Goal: Task Accomplishment & Management: Manage account settings

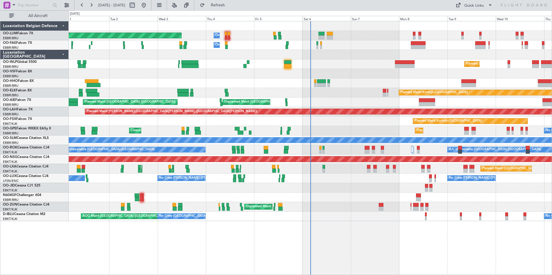
click at [253, 240] on div "Planned Maint [GEOGRAPHIC_DATA] ([GEOGRAPHIC_DATA] National) Owner [GEOGRAPHIC_…" at bounding box center [310, 148] width 483 height 254
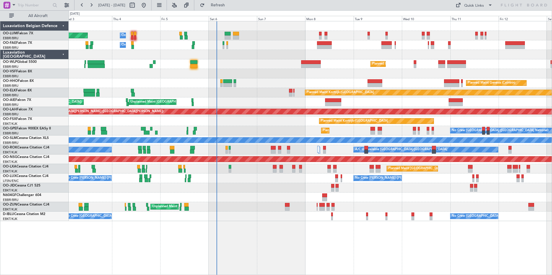
click at [198, 65] on div "Planned Maint Milan (Linate)" at bounding box center [310, 64] width 483 height 10
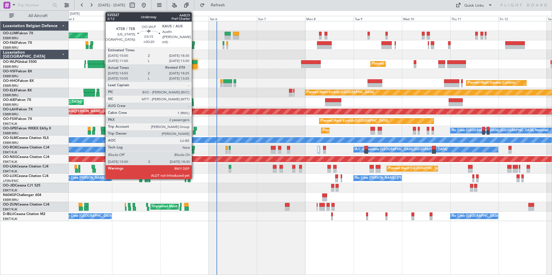
click at [194, 63] on div at bounding box center [193, 62] width 7 height 4
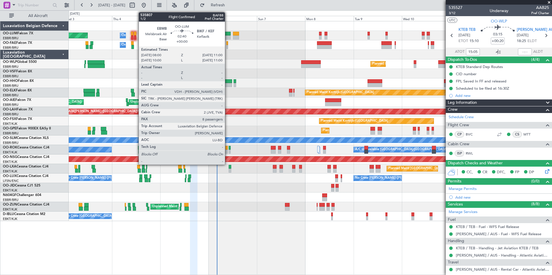
click at [229, 36] on div at bounding box center [228, 38] width 6 height 4
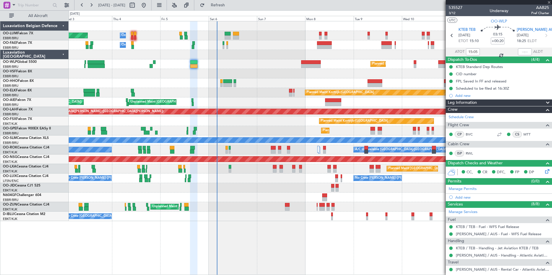
type input "8"
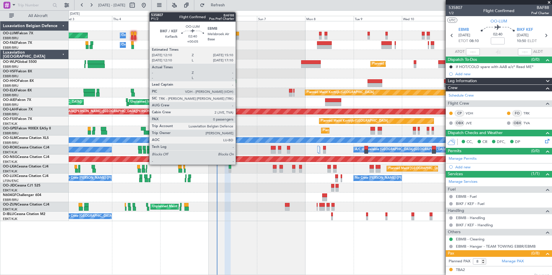
click at [238, 35] on div at bounding box center [236, 34] width 6 height 4
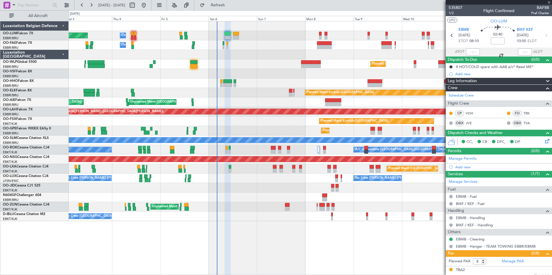
type input "+00:05"
type input "0"
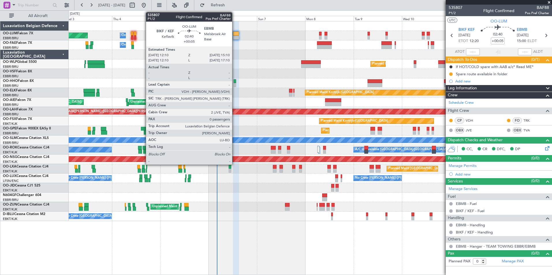
click at [235, 38] on div at bounding box center [236, 38] width 6 height 4
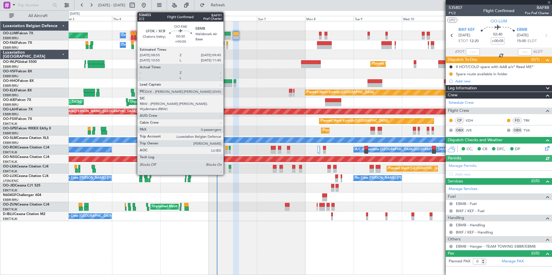
click at [226, 46] on div at bounding box center [227, 47] width 2 height 4
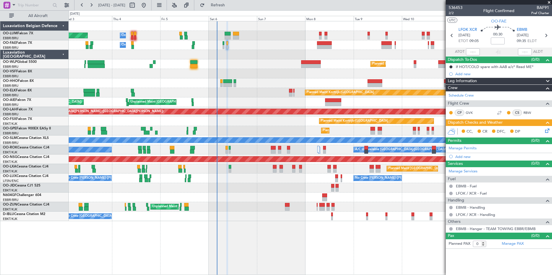
click at [548, 130] on icon at bounding box center [546, 130] width 5 height 5
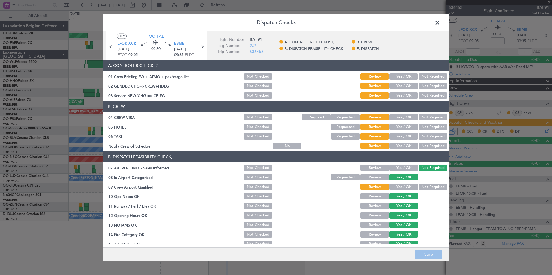
click at [404, 75] on button "Yes / OK" at bounding box center [404, 76] width 29 height 6
click at [401, 85] on button "Yes / OK" at bounding box center [404, 86] width 29 height 6
drag, startPoint x: 398, startPoint y: 94, endPoint x: 400, endPoint y: 105, distance: 11.7
click at [398, 98] on button "Yes / OK" at bounding box center [404, 95] width 29 height 6
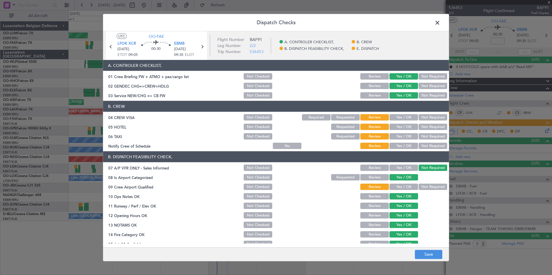
click at [422, 118] on button "Not Required" at bounding box center [433, 117] width 29 height 6
drag, startPoint x: 423, startPoint y: 125, endPoint x: 424, endPoint y: 132, distance: 6.7
click at [423, 127] on button "Not Required" at bounding box center [433, 127] width 29 height 6
click at [424, 139] on button "Not Required" at bounding box center [433, 136] width 29 height 6
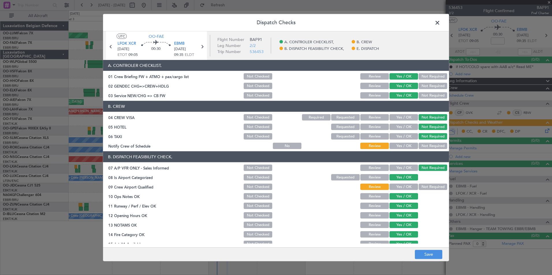
drag, startPoint x: 407, startPoint y: 148, endPoint x: 420, endPoint y: 194, distance: 47.9
click at [407, 148] on button "Yes / OK" at bounding box center [404, 146] width 29 height 6
click at [424, 185] on button "Not Required" at bounding box center [433, 187] width 29 height 6
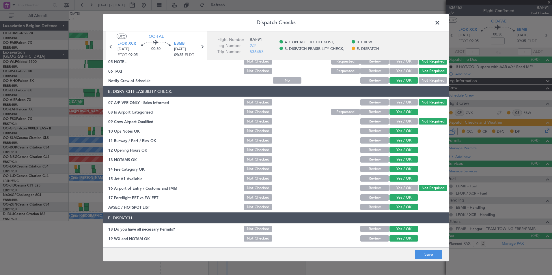
scroll to position [85, 0]
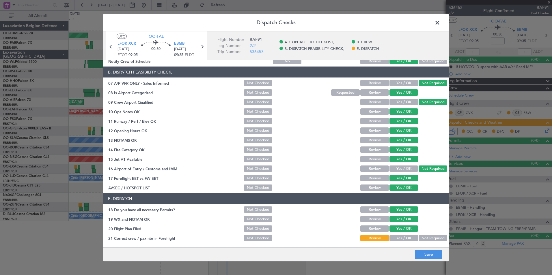
click at [405, 240] on button "Yes / OK" at bounding box center [404, 238] width 29 height 6
click at [415, 256] on button "Save" at bounding box center [428, 254] width 27 height 9
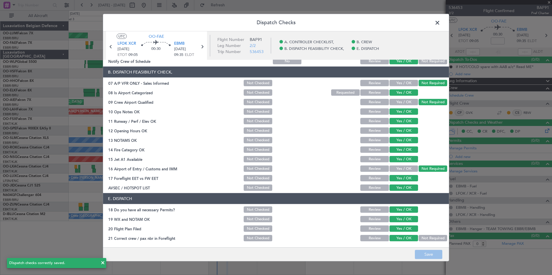
click at [440, 21] on span at bounding box center [440, 24] width 0 height 12
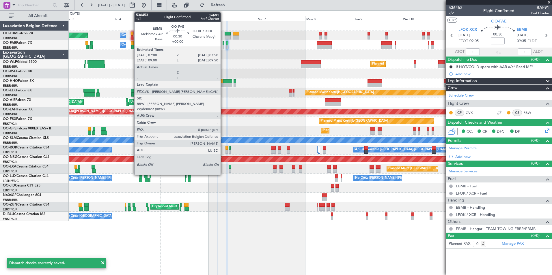
click at [223, 48] on div at bounding box center [224, 47] width 2 height 4
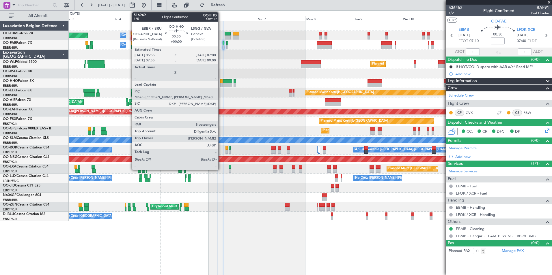
click at [221, 83] on div at bounding box center [221, 81] width 2 height 4
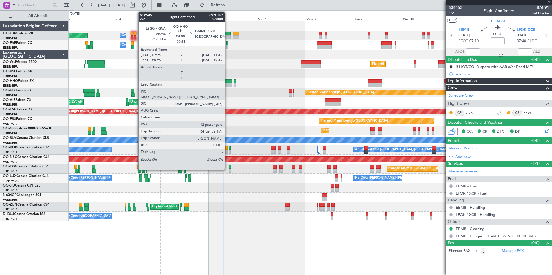
type input "8"
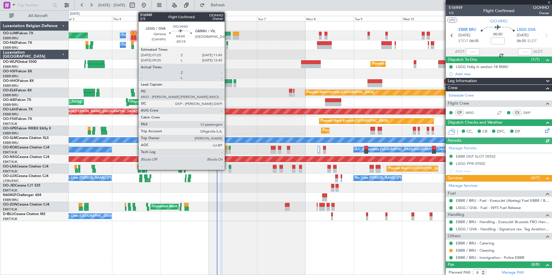
click at [227, 82] on div at bounding box center [227, 81] width 9 height 4
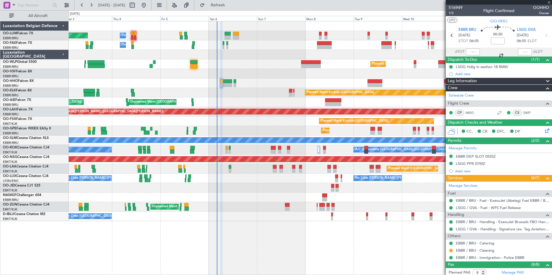
type input "-00:15"
type input "12"
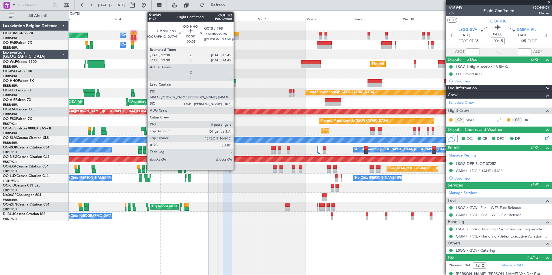
click at [236, 82] on div at bounding box center [235, 81] width 3 height 4
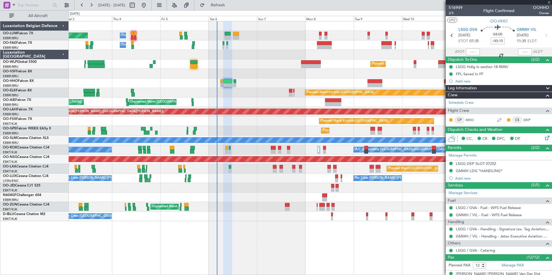
type input "-00:05"
type input "0"
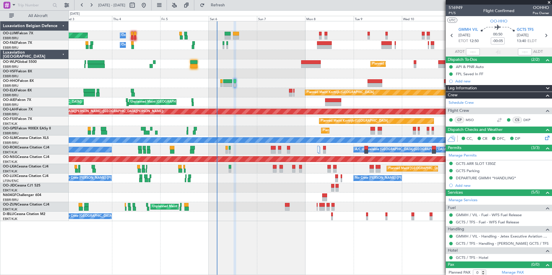
click at [225, 148] on div "A/C Unavailable [GEOGRAPHIC_DATA]-[GEOGRAPHIC_DATA] A/C Unavailable [GEOGRAPHIC…" at bounding box center [310, 150] width 483 height 10
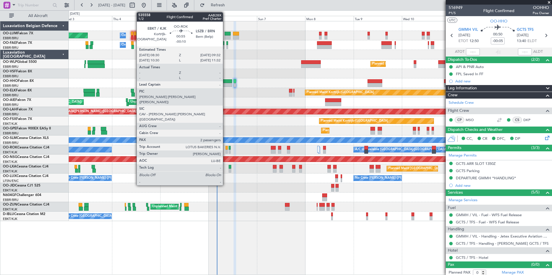
click at [226, 149] on div at bounding box center [227, 148] width 2 height 4
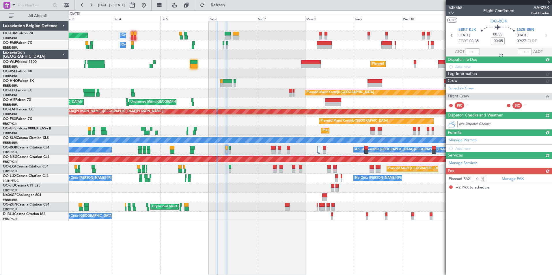
type input "-00:10"
type input "2"
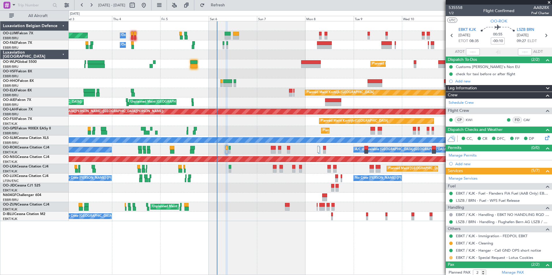
click at [450, 259] on button at bounding box center [450, 257] width 3 height 3
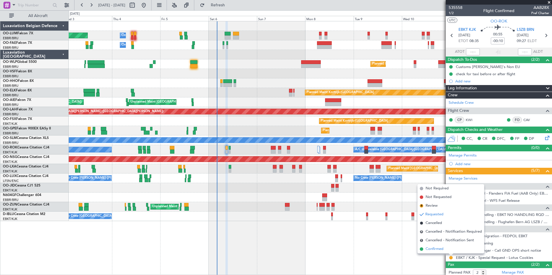
click at [437, 250] on span "Confirmed" at bounding box center [435, 250] width 18 height 6
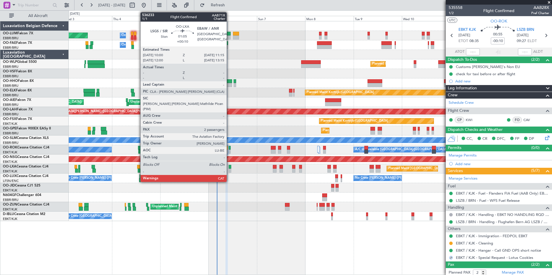
click at [229, 167] on div at bounding box center [230, 167] width 3 height 4
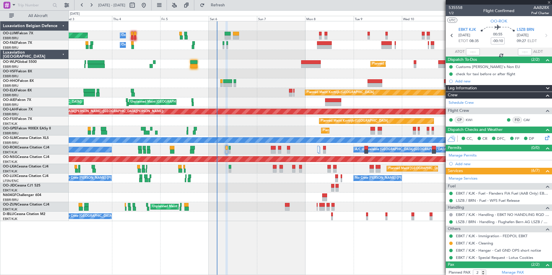
type input "+00:10"
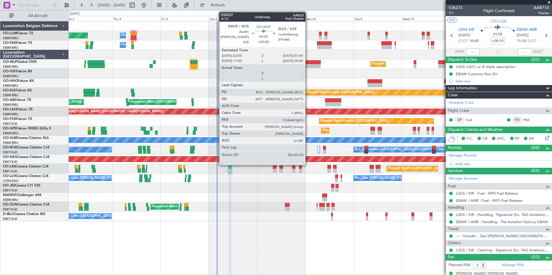
click at [308, 65] on div at bounding box center [311, 66] width 20 height 4
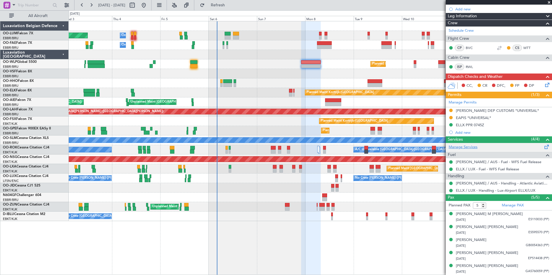
scroll to position [0, 0]
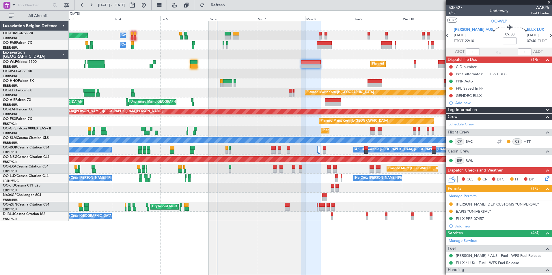
click at [544, 177] on icon at bounding box center [546, 178] width 5 height 5
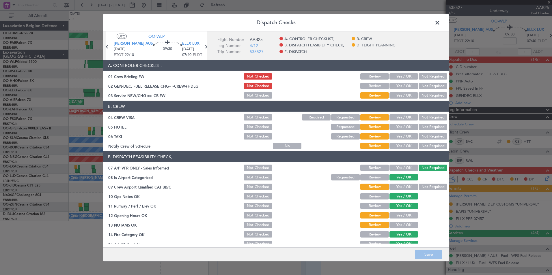
drag, startPoint x: 403, startPoint y: 96, endPoint x: 415, endPoint y: 124, distance: 30.4
click at [404, 96] on button "Yes / OK" at bounding box center [404, 95] width 29 height 6
click at [427, 119] on button "Not Required" at bounding box center [433, 117] width 29 height 6
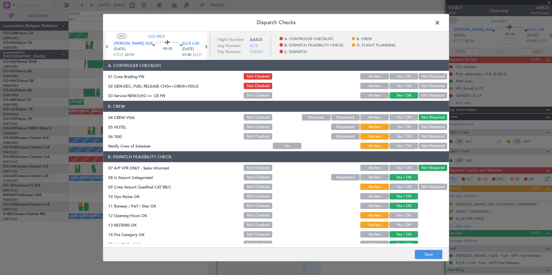
drag, startPoint x: 424, startPoint y: 129, endPoint x: 423, endPoint y: 136, distance: 7.5
click at [424, 129] on button "Not Required" at bounding box center [433, 127] width 29 height 6
drag, startPoint x: 423, startPoint y: 136, endPoint x: 413, endPoint y: 141, distance: 11.5
click at [420, 139] on button "Not Required" at bounding box center [433, 136] width 29 height 6
drag, startPoint x: 404, startPoint y: 147, endPoint x: 423, endPoint y: 195, distance: 50.9
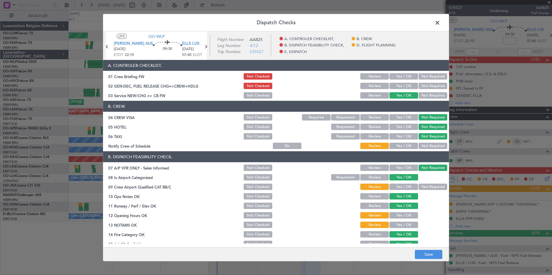
click at [404, 148] on button "Yes / OK" at bounding box center [404, 146] width 29 height 6
click at [429, 186] on button "Not Required" at bounding box center [433, 187] width 29 height 6
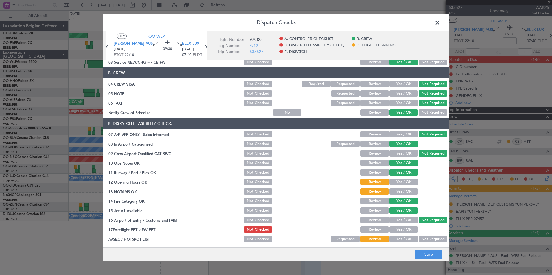
scroll to position [87, 0]
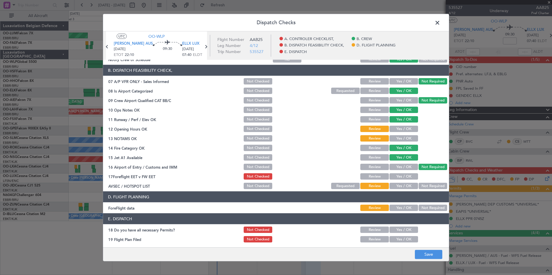
click at [400, 130] on button "Yes / OK" at bounding box center [404, 129] width 29 height 6
click at [401, 140] on button "Yes / OK" at bounding box center [404, 138] width 29 height 6
click at [430, 183] on button "Not Required" at bounding box center [433, 186] width 29 height 6
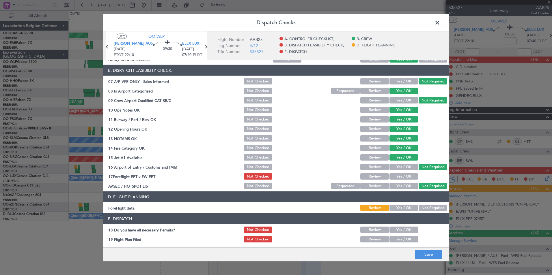
click at [401, 168] on button "Yes / OK" at bounding box center [404, 167] width 29 height 6
click at [434, 256] on button "Save" at bounding box center [428, 254] width 27 height 9
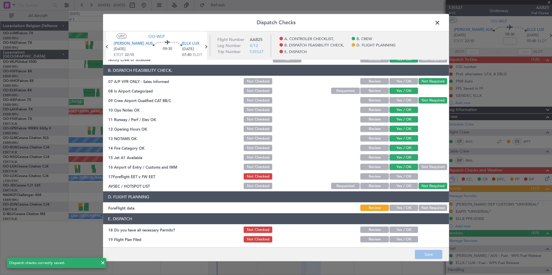
click at [440, 24] on span at bounding box center [440, 24] width 0 height 12
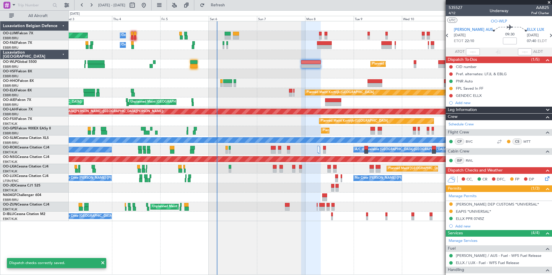
click at [235, 5] on fb-refresh-button "Refresh" at bounding box center [214, 5] width 40 height 10
click at [230, 5] on span "Refresh" at bounding box center [218, 5] width 24 height 4
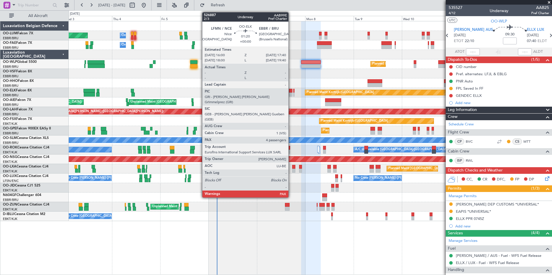
click at [291, 93] on div at bounding box center [290, 95] width 3 height 4
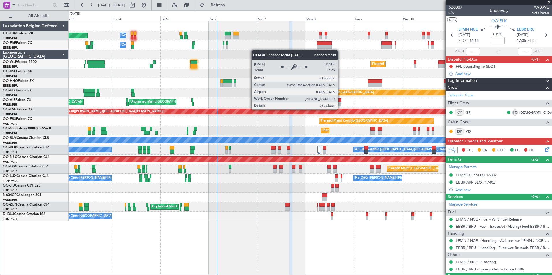
scroll to position [0, 0]
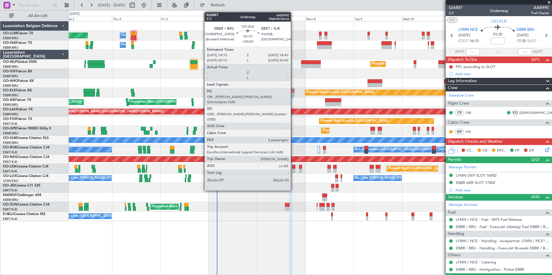
click at [293, 90] on div at bounding box center [293, 91] width 1 height 4
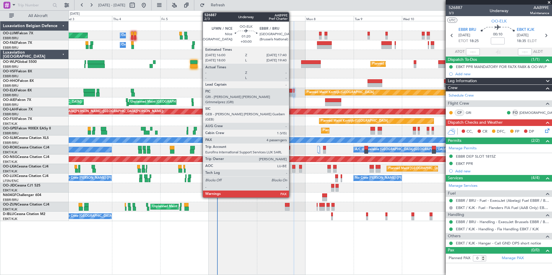
click at [292, 91] on div at bounding box center [290, 91] width 3 height 4
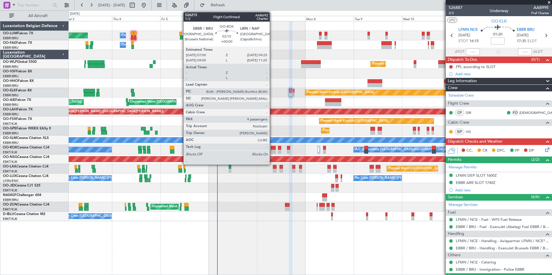
click at [272, 149] on div at bounding box center [273, 148] width 5 height 4
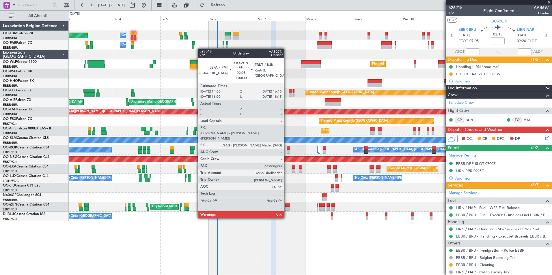
click at [287, 208] on div at bounding box center [287, 209] width 5 height 4
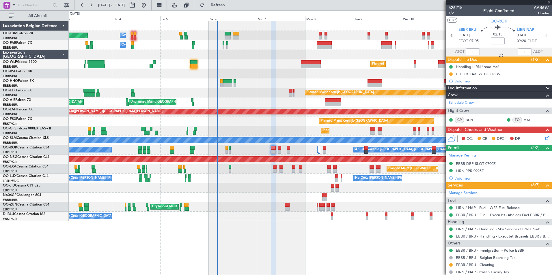
type input "5"
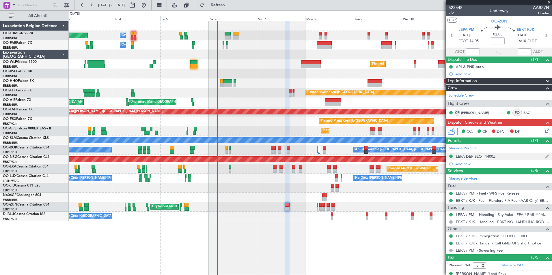
click at [478, 156] on div "LEPA DEP SLOT 1400Z" at bounding box center [476, 156] width 40 height 5
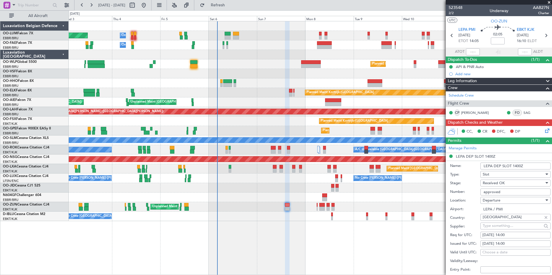
scroll to position [144, 0]
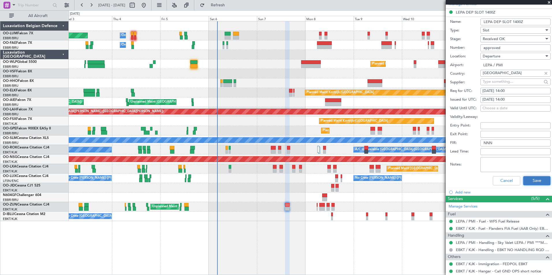
click at [525, 182] on button "Save" at bounding box center [536, 180] width 27 height 9
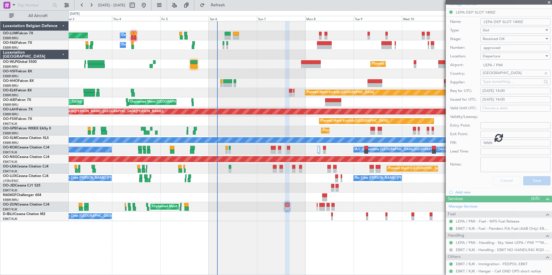
scroll to position [60, 0]
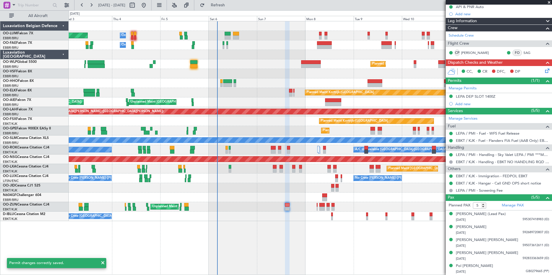
click at [548, 1] on span at bounding box center [549, 2] width 6 height 5
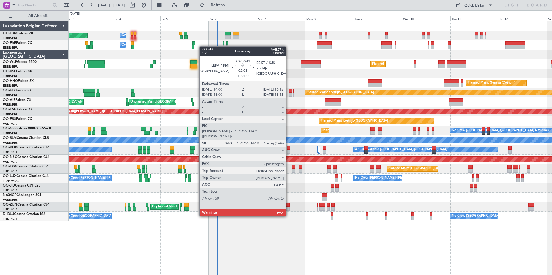
click at [288, 206] on div at bounding box center [287, 205] width 5 height 4
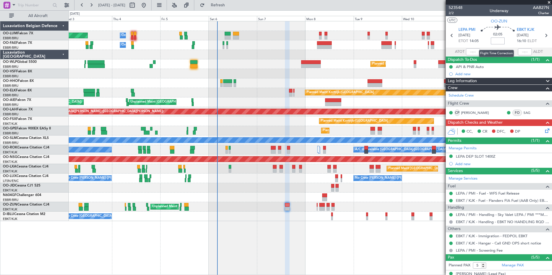
click at [497, 42] on input at bounding box center [498, 41] width 14 height 7
click at [474, 22] on section "UTC OO-ZUN" at bounding box center [499, 20] width 106 height 9
type input "-00:20"
click at [544, 132] on icon at bounding box center [546, 130] width 5 height 5
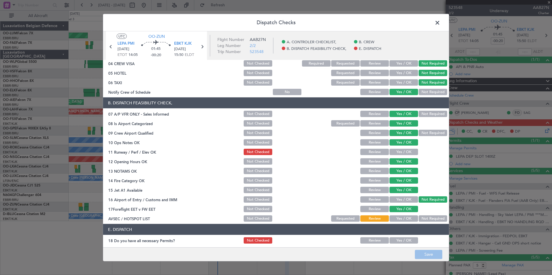
scroll to position [85, 0]
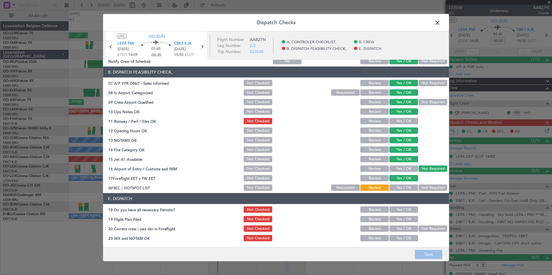
click at [399, 121] on button "Yes / OK" at bounding box center [404, 121] width 29 height 6
drag, startPoint x: 426, startPoint y: 187, endPoint x: 408, endPoint y: 212, distance: 31.3
click at [426, 187] on button "Not Required" at bounding box center [433, 188] width 29 height 6
click at [399, 169] on button "Yes / OK" at bounding box center [404, 169] width 29 height 6
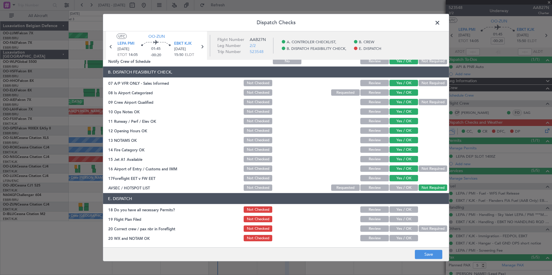
click at [400, 215] on section "E. DISPATCH 18 Do you have all necessary Permits? Not Checked Review Yes / OK 1…" at bounding box center [276, 217] width 346 height 49
click at [400, 219] on button "Yes / OK" at bounding box center [404, 219] width 29 height 6
click at [399, 212] on button "Yes / OK" at bounding box center [404, 210] width 29 height 6
click at [402, 228] on button "Yes / OK" at bounding box center [404, 229] width 29 height 6
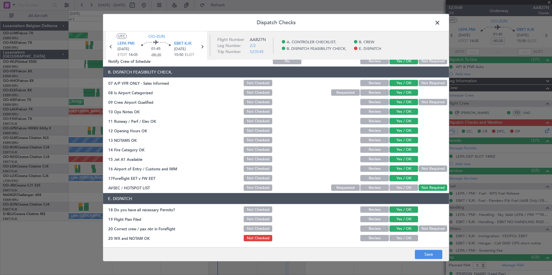
click at [404, 239] on button "Yes / OK" at bounding box center [404, 238] width 29 height 6
click at [421, 252] on button "Save" at bounding box center [428, 254] width 27 height 9
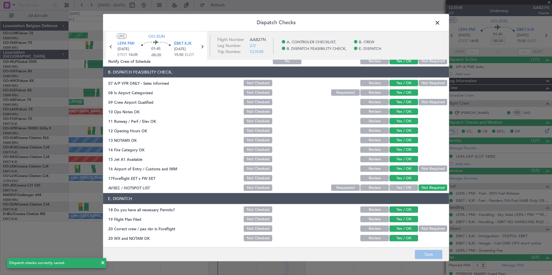
click at [440, 24] on span at bounding box center [440, 24] width 0 height 12
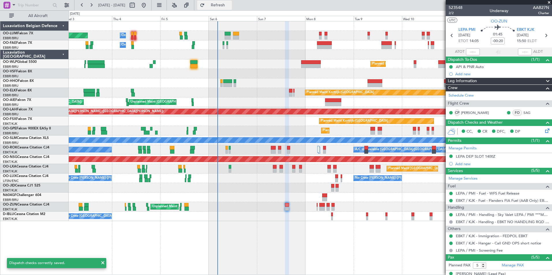
click at [230, 6] on span "Refresh" at bounding box center [218, 5] width 24 height 4
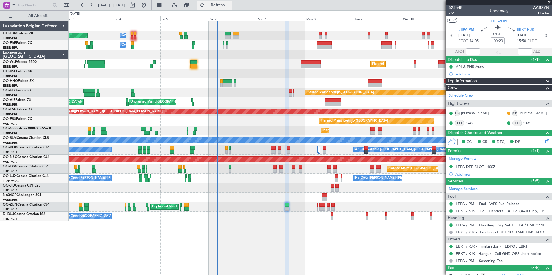
click at [230, 7] on span "Refresh" at bounding box center [218, 5] width 24 height 4
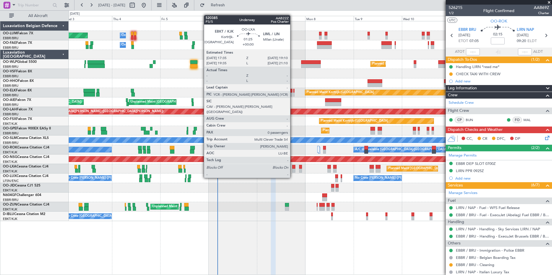
click at [293, 167] on div at bounding box center [293, 167] width 3 height 4
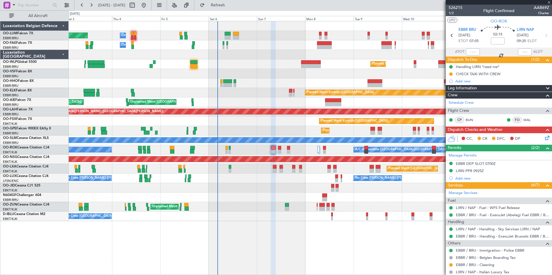
click at [302, 166] on div "Planned Maint [GEOGRAPHIC_DATA] ([GEOGRAPHIC_DATA] National)" at bounding box center [310, 169] width 483 height 10
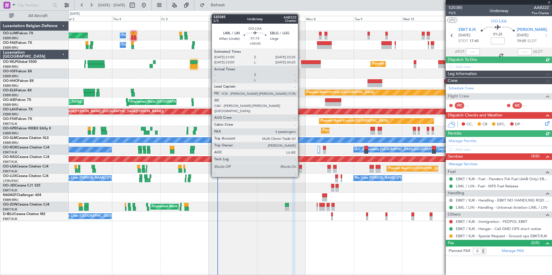
click at [300, 167] on div at bounding box center [300, 167] width 3 height 4
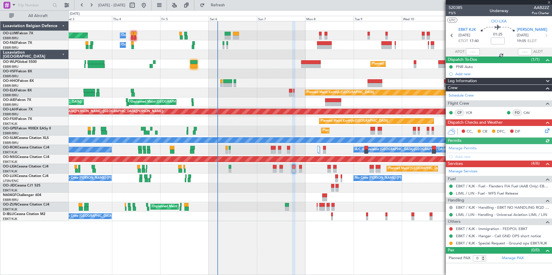
click at [272, 170] on div "Planned Maint [GEOGRAPHIC_DATA] ([GEOGRAPHIC_DATA] National)" at bounding box center [310, 169] width 483 height 10
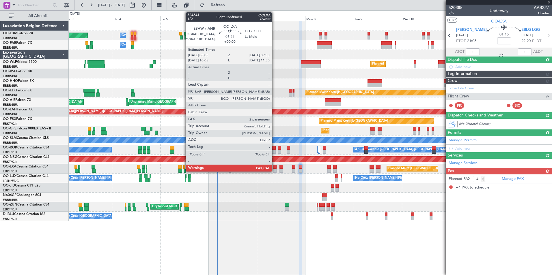
click at [275, 168] on div at bounding box center [275, 167] width 4 height 4
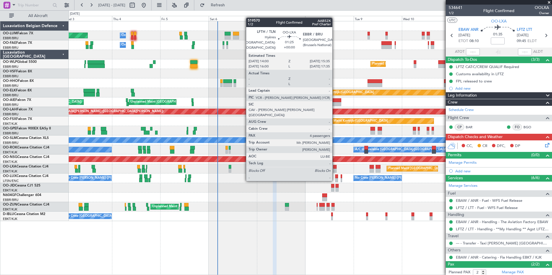
click at [335, 170] on div at bounding box center [334, 171] width 3 height 4
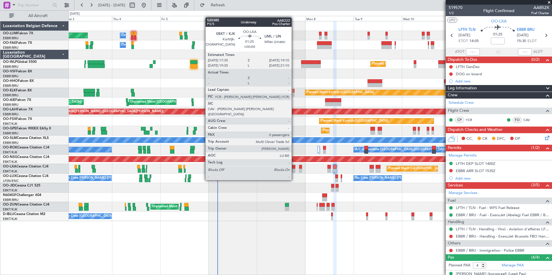
click at [294, 170] on div at bounding box center [293, 171] width 3 height 4
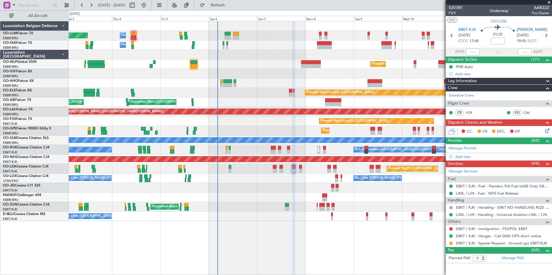
click at [235, 9] on fb-refresh-button "Refresh" at bounding box center [214, 5] width 40 height 10
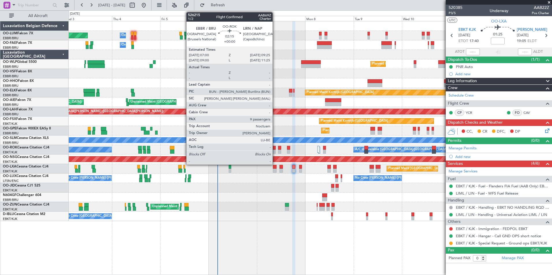
click at [275, 150] on div at bounding box center [273, 152] width 5 height 4
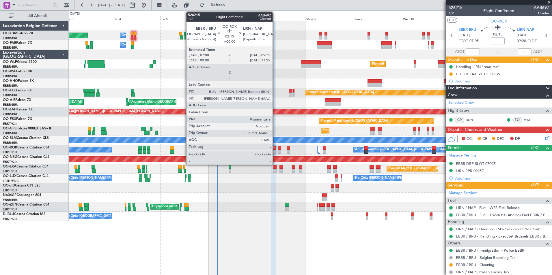
click at [275, 152] on div at bounding box center [273, 152] width 5 height 4
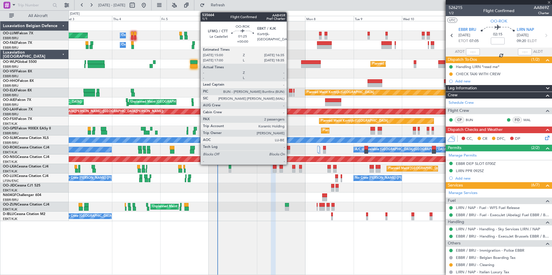
click at [289, 148] on div at bounding box center [288, 148] width 3 height 4
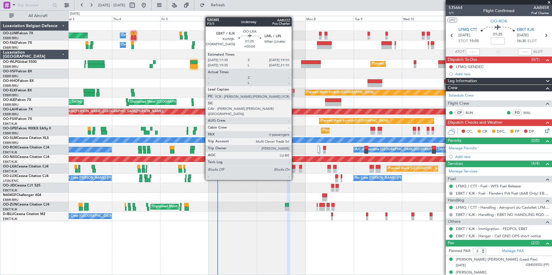
click at [294, 169] on div at bounding box center [293, 171] width 3 height 4
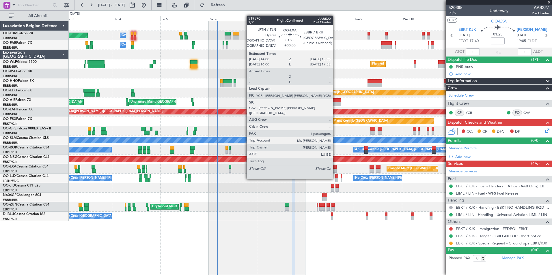
click at [336, 168] on div at bounding box center [334, 167] width 3 height 4
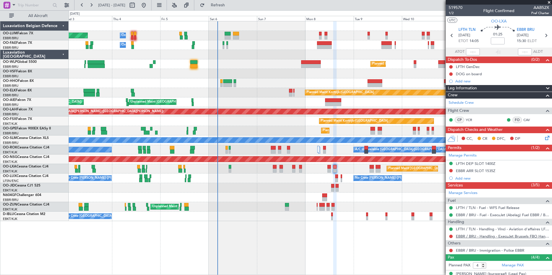
click at [481, 237] on link "EBBR / BRU - Handling - ExecuJet Brussels FBO Handling Abelag" at bounding box center [502, 236] width 93 height 5
click at [232, 9] on button "Refresh" at bounding box center [214, 5] width 35 height 9
click at [450, 169] on button at bounding box center [450, 170] width 3 height 3
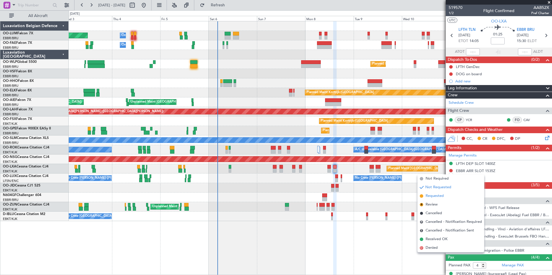
click at [434, 194] on span "Requested" at bounding box center [435, 196] width 18 height 6
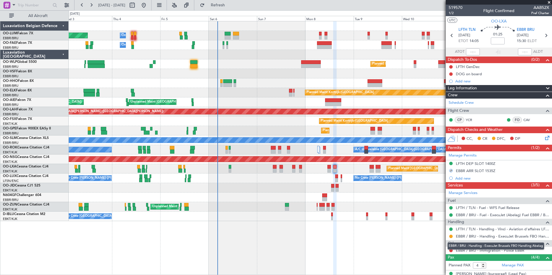
click at [494, 251] on mat-tooltip-component "EBBR / BRU - Handling - ExecuJet Brussels FBO Handling Abelag" at bounding box center [496, 246] width 105 height 15
click at [467, 250] on link "EBBR / BRU - Immigration - Police EBBR" at bounding box center [490, 250] width 68 height 5
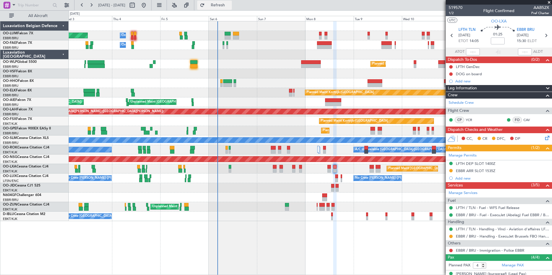
click at [230, 3] on span "Refresh" at bounding box center [218, 5] width 24 height 4
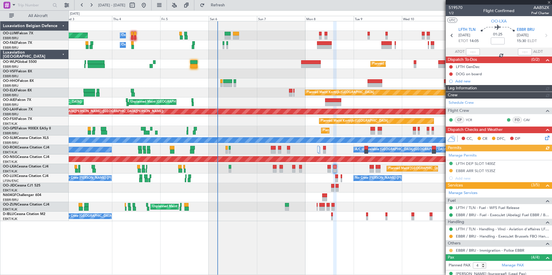
click at [451, 251] on button at bounding box center [450, 250] width 3 height 3
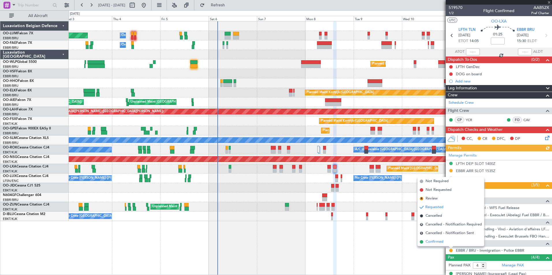
click at [434, 243] on span "Confirmed" at bounding box center [435, 242] width 18 height 6
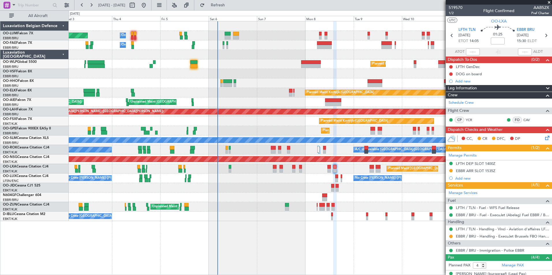
drag, startPoint x: 236, startPoint y: 8, endPoint x: 259, endPoint y: 44, distance: 43.3
click at [232, 8] on button "Refresh" at bounding box center [214, 5] width 35 height 9
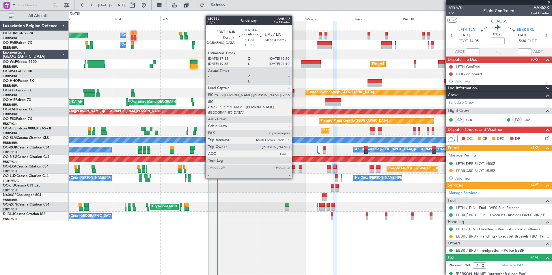
click at [295, 168] on div at bounding box center [293, 167] width 3 height 4
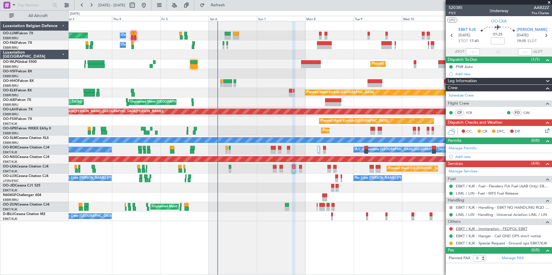
click at [495, 231] on link "EBKT / KJK - Immigration - FEDPOL EBKT" at bounding box center [492, 229] width 72 height 5
click at [230, 5] on span "Refresh" at bounding box center [218, 5] width 24 height 4
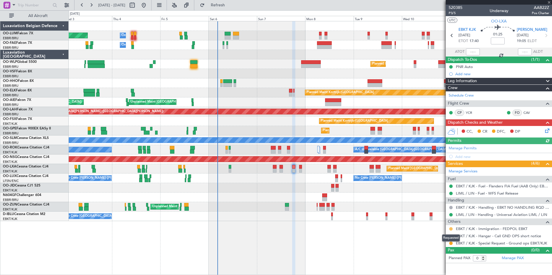
click at [451, 229] on button at bounding box center [450, 229] width 3 height 3
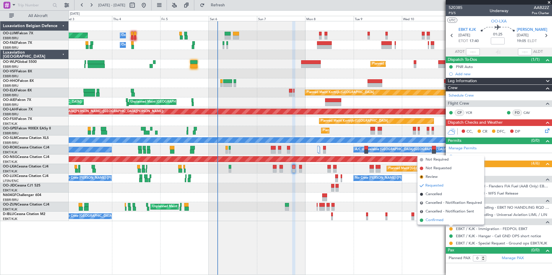
click at [433, 222] on span "Confirmed" at bounding box center [435, 221] width 18 height 6
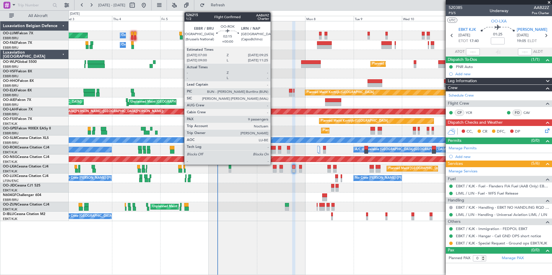
click at [273, 150] on div at bounding box center [273, 152] width 5 height 4
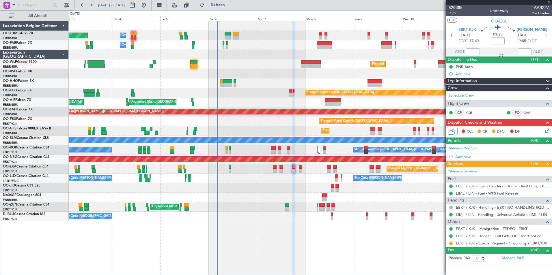
type input "9"
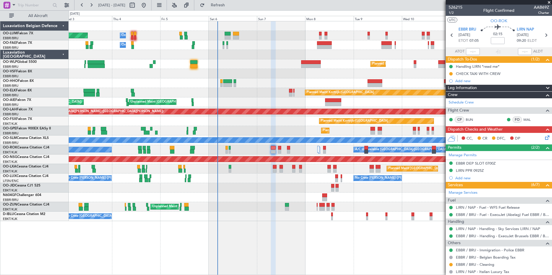
scroll to position [0, 0]
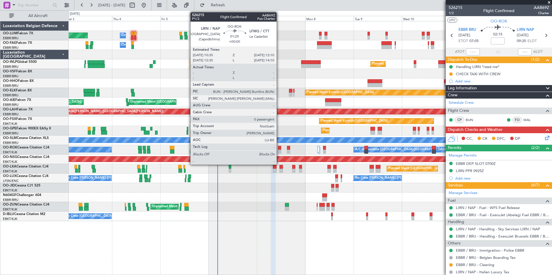
click at [279, 148] on div at bounding box center [279, 148] width 3 height 4
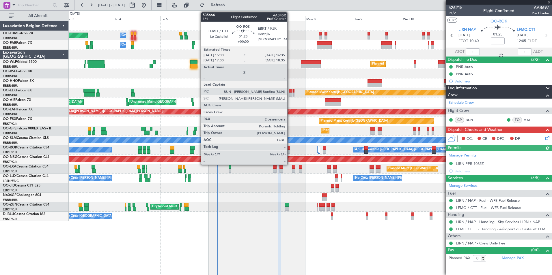
click at [290, 148] on div at bounding box center [288, 148] width 3 height 4
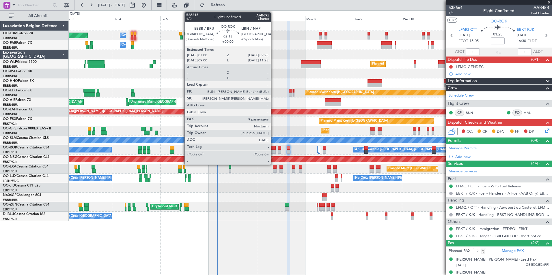
click at [273, 146] on div at bounding box center [273, 148] width 5 height 4
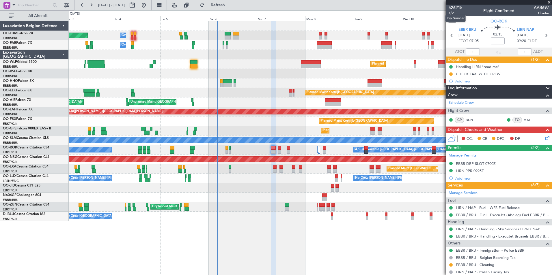
click at [449, 12] on mat-tooltip-component "Trip Number" at bounding box center [455, 18] width 29 height 15
click at [454, 15] on span "1/2" at bounding box center [456, 13] width 14 height 5
click at [223, 1] on button "Refresh" at bounding box center [214, 5] width 35 height 9
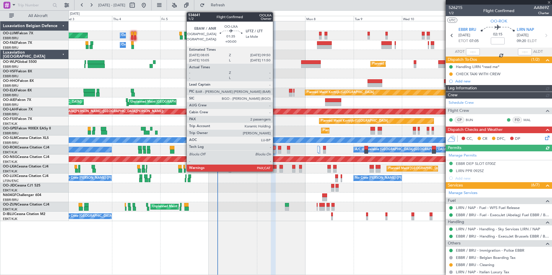
click at [275, 167] on div at bounding box center [275, 167] width 4 height 4
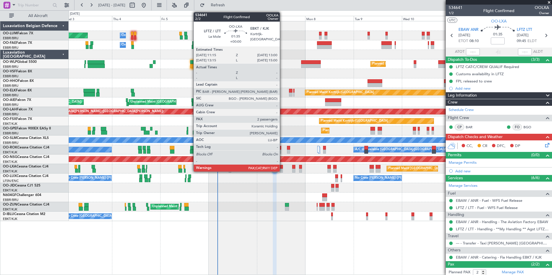
click at [282, 166] on div at bounding box center [282, 167] width 4 height 4
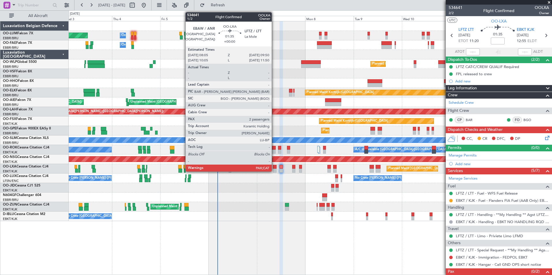
click at [274, 168] on div at bounding box center [275, 167] width 4 height 4
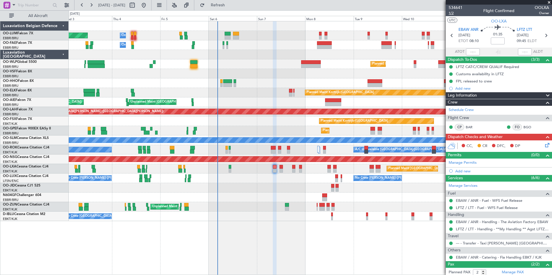
click at [452, 14] on span "1/2" at bounding box center [456, 13] width 14 height 5
click at [222, 4] on button "Refresh" at bounding box center [214, 5] width 35 height 9
click at [544, 146] on icon at bounding box center [546, 144] width 5 height 5
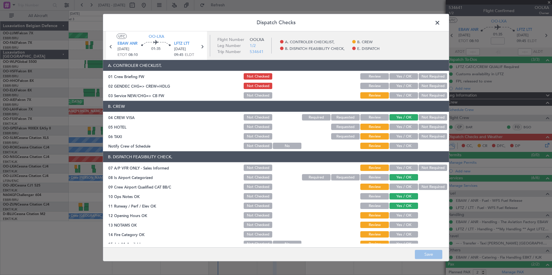
click at [394, 87] on button "Yes / OK" at bounding box center [404, 86] width 29 height 6
click at [397, 98] on button "Yes / OK" at bounding box center [404, 95] width 29 height 6
click at [422, 118] on button "Not Required" at bounding box center [433, 117] width 29 height 6
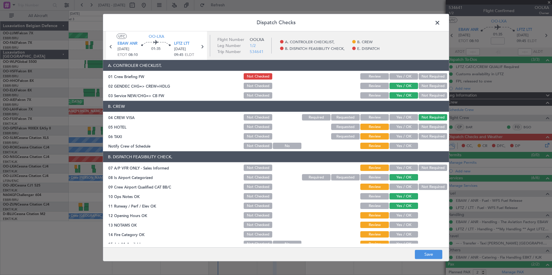
click at [422, 126] on button "Not Required" at bounding box center [433, 127] width 29 height 6
click at [404, 136] on button "Yes / OK" at bounding box center [404, 136] width 29 height 6
click at [404, 146] on button "Yes / OK" at bounding box center [404, 146] width 29 height 6
click at [431, 168] on button "Not Required" at bounding box center [433, 168] width 29 height 6
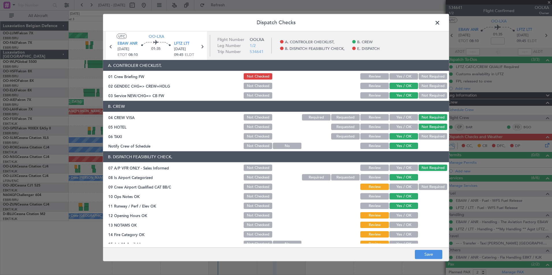
click at [403, 186] on button "Yes / OK" at bounding box center [404, 187] width 29 height 6
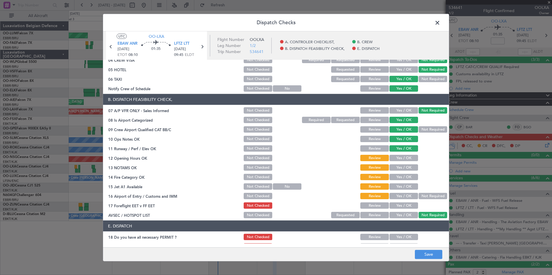
scroll to position [58, 0]
click at [401, 159] on button "Yes / OK" at bounding box center [404, 158] width 29 height 6
click at [398, 167] on button "Yes / OK" at bounding box center [404, 167] width 29 height 6
click at [397, 179] on button "Yes / OK" at bounding box center [404, 177] width 29 height 6
click at [397, 185] on button "Yes / OK" at bounding box center [404, 186] width 29 height 6
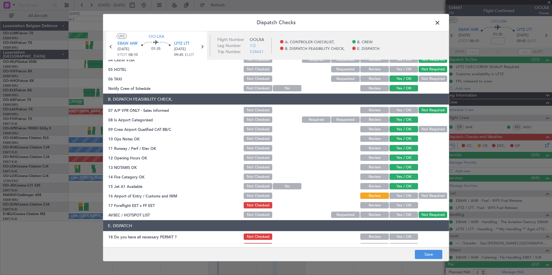
click at [397, 194] on button "Yes / OK" at bounding box center [404, 196] width 29 height 6
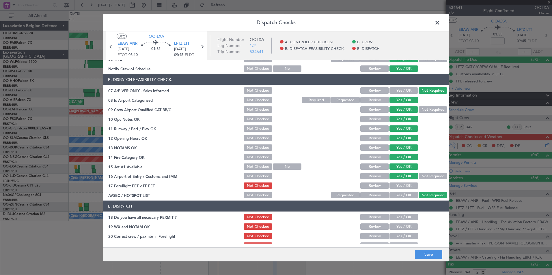
scroll to position [85, 0]
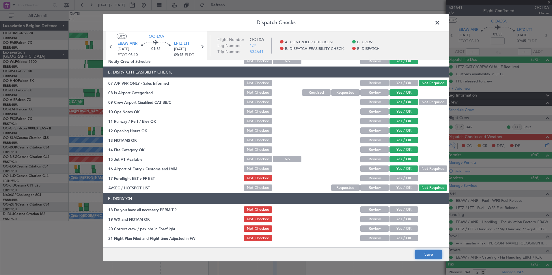
click at [431, 252] on button "Save" at bounding box center [428, 254] width 27 height 9
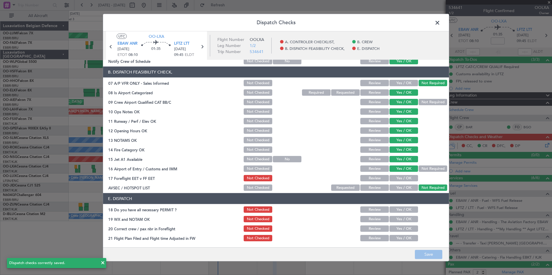
click at [440, 23] on span at bounding box center [440, 24] width 0 height 12
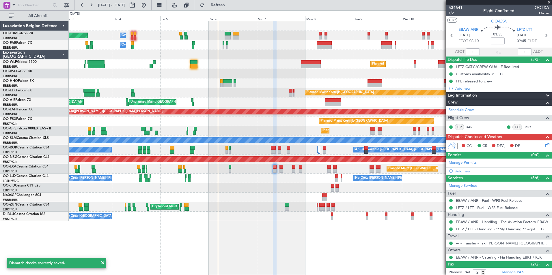
click at [281, 167] on div at bounding box center [282, 167] width 4 height 4
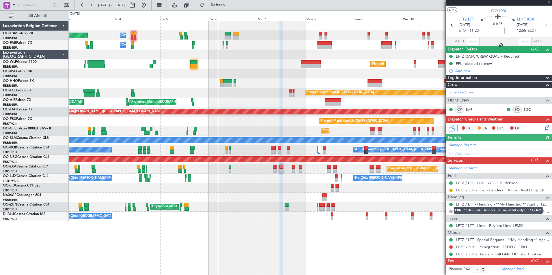
scroll to position [17, 0]
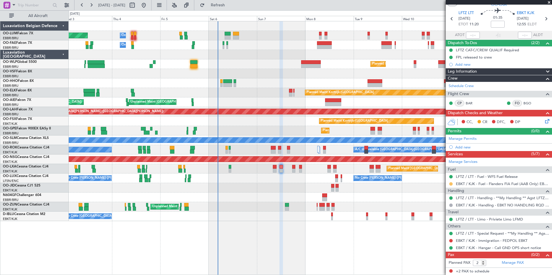
click at [450, 184] on button at bounding box center [450, 184] width 3 height 3
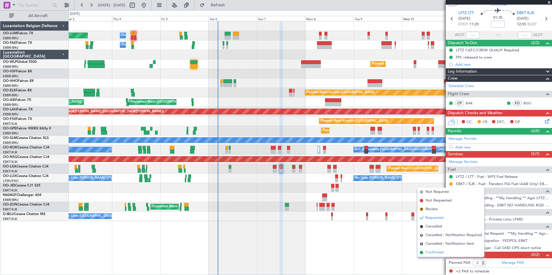
click at [435, 251] on span "Confirmed" at bounding box center [435, 253] width 18 height 6
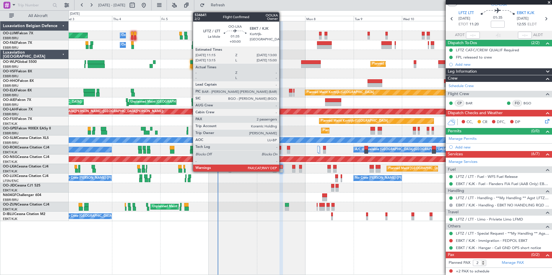
click at [282, 166] on div at bounding box center [282, 167] width 4 height 4
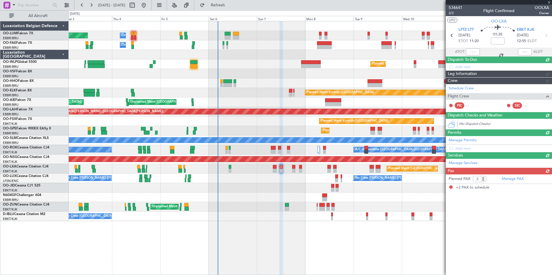
scroll to position [0, 0]
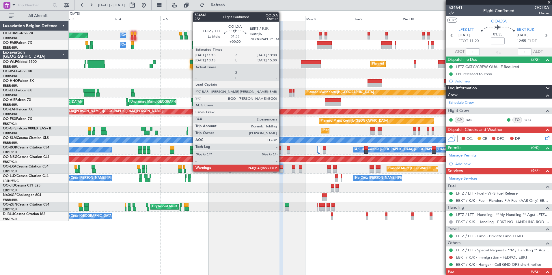
click at [282, 166] on div at bounding box center [282, 167] width 4 height 4
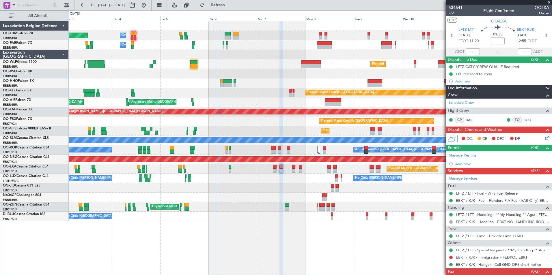
click at [544, 138] on icon at bounding box center [546, 137] width 5 height 5
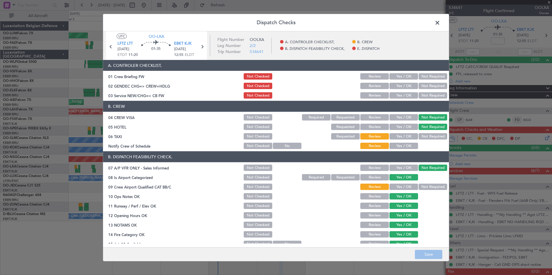
click at [402, 96] on button "Yes / OK" at bounding box center [404, 95] width 29 height 6
click at [420, 136] on button "Not Required" at bounding box center [433, 136] width 29 height 6
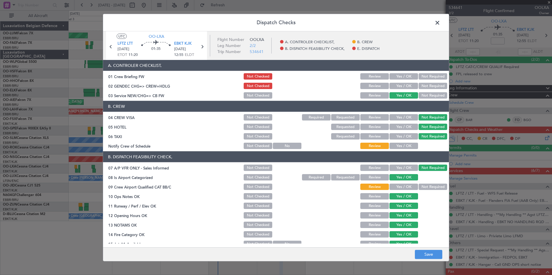
click at [402, 148] on button "Yes / OK" at bounding box center [404, 146] width 29 height 6
click at [426, 253] on button "Save" at bounding box center [428, 254] width 27 height 9
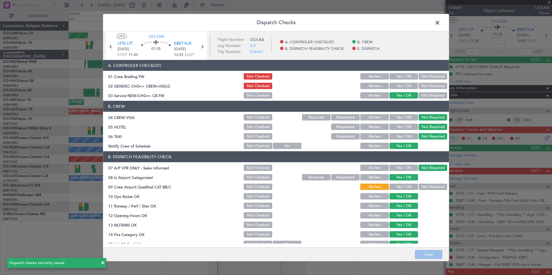
click at [440, 23] on span at bounding box center [440, 24] width 0 height 12
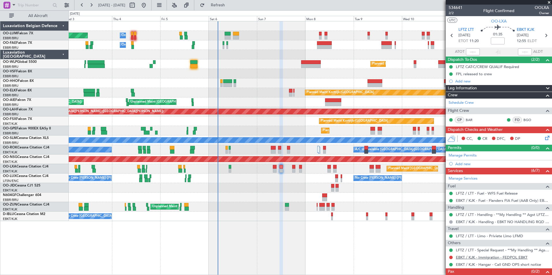
scroll to position [17, 0]
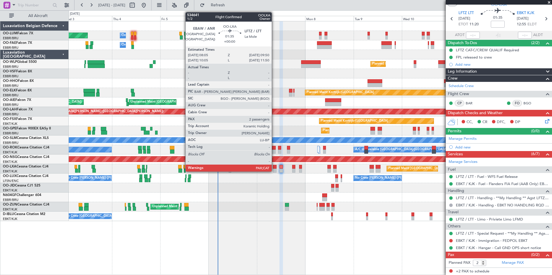
click at [274, 168] on div at bounding box center [275, 167] width 4 height 4
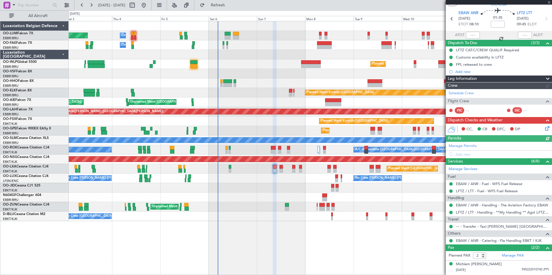
scroll to position [0, 0]
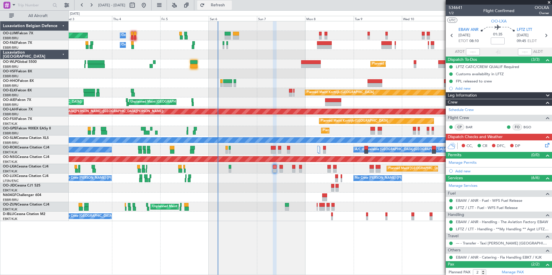
click at [230, 7] on span "Refresh" at bounding box center [218, 5] width 24 height 4
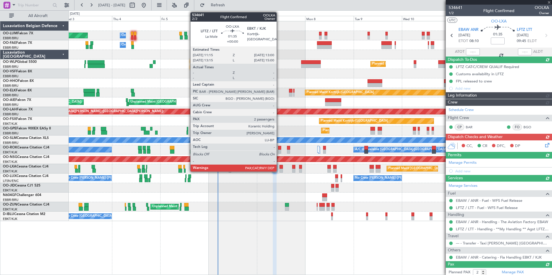
click at [280, 165] on div at bounding box center [282, 167] width 4 height 4
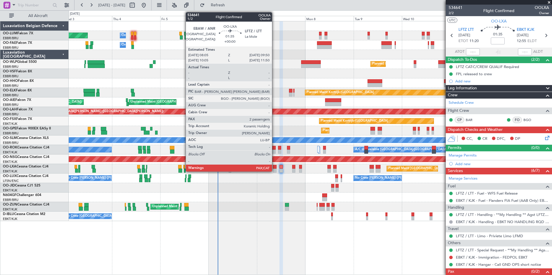
click at [275, 166] on div at bounding box center [275, 167] width 4 height 4
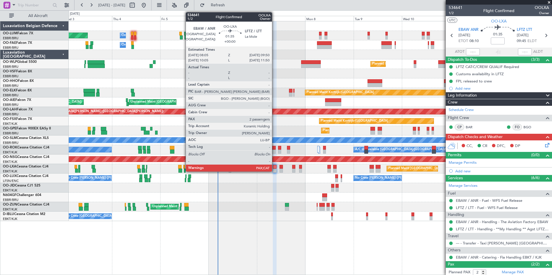
click at [275, 169] on div at bounding box center [275, 171] width 4 height 4
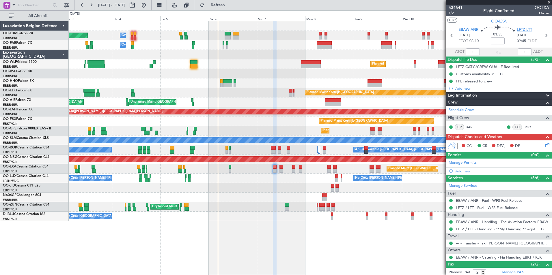
click at [528, 27] on span "LFTZ LTT" at bounding box center [524, 30] width 15 height 6
click at [232, 9] on button "Refresh" at bounding box center [214, 5] width 35 height 9
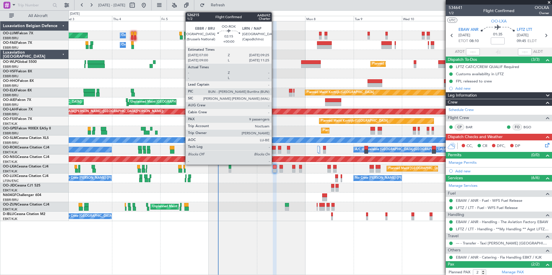
click at [274, 147] on div at bounding box center [273, 148] width 5 height 4
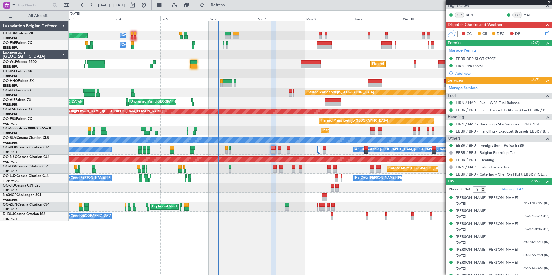
scroll to position [83, 0]
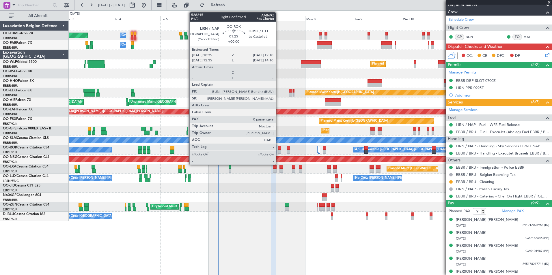
click at [279, 149] on div at bounding box center [279, 148] width 3 height 4
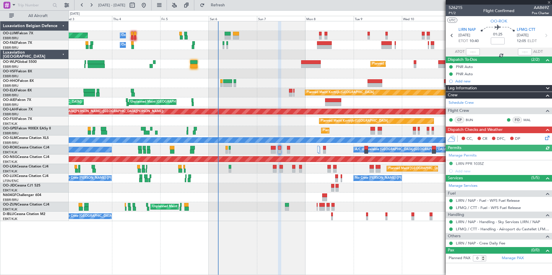
scroll to position [0, 0]
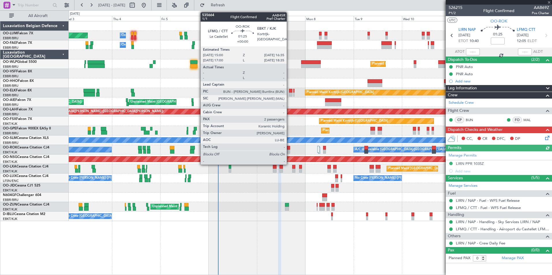
click at [289, 149] on div at bounding box center [288, 148] width 3 height 4
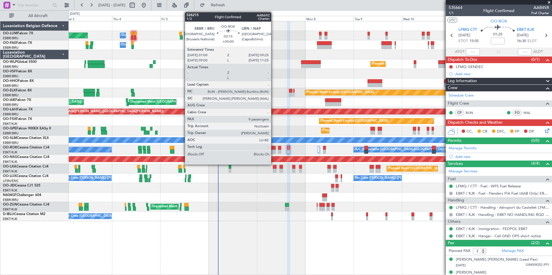
click at [274, 150] on div at bounding box center [273, 148] width 5 height 4
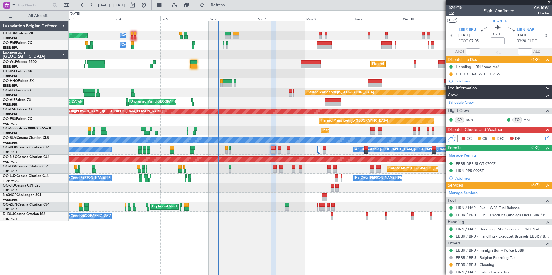
click at [451, 13] on span "1/2" at bounding box center [456, 13] width 14 height 5
click at [230, 5] on span "Refresh" at bounding box center [218, 5] width 24 height 4
click at [253, 8] on div "03 Sep 2025 - 13 Sep 2025 Refresh Quick Links All Aircraft" at bounding box center [276, 5] width 552 height 10
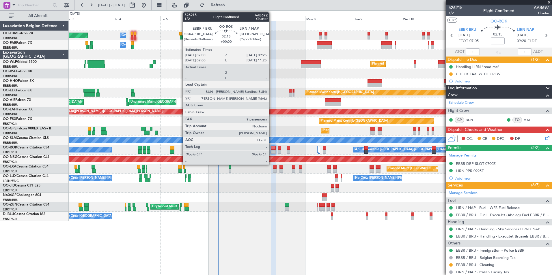
click at [272, 147] on div at bounding box center [273, 148] width 5 height 4
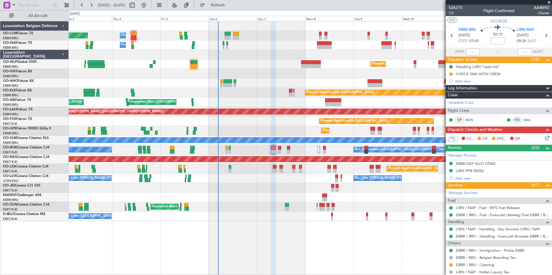
click at [272, 154] on div "A/C Unavailable Kortrijk-Wevelgem A/C Unavailable Kortrijk-Wevelgem Planned Mai…" at bounding box center [310, 150] width 483 height 10
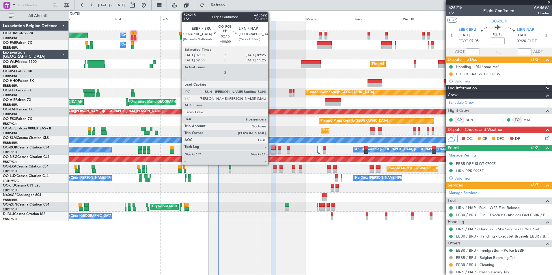
click at [271, 149] on div at bounding box center [273, 148] width 5 height 4
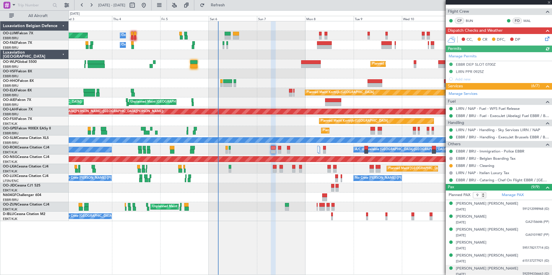
scroll to position [141, 0]
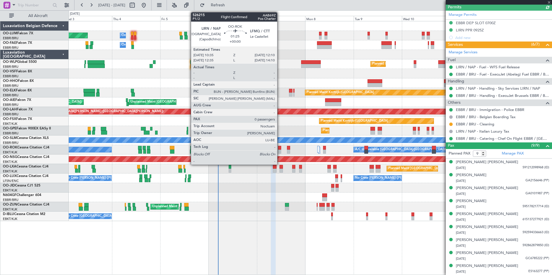
click at [280, 147] on div at bounding box center [279, 148] width 3 height 4
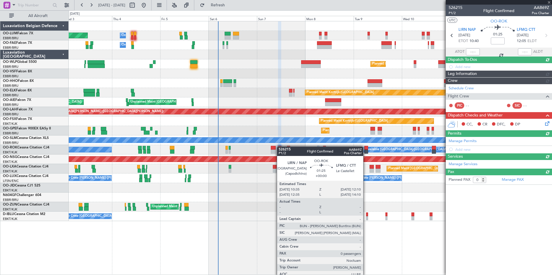
scroll to position [0, 0]
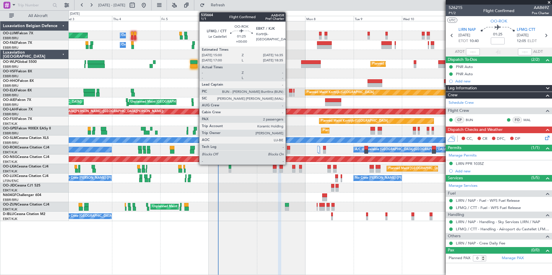
click at [288, 149] on div at bounding box center [288, 148] width 3 height 4
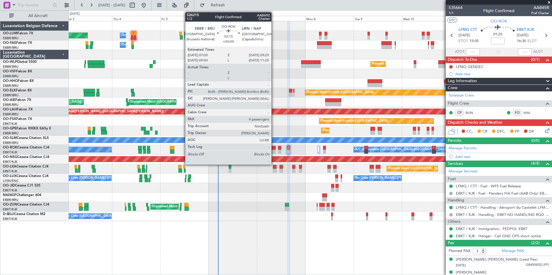
click at [274, 147] on div at bounding box center [273, 148] width 5 height 4
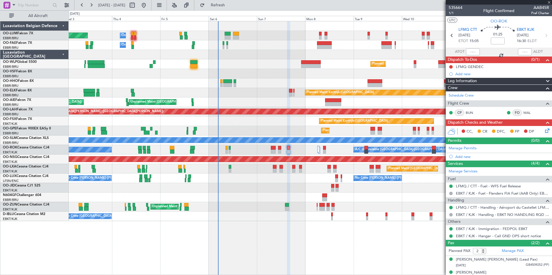
type input "9"
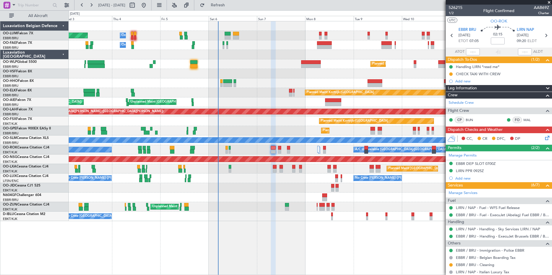
click at [477, 163] on div "EBBR DEP SLOT 0700Z" at bounding box center [476, 163] width 40 height 5
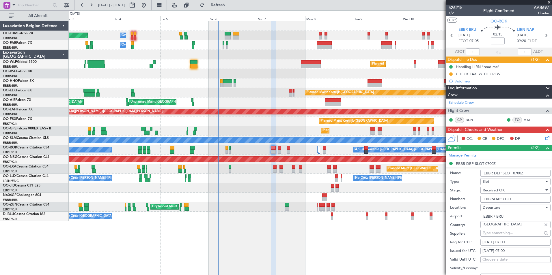
scroll to position [116, 0]
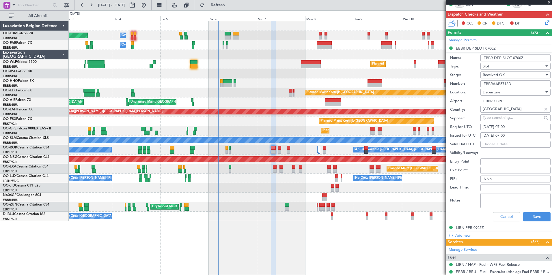
click at [520, 82] on input "EBBRAAB5713D" at bounding box center [516, 84] width 70 height 7
type input "EBBRAAB5713D00"
click at [531, 215] on button "Save" at bounding box center [536, 217] width 27 height 9
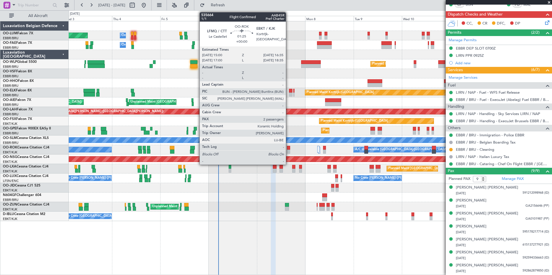
click at [288, 150] on div at bounding box center [288, 148] width 3 height 4
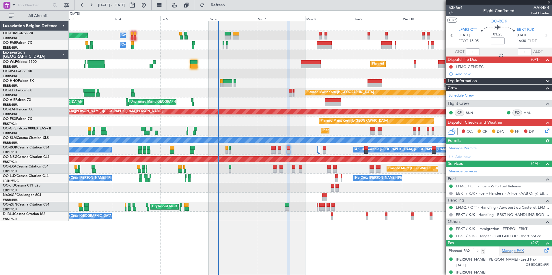
scroll to position [7, 0]
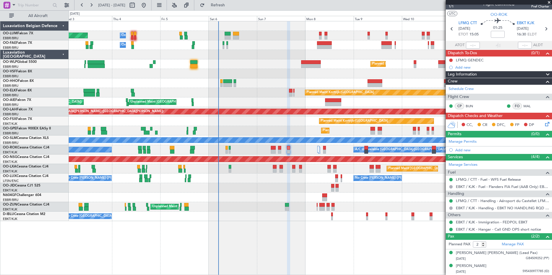
click at [451, 61] on button at bounding box center [450, 60] width 3 height 3
click at [450, 84] on span "Completed" at bounding box center [453, 86] width 19 height 6
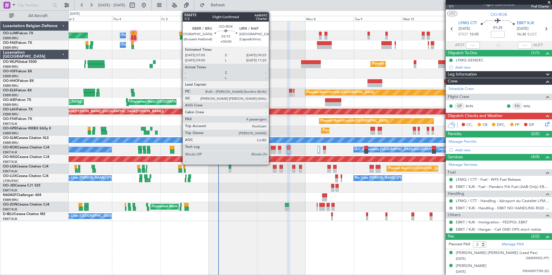
click at [271, 146] on div at bounding box center [273, 148] width 5 height 4
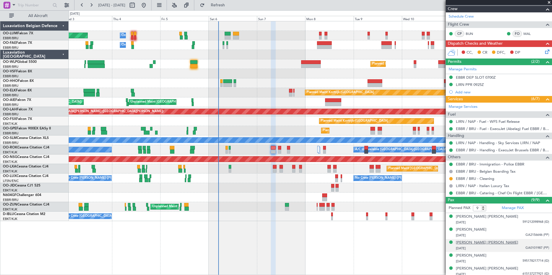
scroll to position [0, 0]
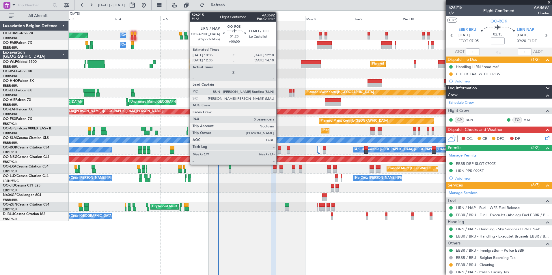
click at [279, 148] on div at bounding box center [279, 148] width 3 height 4
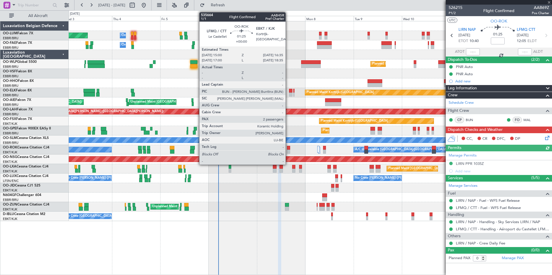
click at [288, 147] on div at bounding box center [288, 148] width 3 height 4
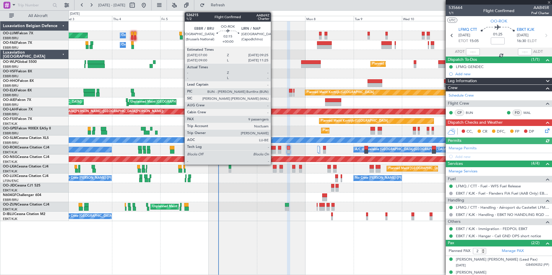
click at [273, 153] on div at bounding box center [273, 152] width 5 height 4
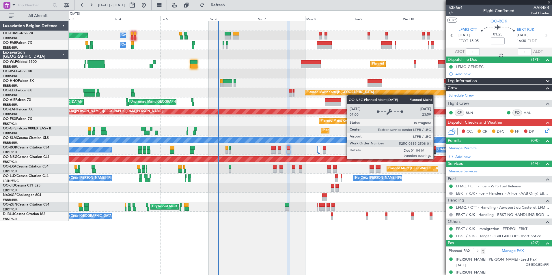
type input "9"
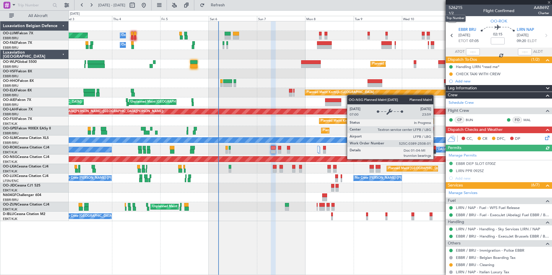
click at [452, 13] on mat-tooltip-component "Trip Number" at bounding box center [455, 18] width 29 height 15
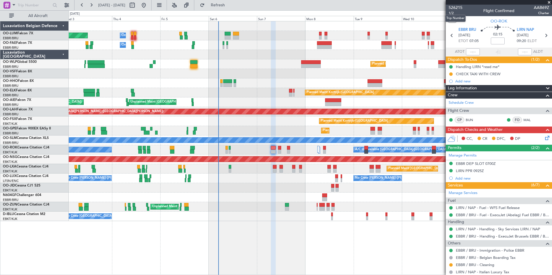
click at [452, 12] on mat-tooltip-component "Trip Number" at bounding box center [455, 18] width 29 height 15
click at [451, 12] on mat-tooltip-component "Trip Number" at bounding box center [455, 18] width 29 height 15
click at [452, 12] on span "1/2" at bounding box center [456, 13] width 14 height 5
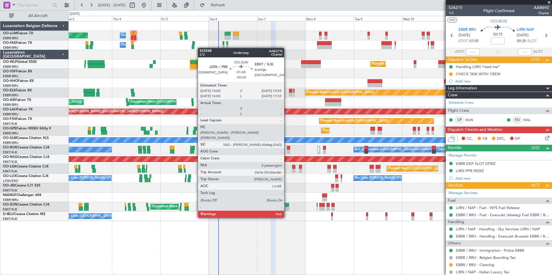
click at [287, 207] on div at bounding box center [287, 209] width 4 height 4
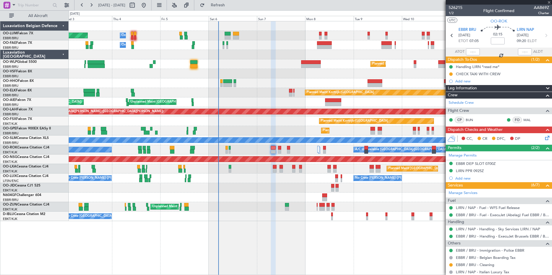
type input "-00:20"
type input "5"
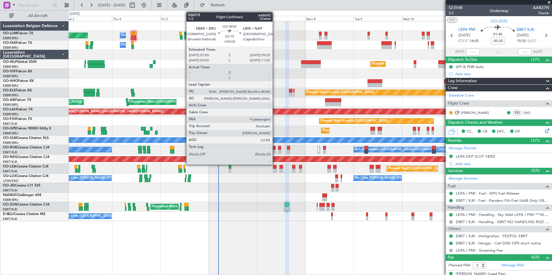
click at [275, 149] on div at bounding box center [273, 148] width 5 height 4
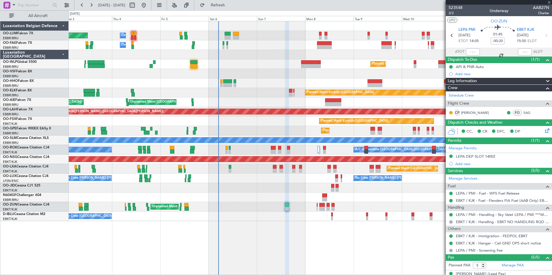
type input "9"
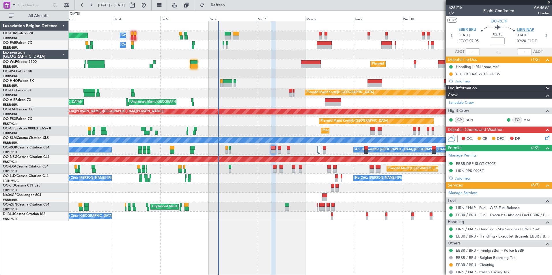
click at [522, 32] on span "LIRN NAP" at bounding box center [525, 30] width 17 height 6
click at [453, 13] on span "1/2" at bounding box center [456, 13] width 14 height 5
click at [452, 13] on span "1/2" at bounding box center [456, 13] width 14 height 5
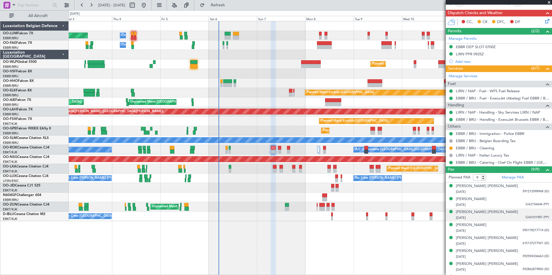
scroll to position [141, 0]
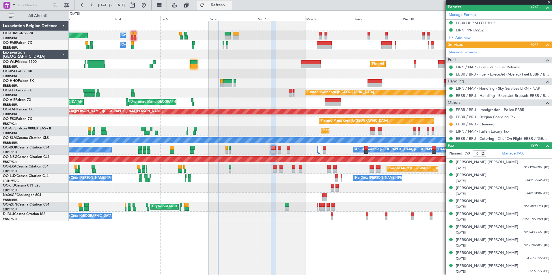
click at [230, 4] on span "Refresh" at bounding box center [218, 5] width 24 height 4
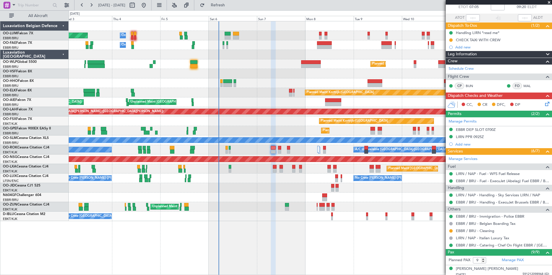
scroll to position [0, 0]
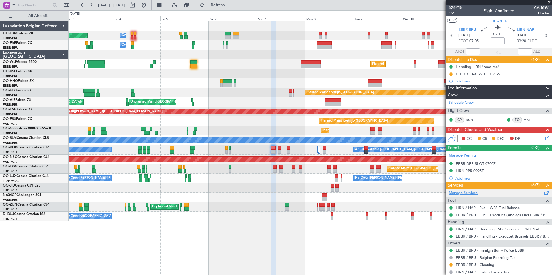
click at [468, 192] on link "Manage Services" at bounding box center [463, 194] width 29 height 6
click at [230, 7] on span "Refresh" at bounding box center [218, 5] width 24 height 4
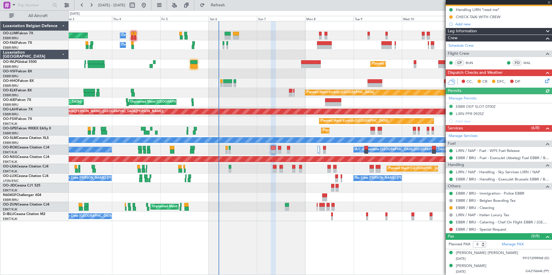
scroll to position [87, 0]
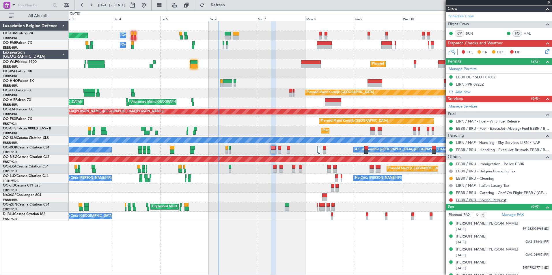
click at [494, 200] on link "EBBR / BRU - Special Request" at bounding box center [481, 200] width 51 height 5
click at [230, 6] on span "Refresh" at bounding box center [218, 5] width 24 height 4
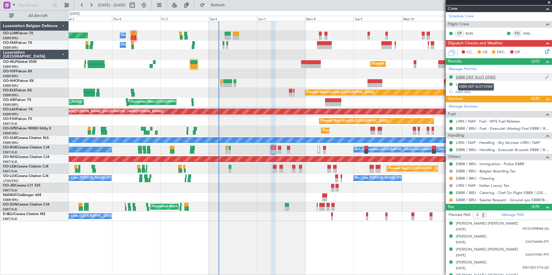
click at [477, 77] on div "EBBR DEP SLOT 0700Z" at bounding box center [476, 77] width 40 height 5
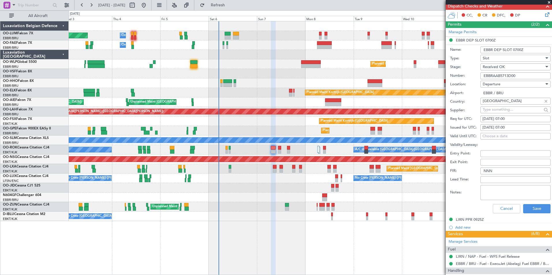
scroll to position [173, 0]
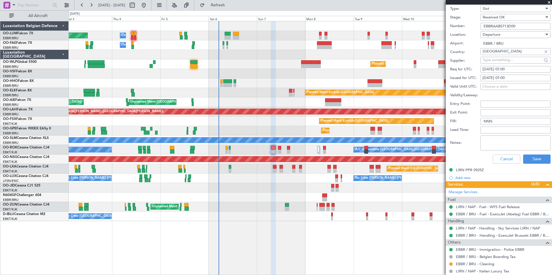
drag, startPoint x: 522, startPoint y: 27, endPoint x: 437, endPoint y: 15, distance: 85.2
click at [437, 15] on fb-app "03 Sep 2025 - 13 Sep 2025 Refresh Quick Links All Aircraft Planned Maint Brusse…" at bounding box center [276, 139] width 552 height 271
click at [523, 156] on button "Save" at bounding box center [536, 159] width 27 height 9
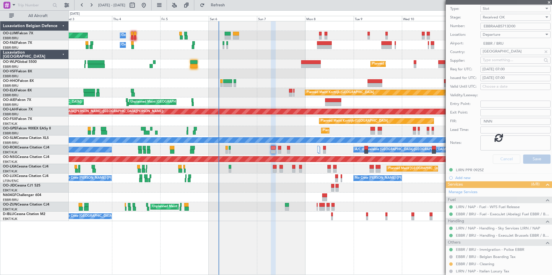
scroll to position [1, 0]
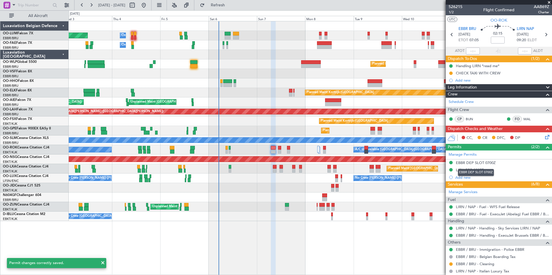
click at [483, 172] on mat-tooltip-component "EBBR DEP SLOT 0700Z" at bounding box center [476, 172] width 44 height 15
click at [459, 171] on div "LIRN PPR 0925Z" at bounding box center [470, 170] width 28 height 5
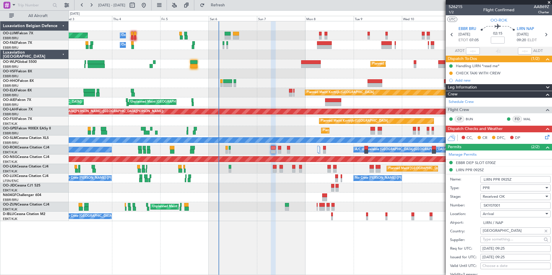
drag, startPoint x: 512, startPoint y: 206, endPoint x: 474, endPoint y: 202, distance: 38.4
click at [474, 202] on div "Number: SKY07001" at bounding box center [500, 206] width 100 height 9
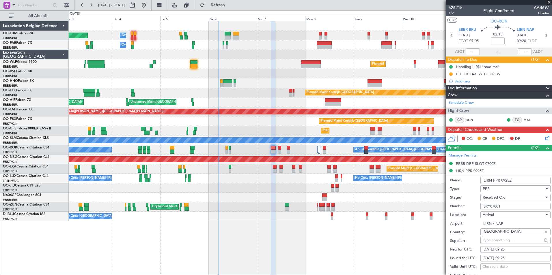
scroll to position [1, 0]
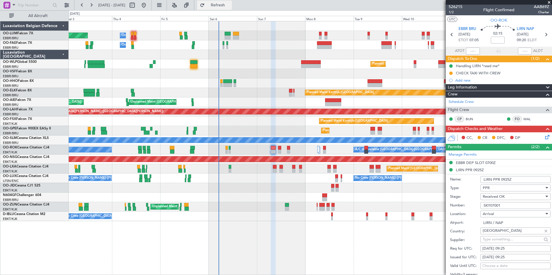
click at [230, 5] on span "Refresh" at bounding box center [218, 5] width 24 height 4
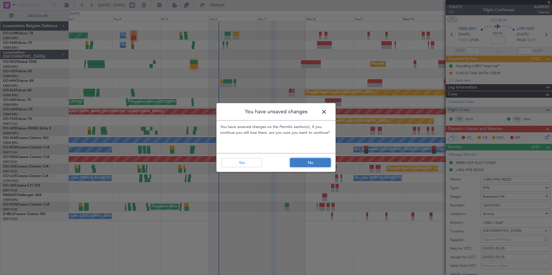
click at [305, 164] on button "No" at bounding box center [310, 162] width 41 height 9
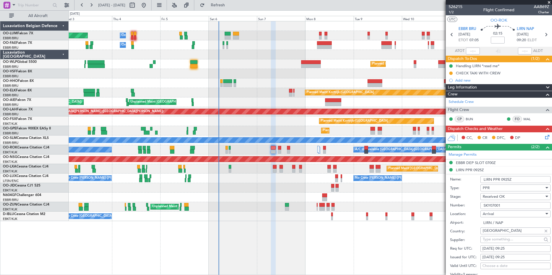
scroll to position [116, 0]
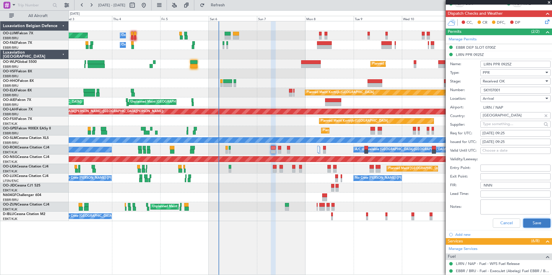
click at [526, 221] on button "Save" at bounding box center [536, 223] width 27 height 9
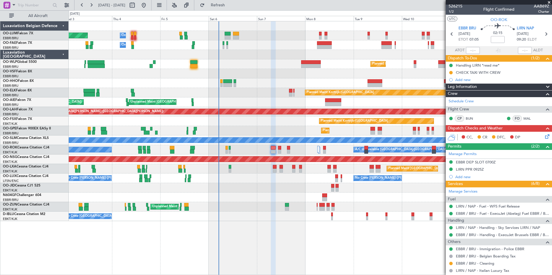
scroll to position [0, 0]
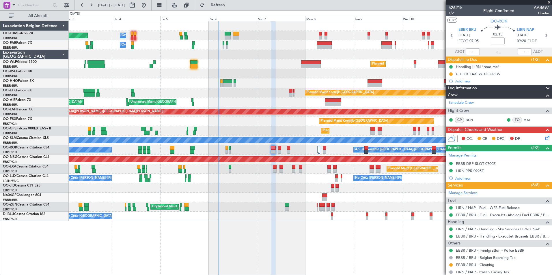
click at [549, 3] on span at bounding box center [549, 2] width 6 height 5
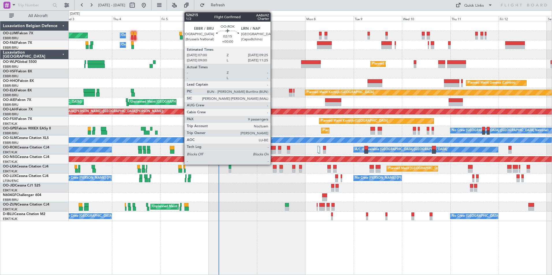
click at [273, 150] on div at bounding box center [273, 152] width 5 height 4
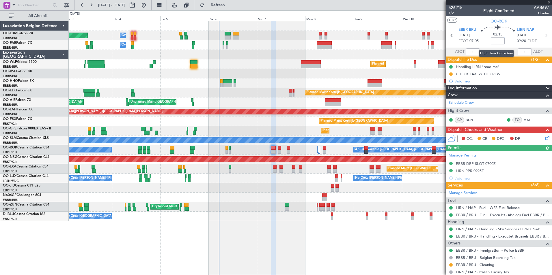
click at [496, 41] on input at bounding box center [498, 41] width 14 height 7
click at [470, 21] on section "UTC OO-ROK" at bounding box center [499, 20] width 106 height 9
type input "-00:15"
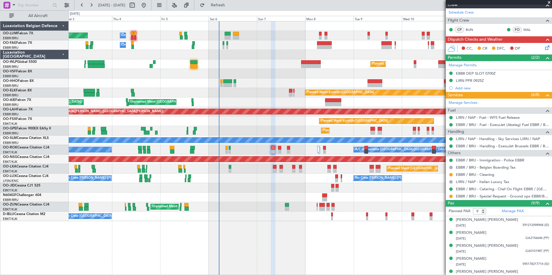
scroll to position [62, 0]
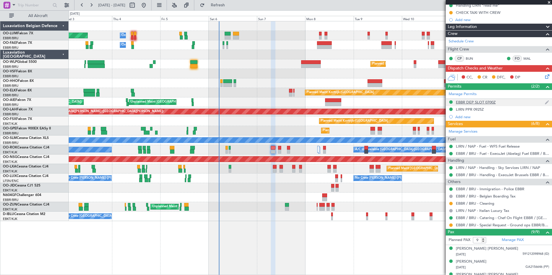
click at [489, 101] on div "EBBR DEP SLOT 0700Z" at bounding box center [476, 102] width 40 height 5
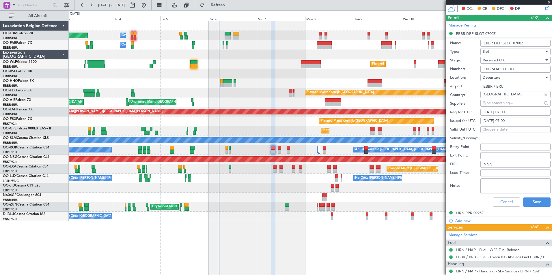
scroll to position [148, 0]
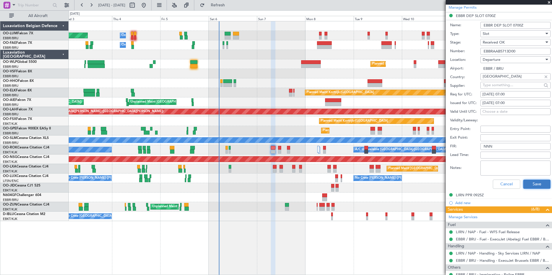
click at [539, 185] on button "Save" at bounding box center [536, 184] width 27 height 9
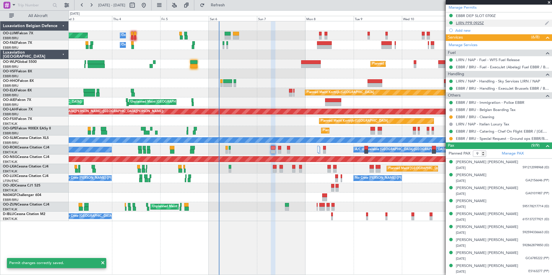
click at [477, 25] on mat-tooltip-component "LIRN PPR 0925Z" at bounding box center [470, 32] width 34 height 15
click at [502, 25] on div "LIRN PPR 0925Z" at bounding box center [499, 23] width 106 height 7
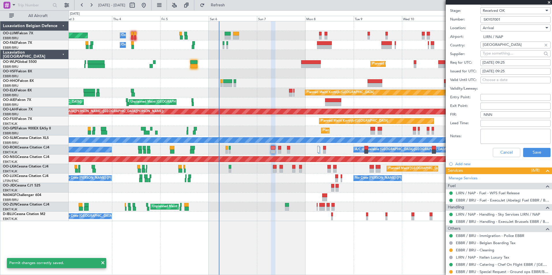
scroll to position [235, 0]
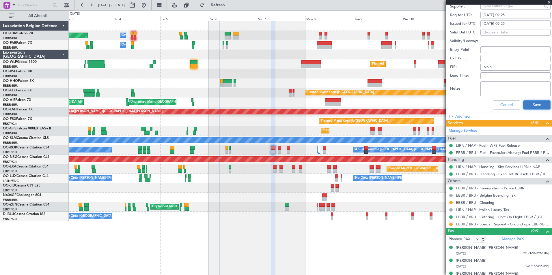
click at [537, 102] on button "Save" at bounding box center [536, 104] width 27 height 9
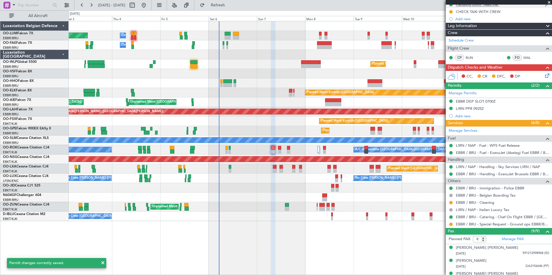
scroll to position [0, 0]
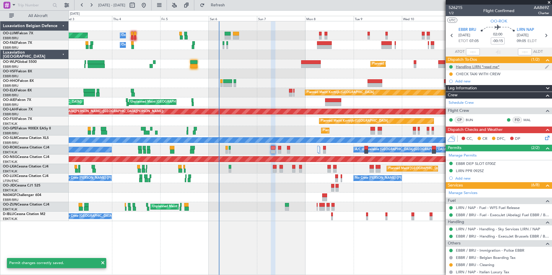
click at [471, 64] on div "Handling LIRN *read me*" at bounding box center [499, 66] width 106 height 7
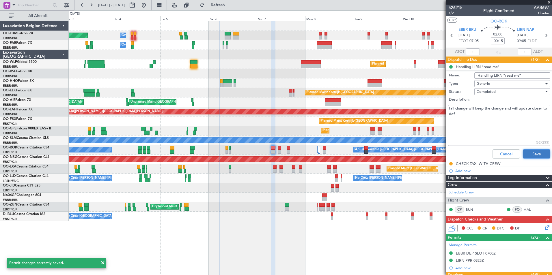
click at [528, 150] on button "Save" at bounding box center [536, 154] width 27 height 9
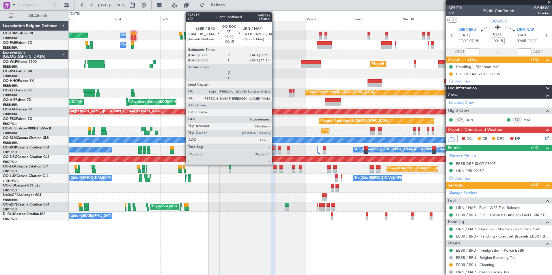
click at [275, 150] on div at bounding box center [273, 152] width 5 height 4
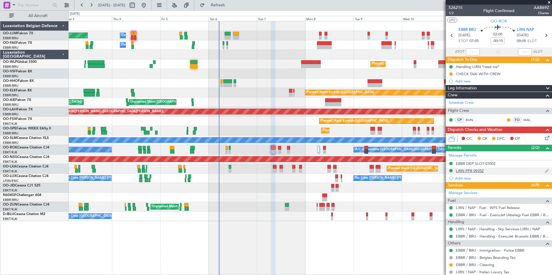
click at [470, 168] on div "LIRN PPR 0925Z" at bounding box center [499, 171] width 106 height 7
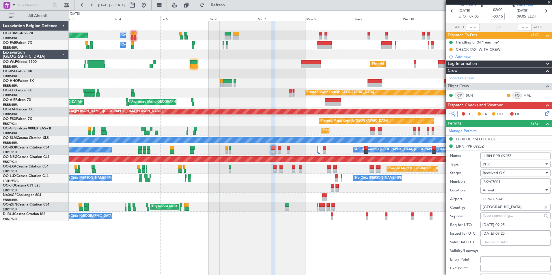
scroll to position [58, 0]
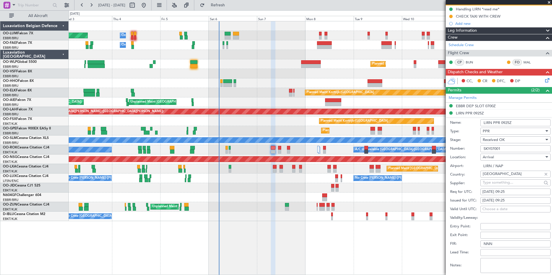
click at [521, 192] on div "07/09/2025 09:25" at bounding box center [516, 192] width 66 height 6
select select "9"
select select "2025"
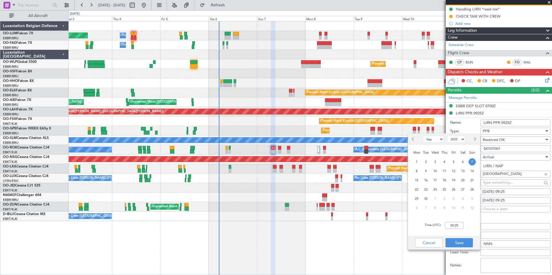
click at [461, 221] on div "Time (UTC): 09:25" at bounding box center [444, 225] width 72 height 21
click at [462, 225] on input "09:25" at bounding box center [454, 225] width 18 height 7
type input "09:10"
click at [460, 242] on button "Save" at bounding box center [459, 243] width 27 height 9
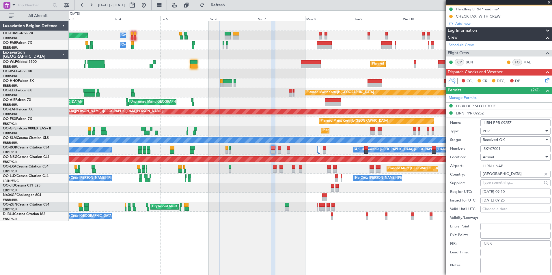
click at [517, 200] on div "07/09/2025 09:25" at bounding box center [516, 201] width 66 height 6
select select "9"
select select "2025"
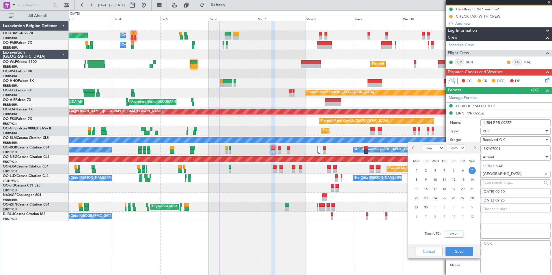
click at [459, 233] on input "09:25" at bounding box center [454, 234] width 18 height 7
type input "09:10"
click at [459, 250] on button "Save" at bounding box center [459, 251] width 27 height 9
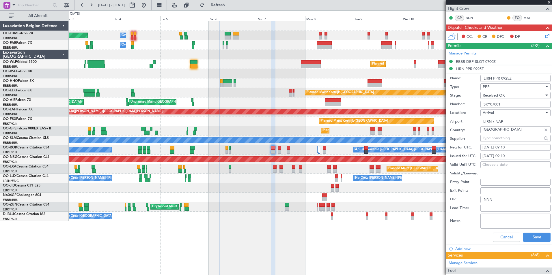
scroll to position [144, 0]
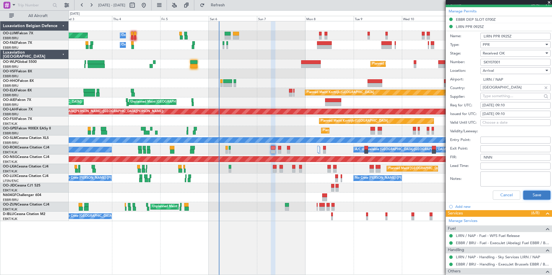
click at [532, 194] on button "Save" at bounding box center [536, 195] width 27 height 9
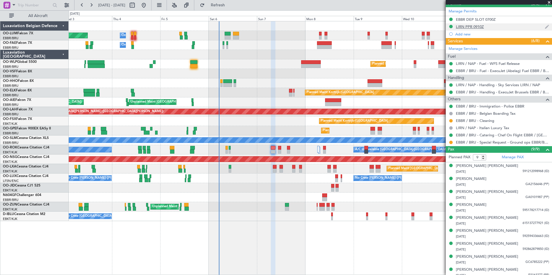
click at [476, 27] on div "LIRN PPR 0910Z" at bounding box center [470, 26] width 28 height 5
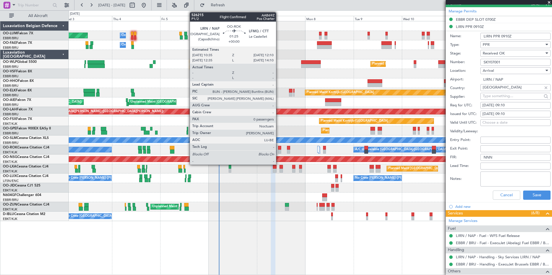
click at [279, 149] on div at bounding box center [279, 148] width 3 height 4
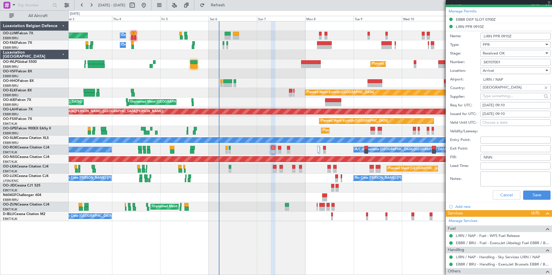
type input "0"
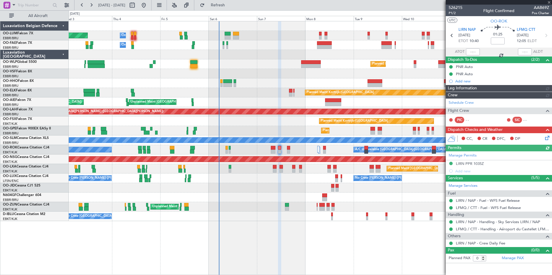
scroll to position [0, 0]
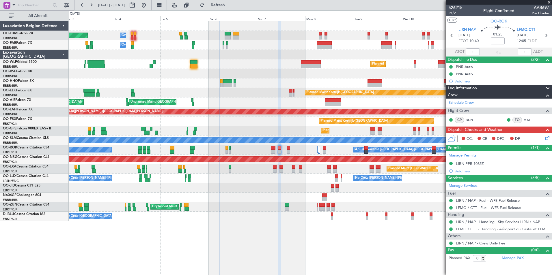
drag, startPoint x: 245, startPoint y: 6, endPoint x: 247, endPoint y: 60, distance: 53.7
click at [230, 6] on span "Refresh" at bounding box center [218, 5] width 24 height 4
click at [232, 9] on button "Refresh" at bounding box center [214, 5] width 35 height 9
click at [523, 30] on span "LFMQ CTT" at bounding box center [526, 30] width 18 height 6
click at [527, 28] on mat-tooltip-component "Leg Type" at bounding box center [536, 23] width 24 height 15
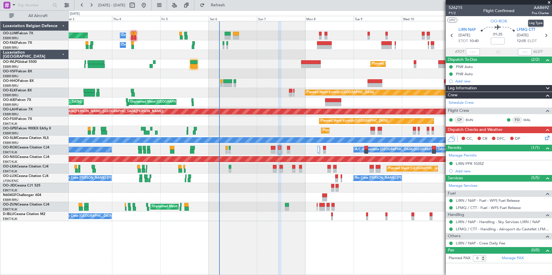
click at [525, 28] on mat-tooltip-component "Leg Type" at bounding box center [536, 23] width 24 height 15
click at [522, 28] on span "LFMQ CTT" at bounding box center [526, 30] width 18 height 6
click at [232, 9] on button "Refresh" at bounding box center [214, 5] width 35 height 9
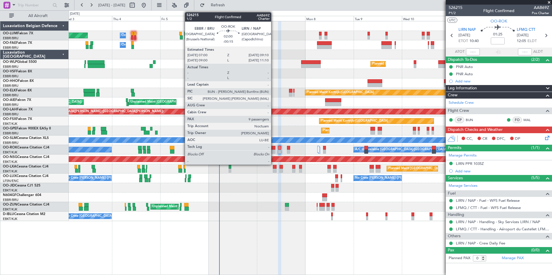
click at [274, 150] on div at bounding box center [273, 152] width 5 height 4
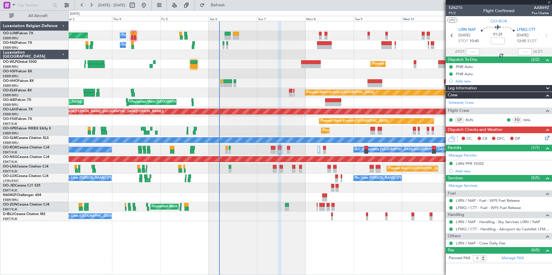
type input "-00:15"
type input "9"
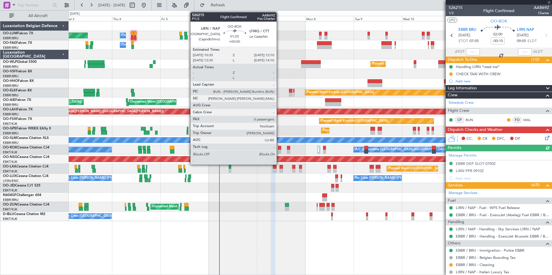
click at [279, 148] on div at bounding box center [279, 148] width 3 height 4
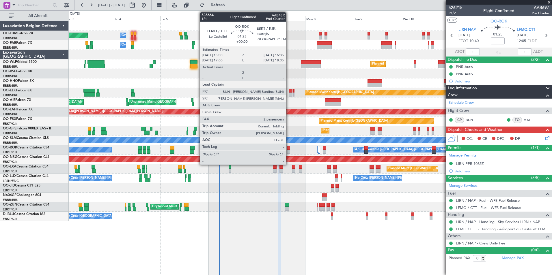
click at [289, 149] on div at bounding box center [288, 148] width 3 height 4
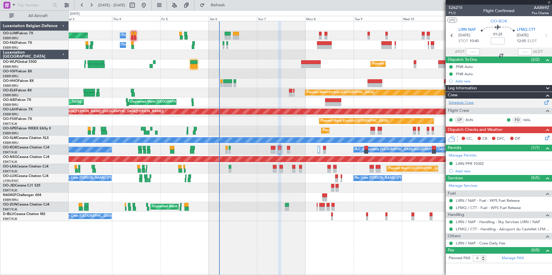
type input "2"
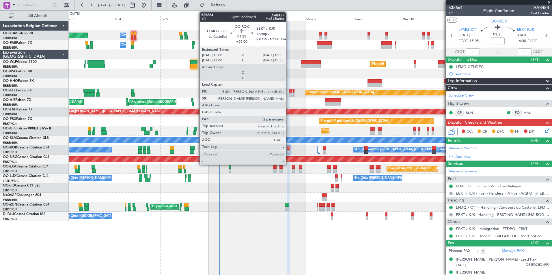
click at [288, 152] on div at bounding box center [288, 152] width 3 height 4
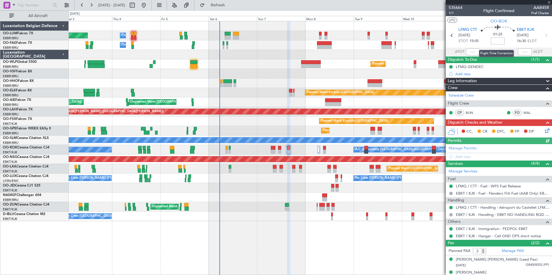
click at [500, 41] on input at bounding box center [498, 41] width 14 height 7
click at [484, 19] on section "UTC OO-ROK" at bounding box center [499, 20] width 106 height 9
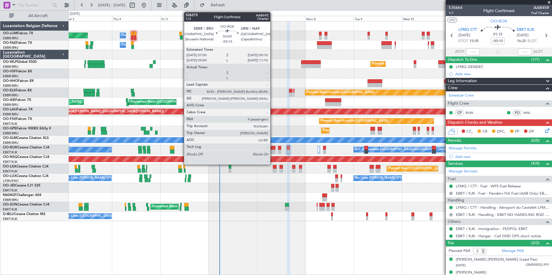
click at [273, 150] on div at bounding box center [273, 152] width 5 height 4
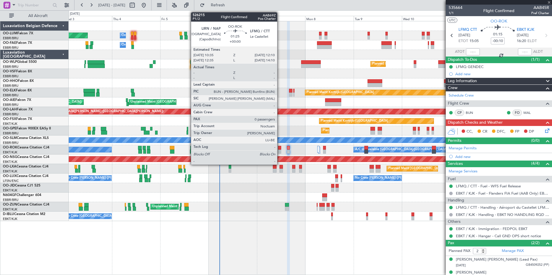
type input "-00:15"
type input "9"
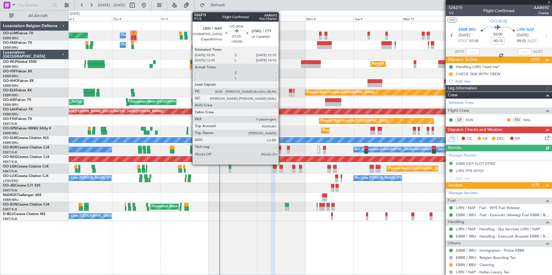
click at [281, 146] on div at bounding box center [279, 148] width 3 height 4
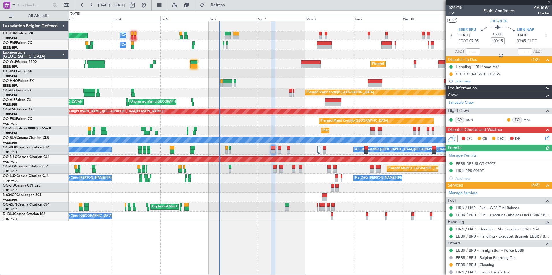
type input "0"
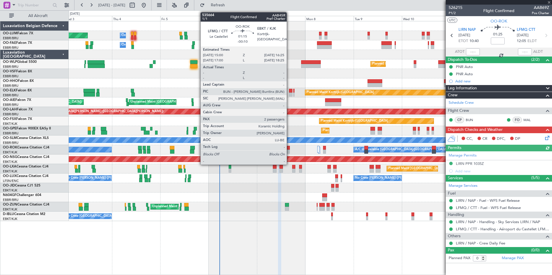
click at [289, 148] on div at bounding box center [288, 148] width 3 height 4
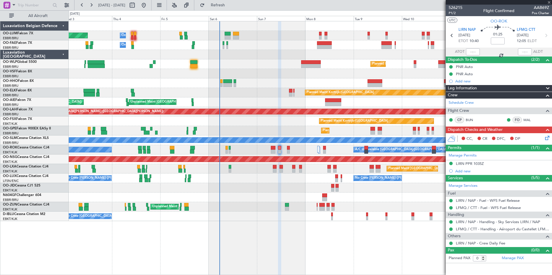
type input "-00:10"
type input "2"
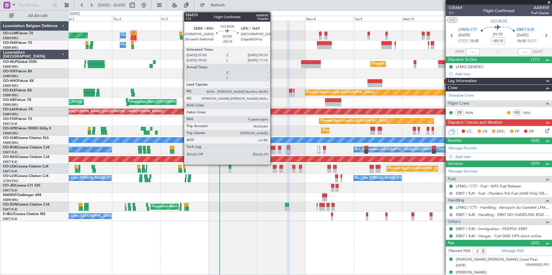
click at [273, 146] on div at bounding box center [273, 148] width 5 height 4
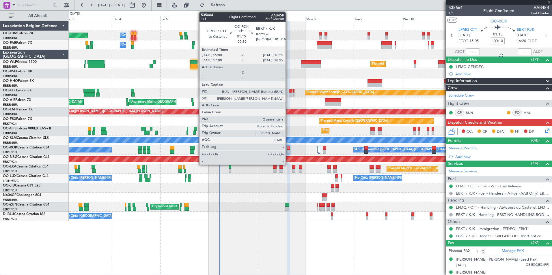
type input "-00:15"
type input "9"
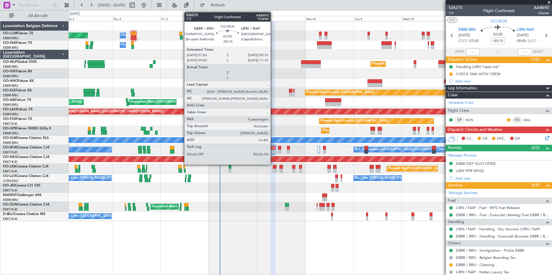
click at [273, 151] on div at bounding box center [273, 152] width 5 height 4
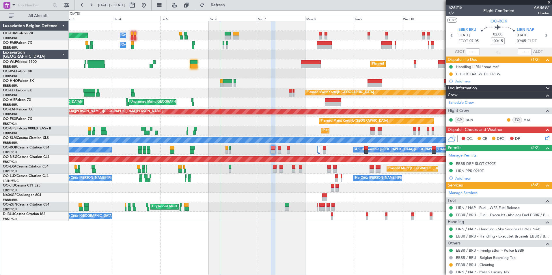
click at [544, 138] on icon at bounding box center [546, 137] width 5 height 5
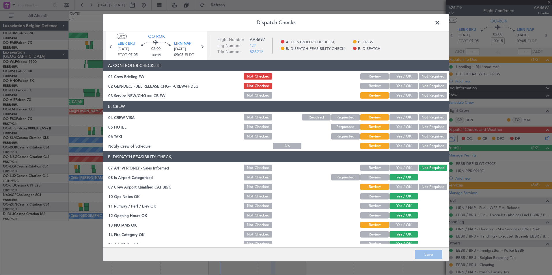
click at [410, 76] on button "Yes / OK" at bounding box center [404, 76] width 29 height 6
click at [406, 88] on button "Yes / OK" at bounding box center [404, 86] width 29 height 6
click at [401, 98] on button "Yes / OK" at bounding box center [404, 95] width 29 height 6
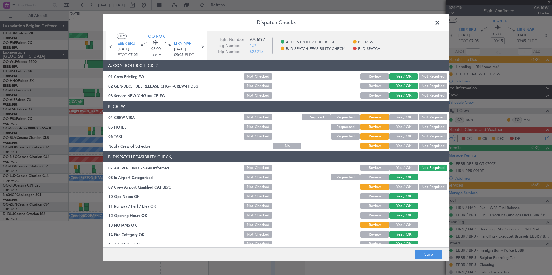
drag, startPoint x: 419, startPoint y: 117, endPoint x: 419, endPoint y: 122, distance: 5.5
click at [419, 117] on button "Not Required" at bounding box center [433, 117] width 29 height 6
click at [420, 128] on button "Not Required" at bounding box center [433, 127] width 29 height 6
drag, startPoint x: 424, startPoint y: 137, endPoint x: 410, endPoint y: 143, distance: 14.6
click at [424, 137] on button "Not Required" at bounding box center [433, 136] width 29 height 6
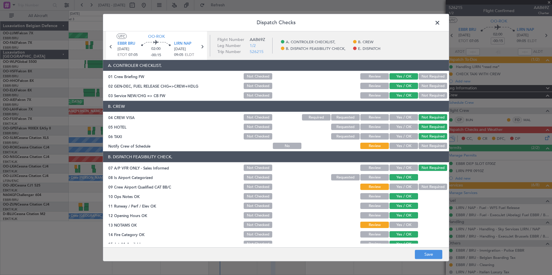
click at [401, 147] on button "Yes / OK" at bounding box center [404, 146] width 29 height 6
click at [421, 188] on button "Not Required" at bounding box center [433, 187] width 29 height 6
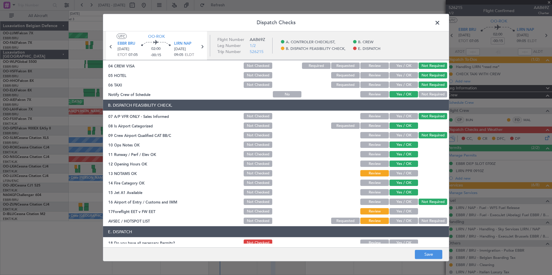
scroll to position [85, 0]
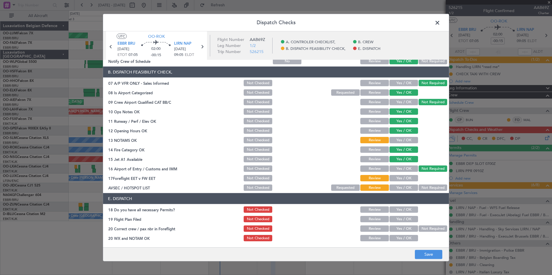
click at [399, 139] on button "Yes / OK" at bounding box center [404, 140] width 29 height 6
click at [401, 172] on div "Yes / OK" at bounding box center [403, 169] width 29 height 8
click at [404, 178] on button "Yes / OK" at bounding box center [404, 178] width 29 height 6
click at [409, 168] on button "Yes / OK" at bounding box center [404, 169] width 29 height 6
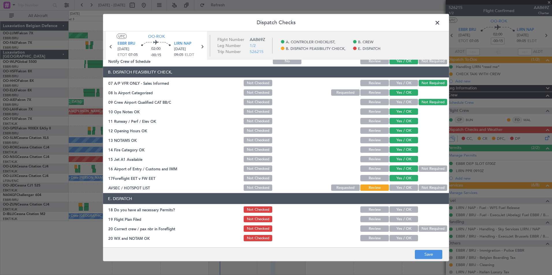
click at [430, 191] on button "Not Required" at bounding box center [433, 188] width 29 height 6
click at [407, 207] on button "Yes / OK" at bounding box center [404, 210] width 29 height 6
click at [403, 222] on button "Yes / OK" at bounding box center [404, 219] width 29 height 6
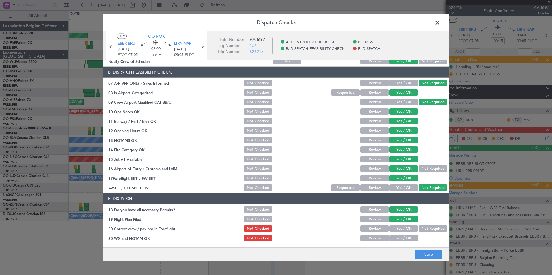
click at [404, 230] on button "Yes / OK" at bounding box center [404, 229] width 29 height 6
click at [405, 237] on button "Yes / OK" at bounding box center [404, 238] width 29 height 6
click at [428, 254] on button "Save" at bounding box center [428, 254] width 27 height 9
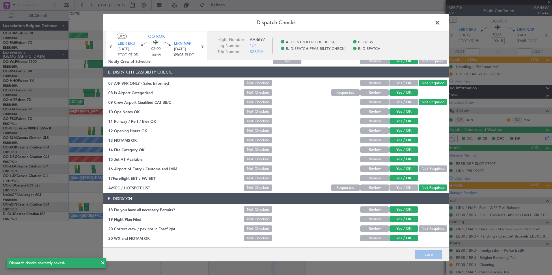
click at [440, 24] on span at bounding box center [440, 24] width 0 height 12
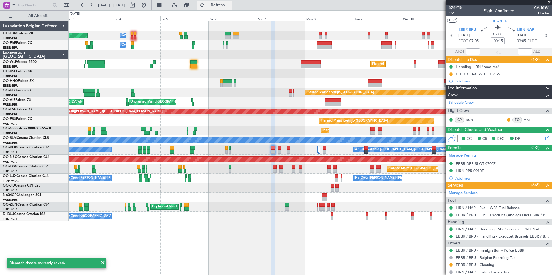
click at [232, 8] on button "Refresh" at bounding box center [214, 5] width 35 height 9
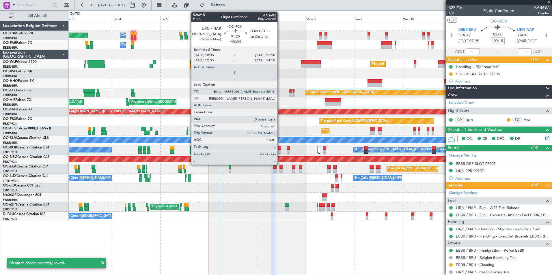
click at [280, 148] on div at bounding box center [279, 148] width 3 height 4
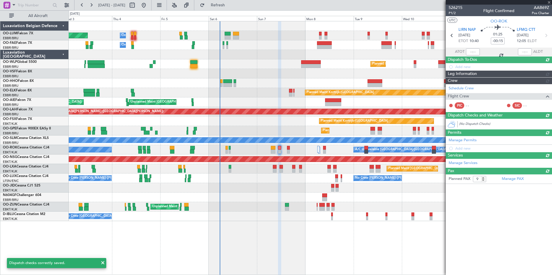
type input "0"
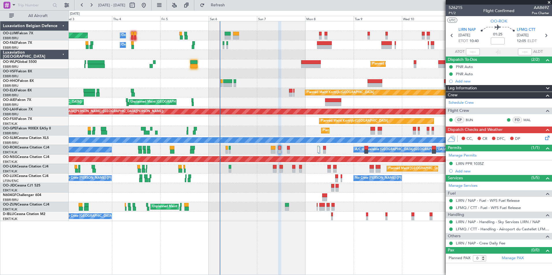
click at [548, 137] on icon at bounding box center [546, 137] width 5 height 5
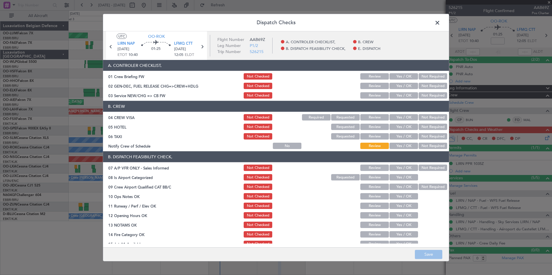
click at [392, 75] on button "Yes / OK" at bounding box center [404, 76] width 29 height 6
click at [395, 89] on div "Yes / OK" at bounding box center [403, 86] width 29 height 8
click at [394, 98] on button "Yes / OK" at bounding box center [404, 95] width 29 height 6
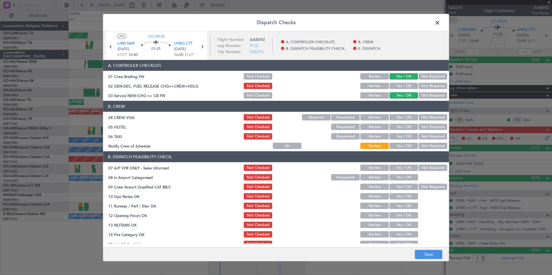
click at [395, 90] on section "A. CONTROLER CHECKLIST, 01 Crew Briefing FW Not Checked Review Yes / OK Not Req…" at bounding box center [276, 80] width 346 height 40
click at [403, 86] on button "Yes / OK" at bounding box center [404, 86] width 29 height 6
drag, startPoint x: 424, startPoint y: 118, endPoint x: 421, endPoint y: 128, distance: 10.4
click at [423, 118] on button "Not Required" at bounding box center [433, 117] width 29 height 6
click at [423, 129] on button "Not Required" at bounding box center [433, 127] width 29 height 6
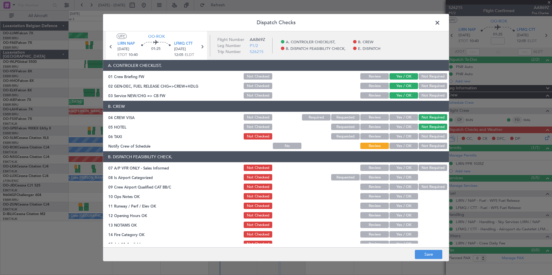
click at [420, 137] on button "Not Required" at bounding box center [433, 136] width 29 height 6
click at [408, 146] on button "Yes / OK" at bounding box center [404, 146] width 29 height 6
drag, startPoint x: 424, startPoint y: 166, endPoint x: 418, endPoint y: 170, distance: 6.7
click at [422, 167] on button "Not Required" at bounding box center [433, 168] width 29 height 6
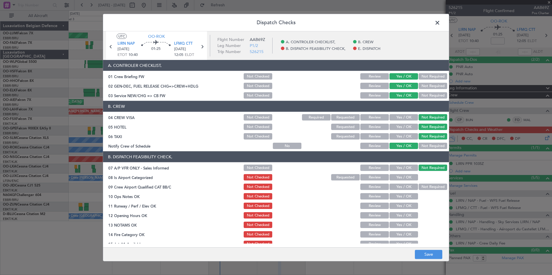
drag, startPoint x: 397, startPoint y: 176, endPoint x: 404, endPoint y: 179, distance: 7.5
click at [398, 176] on button "Yes / OK" at bounding box center [404, 177] width 29 height 6
click at [419, 186] on button "Not Required" at bounding box center [433, 187] width 29 height 6
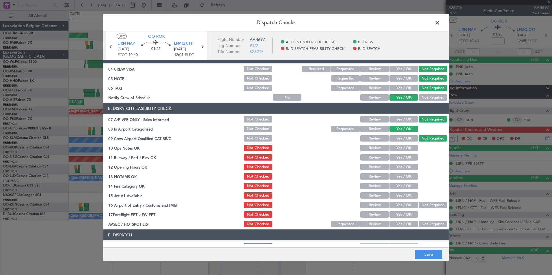
scroll to position [58, 0]
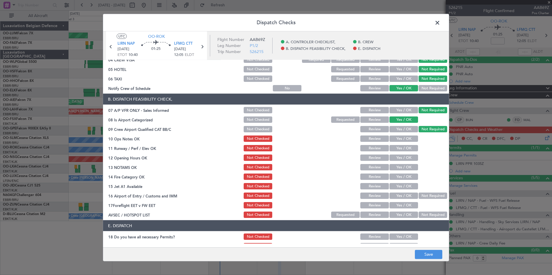
click at [406, 138] on button "Yes / OK" at bounding box center [404, 139] width 29 height 6
click at [407, 149] on button "Yes / OK" at bounding box center [404, 148] width 29 height 6
click at [406, 157] on button "Yes / OK" at bounding box center [404, 158] width 29 height 6
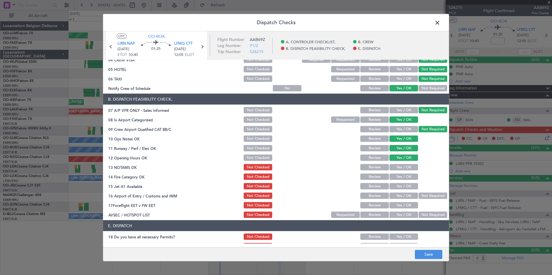
click at [406, 167] on button "Yes / OK" at bounding box center [404, 167] width 29 height 6
click at [403, 176] on button "Yes / OK" at bounding box center [404, 177] width 29 height 6
click at [402, 184] on button "Yes / OK" at bounding box center [404, 186] width 29 height 6
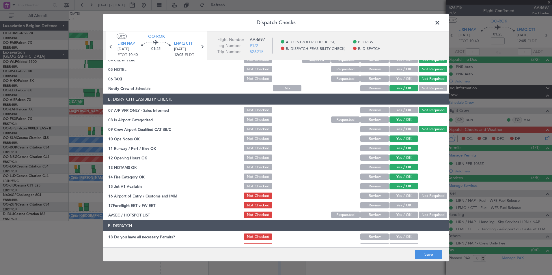
click at [400, 194] on button "Yes / OK" at bounding box center [404, 196] width 29 height 6
click at [400, 206] on button "Yes / OK" at bounding box center [404, 205] width 29 height 6
click at [425, 215] on button "Not Required" at bounding box center [433, 215] width 29 height 6
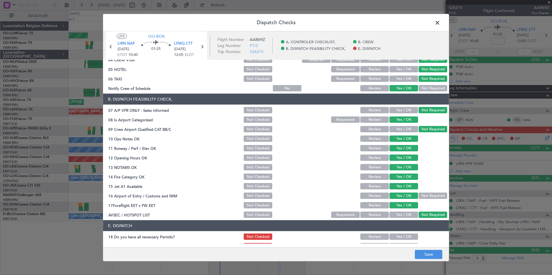
scroll to position [85, 0]
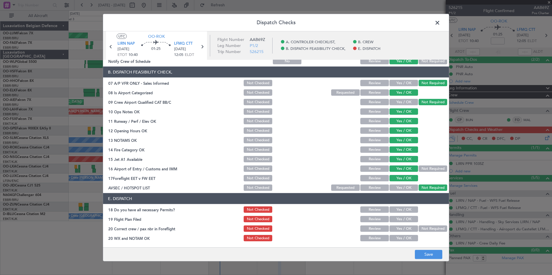
drag, startPoint x: 406, startPoint y: 209, endPoint x: 404, endPoint y: 218, distance: 9.2
click at [406, 209] on button "Yes / OK" at bounding box center [404, 210] width 29 height 6
click at [404, 218] on button "Yes / OK" at bounding box center [404, 219] width 29 height 6
click at [404, 226] on button "Yes / OK" at bounding box center [404, 229] width 29 height 6
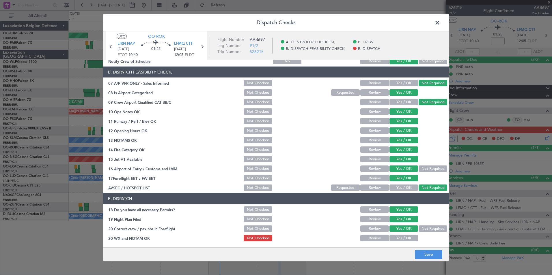
click at [403, 240] on button "Yes / OK" at bounding box center [404, 238] width 29 height 6
click at [421, 252] on button "Save" at bounding box center [428, 254] width 27 height 9
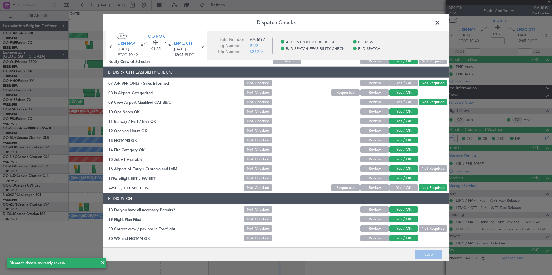
click at [440, 23] on span at bounding box center [440, 24] width 0 height 12
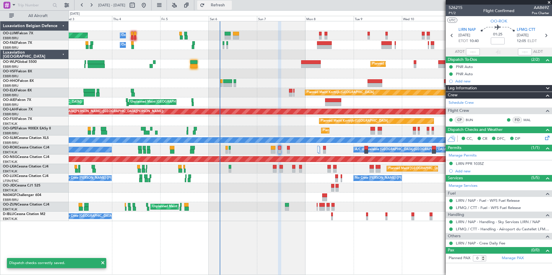
click at [230, 5] on span "Refresh" at bounding box center [218, 5] width 24 height 4
click at [528, 29] on span "LFMQ CTT" at bounding box center [526, 30] width 18 height 6
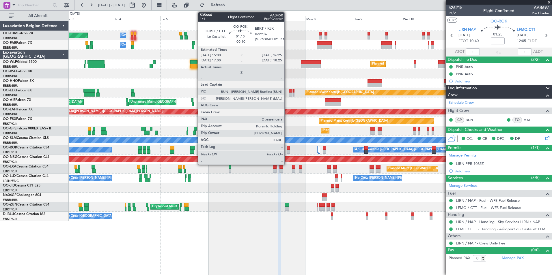
click at [287, 149] on div at bounding box center [288, 148] width 3 height 4
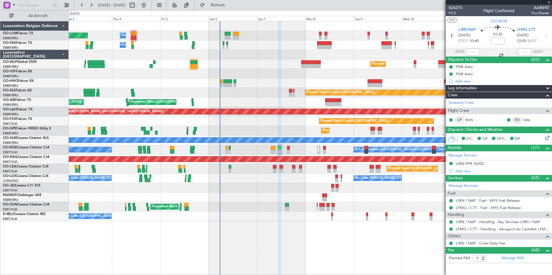
type input "-00:10"
type input "2"
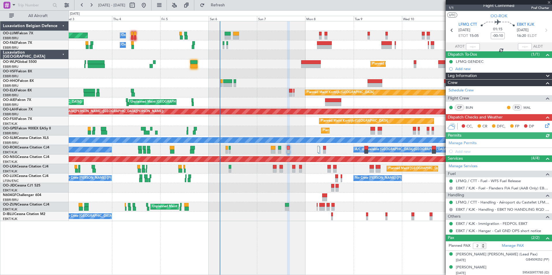
scroll to position [7, 0]
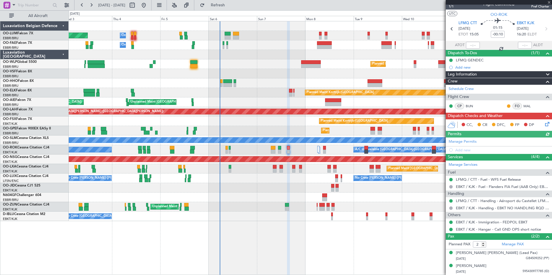
click at [544, 125] on icon at bounding box center [546, 123] width 5 height 5
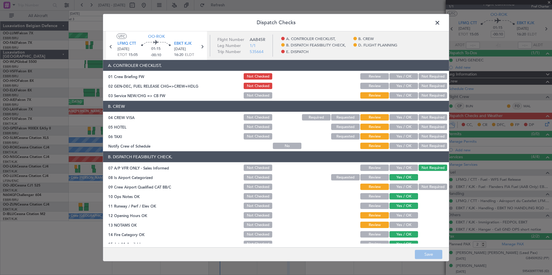
click at [398, 75] on button "Yes / OK" at bounding box center [404, 76] width 29 height 6
click at [398, 83] on button "Yes / OK" at bounding box center [404, 86] width 29 height 6
click at [398, 95] on button "Yes / OK" at bounding box center [404, 95] width 29 height 6
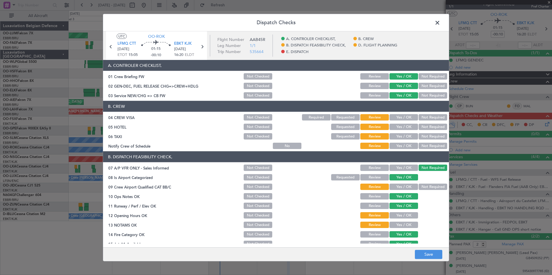
click at [426, 116] on button "Not Required" at bounding box center [433, 117] width 29 height 6
click at [425, 129] on button "Not Required" at bounding box center [433, 127] width 29 height 6
drag, startPoint x: 427, startPoint y: 141, endPoint x: 418, endPoint y: 140, distance: 8.1
click at [426, 141] on section "B. CREW 04 CREW VISA Not Checked Required Requested Review Yes / OK Not Require…" at bounding box center [276, 125] width 346 height 49
click at [419, 138] on button "Not Required" at bounding box center [433, 136] width 29 height 6
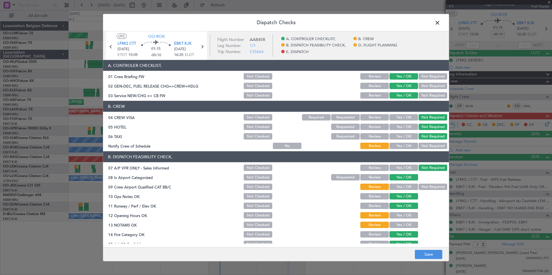
click at [401, 150] on article "A. CONTROLER CHECKLIST, 01 Crew Briefing FW Not Checked Review Yes / OK Not Req…" at bounding box center [276, 152] width 346 height 184
click at [409, 148] on button "Yes / OK" at bounding box center [404, 146] width 29 height 6
click at [435, 189] on button "Not Required" at bounding box center [433, 187] width 29 height 6
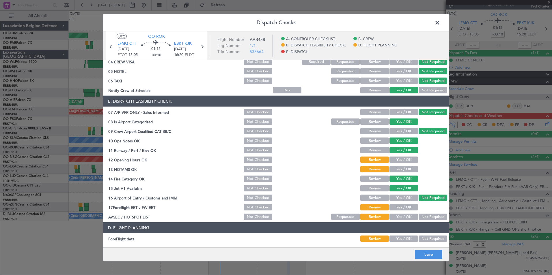
scroll to position [58, 0]
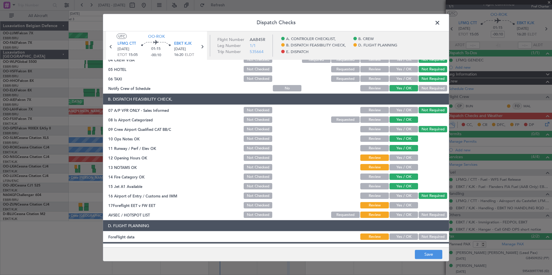
click at [403, 157] on button "Yes / OK" at bounding box center [404, 158] width 29 height 6
click at [401, 169] on button "Yes / OK" at bounding box center [404, 167] width 29 height 6
click at [405, 130] on button "Yes / OK" at bounding box center [404, 129] width 29 height 6
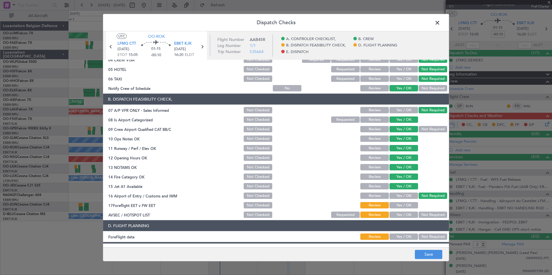
click at [398, 196] on button "Yes / OK" at bounding box center [404, 196] width 29 height 6
click at [396, 204] on button "Yes / OK" at bounding box center [404, 205] width 29 height 6
click at [429, 213] on button "Not Required" at bounding box center [433, 215] width 29 height 6
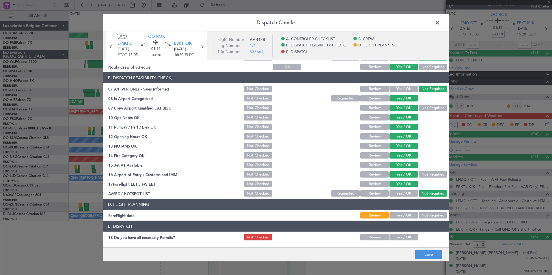
scroll to position [107, 0]
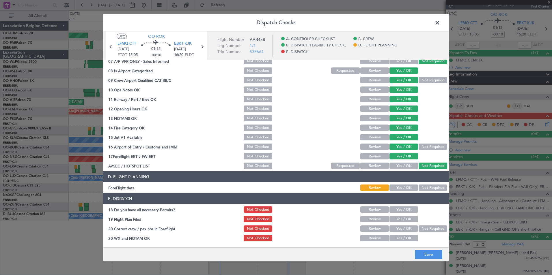
click at [427, 188] on button "Not Required" at bounding box center [433, 188] width 29 height 6
click at [403, 210] on button "Yes / OK" at bounding box center [404, 210] width 29 height 6
click at [401, 219] on button "Yes / OK" at bounding box center [404, 219] width 29 height 6
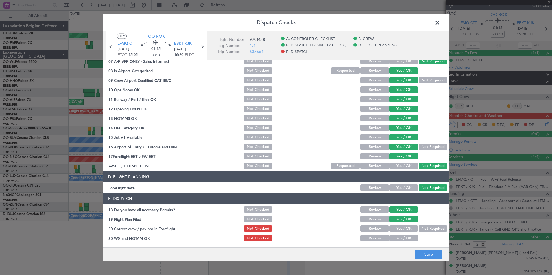
drag, startPoint x: 400, startPoint y: 224, endPoint x: 400, endPoint y: 231, distance: 7.2
click at [400, 226] on section "E. DISPATCH 18 Do you have all necessary Permits? Not Checked Review Yes / OK 1…" at bounding box center [276, 217] width 346 height 49
click at [400, 231] on button "Yes / OK" at bounding box center [404, 229] width 29 height 6
click at [400, 239] on button "Yes / OK" at bounding box center [404, 238] width 29 height 6
click at [415, 250] on footer "Save" at bounding box center [276, 254] width 346 height 14
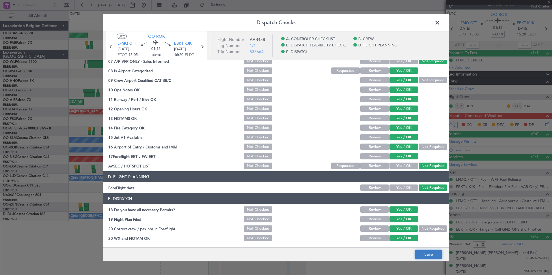
click at [424, 254] on button "Save" at bounding box center [428, 254] width 27 height 9
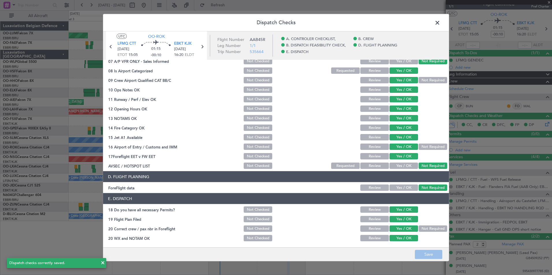
click at [440, 24] on span at bounding box center [440, 24] width 0 height 12
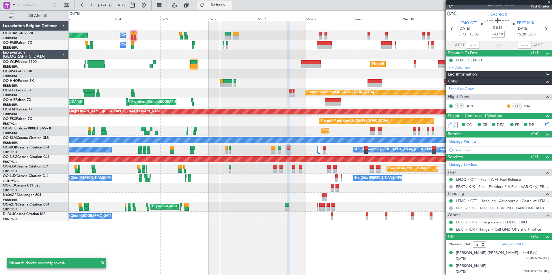
click at [232, 9] on button "Refresh" at bounding box center [214, 5] width 35 height 9
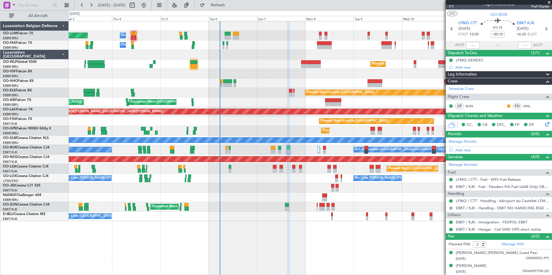
click at [186, 96] on div "Planned Maint Brussels (Brussels National) Owner Melsbroek Air Base Owner Melsb…" at bounding box center [310, 121] width 483 height 200
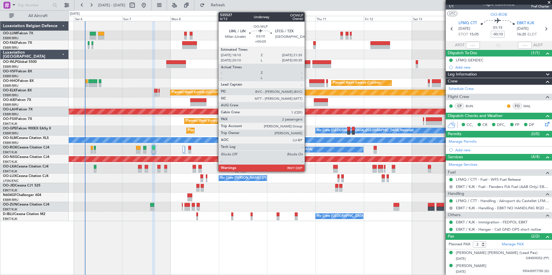
click at [307, 64] on div at bounding box center [306, 62] width 7 height 4
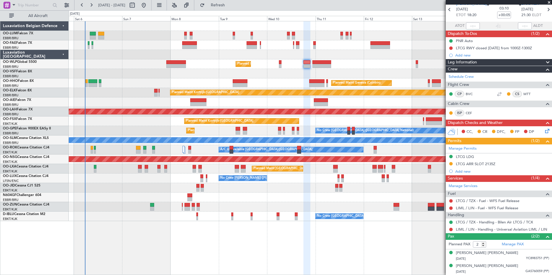
scroll to position [0, 0]
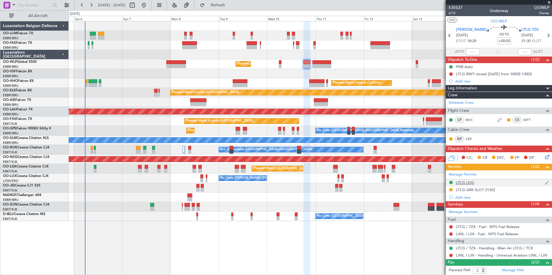
click at [469, 182] on div "LTCG LDG" at bounding box center [465, 182] width 18 height 5
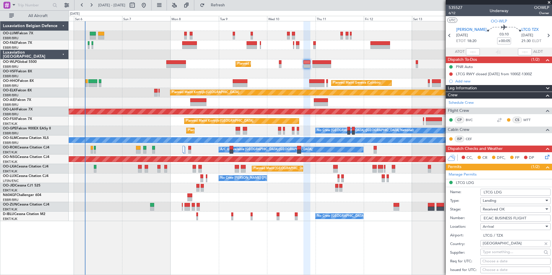
click at [324, 68] on div "Planned Maint Milan (Linate)" at bounding box center [310, 64] width 483 height 10
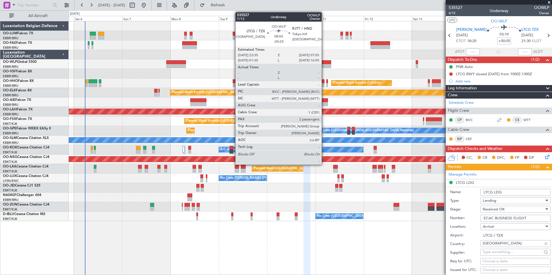
click at [324, 64] on div at bounding box center [321, 66] width 19 height 4
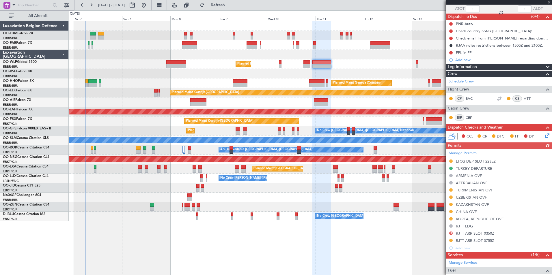
scroll to position [58, 0]
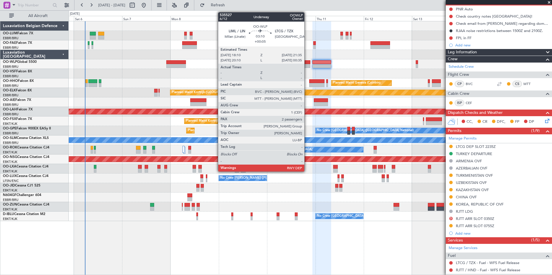
click at [307, 64] on div at bounding box center [306, 62] width 7 height 4
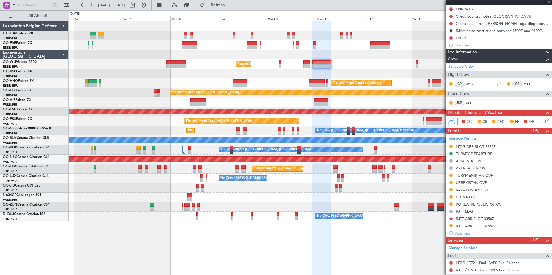
type input "+00:05"
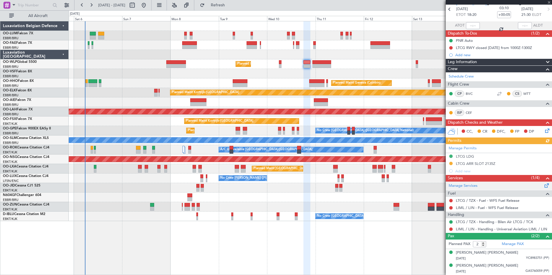
scroll to position [0, 0]
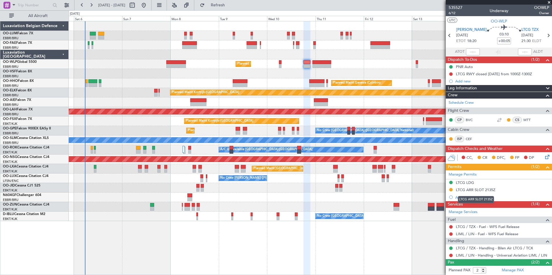
click at [488, 189] on div "LTCG ARR SLOT 2135Z" at bounding box center [476, 190] width 40 height 5
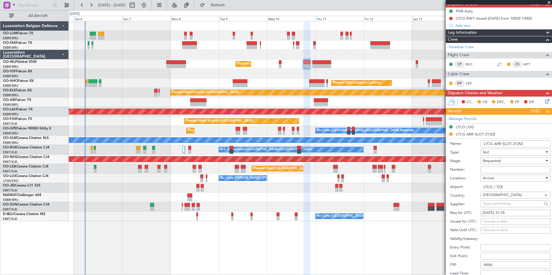
scroll to position [58, 0]
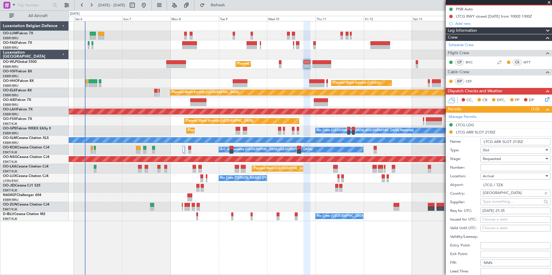
click at [492, 167] on input "Number:" at bounding box center [516, 168] width 70 height 7
type input "approved"
click at [505, 219] on div "Choose a date" at bounding box center [516, 220] width 66 height 6
select select "9"
select select "2025"
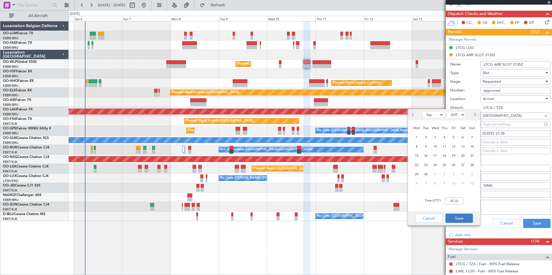
scroll to position [144, 0]
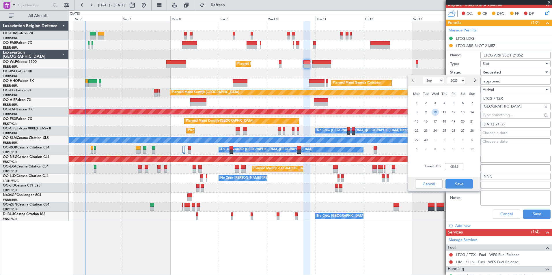
drag, startPoint x: 438, startPoint y: 112, endPoint x: 451, endPoint y: 152, distance: 41.6
click at [438, 114] on span "10" at bounding box center [435, 112] width 7 height 7
click at [460, 166] on input "00:00" at bounding box center [454, 166] width 18 height 7
type input "21:35"
click at [464, 184] on button "Save" at bounding box center [459, 184] width 27 height 9
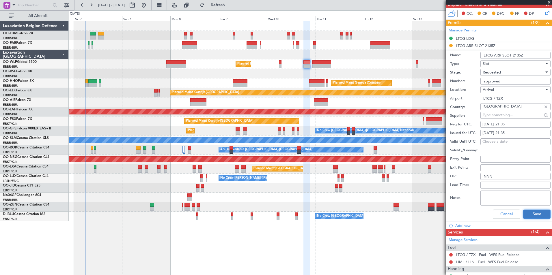
click at [529, 212] on button "Save" at bounding box center [536, 214] width 27 height 9
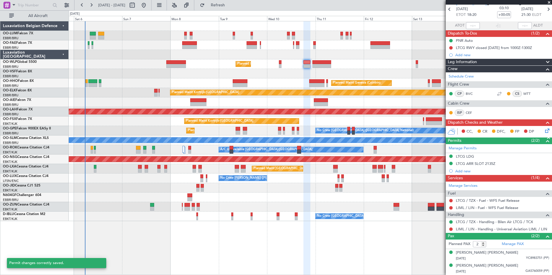
scroll to position [26, 0]
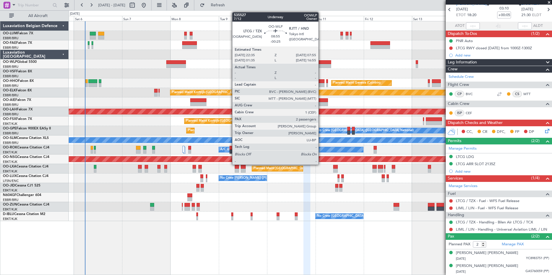
click at [321, 64] on div at bounding box center [321, 66] width 19 height 4
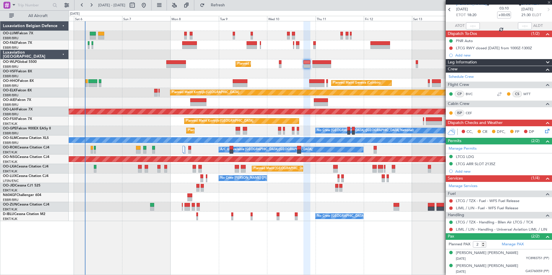
type input "-00:25"
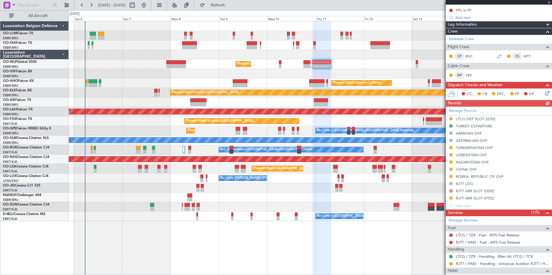
scroll to position [87, 0]
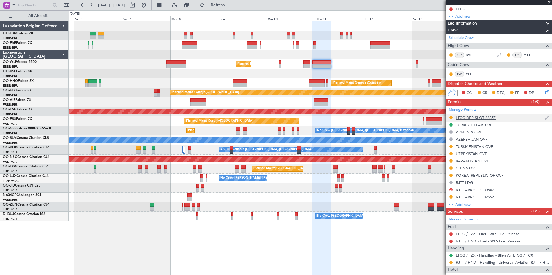
click at [474, 117] on div "LTCG DEP SLOT 2235Z" at bounding box center [476, 118] width 40 height 5
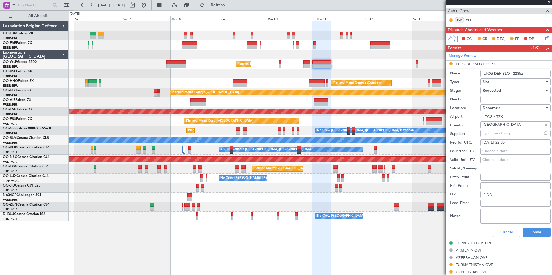
scroll to position [144, 0]
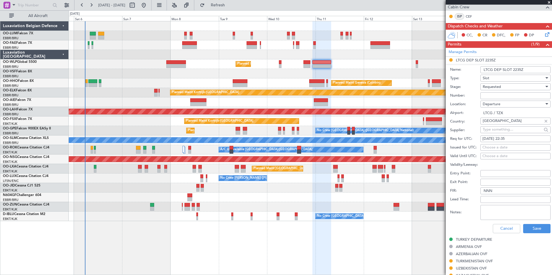
click at [502, 145] on div "Choose a date" at bounding box center [516, 148] width 66 height 6
select select "9"
select select "2025"
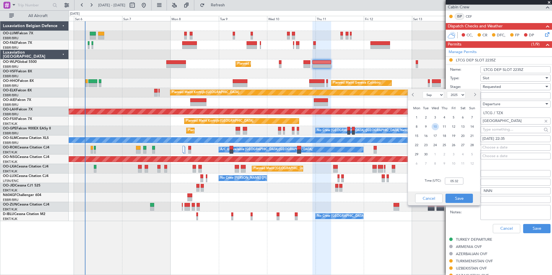
click at [436, 124] on span "10" at bounding box center [435, 126] width 7 height 7
click at [460, 180] on input "00:00" at bounding box center [454, 181] width 18 height 7
type input "22:35"
click at [462, 198] on button "Save" at bounding box center [459, 198] width 27 height 9
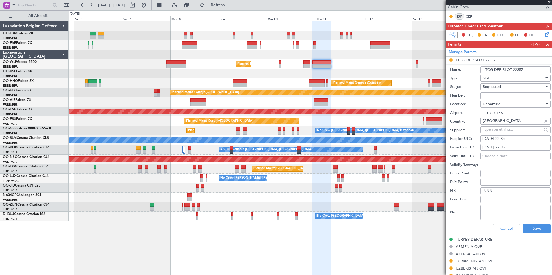
click at [500, 94] on input "Number:" at bounding box center [516, 95] width 70 height 7
type input "approved"
click at [536, 225] on button "Save" at bounding box center [536, 228] width 27 height 9
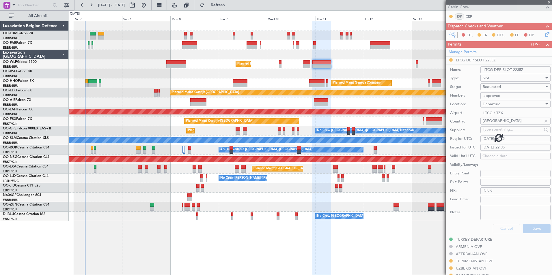
scroll to position [134, 0]
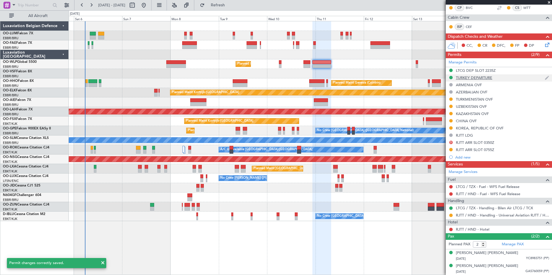
click at [489, 77] on div "TURKEY DEPARTURE" at bounding box center [474, 77] width 36 height 5
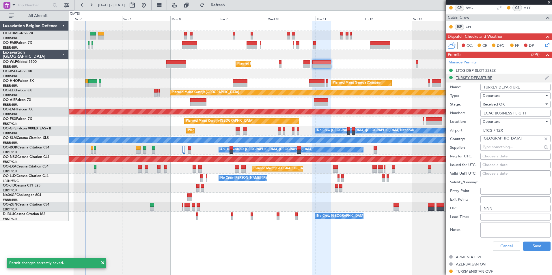
scroll to position [144, 0]
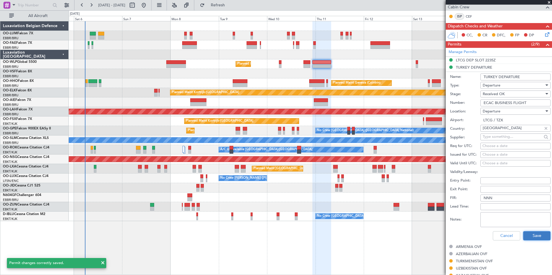
click at [540, 239] on button "Save" at bounding box center [536, 236] width 27 height 9
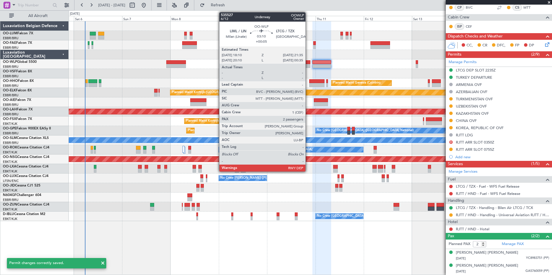
scroll to position [134, 0]
click at [308, 63] on div at bounding box center [306, 62] width 7 height 4
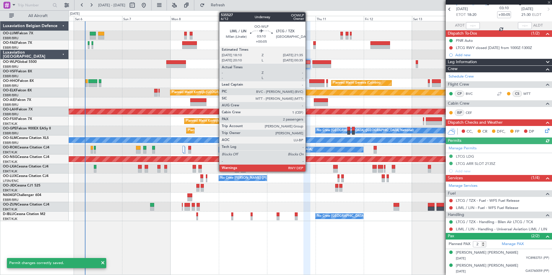
scroll to position [0, 0]
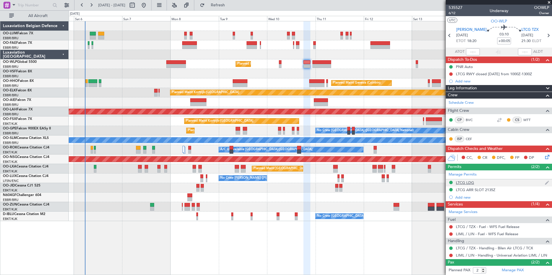
click at [476, 185] on div "LTCG LDG" at bounding box center [499, 183] width 106 height 7
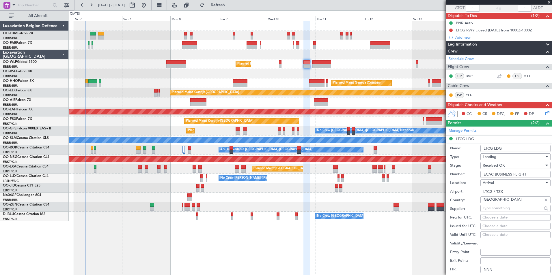
scroll to position [87, 0]
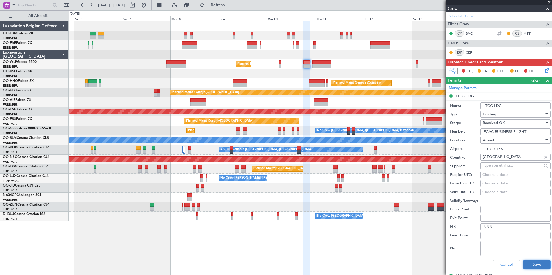
click at [525, 262] on button "Save" at bounding box center [536, 264] width 27 height 9
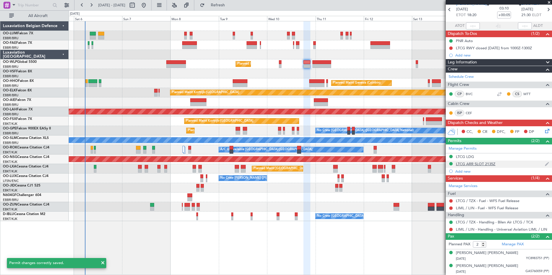
click at [471, 164] on div "LTCG ARR SLOT 2135Z" at bounding box center [476, 164] width 40 height 5
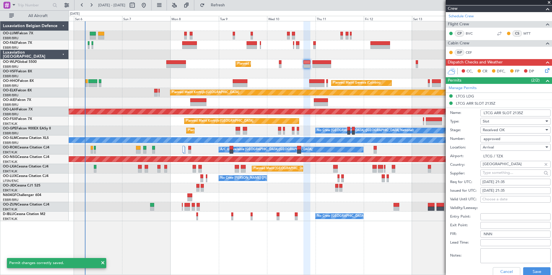
scroll to position [144, 0]
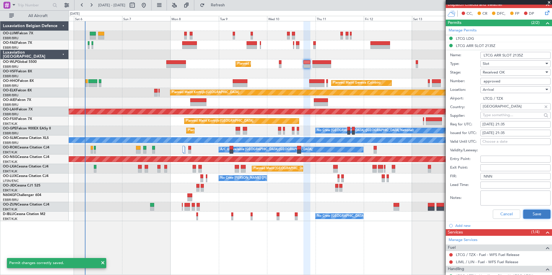
click at [534, 217] on button "Save" at bounding box center [536, 214] width 27 height 9
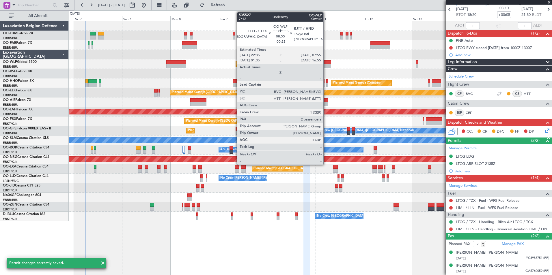
scroll to position [26, 0]
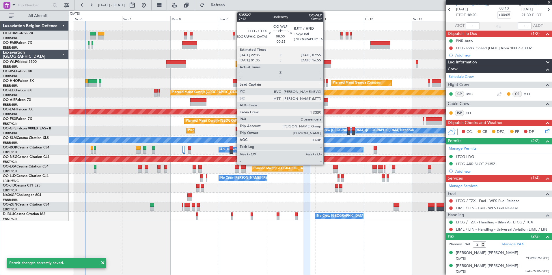
click at [326, 65] on div at bounding box center [321, 66] width 19 height 4
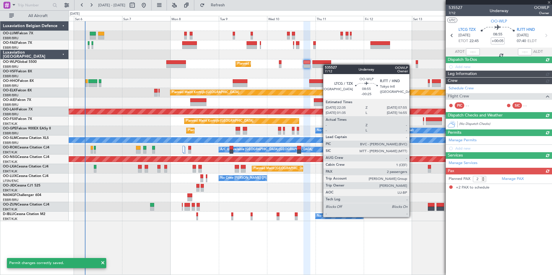
type input "-00:25"
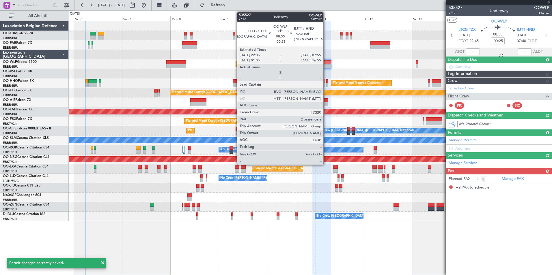
scroll to position [0, 0]
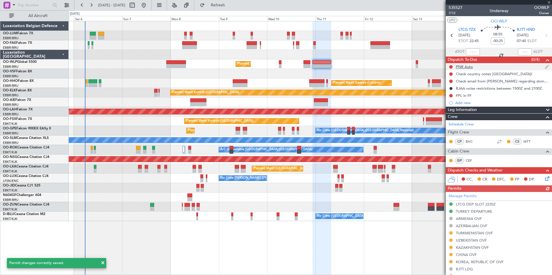
click at [450, 68] on div at bounding box center [451, 67] width 5 height 5
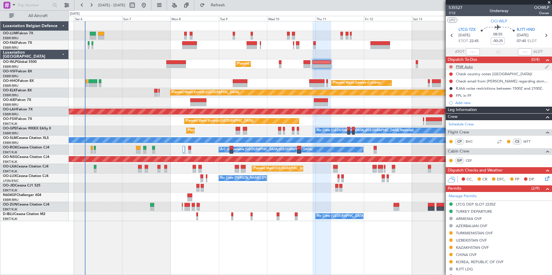
click at [452, 66] on button at bounding box center [450, 66] width 3 height 3
click at [452, 91] on span "Completed" at bounding box center [453, 93] width 19 height 6
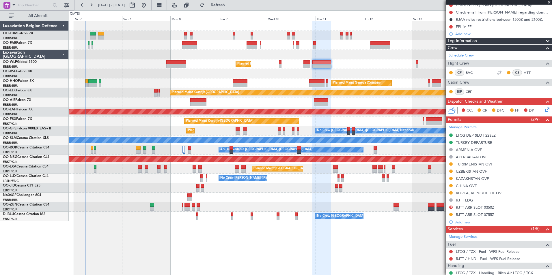
scroll to position [87, 0]
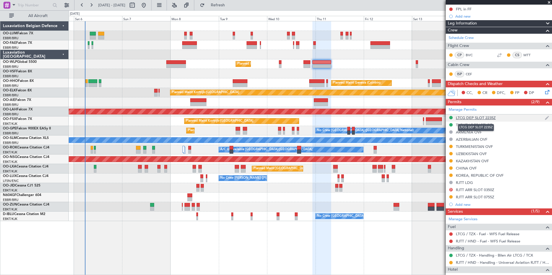
click at [495, 119] on div "LTCG DEP SLOT 2235Z" at bounding box center [476, 118] width 40 height 5
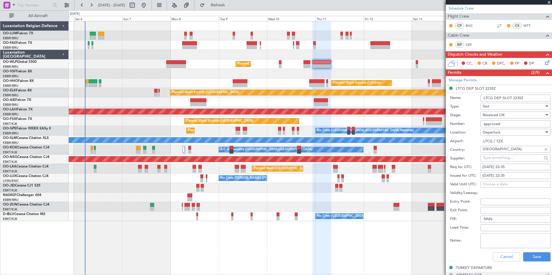
scroll to position [173, 0]
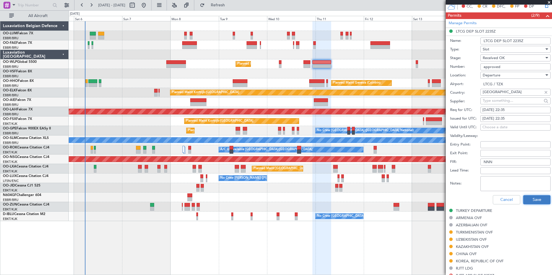
click at [543, 198] on button "Save" at bounding box center [536, 199] width 27 height 9
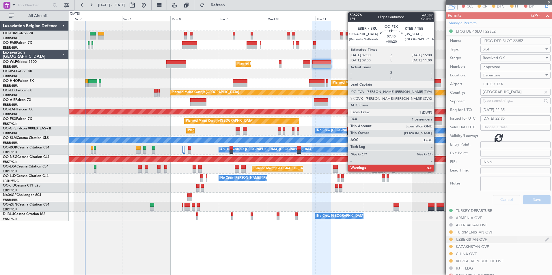
scroll to position [134, 0]
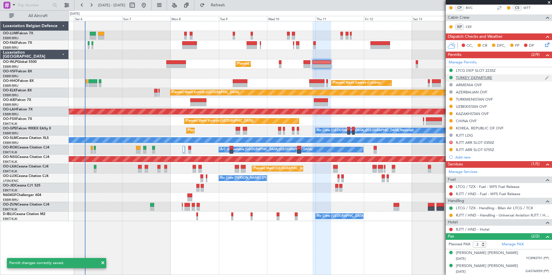
click at [468, 79] on div "TURKEY DEPARTURE" at bounding box center [474, 77] width 36 height 5
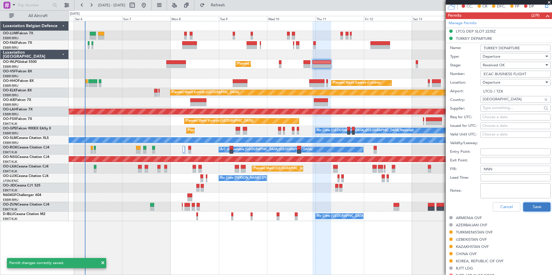
click at [523, 203] on button "Save" at bounding box center [536, 207] width 27 height 9
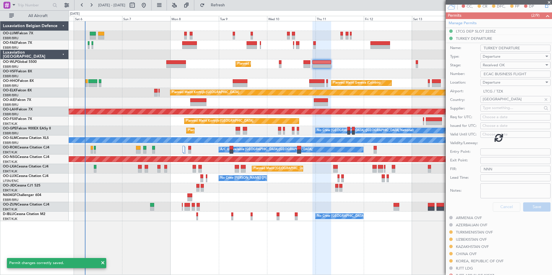
scroll to position [134, 0]
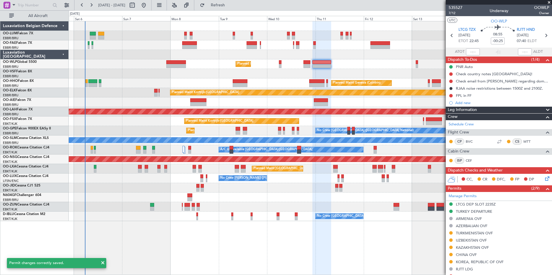
scroll to position [134, 0]
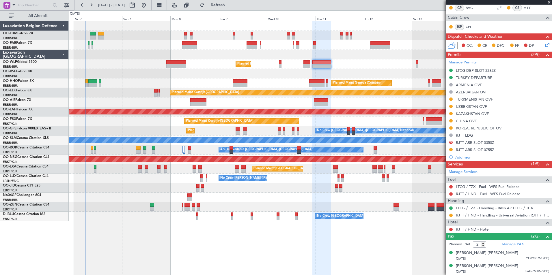
click at [306, 242] on div "Owner Melsbroek Air Base Planned Maint Brussels (Brussels National) Owner Melsb…" at bounding box center [310, 148] width 483 height 254
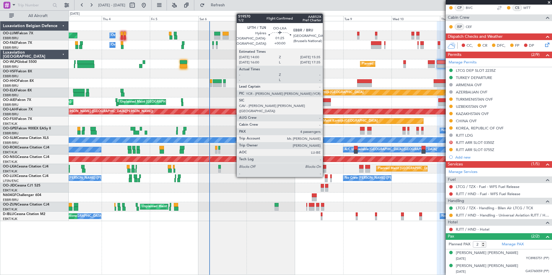
click at [325, 166] on div at bounding box center [324, 167] width 3 height 4
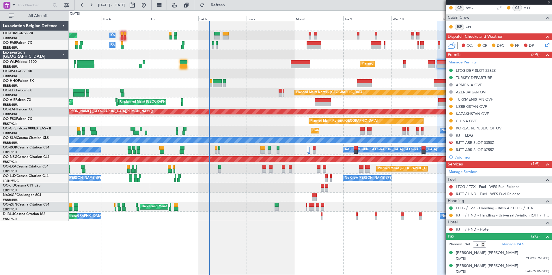
type input "4"
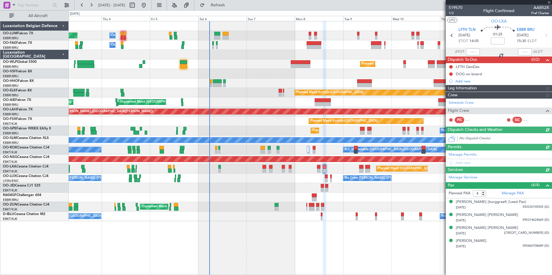
scroll to position [0, 0]
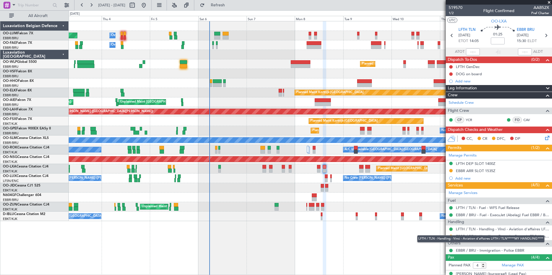
click at [450, 238] on div "LFTH / TLN - Handling - Vinci - Aviation d'affaires LFTH / TLN*****MY HANDLING*…" at bounding box center [480, 239] width 127 height 7
click at [452, 235] on button at bounding box center [450, 236] width 3 height 3
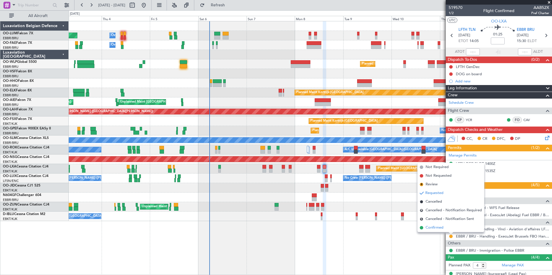
click at [441, 229] on span "Confirmed" at bounding box center [435, 228] width 18 height 6
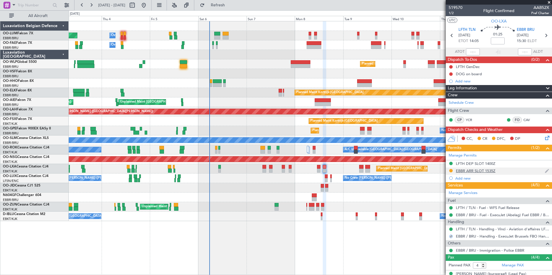
click at [486, 170] on div "EBBR ARR SLOT 1535Z" at bounding box center [476, 171] width 40 height 5
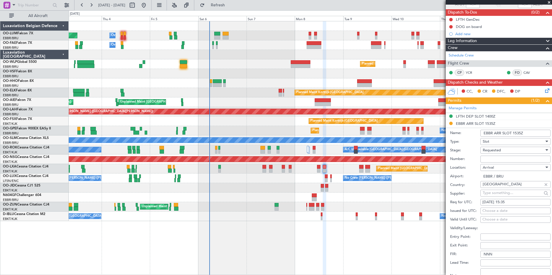
scroll to position [87, 0]
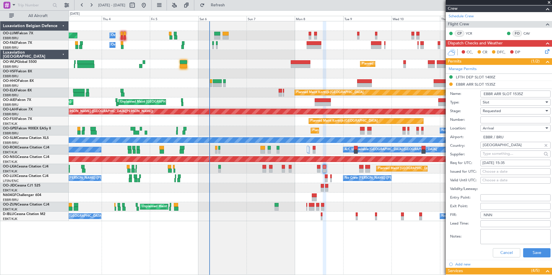
click at [507, 172] on div "Choose a date" at bounding box center [516, 172] width 66 height 6
select select "9"
select select "2025"
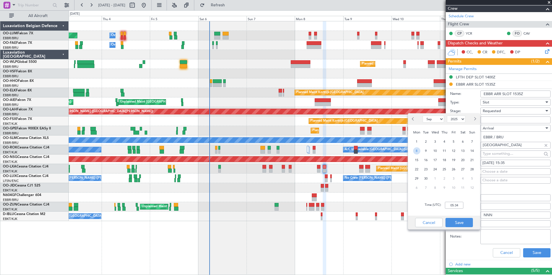
click at [418, 152] on span "8" at bounding box center [416, 151] width 7 height 7
click at [450, 204] on input "00:00" at bounding box center [454, 205] width 18 height 7
type input "15:35"
click at [461, 225] on button "Save" at bounding box center [459, 222] width 27 height 9
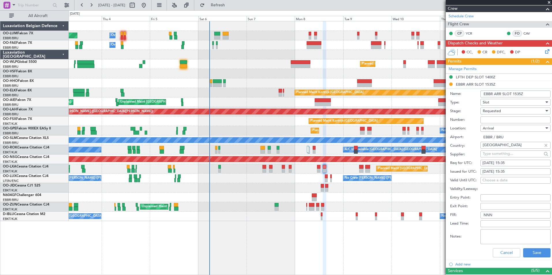
paste input "EBBRAAB5820A"
type input "EBBRAAB5820A00"
click at [528, 251] on button "Save" at bounding box center [536, 253] width 27 height 9
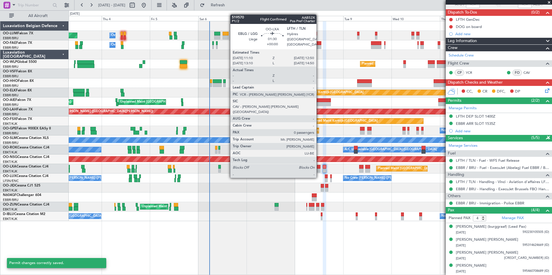
scroll to position [53, 0]
click at [319, 167] on div at bounding box center [318, 167] width 3 height 4
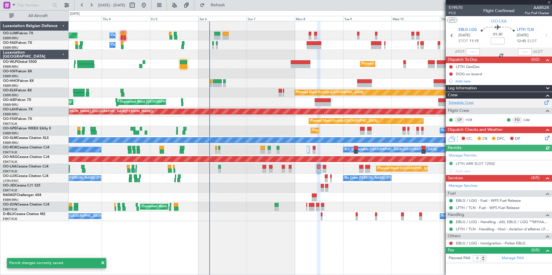
scroll to position [0, 0]
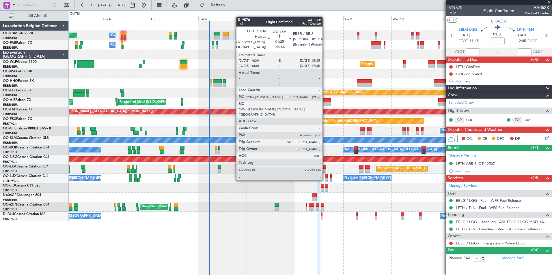
click at [325, 170] on div at bounding box center [324, 171] width 3 height 4
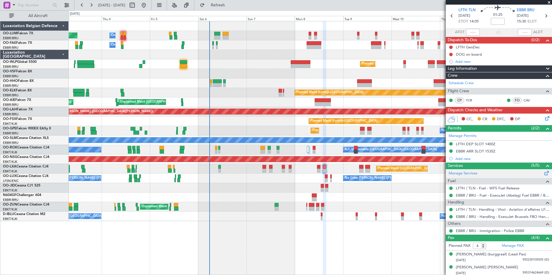
scroll to position [29, 0]
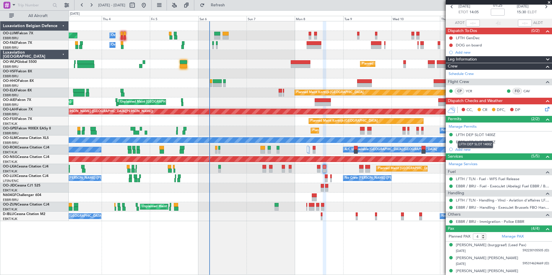
click at [488, 144] on div "LFTH DEP SLOT 1400Z" at bounding box center [476, 144] width 36 height 7
click at [485, 141] on div "EBBR ARR SLOT 1535Z" at bounding box center [476, 142] width 40 height 5
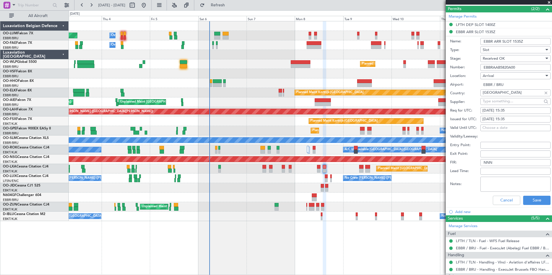
scroll to position [144, 0]
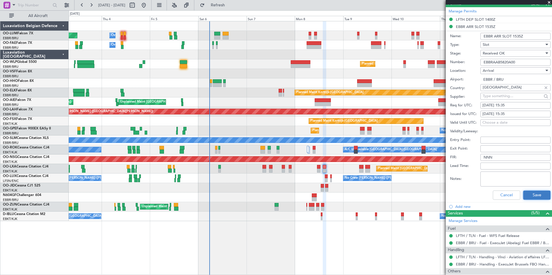
click at [531, 195] on button "Save" at bounding box center [536, 195] width 27 height 9
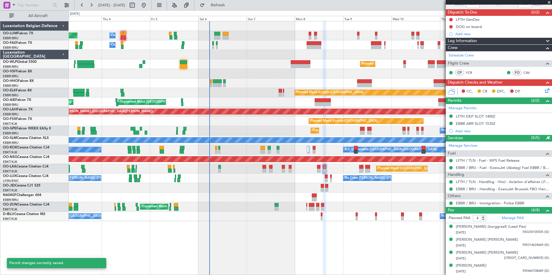
scroll to position [53, 0]
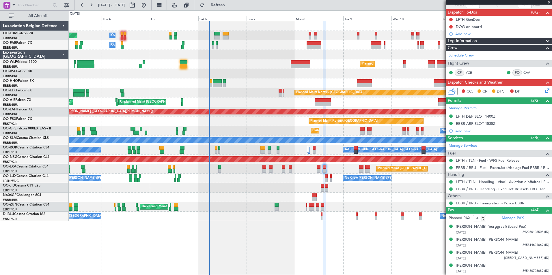
drag, startPoint x: 245, startPoint y: 8, endPoint x: 255, endPoint y: 58, distance: 50.8
click at [232, 8] on button "Refresh" at bounding box center [214, 5] width 35 height 9
click at [230, 4] on span "Refresh" at bounding box center [218, 5] width 24 height 4
click at [230, 7] on span "Refresh" at bounding box center [218, 5] width 24 height 4
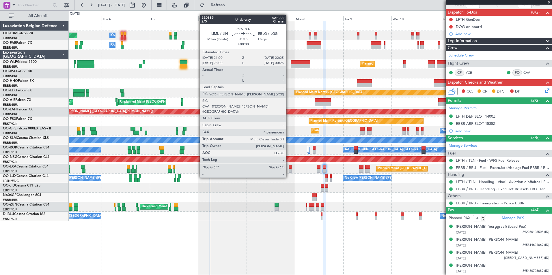
click at [289, 167] on div at bounding box center [290, 167] width 3 height 4
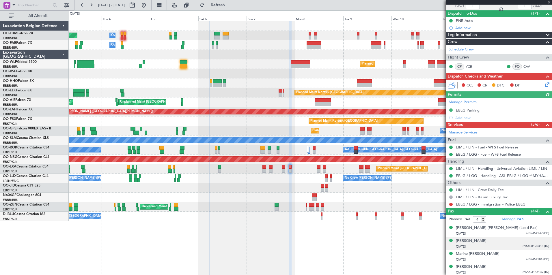
scroll to position [47, 0]
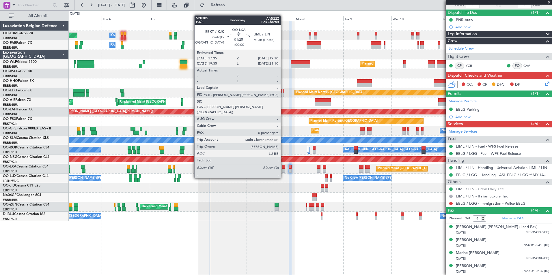
click at [282, 167] on div at bounding box center [283, 167] width 3 height 4
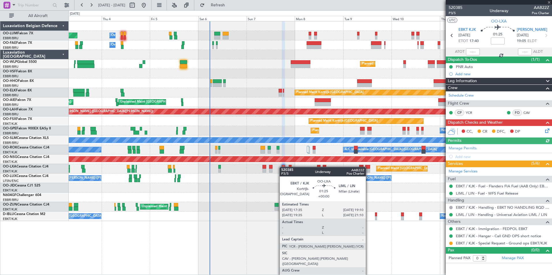
scroll to position [0, 0]
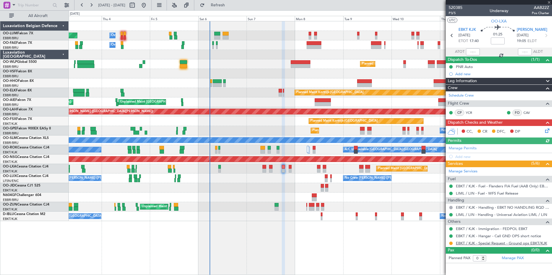
click at [515, 242] on link "EBKT / KJK - Special Request - Ground ops EBKT/KJK" at bounding box center [501, 243] width 91 height 5
click at [488, 241] on link "EBKT / KJK - Special Request - Ground ops EBKT/KJK" at bounding box center [501, 243] width 91 height 5
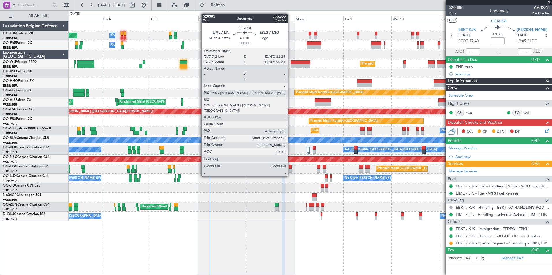
click at [290, 166] on div at bounding box center [290, 167] width 3 height 4
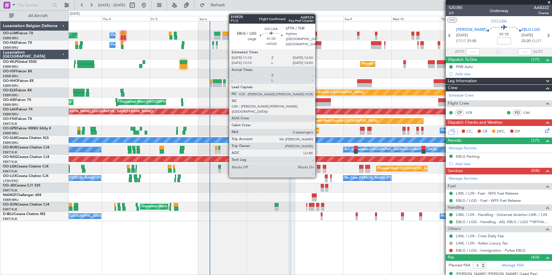
click at [318, 166] on div at bounding box center [318, 167] width 3 height 4
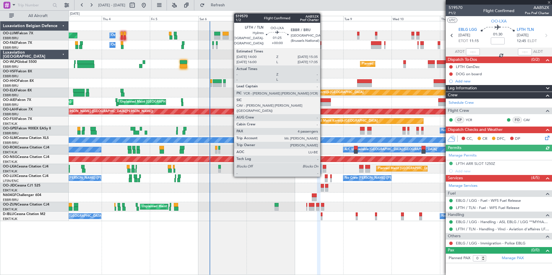
click at [323, 166] on div at bounding box center [324, 167] width 3 height 4
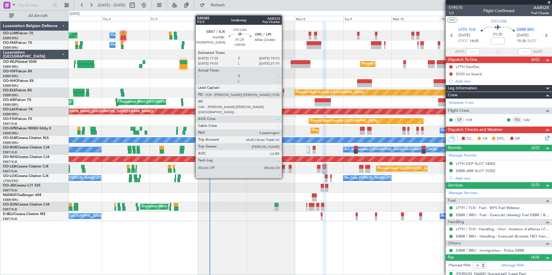
click at [284, 167] on div at bounding box center [283, 167] width 3 height 4
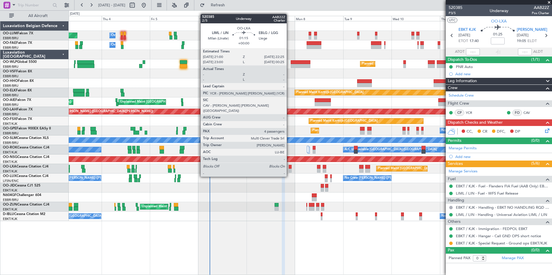
click at [289, 166] on div at bounding box center [290, 167] width 3 height 4
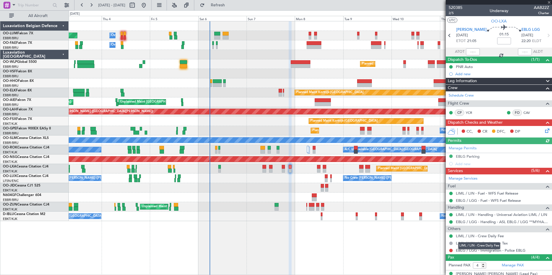
click at [480, 251] on mat-tooltip-component "LIML / LIN - Crew Daily Fee" at bounding box center [479, 246] width 50 height 15
click at [515, 252] on link "EBLG / LGG - Immigration - Police EBLG" at bounding box center [491, 250] width 70 height 5
click at [230, 5] on span "Refresh" at bounding box center [218, 5] width 24 height 4
click at [450, 250] on button at bounding box center [450, 250] width 3 height 3
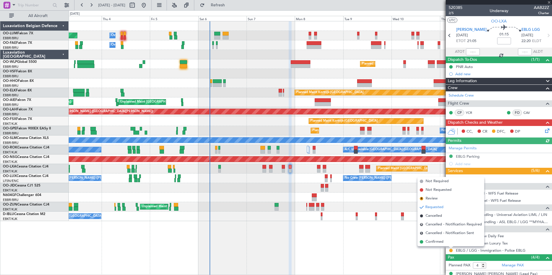
drag, startPoint x: 433, startPoint y: 239, endPoint x: 328, endPoint y: 164, distance: 128.9
click at [432, 240] on span "Confirmed" at bounding box center [435, 242] width 18 height 6
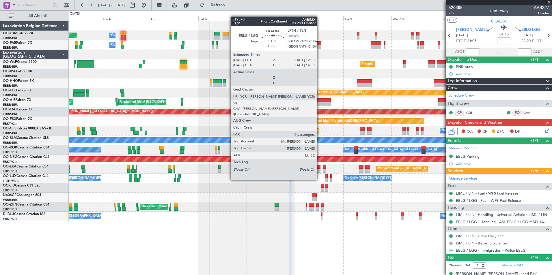
click at [320, 169] on div at bounding box center [318, 167] width 3 height 4
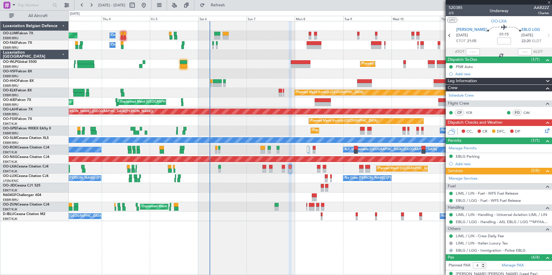
type input "0"
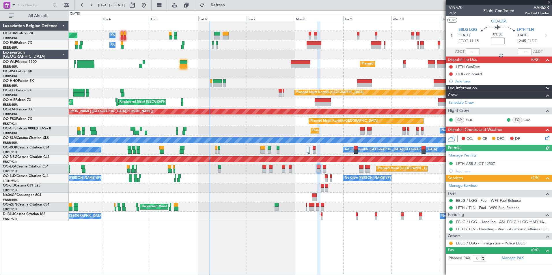
drag, startPoint x: 452, startPoint y: 243, endPoint x: 431, endPoint y: 240, distance: 20.9
click at [452, 243] on button at bounding box center [450, 243] width 3 height 3
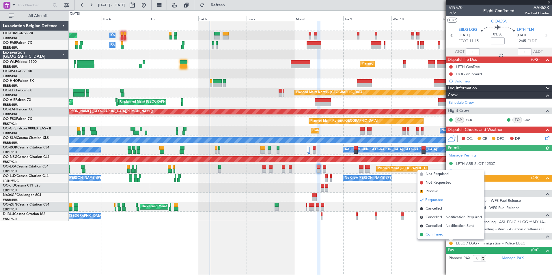
click at [430, 238] on span "Confirmed" at bounding box center [435, 235] width 18 height 6
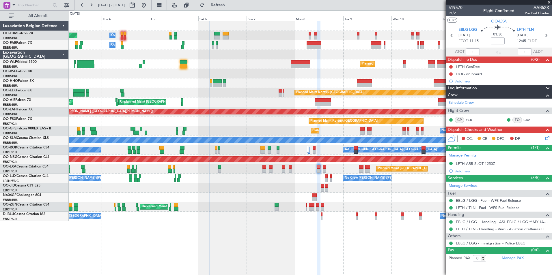
click at [205, 131] on div "Planned Maint Brussels (Brussels National) Owner Melsbroek Air Base Owner Melsb…" at bounding box center [310, 121] width 483 height 200
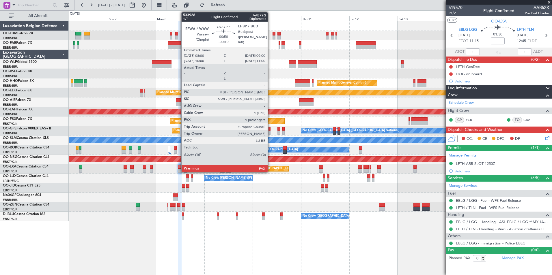
click at [270, 128] on div at bounding box center [270, 129] width 2 height 4
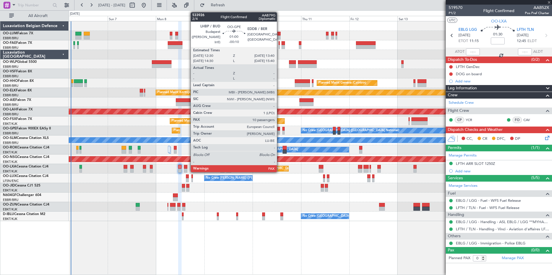
type input "-00:10"
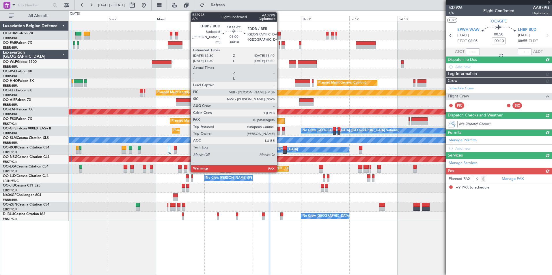
click at [280, 130] on div at bounding box center [279, 129] width 3 height 4
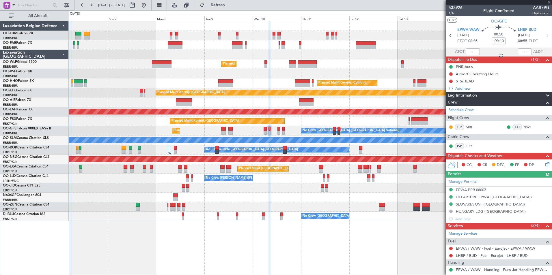
type input "10"
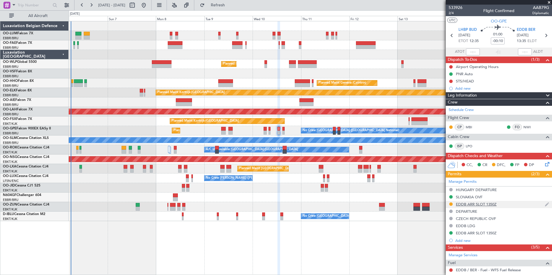
click at [490, 202] on div "EDDB ARR SLOT 1350Z" at bounding box center [476, 204] width 41 height 5
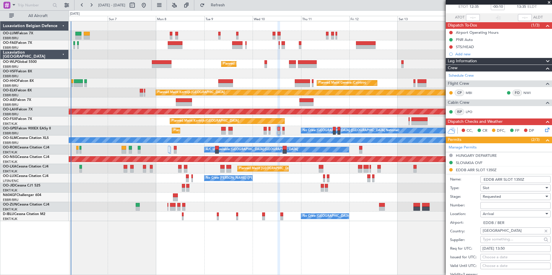
scroll to position [58, 0]
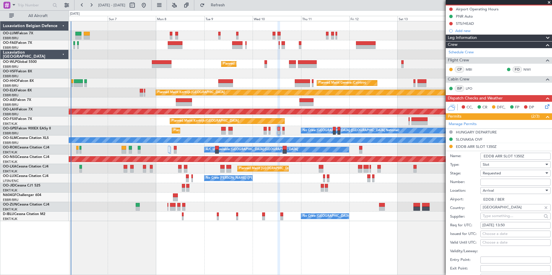
click at [509, 235] on div "Choose a date" at bounding box center [516, 235] width 66 height 6
select select "9"
select select "2025"
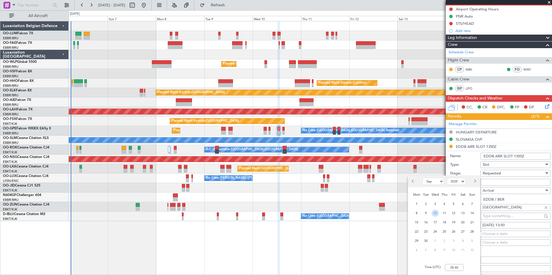
click at [437, 214] on span "10" at bounding box center [435, 213] width 7 height 7
click at [461, 265] on input "00:00" at bounding box center [454, 268] width 18 height 7
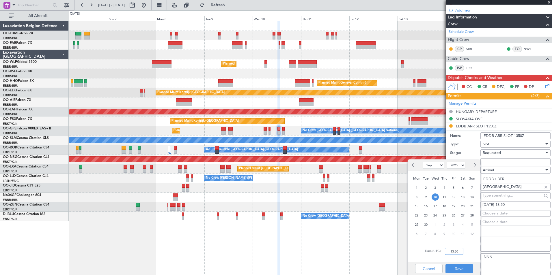
scroll to position [87, 0]
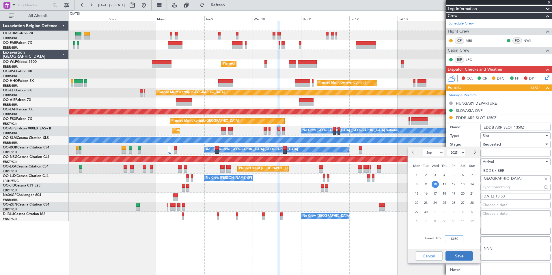
type input "13:50"
click at [461, 255] on button "Save" at bounding box center [459, 256] width 27 height 9
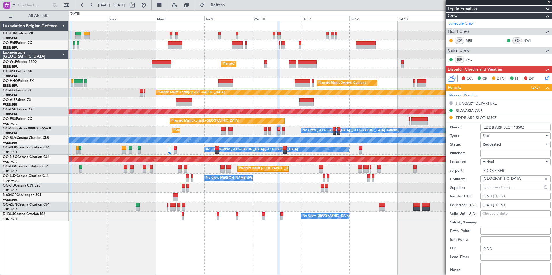
click at [499, 152] on input "Number:" at bounding box center [516, 153] width 70 height 7
paste input "03MIL09"
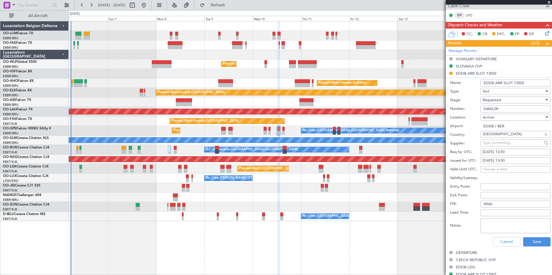
scroll to position [144, 0]
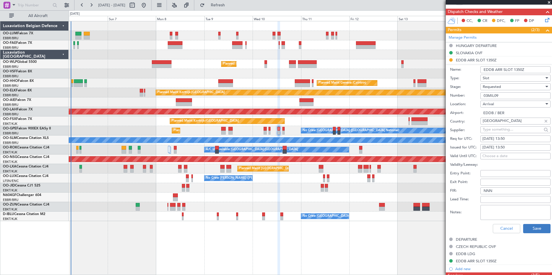
type input "03MIL09"
click at [532, 226] on button "Save" at bounding box center [536, 228] width 27 height 9
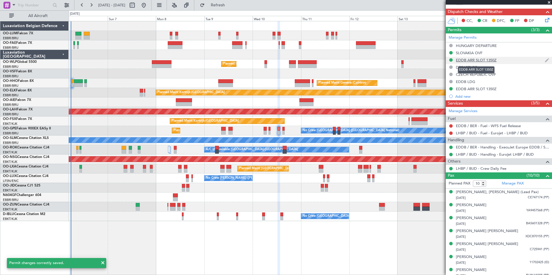
click at [473, 59] on div "EDDB ARR SLOT 1350Z" at bounding box center [476, 60] width 41 height 5
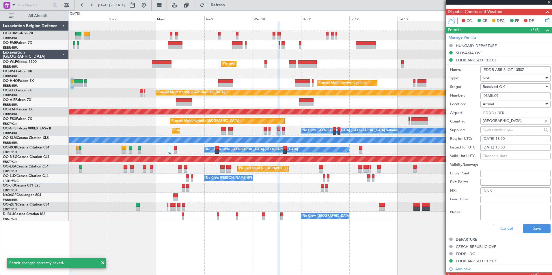
click at [508, 137] on div "10/09/2025 13:50" at bounding box center [516, 139] width 66 height 6
select select "9"
select select "2025"
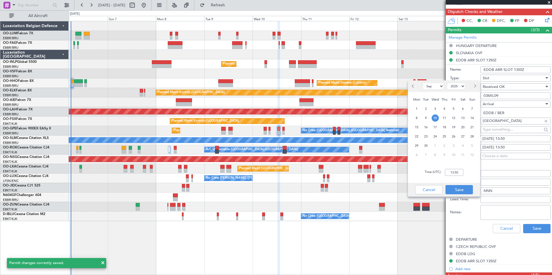
click at [464, 176] on div "Time (UTC): 13:50" at bounding box center [444, 172] width 72 height 21
click at [460, 175] on input "13:50" at bounding box center [454, 172] width 18 height 7
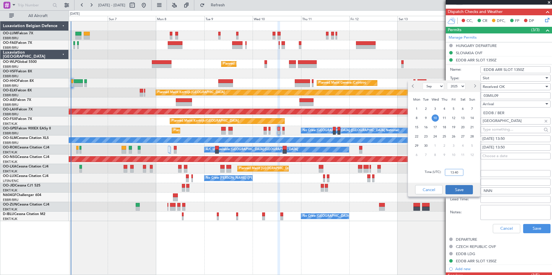
type input "13:40"
click at [461, 190] on button "Save" at bounding box center [459, 189] width 27 height 9
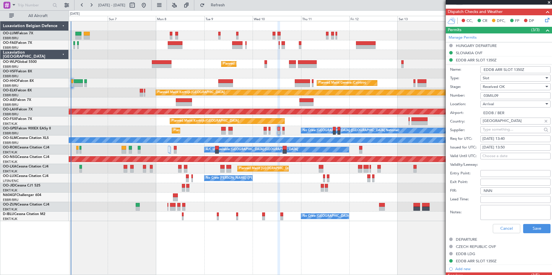
click at [516, 146] on div "10/09/2025 13:50" at bounding box center [516, 148] width 66 height 6
select select "9"
select select "2025"
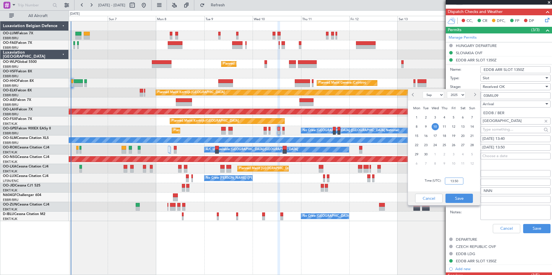
click at [454, 183] on input "13:50" at bounding box center [454, 181] width 18 height 7
type input "13:40"
click at [471, 200] on button "Save" at bounding box center [459, 198] width 27 height 9
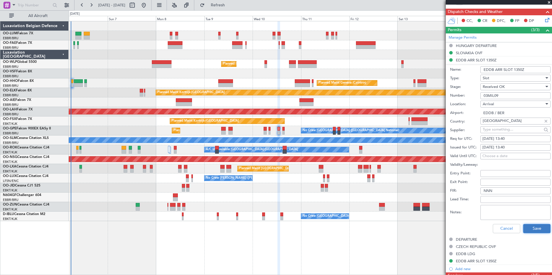
click at [529, 224] on button "Save" at bounding box center [536, 228] width 27 height 9
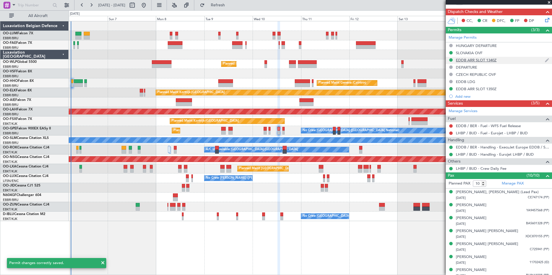
click at [486, 60] on div "EDDB ARR SLOT 1340Z" at bounding box center [476, 60] width 41 height 5
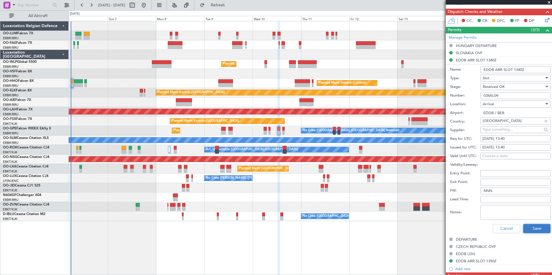
click at [536, 230] on button "Save" at bounding box center [536, 228] width 27 height 9
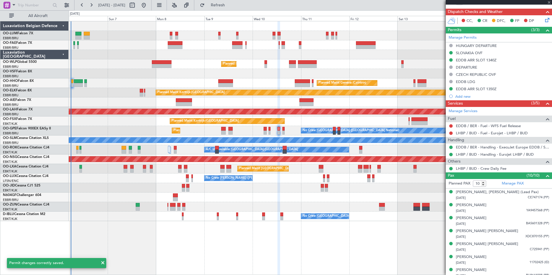
type input "0"
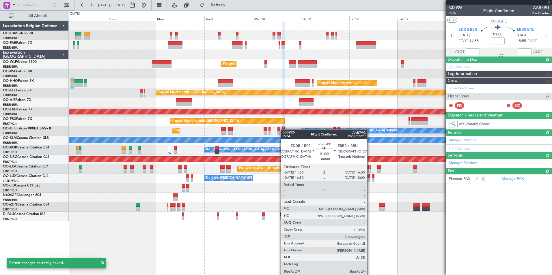
scroll to position [0, 0]
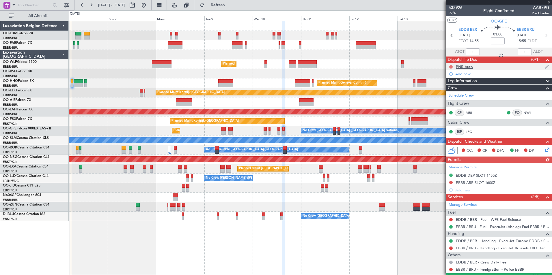
click at [451, 66] on button at bounding box center [450, 66] width 3 height 3
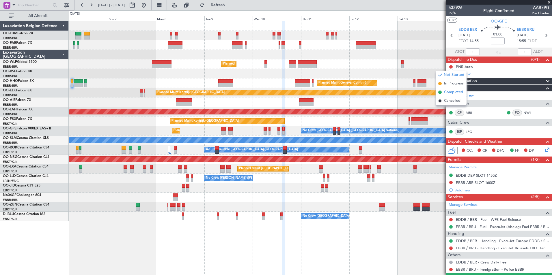
click at [447, 93] on span "Completed" at bounding box center [453, 93] width 19 height 6
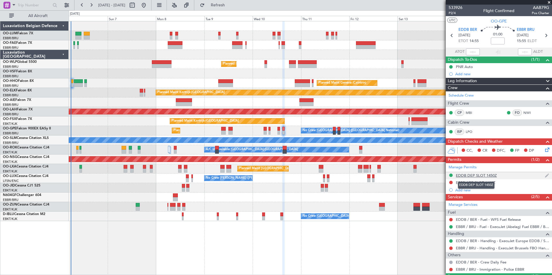
click at [475, 176] on div "EDDB DEP SLOT 1450Z" at bounding box center [476, 175] width 41 height 5
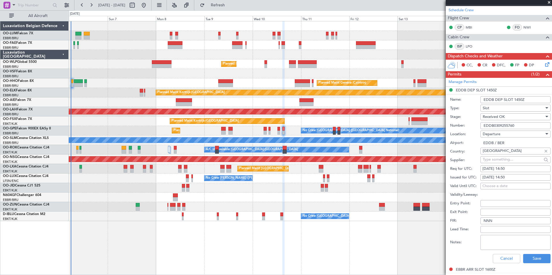
scroll to position [87, 0]
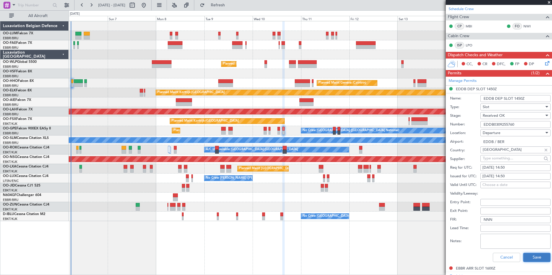
click at [543, 258] on button "Save" at bounding box center [536, 257] width 27 height 9
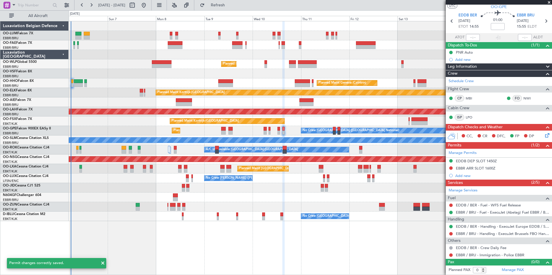
scroll to position [14, 0]
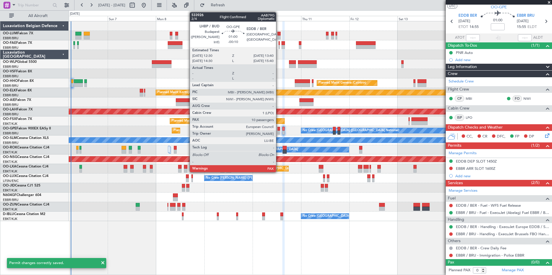
click at [279, 129] on div at bounding box center [279, 129] width 3 height 4
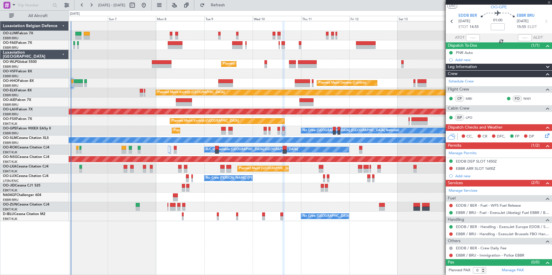
type input "-00:10"
type input "10"
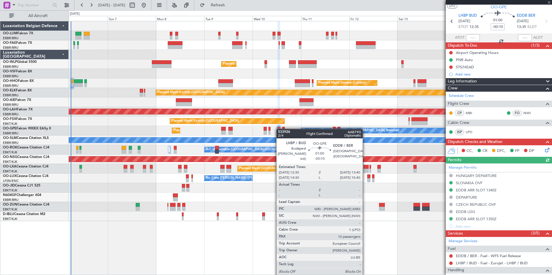
scroll to position [0, 0]
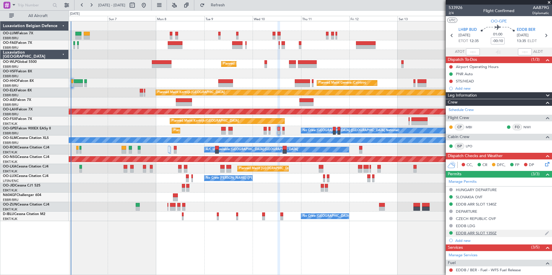
click at [478, 233] on div "EDDB ARR SLOT 1350Z" at bounding box center [476, 233] width 41 height 5
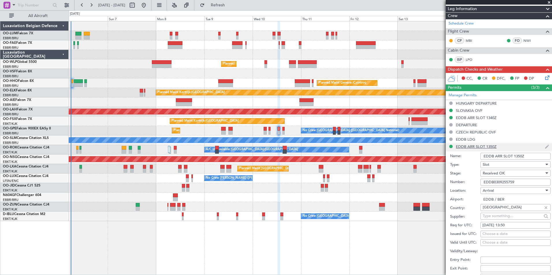
scroll to position [144, 0]
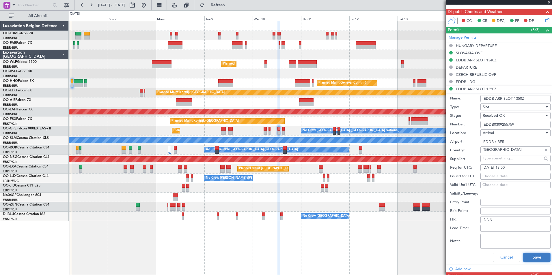
click at [528, 259] on button "Save" at bounding box center [536, 257] width 27 height 9
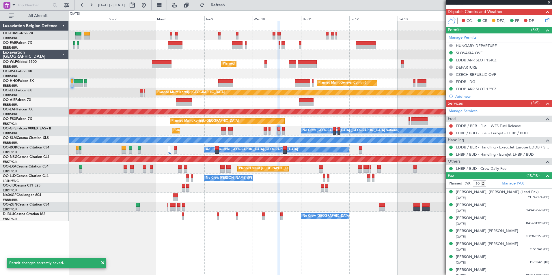
scroll to position [87, 0]
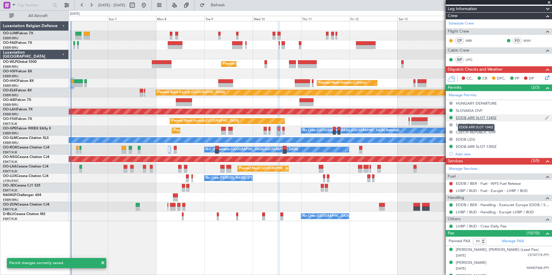
click at [494, 116] on div "EDDB ARR SLOT 1340Z" at bounding box center [476, 118] width 41 height 5
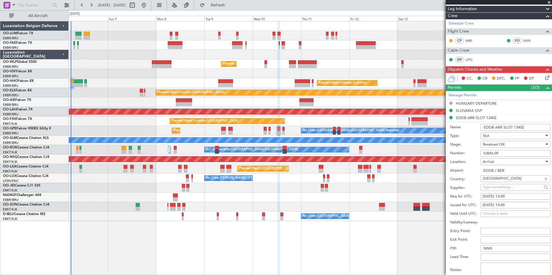
click at [495, 126] on input "EDDB ARR SLOT 1340Z" at bounding box center [516, 127] width 70 height 7
drag, startPoint x: 504, startPoint y: 127, endPoint x: 513, endPoint y: 125, distance: 9.2
click at [513, 125] on input "EDDB ARR SLOT 1340Z" at bounding box center [516, 127] width 70 height 7
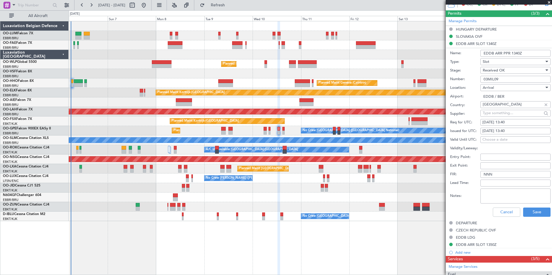
scroll to position [173, 0]
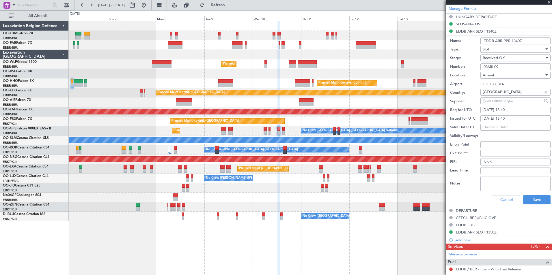
type input "EDDB ARR PPR 1340Z"
click at [517, 49] on div "Slot" at bounding box center [514, 49] width 62 height 9
click at [501, 80] on span "PPR" at bounding box center [513, 77] width 61 height 9
click at [524, 201] on button "Save" at bounding box center [536, 199] width 27 height 9
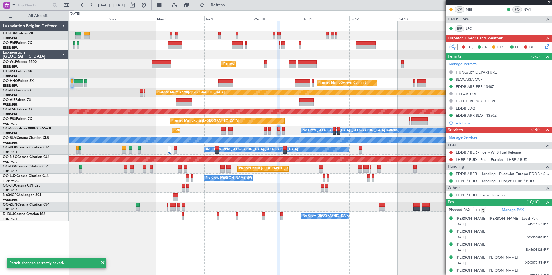
scroll to position [116, 0]
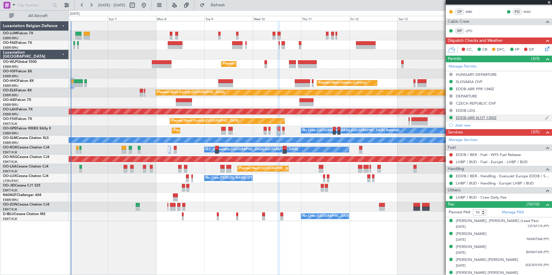
click at [483, 117] on div "EDDB ARR SLOT 1350Z" at bounding box center [476, 118] width 41 height 5
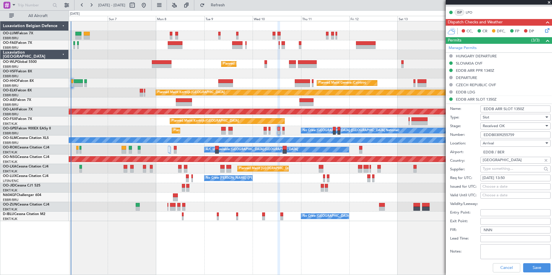
scroll to position [144, 0]
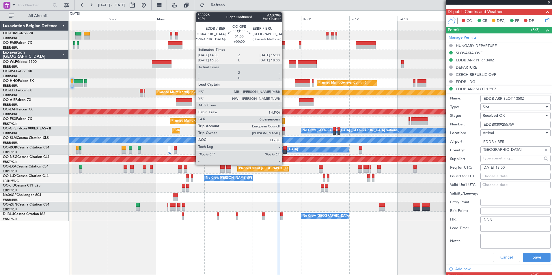
click at [285, 130] on div at bounding box center [283, 129] width 3 height 4
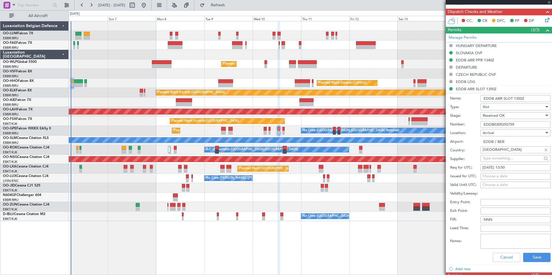
type input "0"
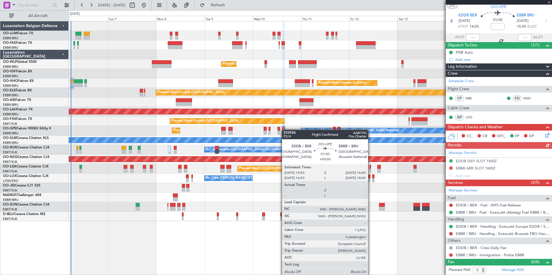
scroll to position [0, 0]
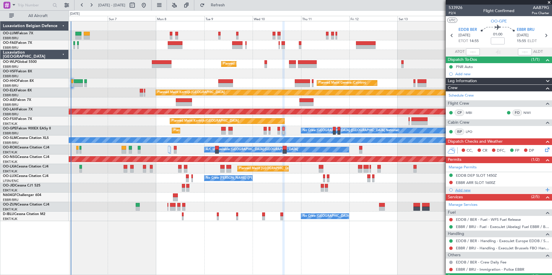
click at [465, 193] on div "Add new" at bounding box center [499, 190] width 106 height 7
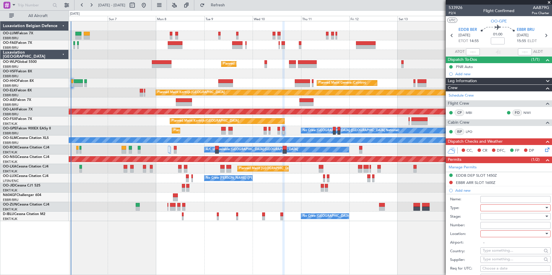
scroll to position [87, 0]
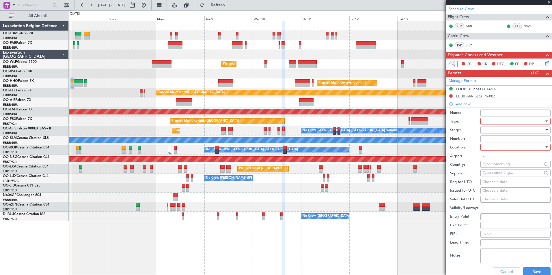
click at [490, 122] on div at bounding box center [514, 121] width 62 height 9
click at [489, 150] on span "PPR" at bounding box center [513, 150] width 61 height 9
click at [489, 148] on div at bounding box center [514, 147] width 62 height 9
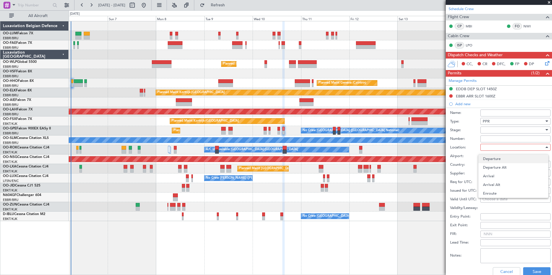
click at [489, 157] on span "Departure" at bounding box center [513, 159] width 61 height 9
type input "EDDB / BER"
click at [490, 182] on div "Choose a date" at bounding box center [516, 183] width 66 height 6
select select "9"
select select "2025"
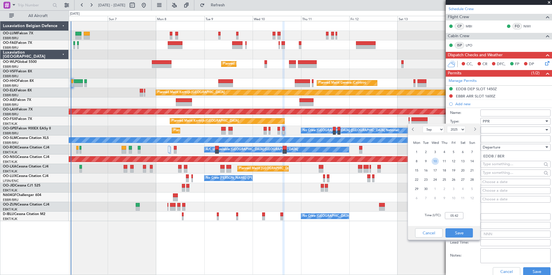
click at [435, 159] on span "10" at bounding box center [435, 161] width 7 height 7
click at [456, 219] on input "00:00" at bounding box center [454, 216] width 18 height 7
type input "14:50"
click at [457, 234] on button "Save" at bounding box center [459, 233] width 27 height 9
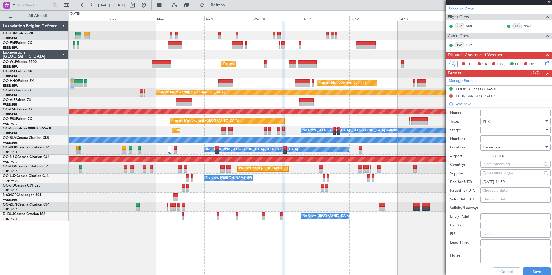
click at [510, 191] on div "Choose a date" at bounding box center [516, 191] width 66 height 6
select select "9"
select select "2025"
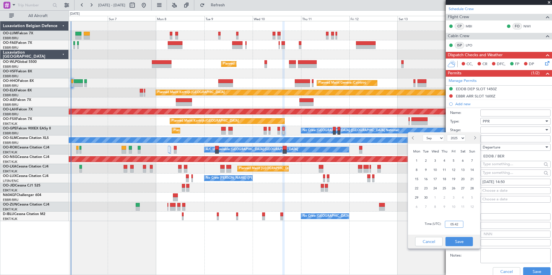
click at [454, 226] on input "05:42" at bounding box center [454, 224] width 18 height 7
click at [432, 170] on div "10" at bounding box center [435, 169] width 9 height 9
click at [461, 224] on input "00:00" at bounding box center [454, 224] width 18 height 7
type input "14:50"
click at [460, 244] on button "Save" at bounding box center [459, 241] width 27 height 9
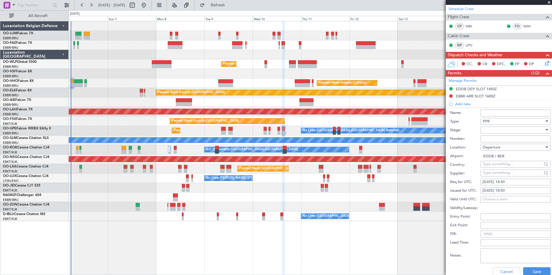
click at [491, 131] on div at bounding box center [514, 130] width 62 height 9
click at [491, 176] on span "Received OK" at bounding box center [513, 176] width 61 height 9
paste input "03MIL09"
type input "03MIL09"
click at [536, 272] on button "Save" at bounding box center [536, 272] width 27 height 9
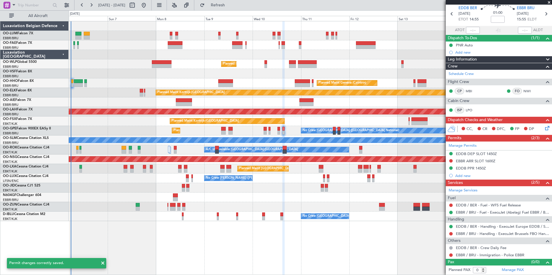
scroll to position [21, 0]
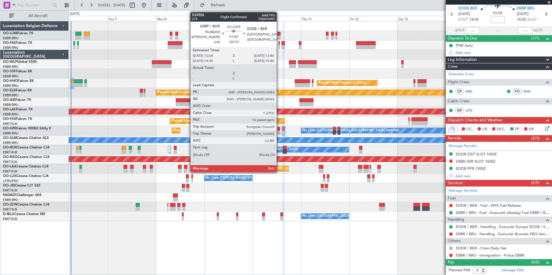
click at [279, 130] on div at bounding box center [279, 129] width 3 height 4
type input "-00:10"
type input "10"
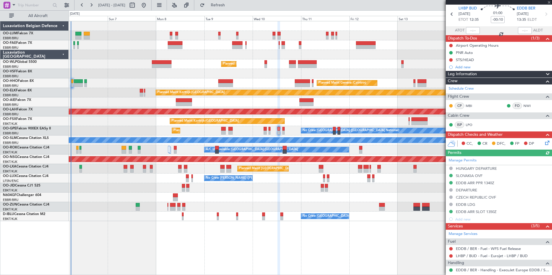
scroll to position [0, 0]
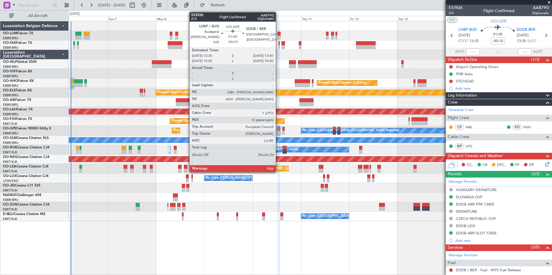
click at [278, 133] on div at bounding box center [279, 133] width 3 height 4
click at [279, 128] on div at bounding box center [279, 129] width 3 height 4
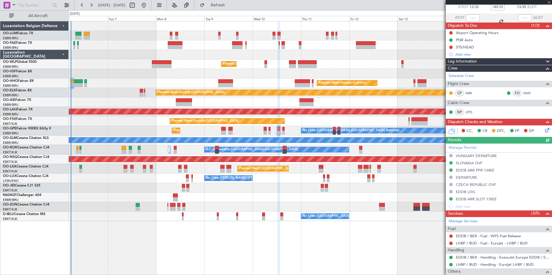
scroll to position [58, 0]
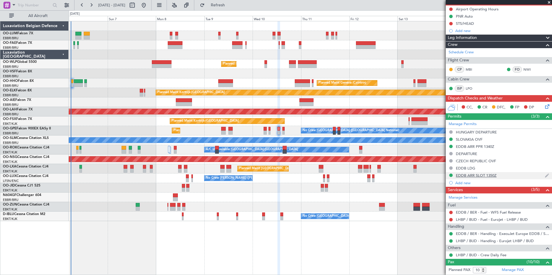
click at [491, 174] on div "EDDB ARR SLOT 1350Z" at bounding box center [476, 175] width 41 height 5
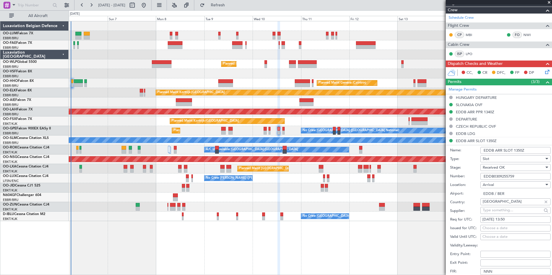
scroll to position [144, 0]
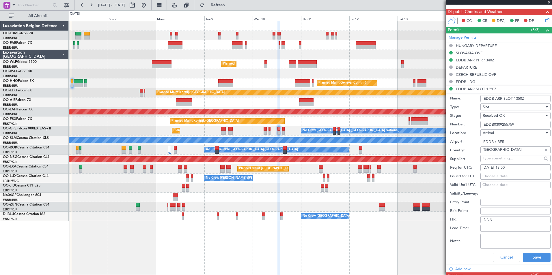
click at [515, 166] on div "10/09/2025 13:50" at bounding box center [516, 168] width 66 height 6
select select "9"
select select "2025"
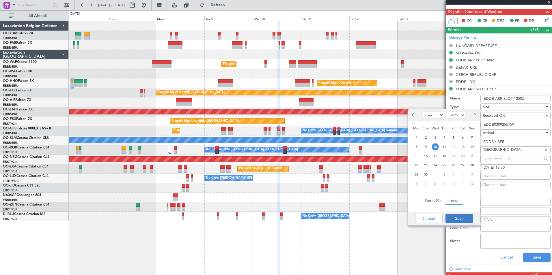
type input "13:40"
click at [465, 217] on button "Save" at bounding box center [459, 218] width 27 height 9
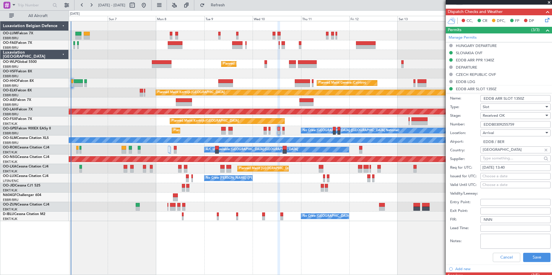
click at [517, 174] on div "Choose a date" at bounding box center [516, 177] width 66 height 6
select select "9"
select select "2025"
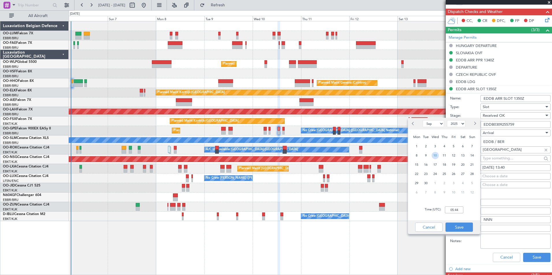
drag, startPoint x: 437, startPoint y: 156, endPoint x: 444, endPoint y: 184, distance: 28.8
click at [437, 156] on span "10" at bounding box center [435, 155] width 7 height 7
click at [458, 211] on input "00:00" at bounding box center [454, 210] width 18 height 7
type input "13:40"
click at [465, 228] on button "Save" at bounding box center [459, 227] width 27 height 9
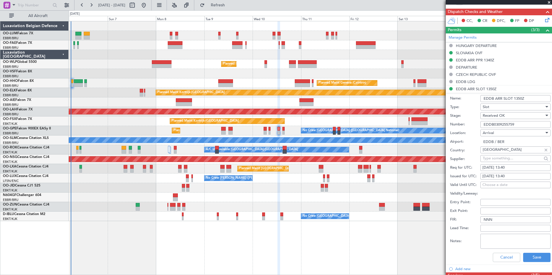
click at [537, 263] on div "Cancel Save" at bounding box center [500, 257] width 100 height 15
click at [536, 256] on button "Save" at bounding box center [536, 257] width 27 height 9
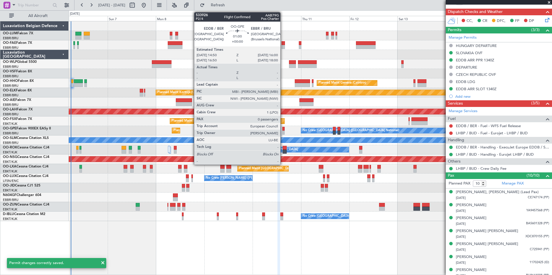
click at [283, 128] on div at bounding box center [283, 129] width 3 height 4
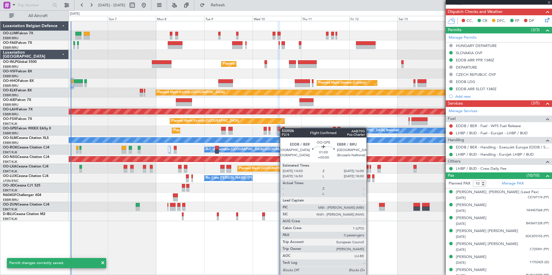
type input "0"
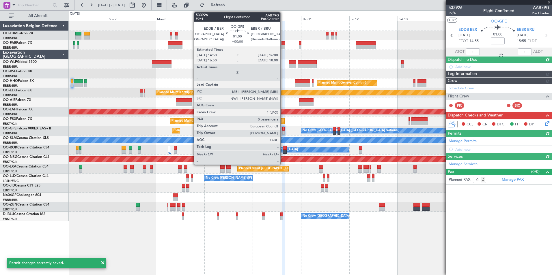
scroll to position [0, 0]
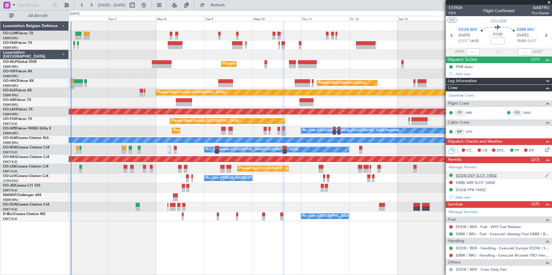
click at [483, 173] on div "EDDB DEP SLOT 1450Z" at bounding box center [476, 175] width 41 height 5
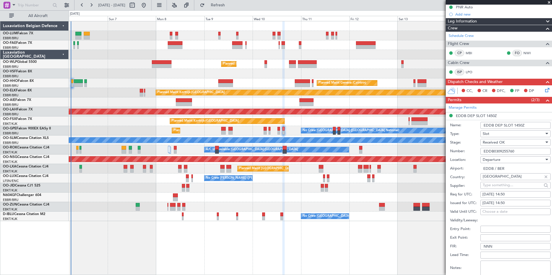
scroll to position [87, 0]
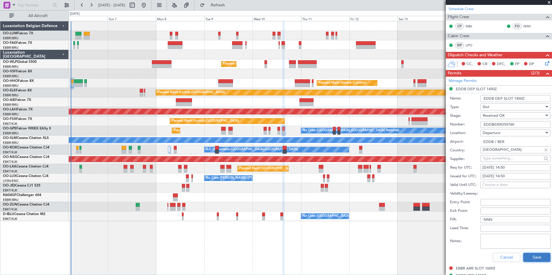
click at [536, 260] on button "Save" at bounding box center [536, 257] width 27 height 9
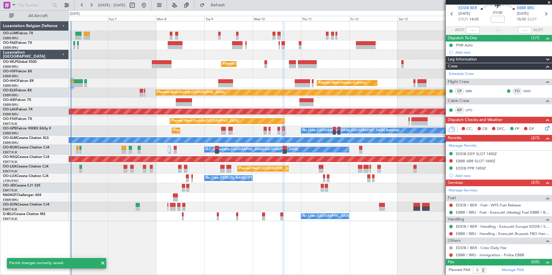
scroll to position [21, 0]
click at [478, 169] on div "EBBR ARR SLOT 1600Z" at bounding box center [476, 171] width 36 height 7
click at [483, 167] on div "EDDB PPR 1450Z" at bounding box center [471, 168] width 30 height 5
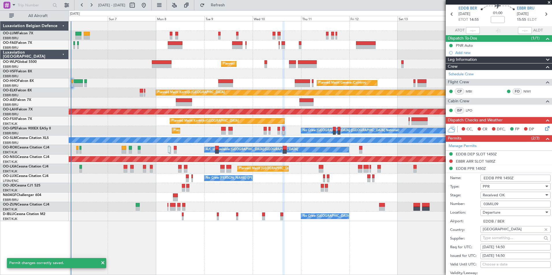
scroll to position [87, 0]
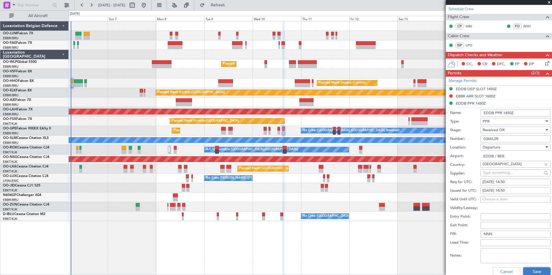
click at [535, 271] on button "Save" at bounding box center [536, 272] width 27 height 9
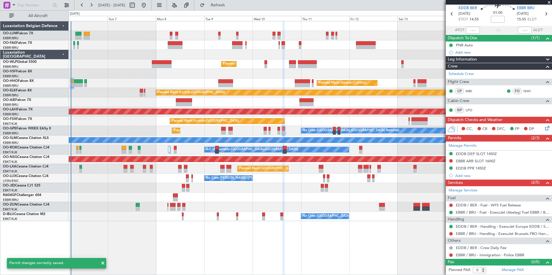
scroll to position [21, 0]
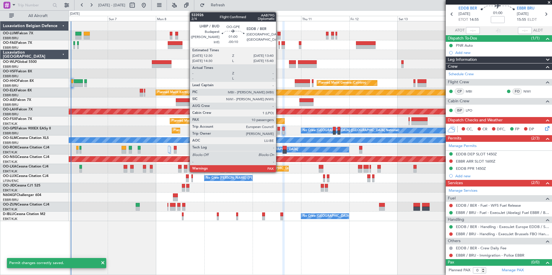
click at [279, 128] on div at bounding box center [279, 129] width 3 height 4
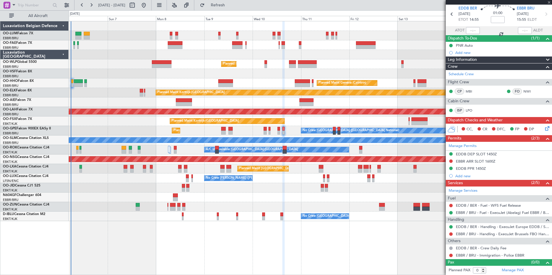
type input "-00:10"
type input "10"
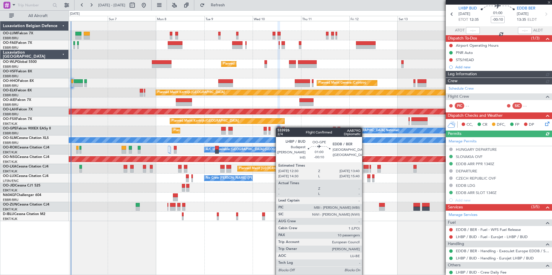
scroll to position [0, 0]
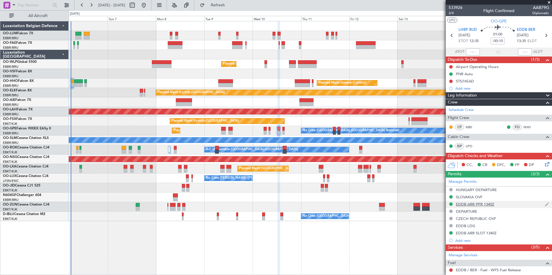
click at [483, 206] on div "EDDB ARR PPR 1340Z" at bounding box center [475, 204] width 38 height 5
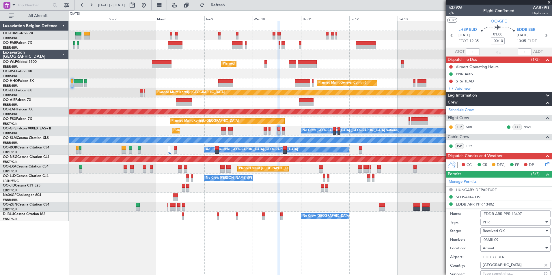
drag, startPoint x: 494, startPoint y: 215, endPoint x: 503, endPoint y: 213, distance: 8.6
click at [503, 213] on input "EDDB ARR PPR 1340Z" at bounding box center [516, 214] width 70 height 7
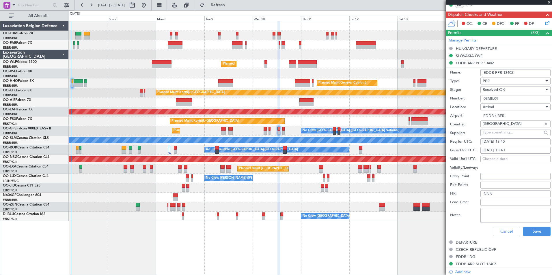
scroll to position [202, 0]
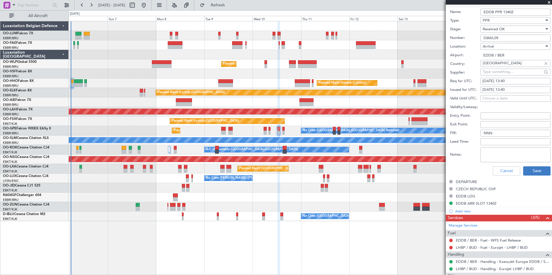
type input "EDDB PPR 1340Z"
click at [536, 169] on button "Save" at bounding box center [536, 171] width 27 height 9
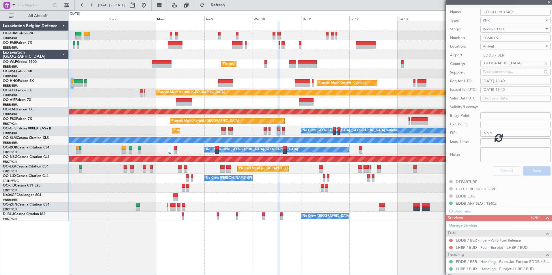
scroll to position [30, 0]
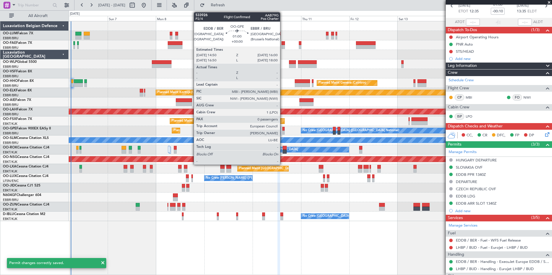
click at [283, 129] on div at bounding box center [283, 129] width 3 height 4
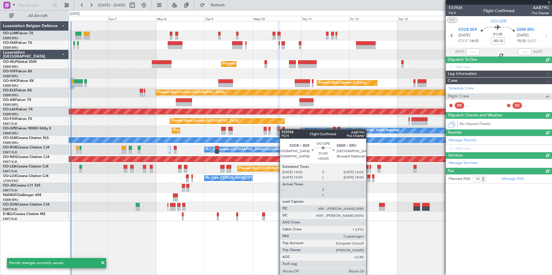
type input "0"
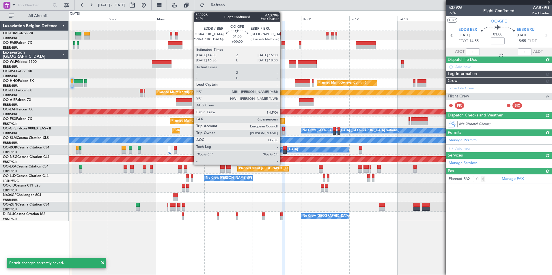
scroll to position [0, 0]
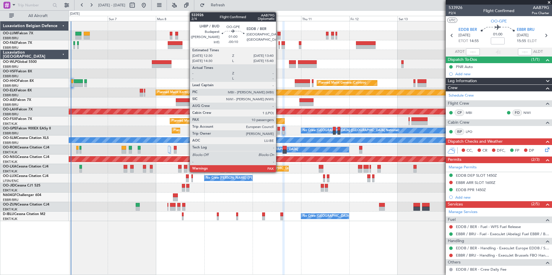
click at [279, 129] on div at bounding box center [279, 129] width 3 height 4
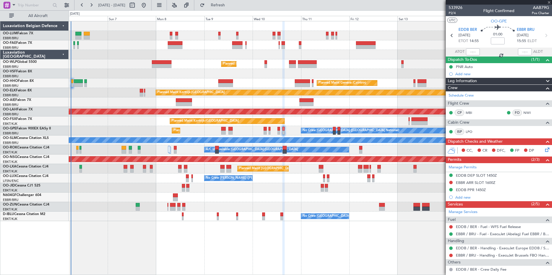
type input "-00:10"
type input "10"
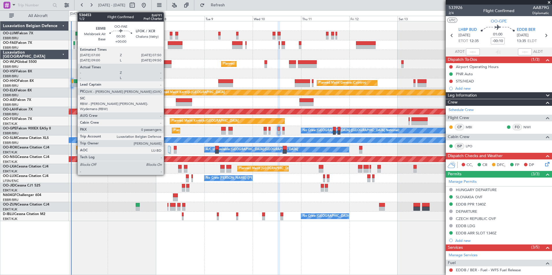
click at [75, 42] on div at bounding box center [74, 43] width 2 height 4
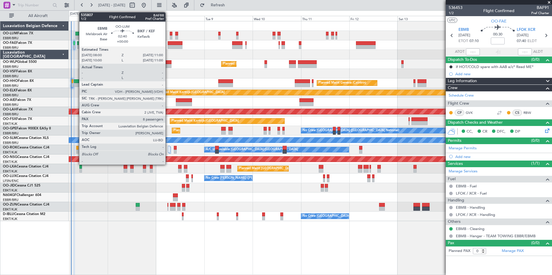
click at [76, 35] on div at bounding box center [78, 34] width 6 height 4
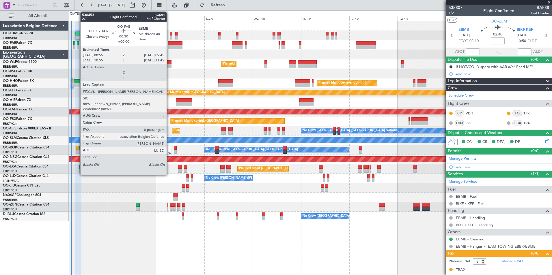
click at [77, 43] on div at bounding box center [78, 43] width 2 height 4
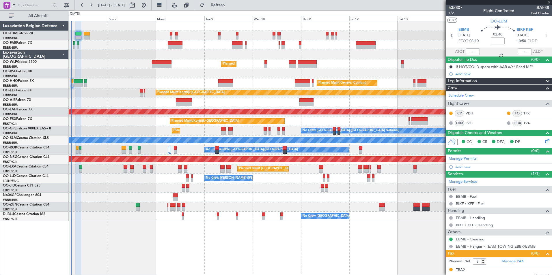
type input "0"
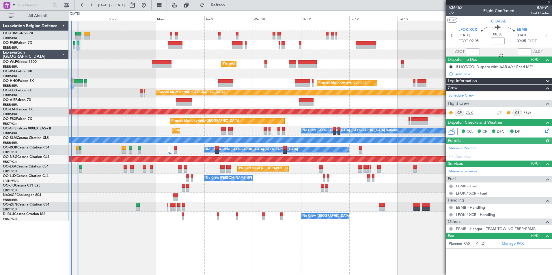
click at [466, 113] on link "GVK" at bounding box center [472, 112] width 13 height 5
click at [469, 112] on link "GVK" at bounding box center [472, 112] width 13 height 5
click at [228, 5] on span "Refresh" at bounding box center [218, 5] width 24 height 4
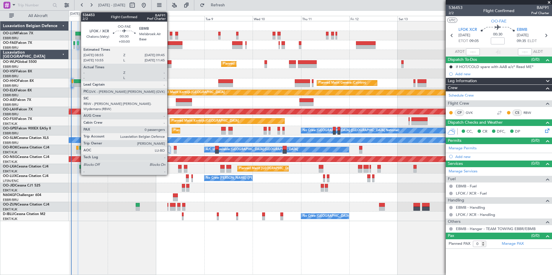
click at [78, 43] on div at bounding box center [78, 43] width 2 height 4
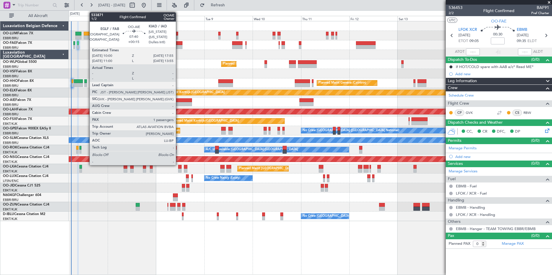
click at [178, 103] on div at bounding box center [184, 104] width 16 height 4
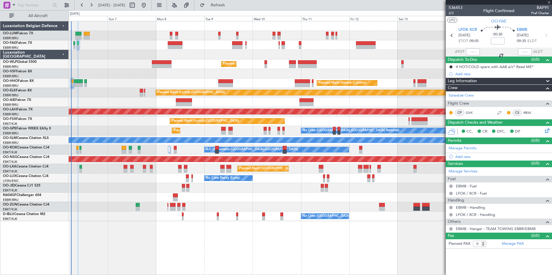
type input "+00:15"
type input "1"
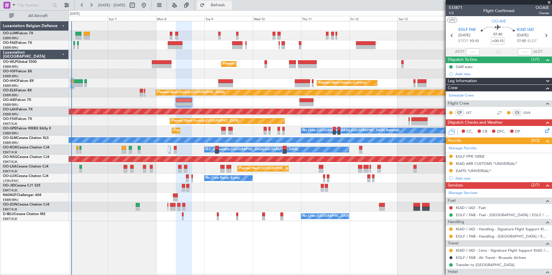
click at [224, 3] on button "Refresh" at bounding box center [214, 5] width 35 height 9
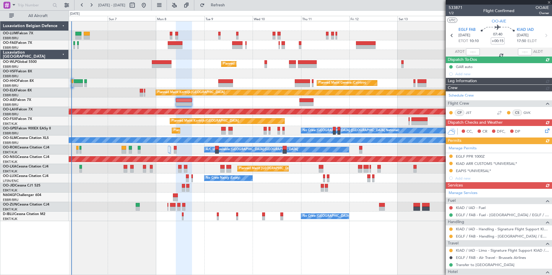
click at [317, 251] on div "Owner Melsbroek Air Base Owner [GEOGRAPHIC_DATA] Planned Maint Milan ([GEOGRAPH…" at bounding box center [310, 148] width 483 height 254
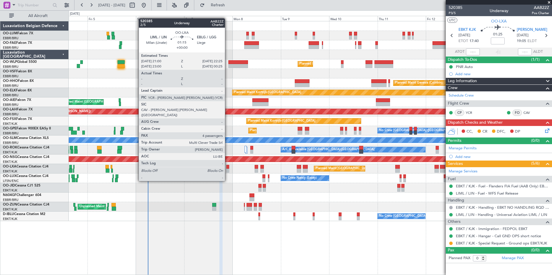
click at [228, 170] on div at bounding box center [227, 171] width 3 height 4
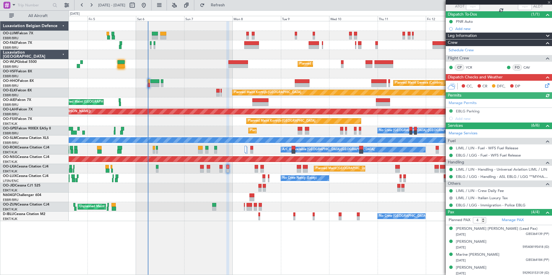
scroll to position [47, 0]
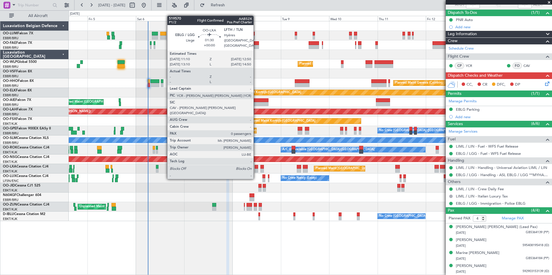
click at [256, 168] on div at bounding box center [256, 167] width 3 height 4
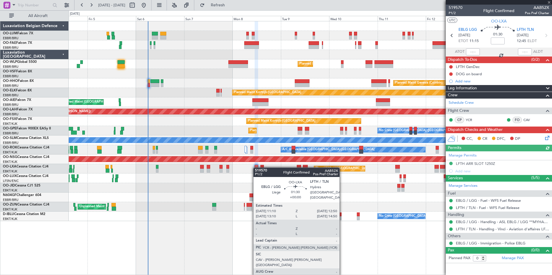
scroll to position [0, 0]
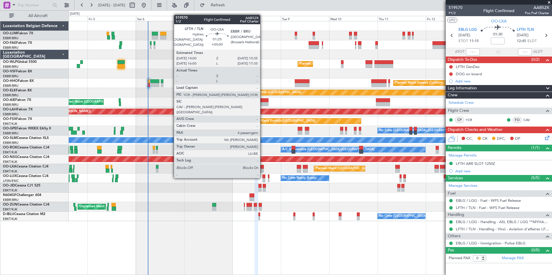
click at [263, 167] on div at bounding box center [261, 167] width 3 height 4
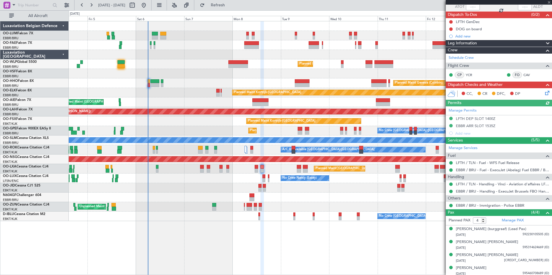
scroll to position [53, 0]
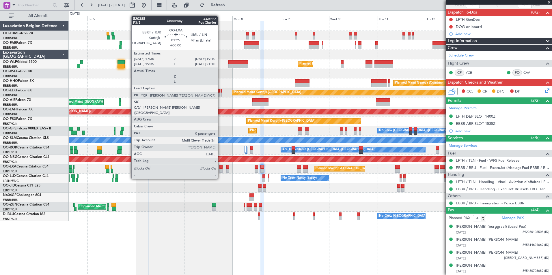
click at [220, 168] on div at bounding box center [220, 167] width 3 height 4
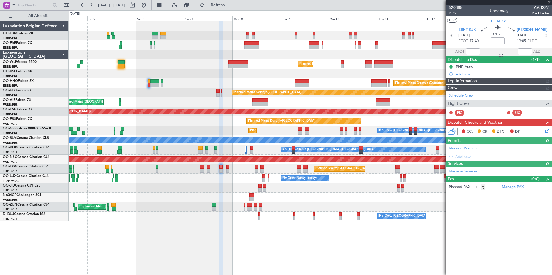
scroll to position [0, 0]
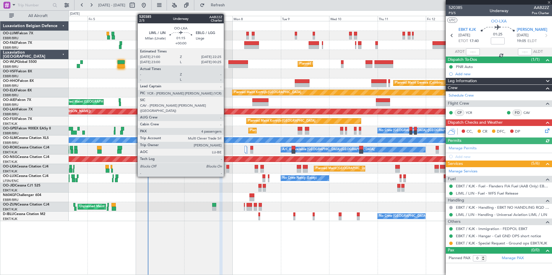
click at [226, 166] on div at bounding box center [227, 167] width 3 height 4
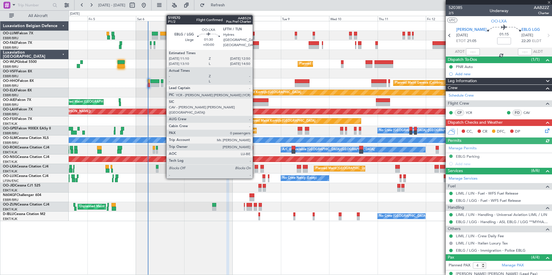
click at [255, 167] on div at bounding box center [256, 167] width 3 height 4
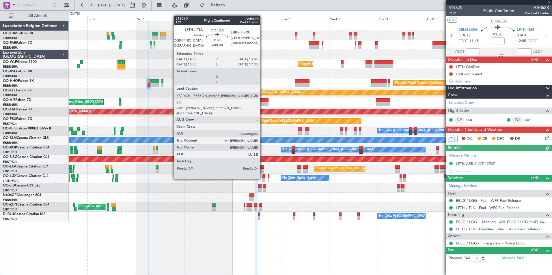
click at [263, 168] on div at bounding box center [261, 167] width 3 height 4
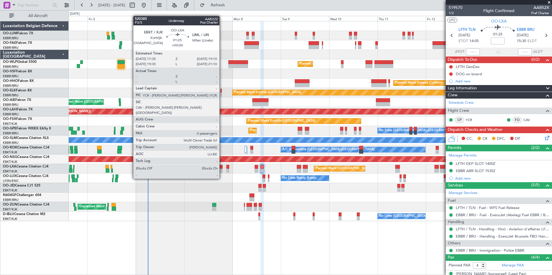
click at [222, 168] on div at bounding box center [220, 167] width 3 height 4
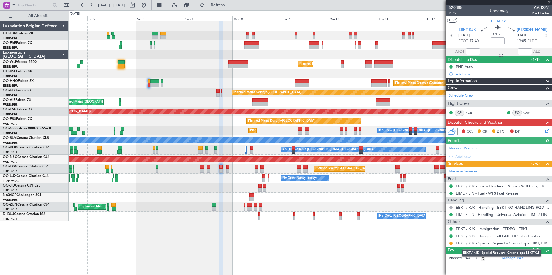
click at [496, 244] on link "EBKT / KJK - Special Request - Ground ops EBKT/KJK" at bounding box center [501, 243] width 91 height 5
click at [221, 6] on button "Refresh" at bounding box center [214, 5] width 35 height 9
click at [533, 244] on link "EBKT / KJK - Special Request - Ground ops EBKT/KJK" at bounding box center [501, 243] width 91 height 5
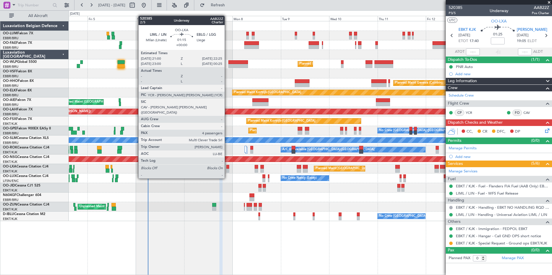
click at [227, 168] on div at bounding box center [227, 167] width 3 height 4
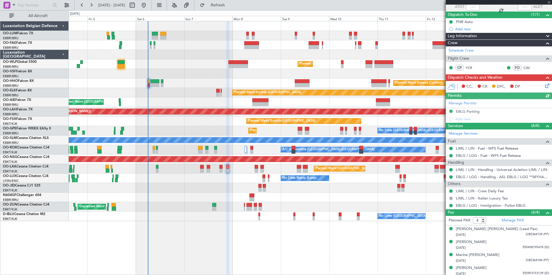
scroll to position [47, 0]
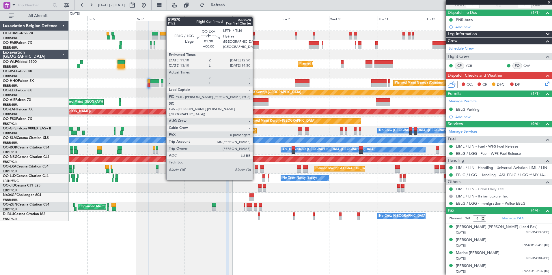
click at [255, 169] on div at bounding box center [256, 171] width 3 height 4
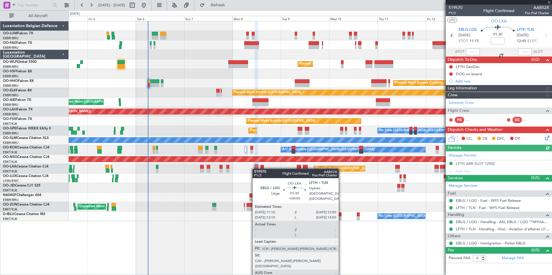
scroll to position [0, 0]
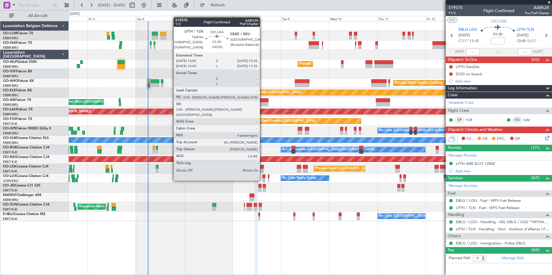
click at [262, 170] on div at bounding box center [261, 171] width 3 height 4
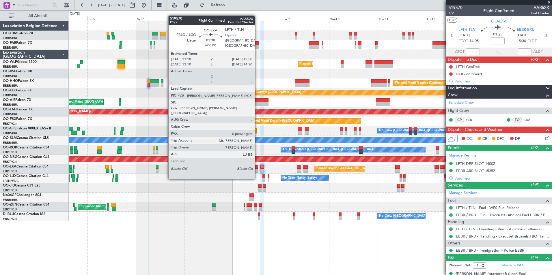
click at [257, 168] on div at bounding box center [256, 167] width 3 height 4
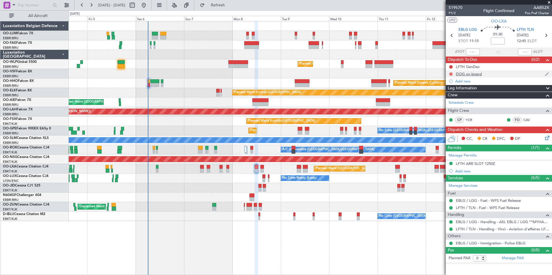
click at [451, 75] on button at bounding box center [450, 73] width 3 height 3
click at [451, 107] on span "Cancelled" at bounding box center [452, 108] width 16 height 6
click at [454, 11] on mat-tooltip-component "Trip Number" at bounding box center [455, 18] width 29 height 15
click at [455, 12] on span "P1/2" at bounding box center [456, 13] width 14 height 5
click at [219, 6] on button "Refresh" at bounding box center [214, 5] width 35 height 9
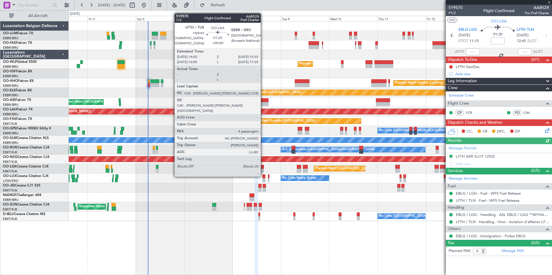
click at [263, 166] on div at bounding box center [261, 167] width 3 height 4
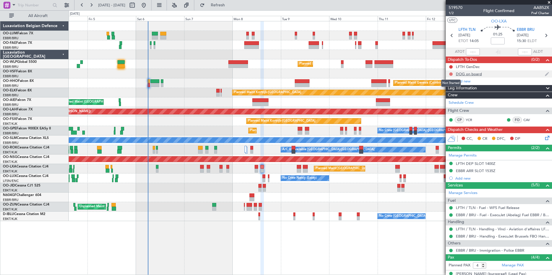
click at [450, 73] on button at bounding box center [450, 73] width 3 height 3
click at [450, 100] on span "Completed" at bounding box center [453, 100] width 19 height 6
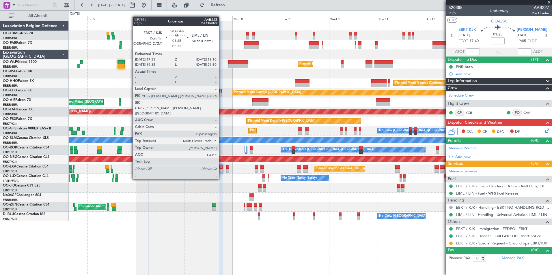
click at [221, 169] on div at bounding box center [220, 167] width 3 height 4
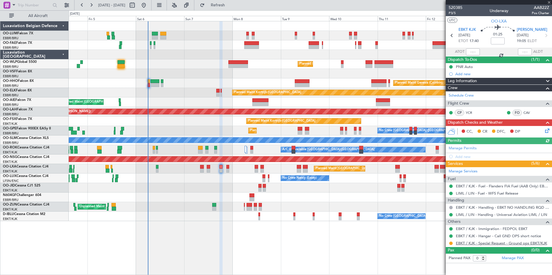
click at [513, 242] on link "EBKT / KJK - Special Request - Ground ops EBKT/KJK" at bounding box center [501, 243] width 91 height 5
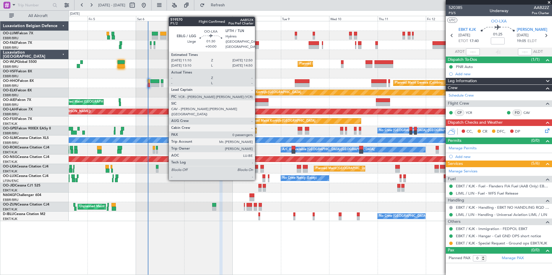
click at [258, 169] on div at bounding box center [256, 171] width 3 height 4
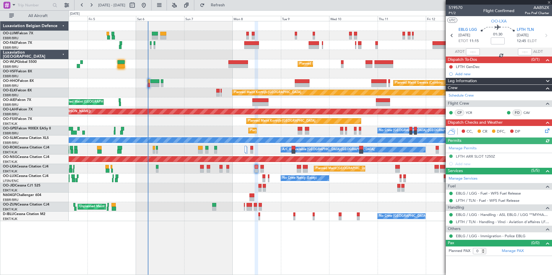
click at [264, 167] on div "Planned Maint [GEOGRAPHIC_DATA] ([GEOGRAPHIC_DATA] National)" at bounding box center [310, 169] width 483 height 10
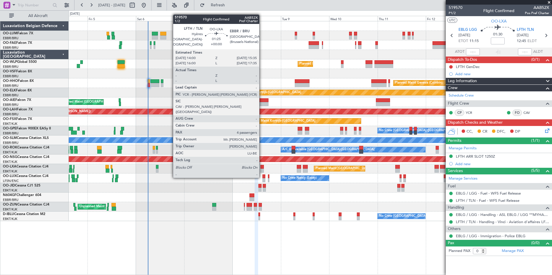
click at [262, 167] on div at bounding box center [261, 167] width 3 height 4
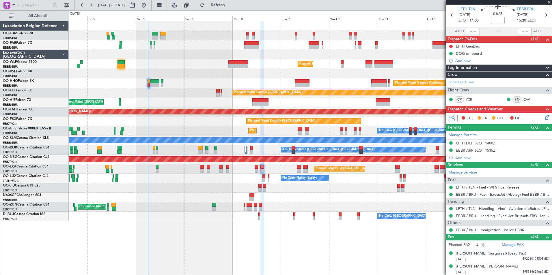
scroll to position [53, 0]
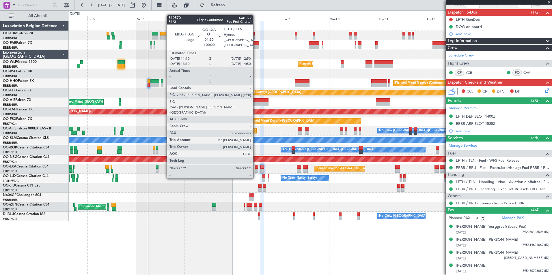
click at [256, 167] on div at bounding box center [256, 167] width 3 height 4
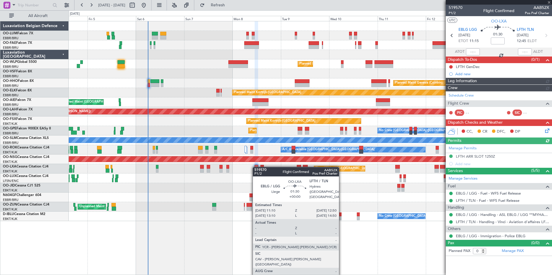
scroll to position [0, 0]
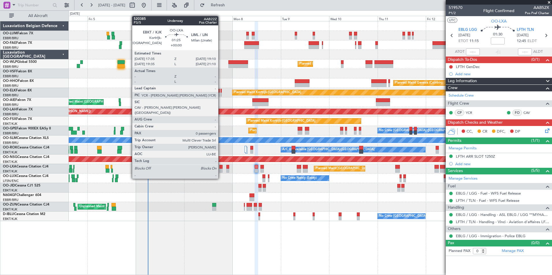
click at [221, 168] on div at bounding box center [220, 167] width 3 height 4
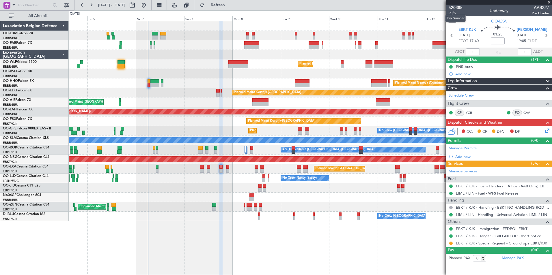
click at [452, 14] on mat-tooltip-component "Trip Number" at bounding box center [455, 18] width 29 height 15
click at [452, 13] on mat-tooltip-component "Trip Number" at bounding box center [455, 18] width 29 height 15
click at [456, 15] on span "P3/5" at bounding box center [456, 13] width 14 height 5
click at [230, 6] on span "Refresh" at bounding box center [218, 5] width 24 height 4
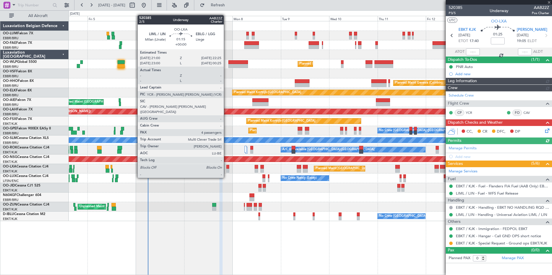
click at [226, 167] on div at bounding box center [227, 167] width 3 height 4
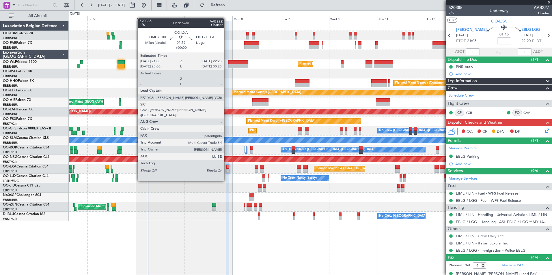
click at [227, 170] on div at bounding box center [227, 171] width 3 height 4
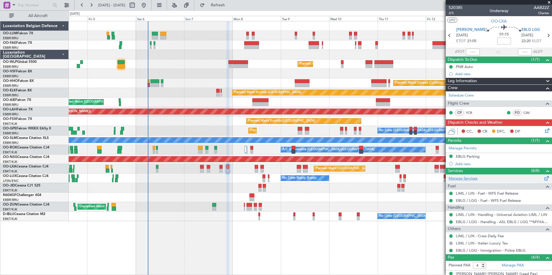
click at [466, 180] on link "Manage Services" at bounding box center [463, 179] width 29 height 6
click at [230, 4] on span "Refresh" at bounding box center [218, 5] width 24 height 4
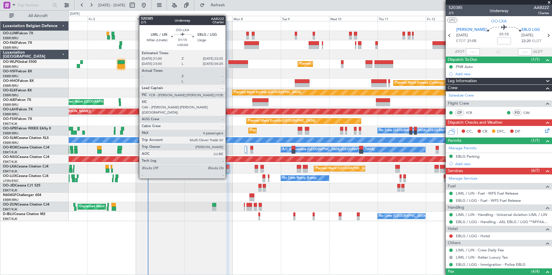
click at [228, 168] on div at bounding box center [227, 167] width 3 height 4
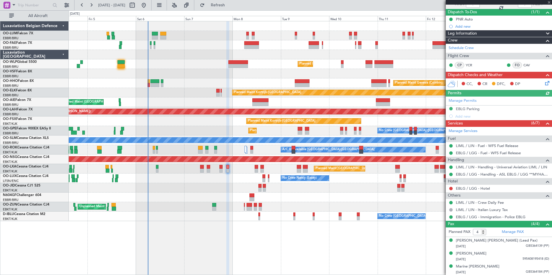
scroll to position [61, 0]
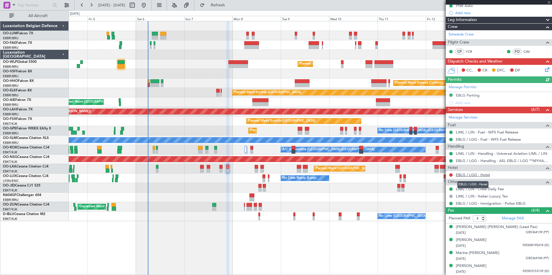
click at [476, 176] on link "EBLG / LGG - Hotel" at bounding box center [473, 175] width 34 height 5
click at [230, 4] on span "Refresh" at bounding box center [218, 5] width 24 height 4
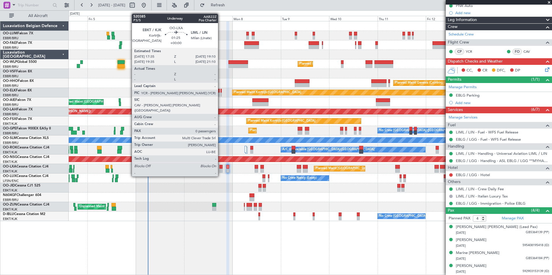
click at [221, 166] on div at bounding box center [220, 167] width 3 height 4
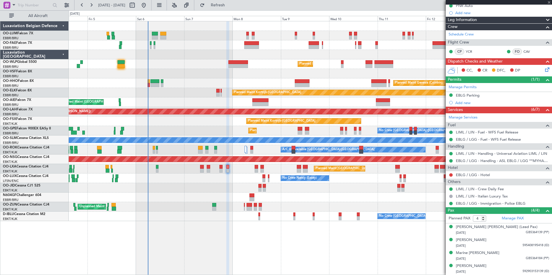
type input "0"
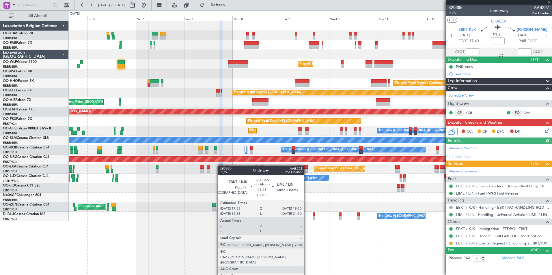
scroll to position [0, 0]
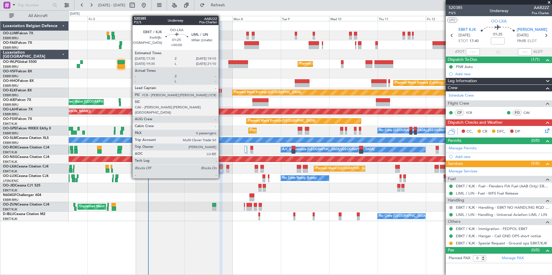
click at [221, 168] on div at bounding box center [220, 167] width 3 height 4
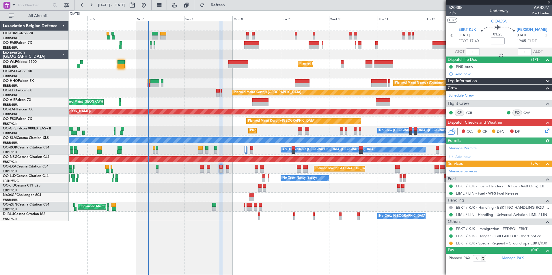
click at [472, 72] on div "Add new" at bounding box center [502, 74] width 94 height 5
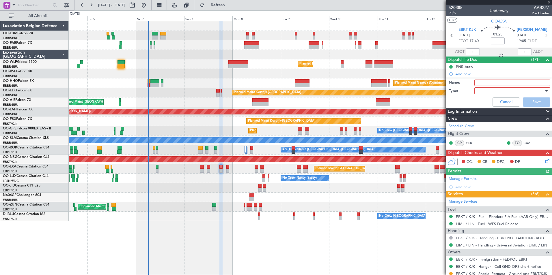
click at [484, 80] on input "Name:" at bounding box center [512, 83] width 76 height 6
click at [498, 83] on input "CHECK TAXI WITH CREW" at bounding box center [512, 83] width 76 height 6
drag, startPoint x: 499, startPoint y: 82, endPoint x: 508, endPoint y: 82, distance: 9.0
click at [508, 82] on input "CHECK TAXI hotel WITH CREW" at bounding box center [512, 83] width 76 height 6
type input "CHECK TAXI HOTEL WITH CREW"
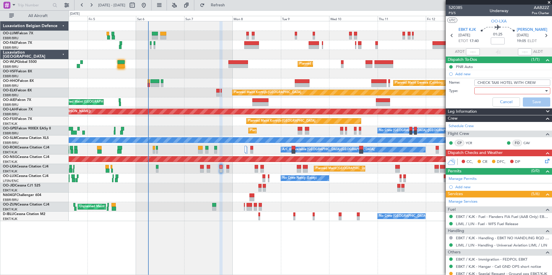
click at [504, 87] on div at bounding box center [510, 91] width 67 height 9
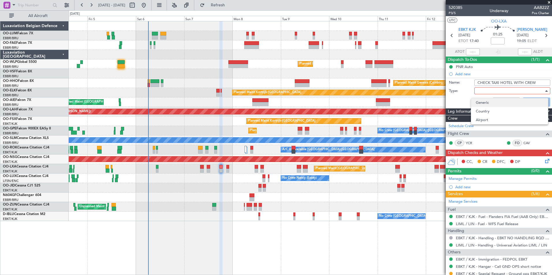
click at [493, 99] on span "Generic" at bounding box center [510, 102] width 68 height 9
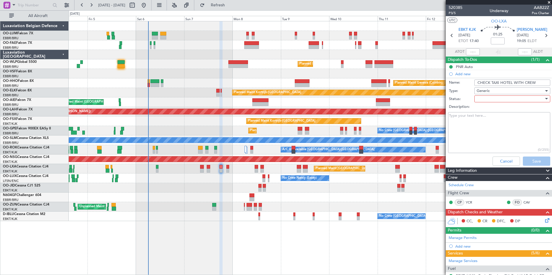
click at [491, 98] on div at bounding box center [510, 99] width 67 height 9
click at [486, 117] on span "In Progress" at bounding box center [510, 119] width 68 height 9
click at [528, 164] on button "Save" at bounding box center [536, 161] width 27 height 9
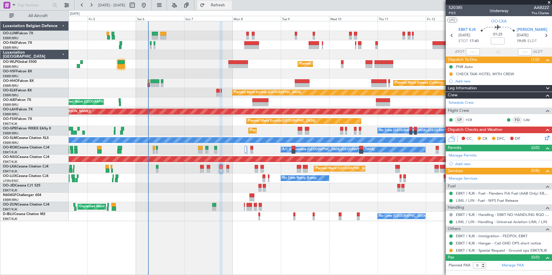
click at [224, 8] on button "Refresh" at bounding box center [214, 5] width 35 height 9
click at [230, 5] on span "Refresh" at bounding box center [218, 5] width 24 height 4
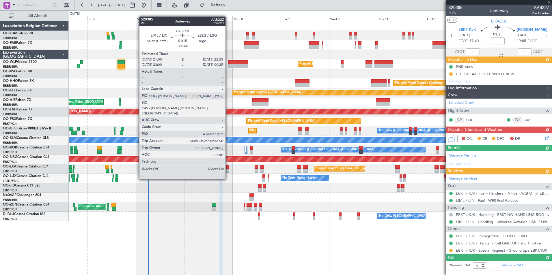
click at [228, 169] on div at bounding box center [227, 167] width 3 height 4
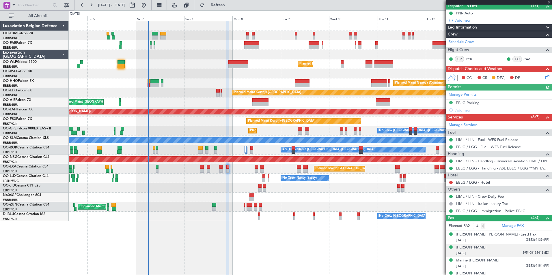
scroll to position [58, 0]
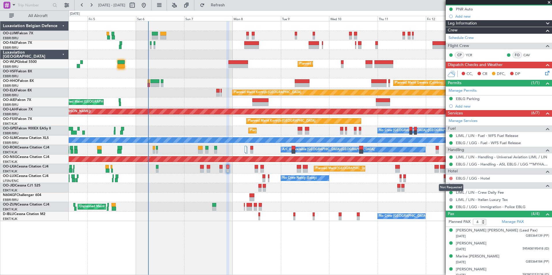
click at [452, 179] on button at bounding box center [450, 178] width 3 height 3
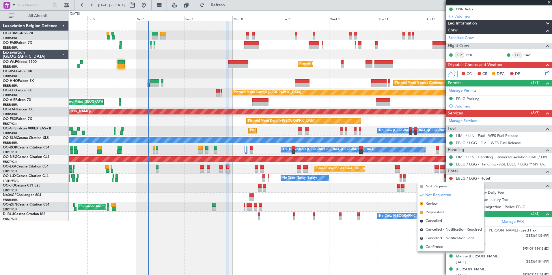
click at [400, 241] on div "Owner Melsbroek Air Base Planned Maint [GEOGRAPHIC_DATA] ([GEOGRAPHIC_DATA]) Ow…" at bounding box center [310, 148] width 483 height 254
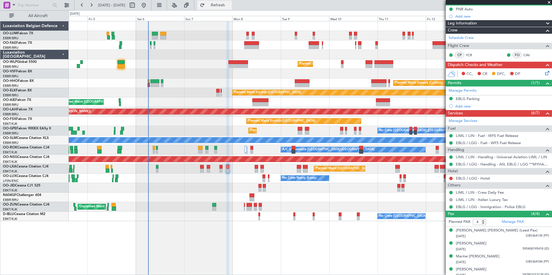
click at [229, 7] on span "Refresh" at bounding box center [218, 5] width 24 height 4
click at [217, 1] on button "Refresh" at bounding box center [214, 5] width 35 height 9
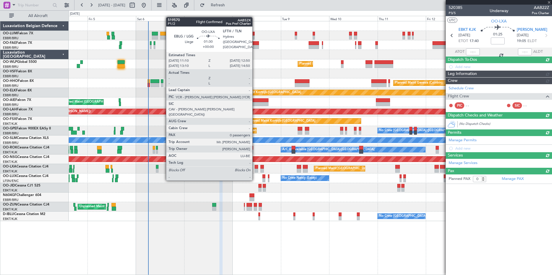
scroll to position [0, 0]
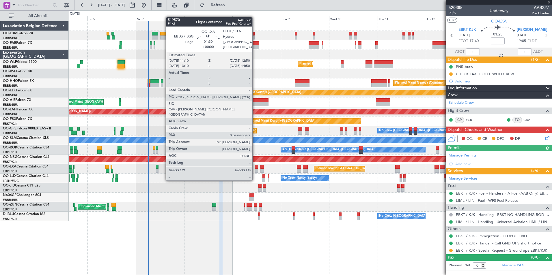
click at [299, 245] on div "Owner Melsbroek Air Base Planned Maint [GEOGRAPHIC_DATA] ([GEOGRAPHIC_DATA]) Ow…" at bounding box center [310, 148] width 483 height 254
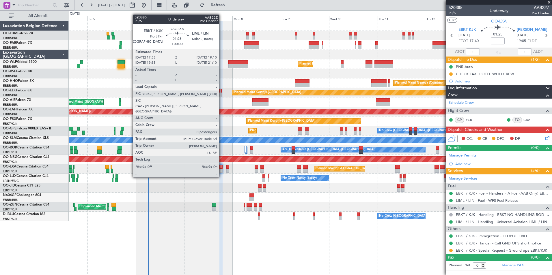
click at [222, 167] on div at bounding box center [220, 167] width 3 height 4
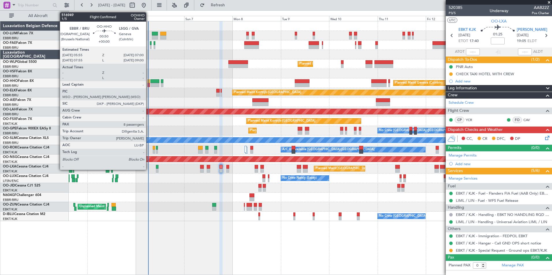
click at [149, 84] on div at bounding box center [149, 85] width 2 height 4
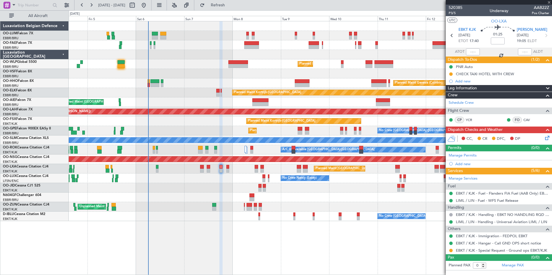
type input "8"
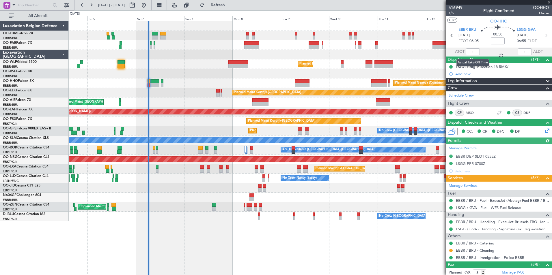
click at [469, 51] on div at bounding box center [473, 52] width 14 height 7
click at [470, 51] on div at bounding box center [473, 52] width 14 height 7
click at [469, 51] on input "text" at bounding box center [473, 52] width 14 height 7
type input "06:08"
click at [367, 262] on div "Owner Melsbroek Air Base Planned Maint [GEOGRAPHIC_DATA] ([GEOGRAPHIC_DATA]) Ow…" at bounding box center [310, 148] width 483 height 254
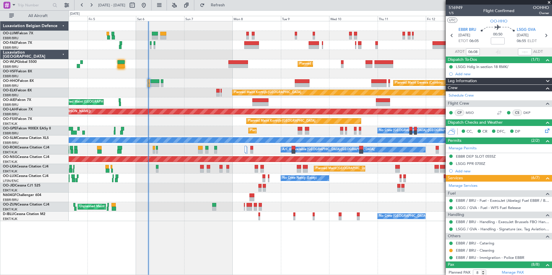
click at [549, 2] on span at bounding box center [549, 2] width 6 height 5
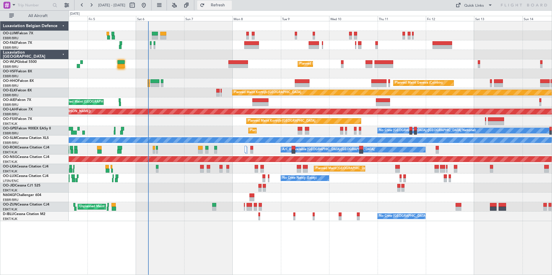
click at [232, 8] on button "Refresh" at bounding box center [214, 5] width 35 height 9
click at [230, 7] on span "Refresh" at bounding box center [218, 5] width 24 height 4
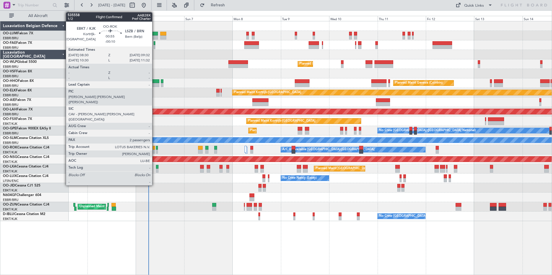
click at [155, 149] on div at bounding box center [154, 148] width 2 height 4
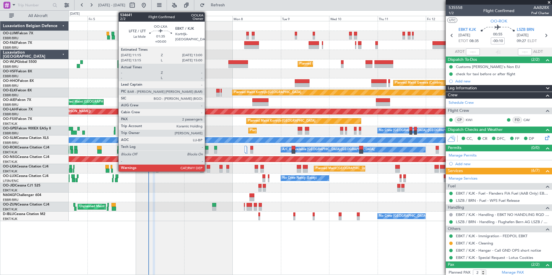
click at [207, 169] on div at bounding box center [209, 171] width 4 height 4
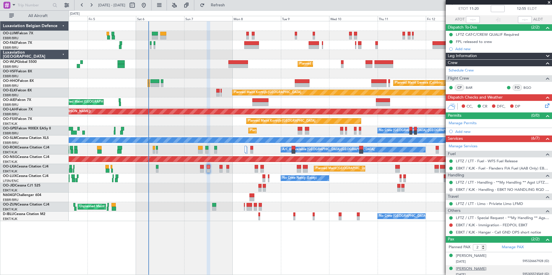
scroll to position [35, 0]
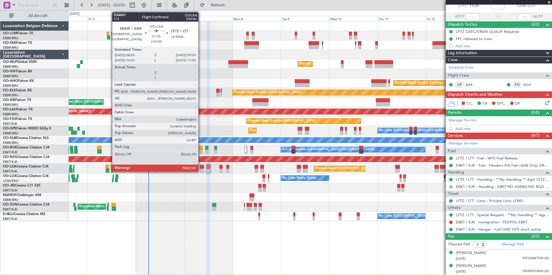
click at [201, 167] on div at bounding box center [202, 167] width 4 height 4
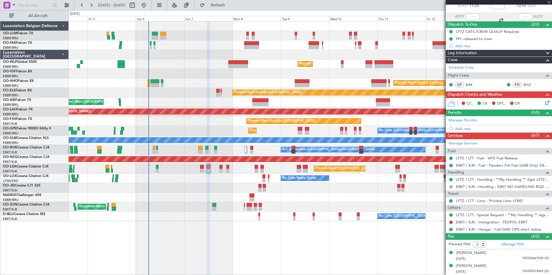
click at [209, 169] on div at bounding box center [209, 171] width 4 height 4
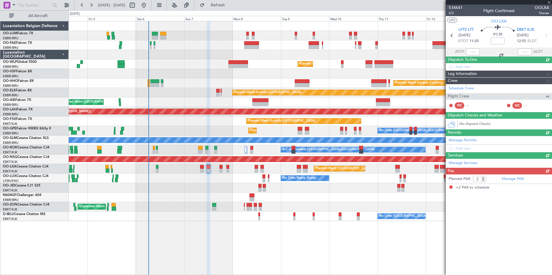
scroll to position [0, 0]
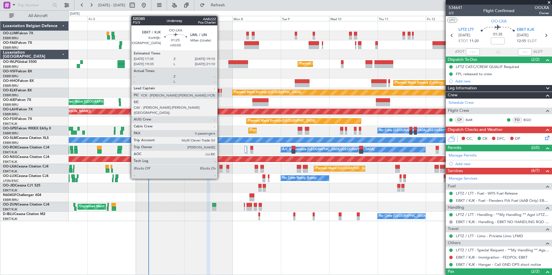
click at [220, 168] on div at bounding box center [220, 167] width 3 height 4
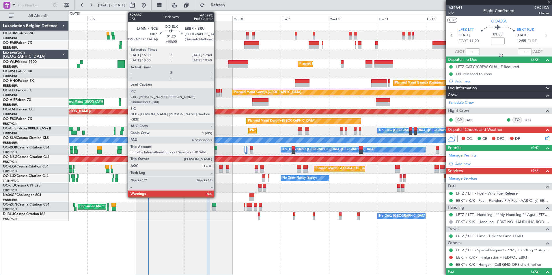
type input "0"
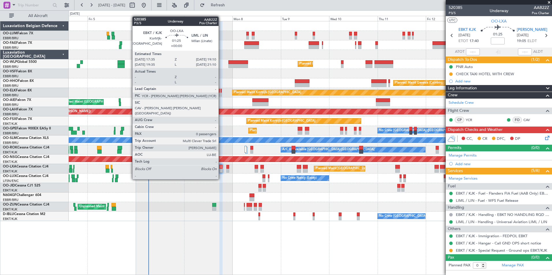
click at [221, 169] on div at bounding box center [220, 167] width 3 height 4
click at [221, 168] on div at bounding box center [220, 167] width 3 height 4
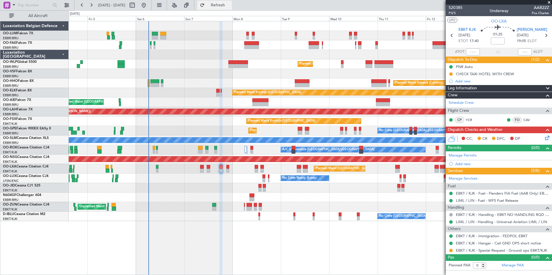
click at [225, 7] on span "Refresh" at bounding box center [218, 5] width 24 height 4
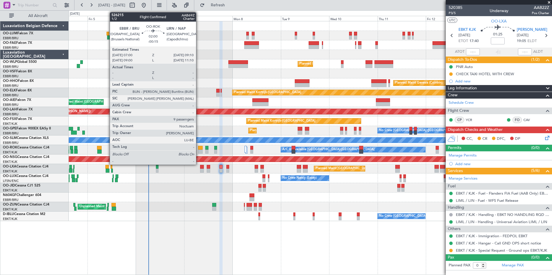
click at [199, 147] on div at bounding box center [200, 148] width 5 height 4
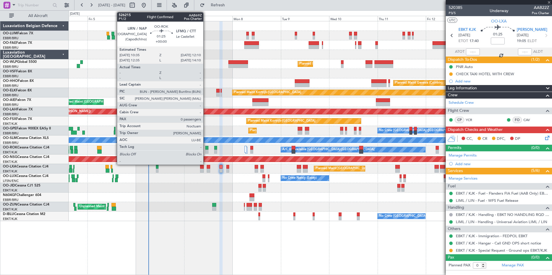
type input "-00:15"
type input "9"
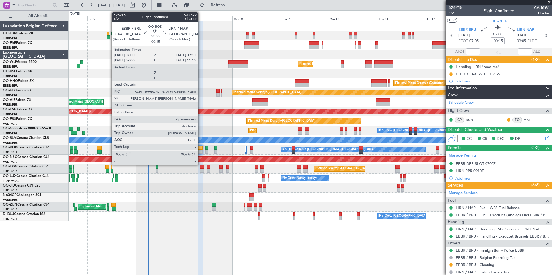
click at [201, 149] on div at bounding box center [200, 148] width 5 height 4
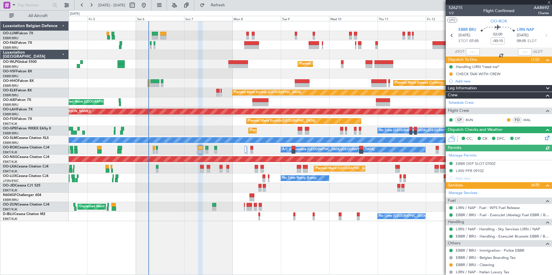
drag, startPoint x: 484, startPoint y: 172, endPoint x: 481, endPoint y: 174, distance: 3.9
click at [481, 174] on div "Manage Permits EBBR DEP SLOT 0700Z LIRN PPR 0910Z Add new" at bounding box center [499, 167] width 106 height 31
drag, startPoint x: 481, startPoint y: 174, endPoint x: 484, endPoint y: 172, distance: 4.0
click at [484, 172] on div "Manage Permits EBBR DEP SLOT 0700Z LIRN PPR 0910Z Add new" at bounding box center [499, 167] width 106 height 31
click at [477, 172] on div "LIRN PPR 0910Z" at bounding box center [470, 171] width 28 height 5
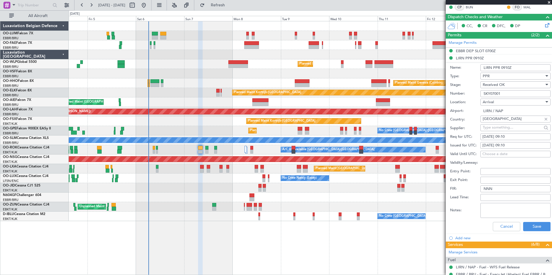
scroll to position [116, 0]
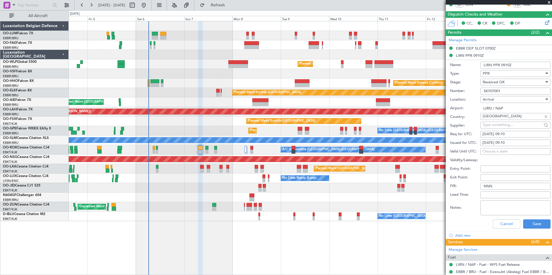
click at [523, 209] on textarea "Notes:" at bounding box center [516, 208] width 70 height 15
paste textarea "+-15 min"
type textarea "+-15 min"
click at [534, 221] on button "Save" at bounding box center [536, 224] width 27 height 9
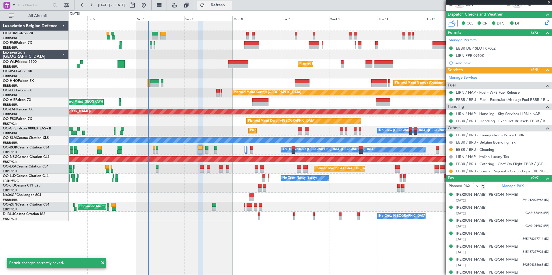
click at [228, 8] on button "Refresh" at bounding box center [214, 5] width 35 height 9
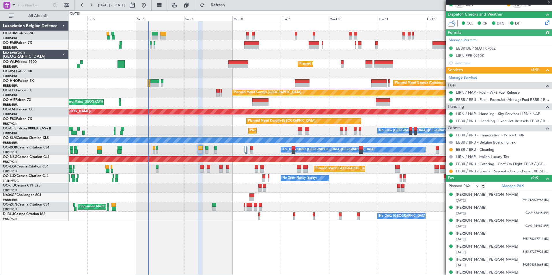
scroll to position [58, 0]
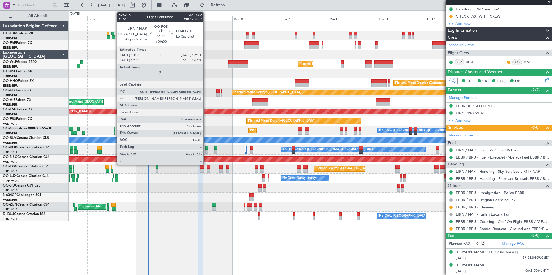
click at [206, 150] on div at bounding box center [206, 148] width 3 height 4
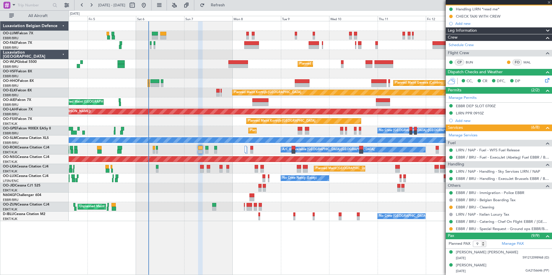
type input "0"
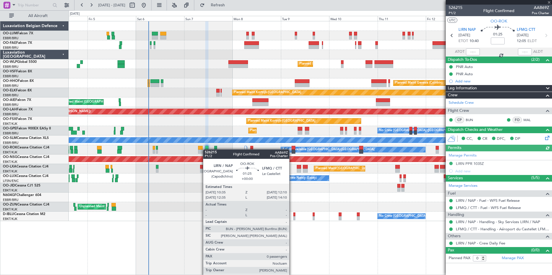
scroll to position [0, 0]
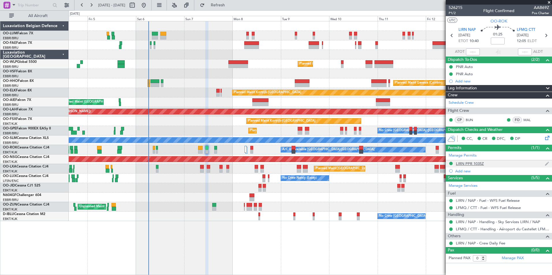
click at [474, 163] on div "LIRN PPR 1035Z" at bounding box center [470, 163] width 28 height 5
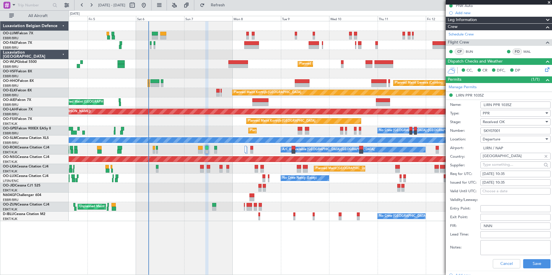
scroll to position [116, 0]
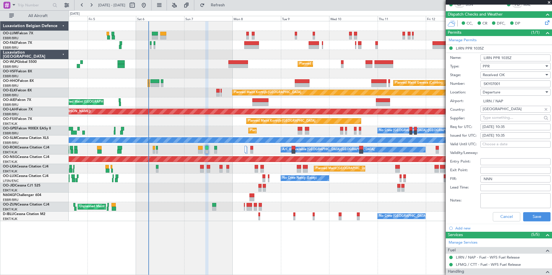
click at [494, 199] on textarea "Notes:" at bounding box center [516, 200] width 70 height 15
paste textarea "+-15 min"
type textarea "+-15 min"
click at [537, 218] on button "Save" at bounding box center [536, 217] width 27 height 9
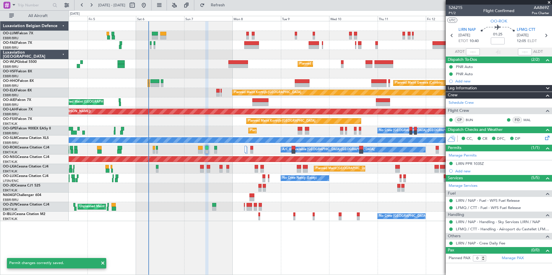
scroll to position [0, 0]
type input "-00:15"
type input "9"
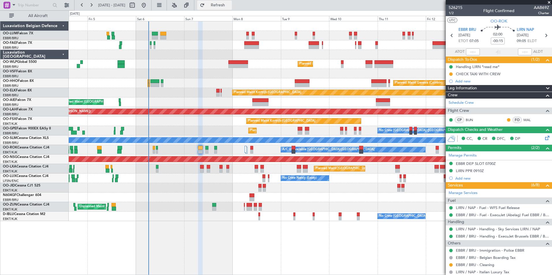
click at [230, 8] on button "Refresh" at bounding box center [214, 5] width 35 height 9
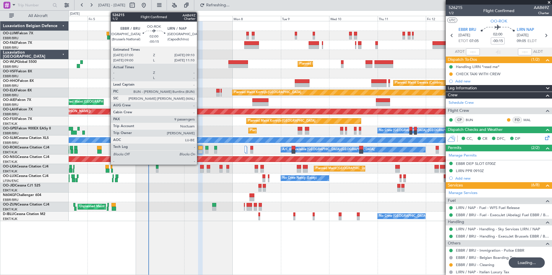
click at [200, 148] on div at bounding box center [200, 148] width 5 height 4
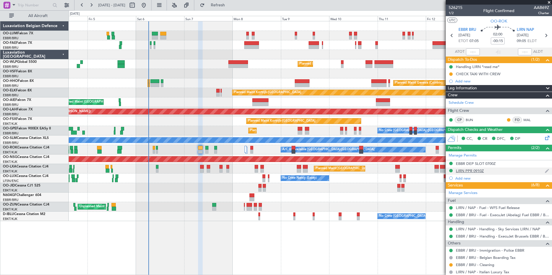
click at [479, 170] on div "LIRN PPR 0910Z" at bounding box center [470, 171] width 28 height 5
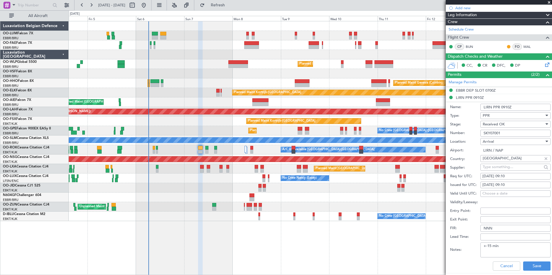
scroll to position [87, 0]
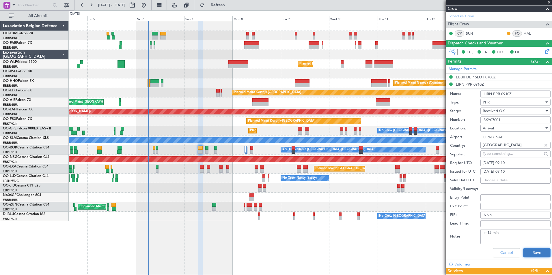
click at [540, 250] on button "Save" at bounding box center [536, 253] width 27 height 9
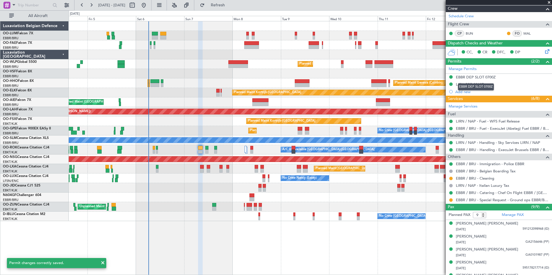
click at [471, 83] on mat-tooltip-component "EBBR DEP SLOT 0700Z" at bounding box center [476, 86] width 44 height 15
click at [484, 85] on div "LIRN PPR 0910Z" at bounding box center [499, 84] width 106 height 7
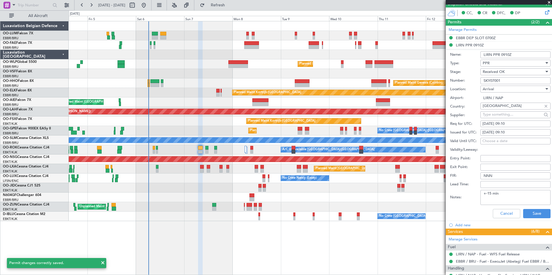
scroll to position [173, 0]
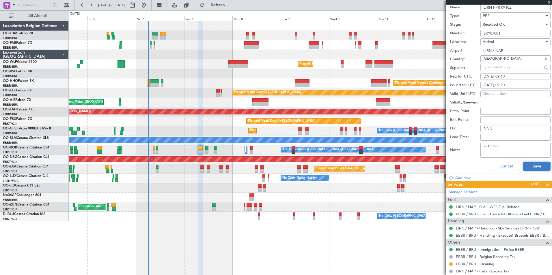
click at [531, 166] on button "Save" at bounding box center [536, 166] width 27 height 9
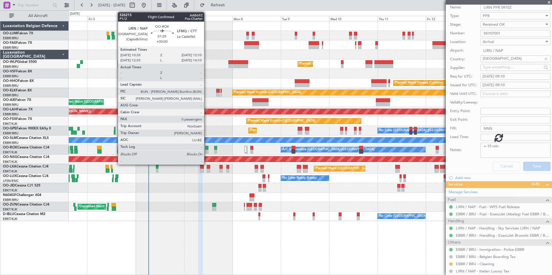
scroll to position [1, 0]
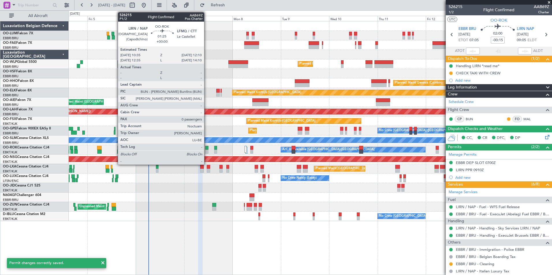
click at [207, 148] on div at bounding box center [206, 148] width 3 height 4
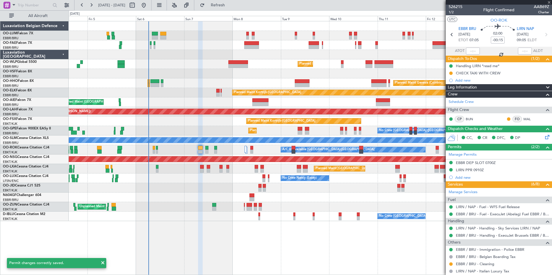
type input "0"
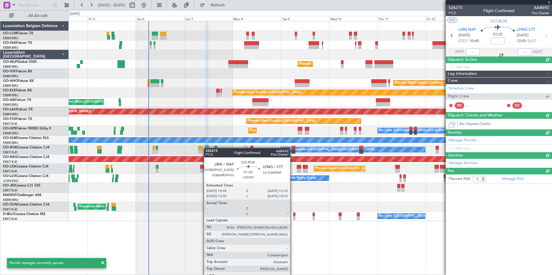
scroll to position [0, 0]
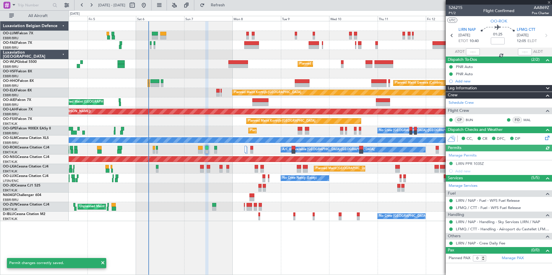
click at [474, 163] on div "Manage Permits LIRN PPR 1035Z Add new" at bounding box center [499, 163] width 106 height 23
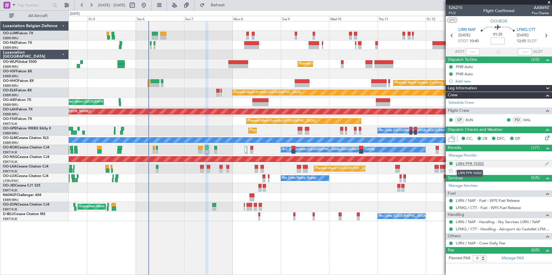
click at [482, 165] on div "LIRN PPR 1035Z" at bounding box center [470, 163] width 28 height 5
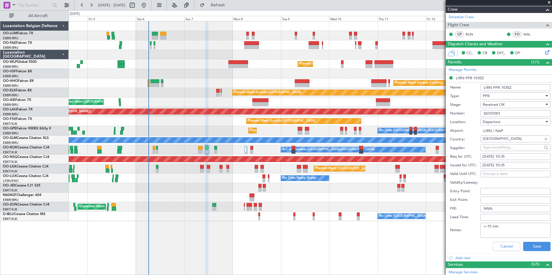
scroll to position [87, 0]
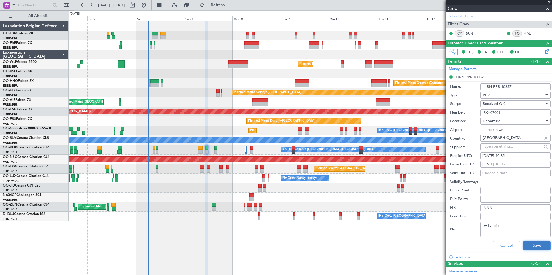
click at [532, 244] on button "Save" at bounding box center [536, 245] width 27 height 9
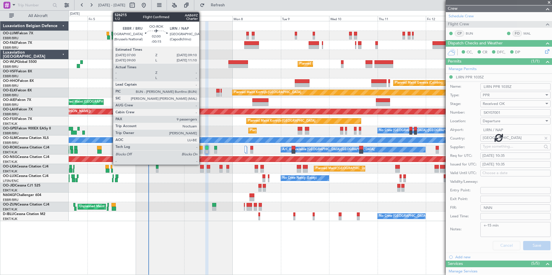
scroll to position [0, 0]
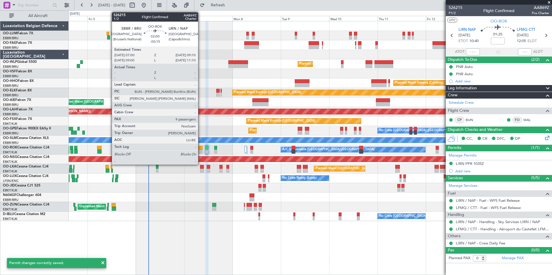
click at [201, 151] on div at bounding box center [200, 152] width 5 height 4
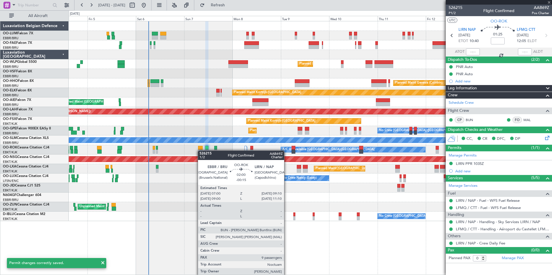
type input "-00:15"
type input "9"
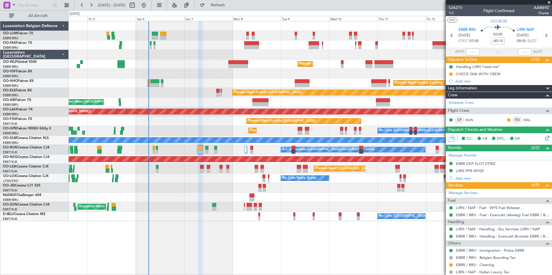
click at [254, 131] on div "No Crew Brussels (Brussels National) Planned Maint Brussels (Brussels National)…" at bounding box center [310, 131] width 483 height 10
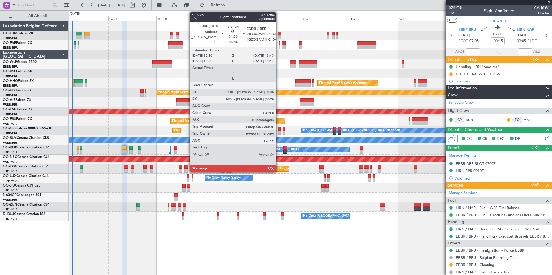
click at [279, 129] on div at bounding box center [279, 129] width 3 height 4
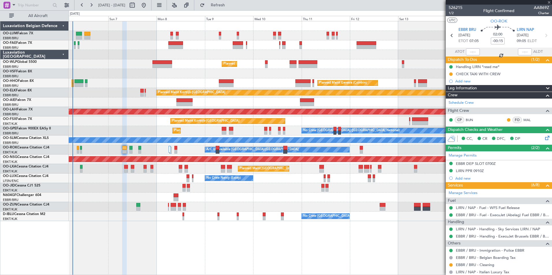
type input "-00:10"
type input "10"
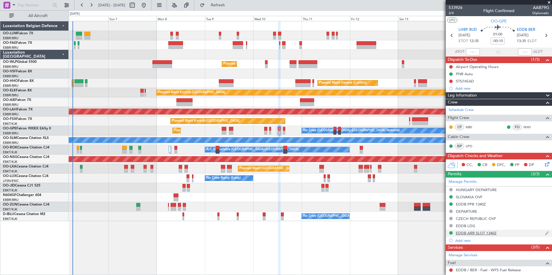
click at [496, 236] on div "EDDB ARR SLOT 1340Z" at bounding box center [499, 233] width 106 height 7
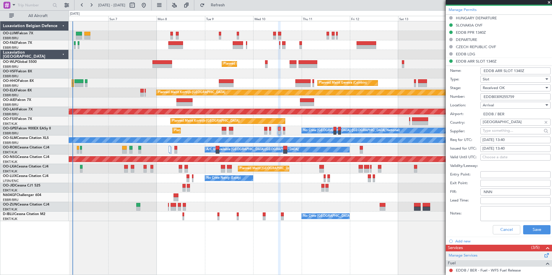
scroll to position [173, 0]
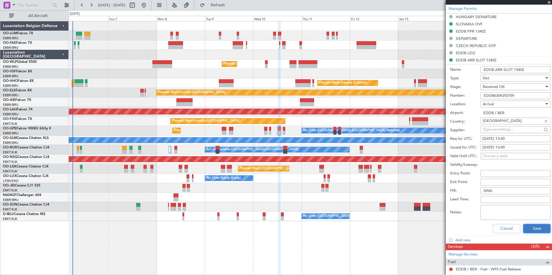
click at [530, 228] on button "Save" at bounding box center [536, 228] width 27 height 9
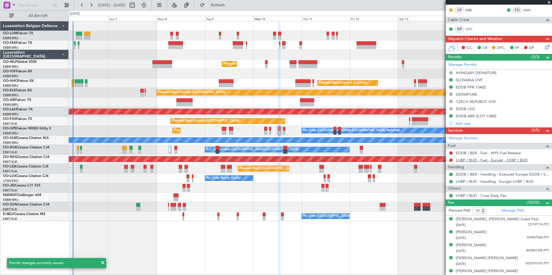
scroll to position [116, 0]
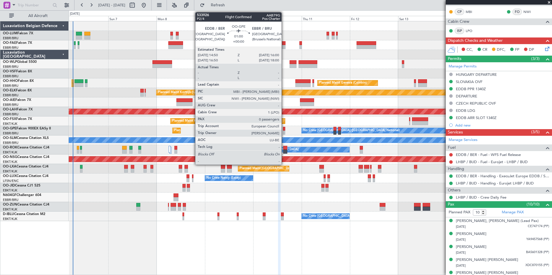
click at [284, 129] on div at bounding box center [284, 129] width 3 height 4
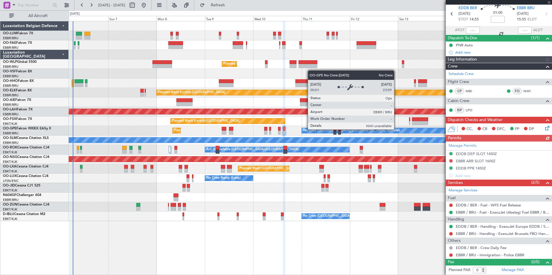
scroll to position [0, 0]
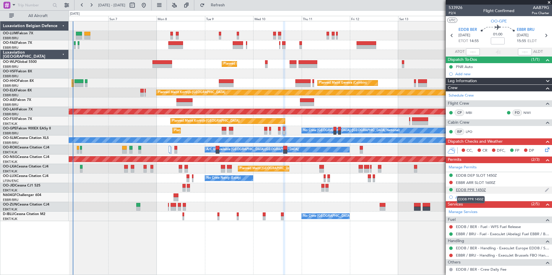
click at [479, 189] on div "EDDB PPR 1450Z" at bounding box center [471, 190] width 30 height 5
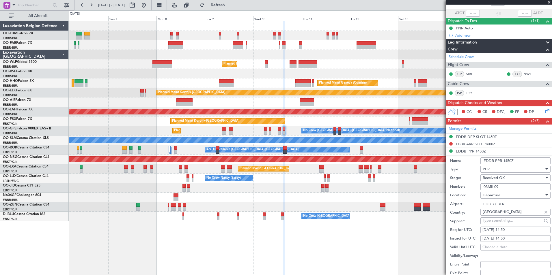
scroll to position [87, 0]
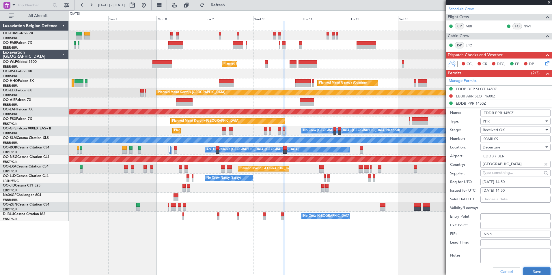
click at [542, 269] on button "Save" at bounding box center [536, 272] width 27 height 9
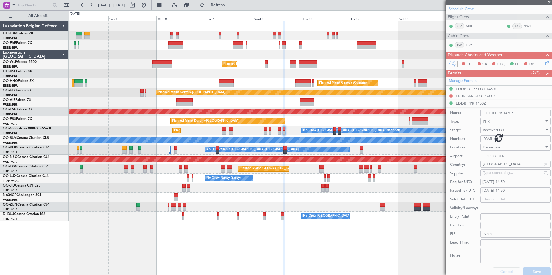
scroll to position [21, 0]
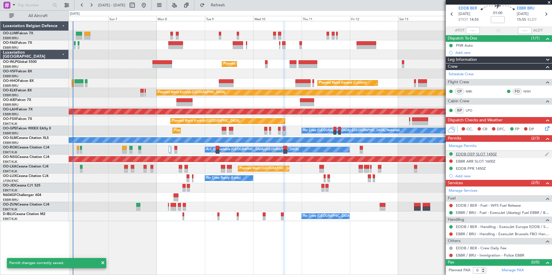
click at [488, 155] on div "EDDB DEP SLOT 1450Z" at bounding box center [476, 154] width 41 height 5
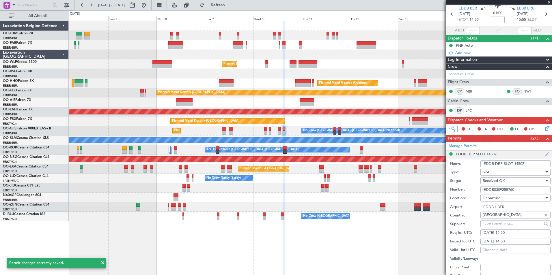
scroll to position [87, 0]
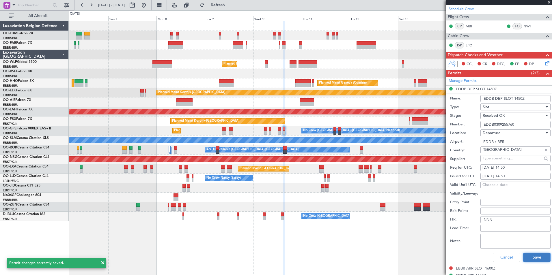
click at [537, 255] on button "Save" at bounding box center [536, 257] width 27 height 9
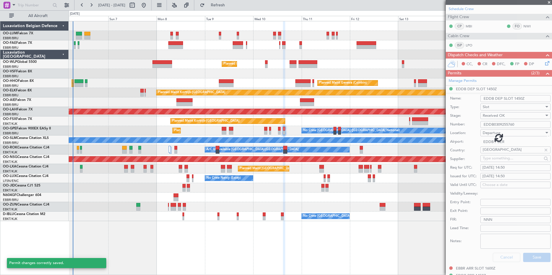
scroll to position [21, 0]
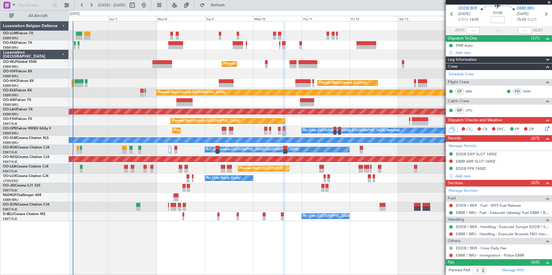
drag, startPoint x: 247, startPoint y: 9, endPoint x: 218, endPoint y: 55, distance: 54.1
click at [232, 9] on button "Refresh" at bounding box center [214, 5] width 35 height 9
click at [286, 247] on div "Owner Melsbroek Air Base Owner Melsbroek Air Base Planned Maint Milan (Linate) …" at bounding box center [310, 148] width 483 height 254
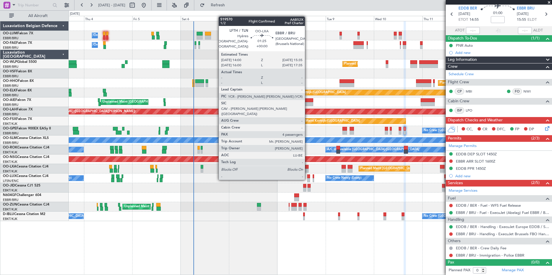
click at [308, 169] on div at bounding box center [306, 171] width 3 height 4
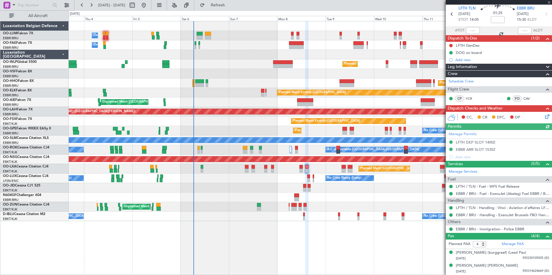
scroll to position [0, 0]
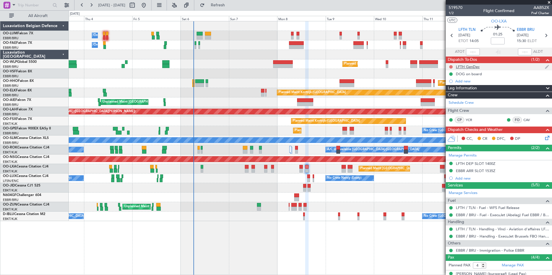
click at [451, 66] on button at bounding box center [450, 66] width 3 height 3
click at [446, 93] on span "Completed" at bounding box center [453, 93] width 19 height 6
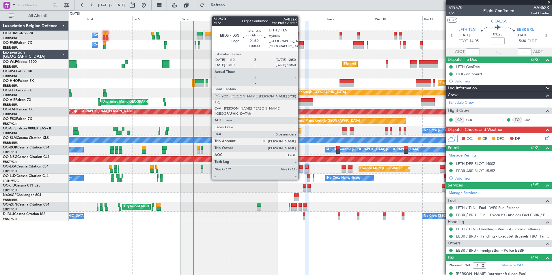
click at [301, 168] on div at bounding box center [300, 167] width 3 height 4
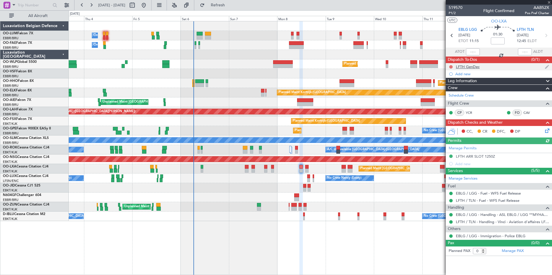
click at [451, 66] on button at bounding box center [450, 66] width 3 height 3
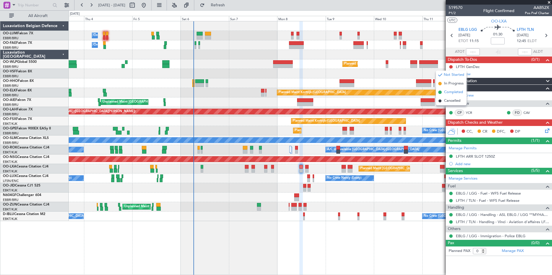
click at [453, 92] on span "Completed" at bounding box center [453, 93] width 19 height 6
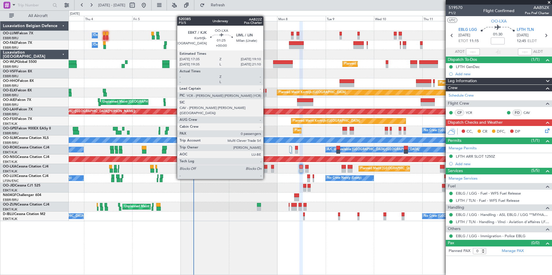
click at [266, 168] on div at bounding box center [265, 167] width 3 height 4
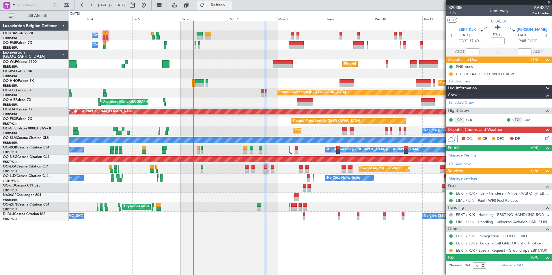
click at [230, 6] on span "Refresh" at bounding box center [218, 5] width 24 height 4
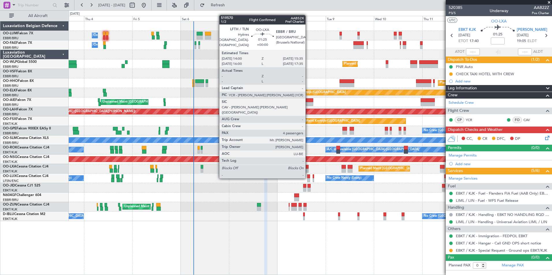
click at [308, 168] on div at bounding box center [306, 167] width 3 height 4
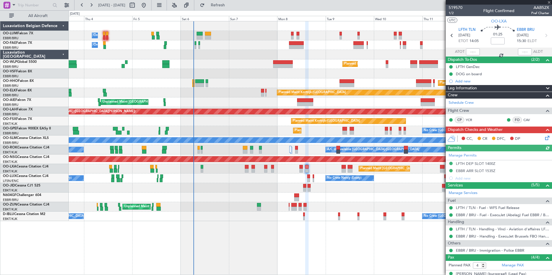
click at [544, 139] on icon at bounding box center [546, 137] width 5 height 5
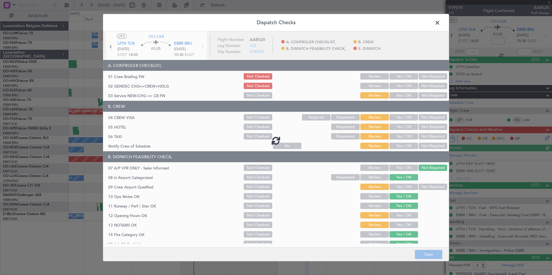
drag, startPoint x: 397, startPoint y: 87, endPoint x: 397, endPoint y: 100, distance: 13.9
click at [397, 87] on div at bounding box center [276, 140] width 346 height 219
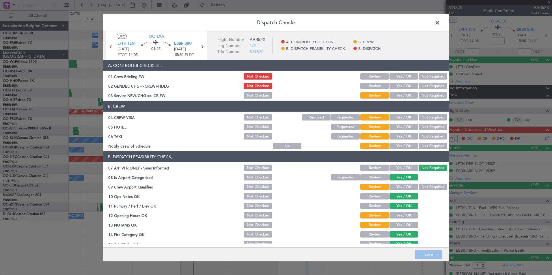
click at [399, 87] on button "Yes / OK" at bounding box center [404, 86] width 29 height 6
drag, startPoint x: 399, startPoint y: 92, endPoint x: 399, endPoint y: 99, distance: 6.4
click at [399, 96] on button "Yes / OK" at bounding box center [404, 95] width 29 height 6
drag, startPoint x: 416, startPoint y: 116, endPoint x: 420, endPoint y: 127, distance: 12.0
click at [419, 119] on button "Not Required" at bounding box center [433, 117] width 29 height 6
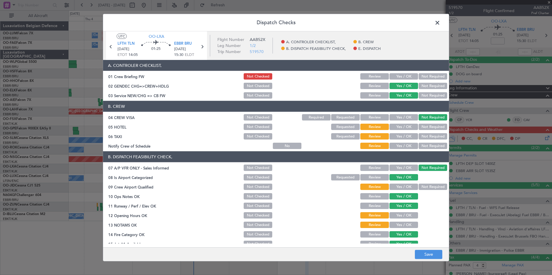
click at [422, 126] on button "Not Required" at bounding box center [433, 127] width 29 height 6
drag, startPoint x: 423, startPoint y: 133, endPoint x: 419, endPoint y: 137, distance: 5.5
click at [422, 135] on div "Not Required" at bounding box center [432, 137] width 29 height 8
drag, startPoint x: 424, startPoint y: 137, endPoint x: 414, endPoint y: 143, distance: 11.6
click at [423, 137] on button "Not Required" at bounding box center [433, 136] width 29 height 6
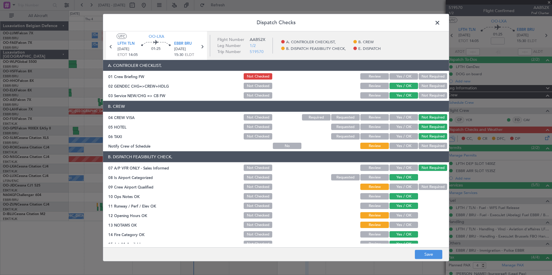
click at [408, 145] on button "Yes / OK" at bounding box center [404, 146] width 29 height 6
click at [432, 187] on button "Not Required" at bounding box center [433, 187] width 29 height 6
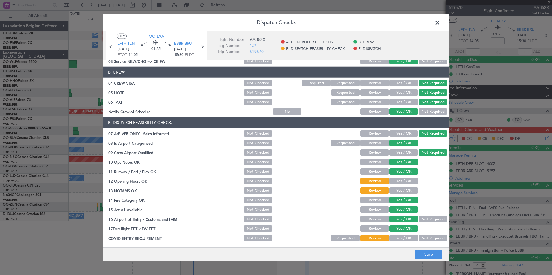
scroll to position [58, 0]
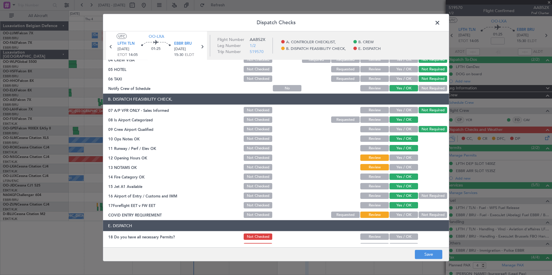
click at [407, 158] on button "Yes / OK" at bounding box center [404, 158] width 29 height 6
click at [407, 164] on div "Yes / OK" at bounding box center [403, 167] width 29 height 8
click at [401, 162] on section "B. DISPATCH FEASIBILITY CHECK, 07 A/P VFR ONLY - Sales Informed Not Checked Rev…" at bounding box center [276, 156] width 346 height 125
click at [401, 166] on button "Yes / OK" at bounding box center [404, 167] width 29 height 6
click at [425, 218] on button "Not Required" at bounding box center [433, 215] width 29 height 6
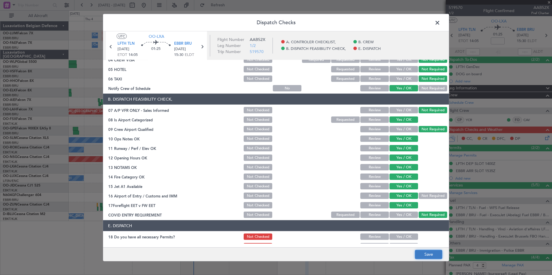
click at [426, 252] on button "Save" at bounding box center [428, 254] width 27 height 9
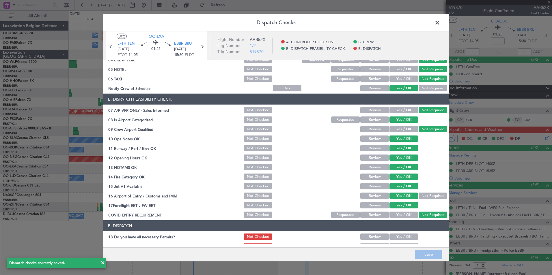
click at [440, 21] on span at bounding box center [440, 24] width 0 height 12
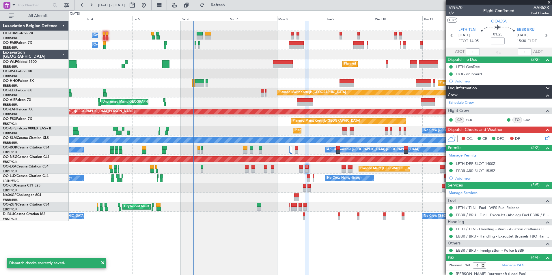
click at [230, 5] on span "Refresh" at bounding box center [218, 5] width 24 height 4
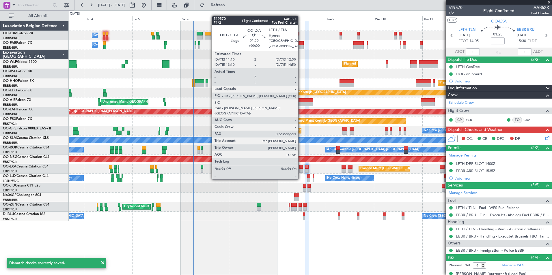
click at [301, 168] on div at bounding box center [300, 167] width 3 height 4
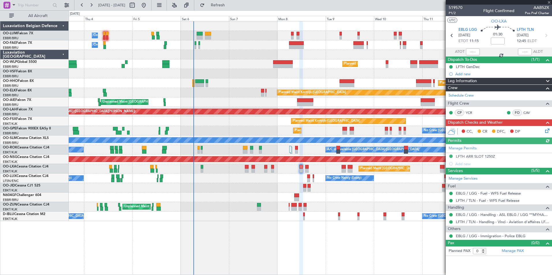
click at [547, 130] on icon at bounding box center [546, 130] width 5 height 5
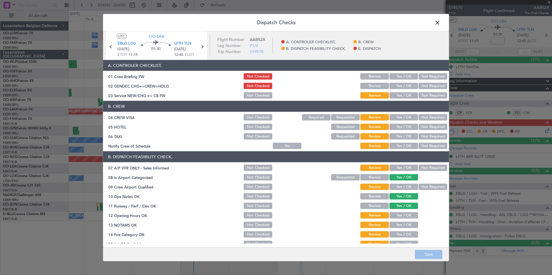
click at [393, 83] on button "Yes / OK" at bounding box center [404, 86] width 29 height 6
click at [397, 97] on button "Yes / OK" at bounding box center [404, 95] width 29 height 6
click at [427, 118] on button "Not Required" at bounding box center [433, 117] width 29 height 6
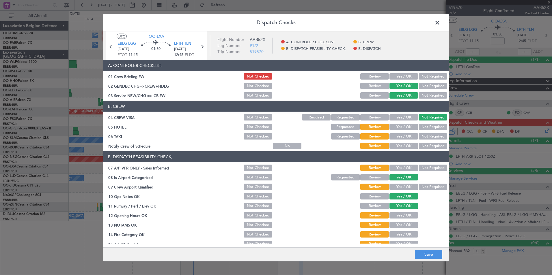
click at [427, 126] on button "Not Required" at bounding box center [433, 127] width 29 height 6
drag, startPoint x: 427, startPoint y: 137, endPoint x: 411, endPoint y: 145, distance: 17.4
click at [424, 138] on button "Not Required" at bounding box center [433, 136] width 29 height 6
click at [409, 146] on button "Yes / OK" at bounding box center [404, 146] width 29 height 6
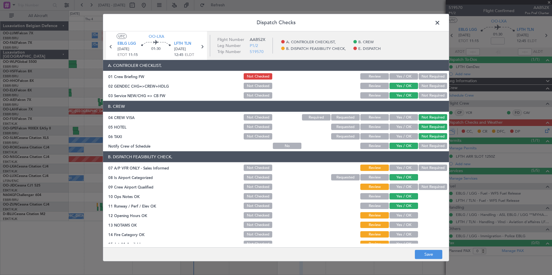
click at [425, 168] on button "Not Required" at bounding box center [433, 168] width 29 height 6
click at [426, 187] on button "Not Required" at bounding box center [433, 187] width 29 height 6
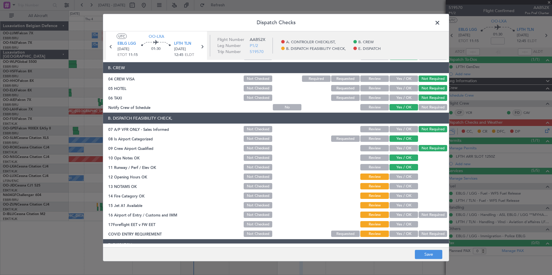
scroll to position [85, 0]
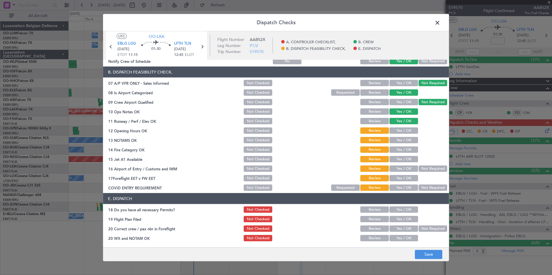
click at [410, 130] on button "Yes / OK" at bounding box center [404, 131] width 29 height 6
click at [407, 141] on button "Yes / OK" at bounding box center [404, 140] width 29 height 6
click at [405, 152] on button "Yes / OK" at bounding box center [404, 150] width 29 height 6
click at [404, 159] on button "Yes / OK" at bounding box center [404, 159] width 29 height 6
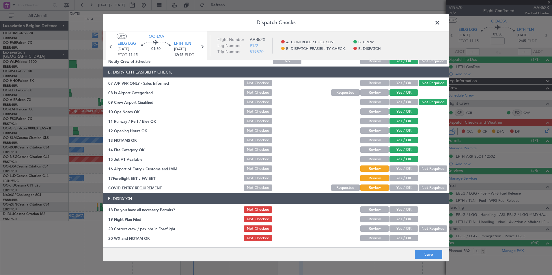
click at [403, 167] on button "Yes / OK" at bounding box center [404, 169] width 29 height 6
click at [421, 188] on button "Not Required" at bounding box center [433, 188] width 29 height 6
click at [261, 180] on button "Not Checked" at bounding box center [258, 178] width 29 height 6
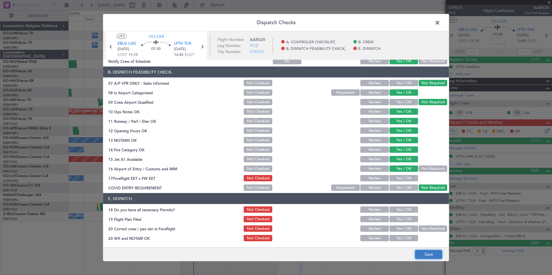
click at [429, 253] on button "Save" at bounding box center [428, 254] width 27 height 9
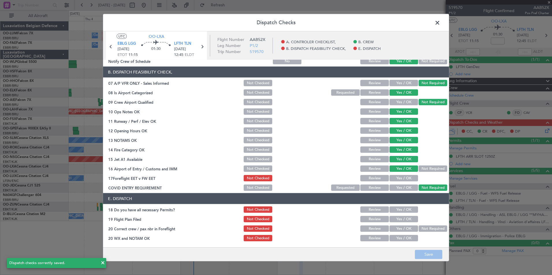
drag, startPoint x: 439, startPoint y: 22, endPoint x: 282, endPoint y: 25, distance: 156.8
click at [440, 23] on span at bounding box center [440, 24] width 0 height 12
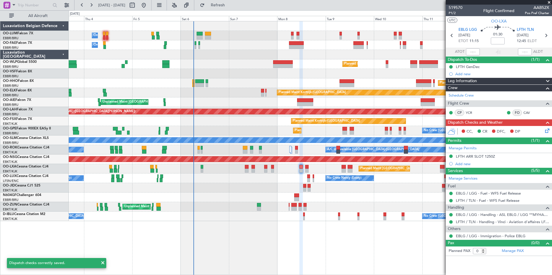
click at [235, 10] on fb-refresh-button "Refresh" at bounding box center [214, 5] width 40 height 10
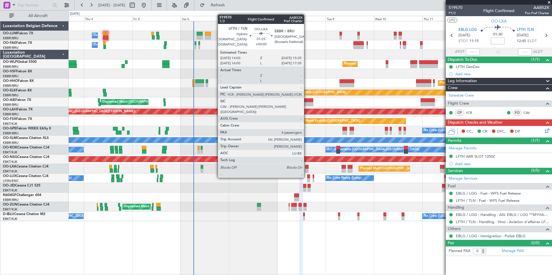
click at [307, 167] on div at bounding box center [306, 167] width 3 height 4
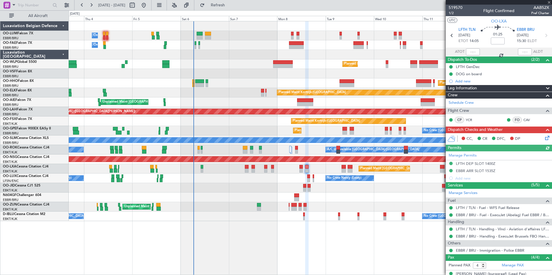
click at [544, 138] on icon at bounding box center [546, 137] width 5 height 5
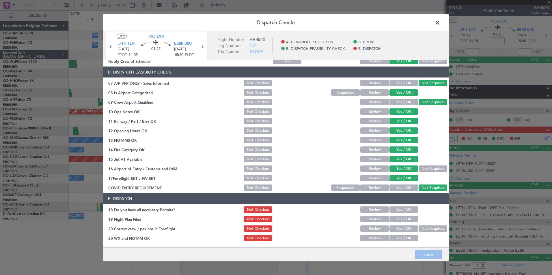
click at [244, 176] on button "Not Checked" at bounding box center [258, 178] width 29 height 6
click at [429, 253] on button "Save" at bounding box center [428, 254] width 27 height 9
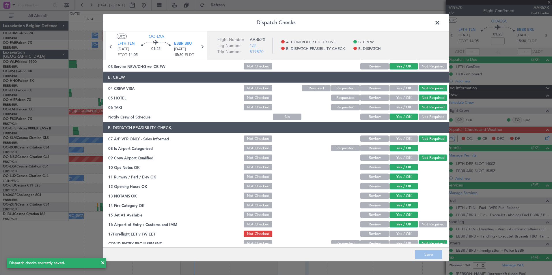
scroll to position [0, 0]
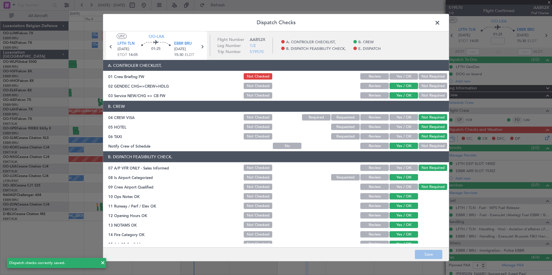
click at [440, 25] on span at bounding box center [440, 24] width 0 height 12
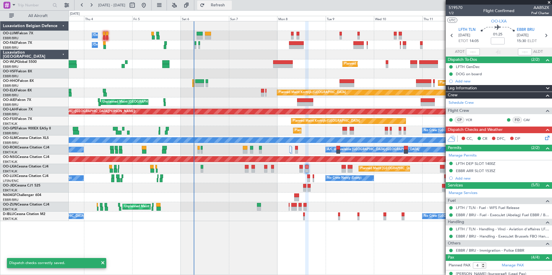
click at [228, 8] on button "Refresh" at bounding box center [214, 5] width 35 height 9
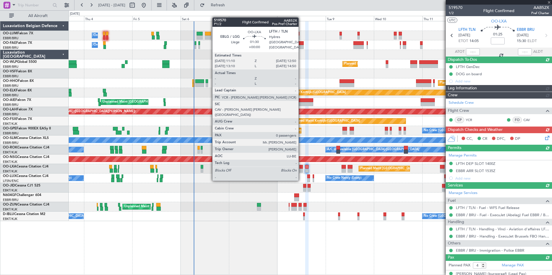
click at [301, 170] on div at bounding box center [300, 171] width 3 height 4
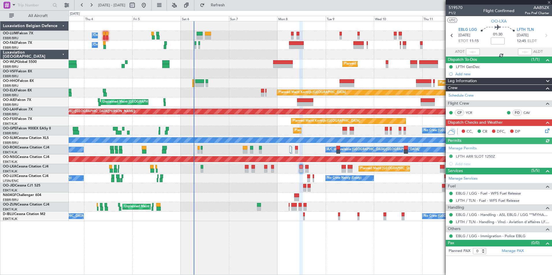
click at [544, 130] on icon at bounding box center [546, 130] width 5 height 5
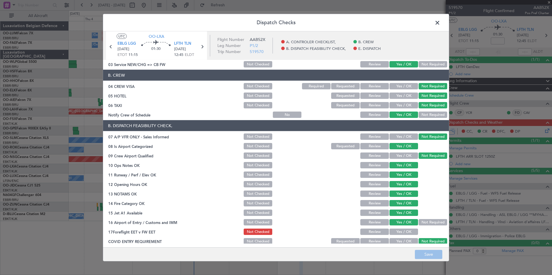
scroll to position [85, 0]
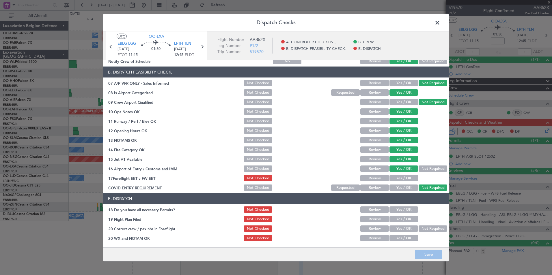
click at [440, 23] on span at bounding box center [440, 24] width 0 height 12
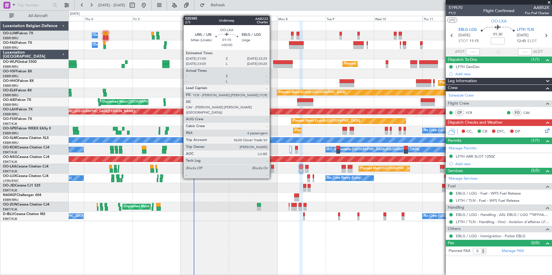
click at [272, 168] on div at bounding box center [272, 167] width 3 height 4
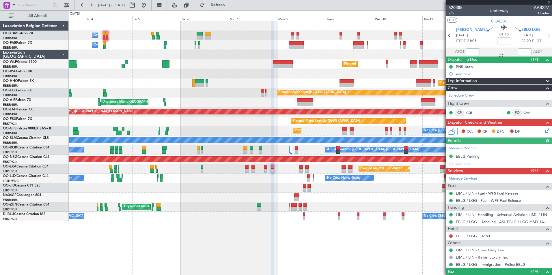
click at [544, 132] on icon at bounding box center [546, 130] width 5 height 5
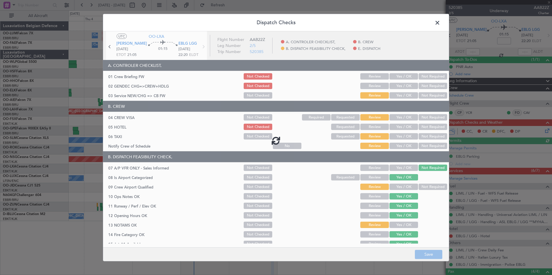
click at [392, 84] on button "Yes / OK" at bounding box center [404, 86] width 29 height 6
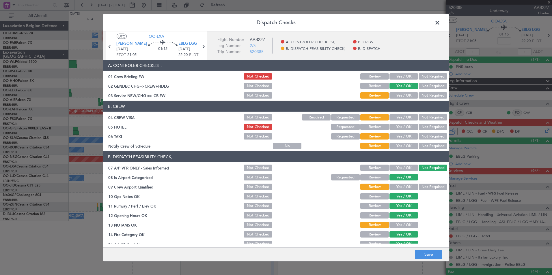
click at [396, 97] on button "Yes / OK" at bounding box center [404, 95] width 29 height 6
click at [426, 117] on button "Not Required" at bounding box center [433, 117] width 29 height 6
click at [427, 137] on button "Not Required" at bounding box center [433, 136] width 29 height 6
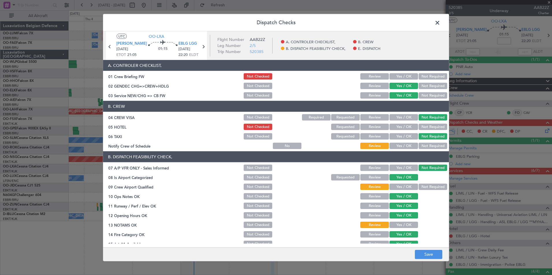
click at [411, 145] on button "Yes / OK" at bounding box center [404, 146] width 29 height 6
click at [436, 189] on button "Not Required" at bounding box center [433, 187] width 29 height 6
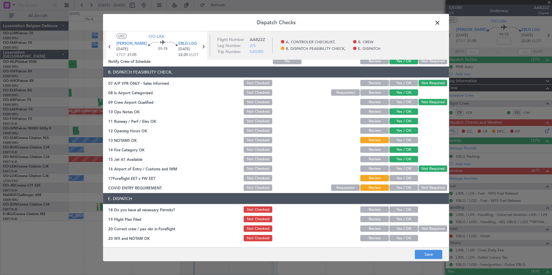
click at [406, 141] on button "Yes / OK" at bounding box center [404, 140] width 29 height 6
click at [405, 168] on button "Yes / OK" at bounding box center [404, 169] width 29 height 6
click at [430, 189] on button "Not Required" at bounding box center [433, 188] width 29 height 6
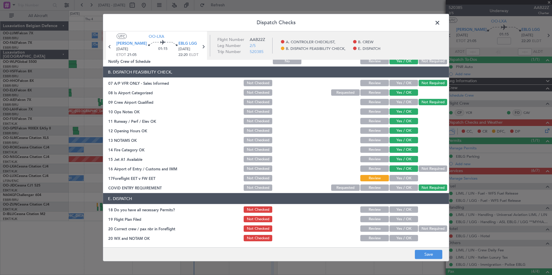
click at [263, 176] on button "Not Checked" at bounding box center [258, 178] width 29 height 6
click at [434, 251] on button "Save" at bounding box center [428, 254] width 27 height 9
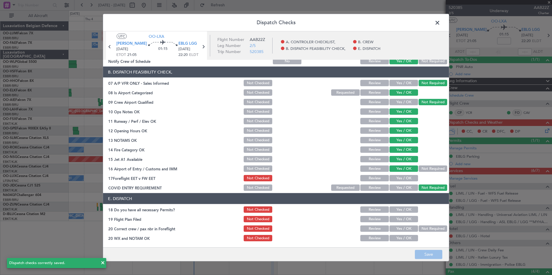
click at [440, 19] on span at bounding box center [440, 24] width 0 height 12
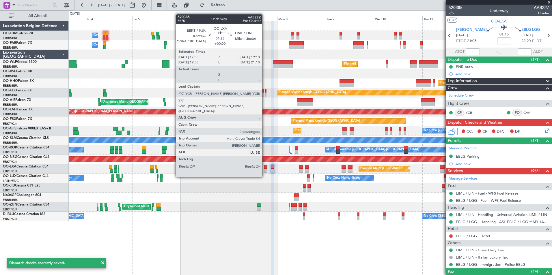
click at [265, 166] on div at bounding box center [265, 167] width 3 height 4
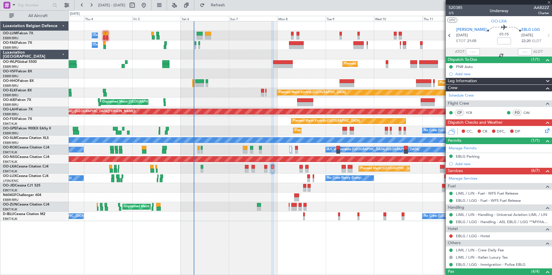
type input "0"
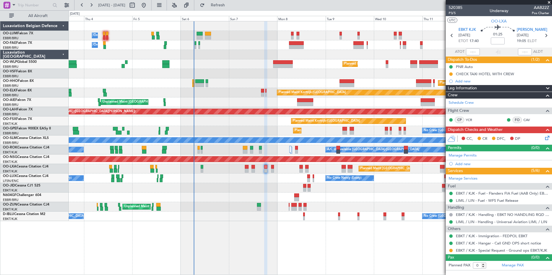
click at [546, 135] on icon at bounding box center [546, 137] width 5 height 5
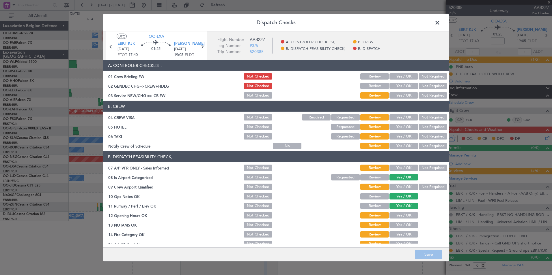
click at [393, 92] on div "Yes / OK" at bounding box center [403, 96] width 29 height 8
click at [394, 93] on button "Yes / OK" at bounding box center [404, 95] width 29 height 6
click at [398, 85] on button "Yes / OK" at bounding box center [404, 86] width 29 height 6
click at [419, 117] on button "Not Required" at bounding box center [433, 117] width 29 height 6
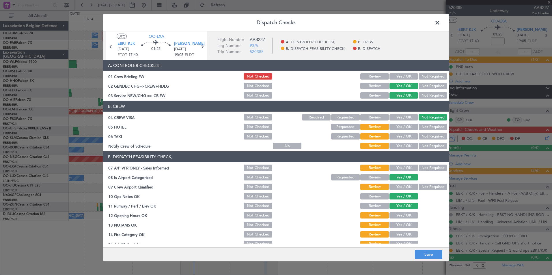
click at [424, 129] on button "Not Required" at bounding box center [433, 127] width 29 height 6
click at [424, 135] on button "Not Required" at bounding box center [433, 136] width 29 height 6
click at [408, 146] on button "Yes / OK" at bounding box center [404, 146] width 29 height 6
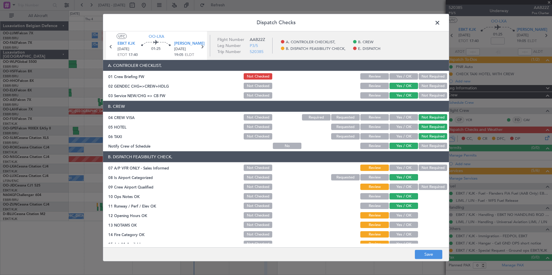
click at [431, 167] on button "Not Required" at bounding box center [433, 168] width 29 height 6
click at [419, 186] on button "Not Required" at bounding box center [433, 187] width 29 height 6
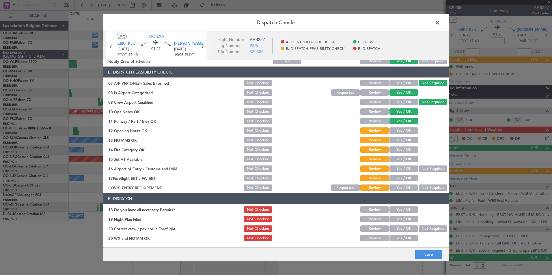
click at [406, 130] on button "Yes / OK" at bounding box center [404, 131] width 29 height 6
click at [406, 143] on button "Yes / OK" at bounding box center [404, 140] width 29 height 6
click at [406, 148] on button "Yes / OK" at bounding box center [404, 150] width 29 height 6
click at [407, 157] on button "Yes / OK" at bounding box center [404, 159] width 29 height 6
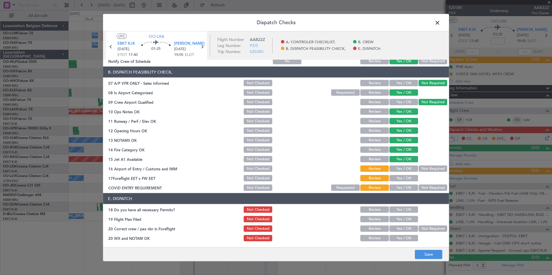
click at [405, 167] on button "Yes / OK" at bounding box center [404, 169] width 29 height 6
drag, startPoint x: 255, startPoint y: 179, endPoint x: 283, endPoint y: 186, distance: 28.9
click at [256, 179] on button "Not Checked" at bounding box center [258, 178] width 29 height 6
click at [429, 189] on button "Not Required" at bounding box center [433, 188] width 29 height 6
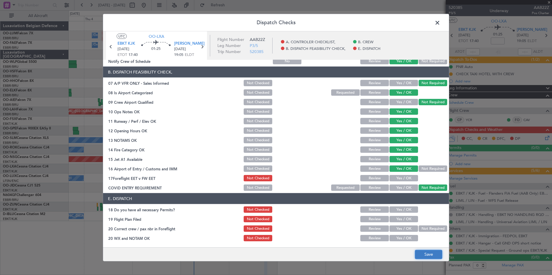
click at [430, 256] on button "Save" at bounding box center [428, 254] width 27 height 9
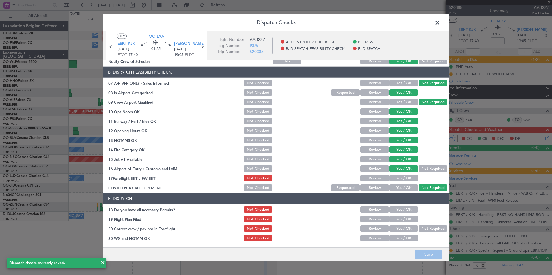
drag, startPoint x: 436, startPoint y: 24, endPoint x: 366, endPoint y: 23, distance: 69.6
click at [440, 24] on span at bounding box center [440, 24] width 0 height 12
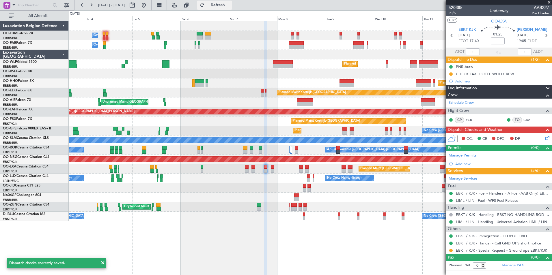
click at [230, 5] on span "Refresh" at bounding box center [218, 5] width 24 height 4
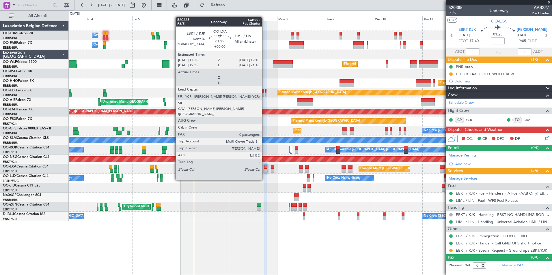
click at [265, 169] on div at bounding box center [265, 171] width 3 height 4
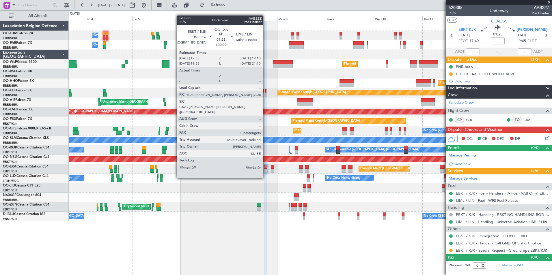
click at [266, 167] on div at bounding box center [265, 167] width 3 height 4
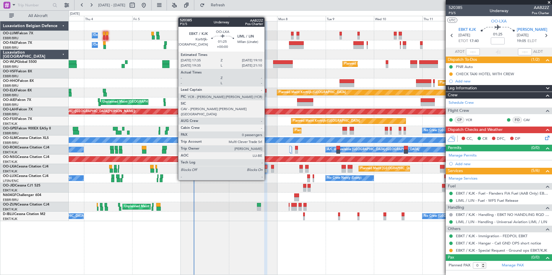
click at [267, 170] on div at bounding box center [265, 171] width 3 height 4
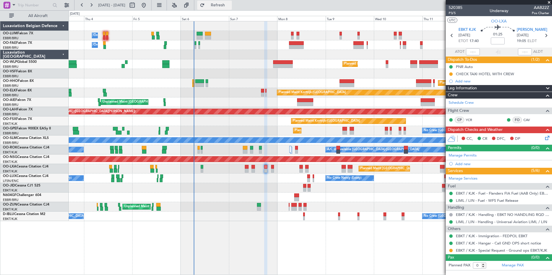
click at [232, 8] on button "Refresh" at bounding box center [214, 5] width 35 height 9
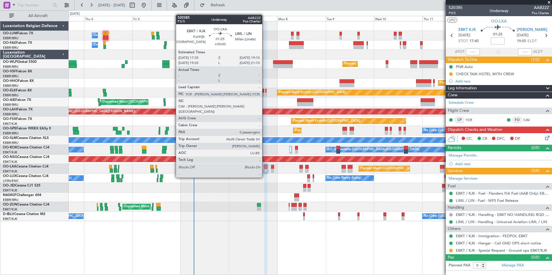
click at [265, 167] on div at bounding box center [265, 167] width 3 height 4
click at [266, 168] on div at bounding box center [265, 167] width 3 height 4
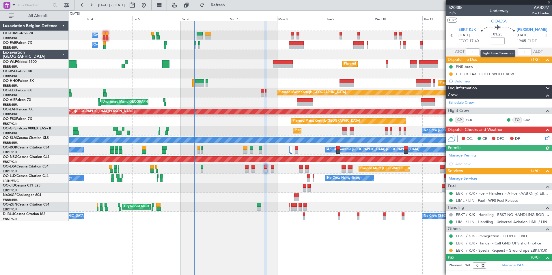
click at [496, 42] on input at bounding box center [498, 41] width 14 height 7
click at [481, 22] on section "UTC OO-LXA" at bounding box center [499, 20] width 106 height 9
type input "-00:10"
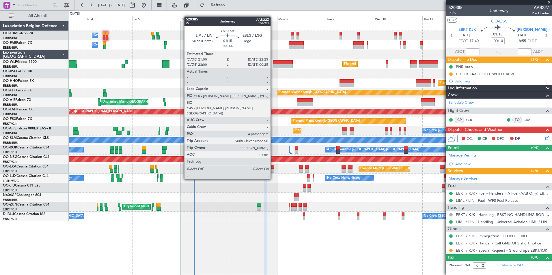
click at [273, 169] on div at bounding box center [272, 167] width 3 height 4
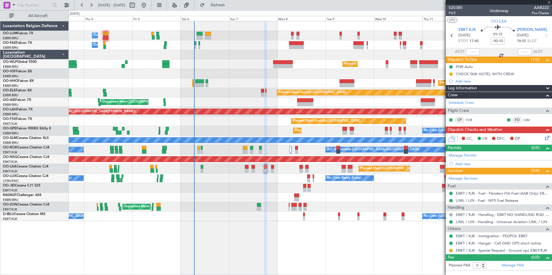
type input "4"
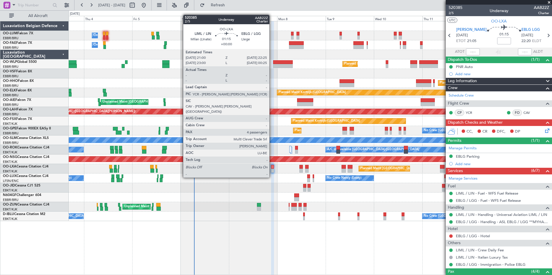
click at [272, 167] on div at bounding box center [272, 167] width 3 height 4
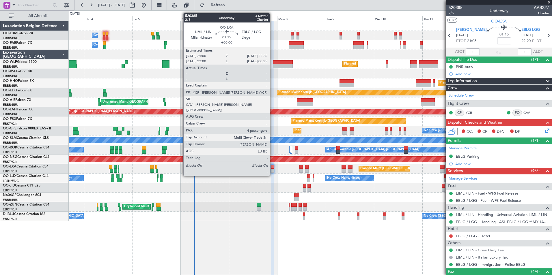
click at [272, 165] on div at bounding box center [272, 167] width 3 height 4
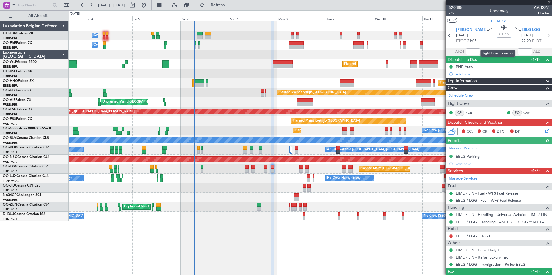
click at [497, 41] on input at bounding box center [504, 41] width 14 height 7
click at [479, 22] on section "UTC OO-LXA" at bounding box center [499, 20] width 106 height 9
type input "-00:10"
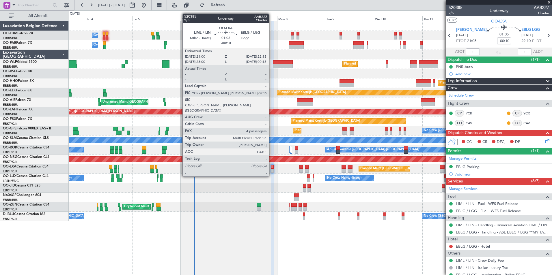
click at [271, 166] on div at bounding box center [272, 167] width 3 height 4
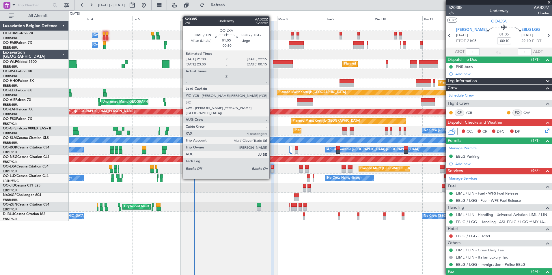
click at [272, 168] on div at bounding box center [272, 167] width 3 height 4
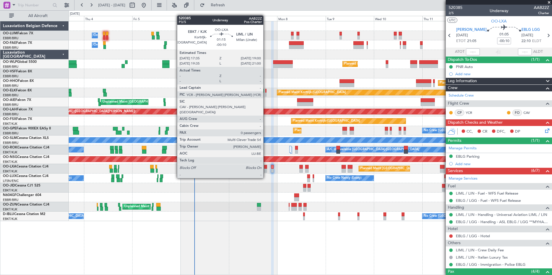
click at [266, 167] on div at bounding box center [265, 167] width 3 height 4
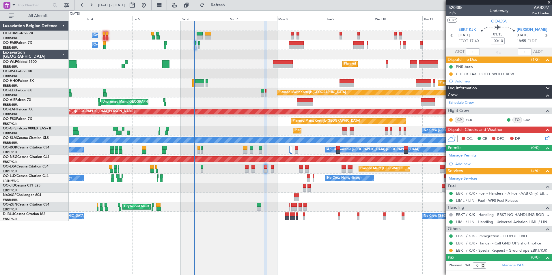
click at [274, 167] on div "Planned Maint [GEOGRAPHIC_DATA] ([GEOGRAPHIC_DATA] National)" at bounding box center [310, 169] width 483 height 10
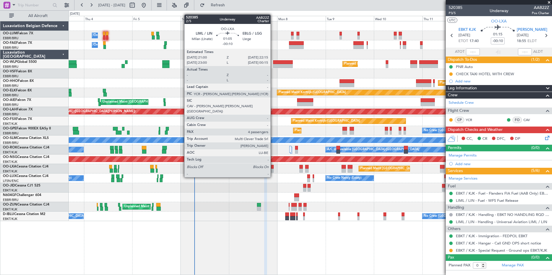
click at [273, 167] on div at bounding box center [272, 167] width 3 height 4
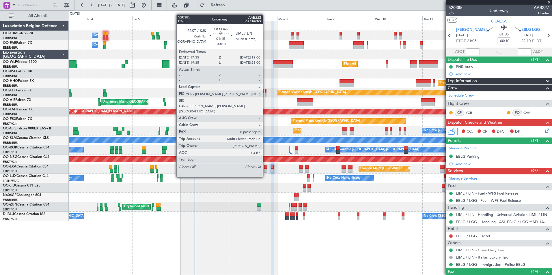
click at [265, 167] on div at bounding box center [265, 167] width 3 height 4
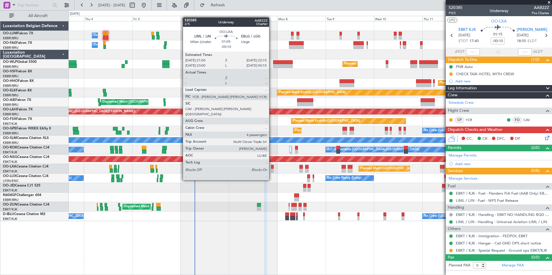
click at [272, 170] on div at bounding box center [272, 171] width 3 height 4
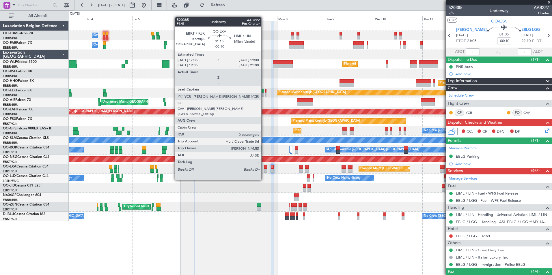
click at [265, 169] on div at bounding box center [265, 171] width 3 height 4
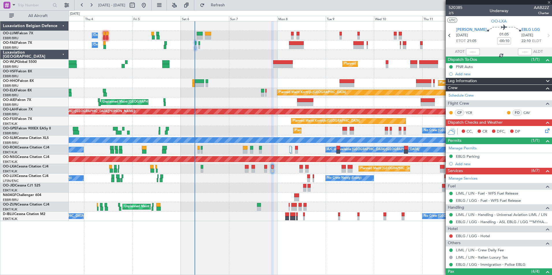
type input "0"
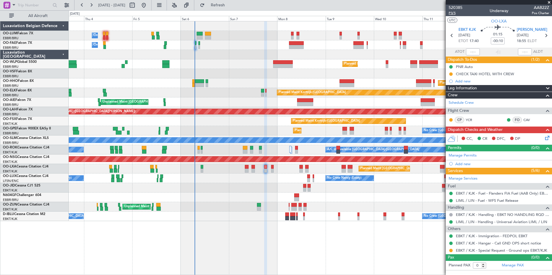
click at [452, 14] on span "P3/5" at bounding box center [456, 13] width 14 height 5
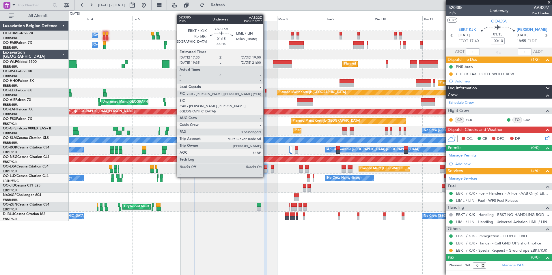
click at [266, 167] on div at bounding box center [265, 167] width 3 height 4
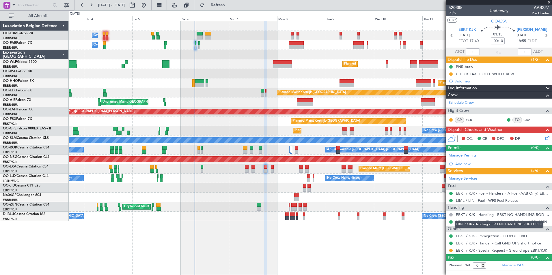
click at [493, 224] on div "EBKT / KJK - Handling - EBKT NO HANDLING RQD FOR CJ" at bounding box center [499, 224] width 89 height 7
click at [470, 224] on link "LIML / LIN - Handling - Universal Aviation LIML / LIN" at bounding box center [501, 222] width 91 height 5
click at [230, 3] on span "Refresh" at bounding box center [218, 5] width 24 height 4
click at [306, 165] on div "Planned Maint [GEOGRAPHIC_DATA] ([GEOGRAPHIC_DATA] National)" at bounding box center [310, 169] width 483 height 10
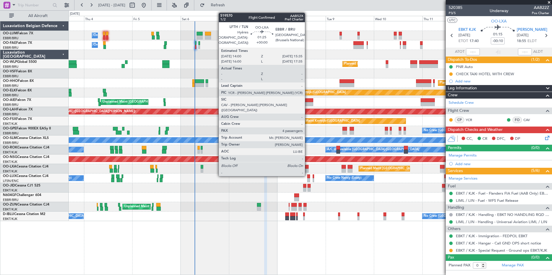
click at [308, 165] on div at bounding box center [306, 167] width 3 height 4
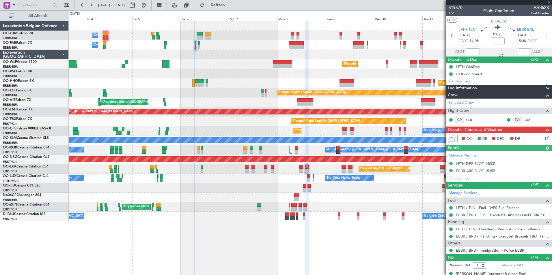
click at [544, 137] on icon at bounding box center [546, 137] width 5 height 5
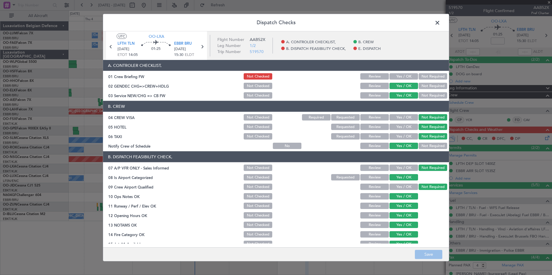
click at [398, 77] on button "Yes / OK" at bounding box center [404, 76] width 29 height 6
click at [429, 260] on footer "Save" at bounding box center [276, 254] width 346 height 14
click at [431, 255] on button "Save" at bounding box center [428, 254] width 27 height 9
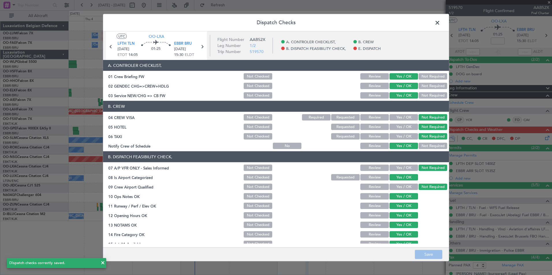
click at [440, 23] on span at bounding box center [440, 24] width 0 height 12
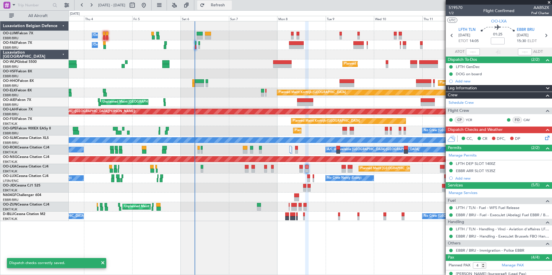
click at [230, 7] on span "Refresh" at bounding box center [218, 5] width 24 height 4
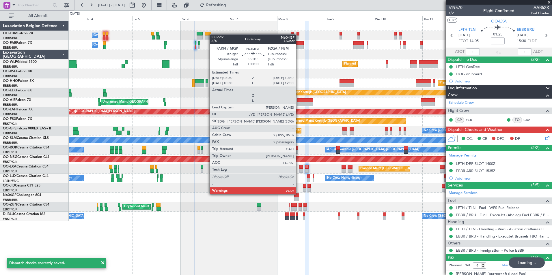
click at [302, 169] on div at bounding box center [300, 167] width 3 height 4
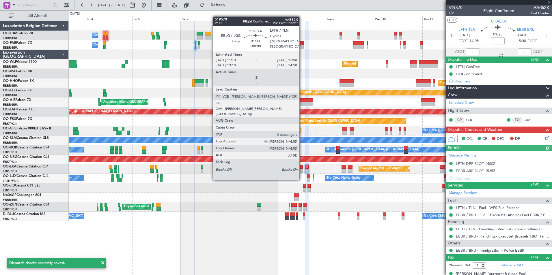
type input "0"
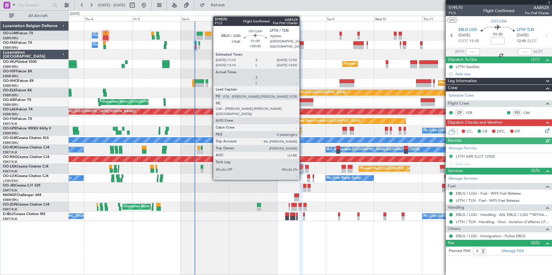
click at [551, 131] on div "CC, CR DFC, DP" at bounding box center [499, 132] width 106 height 12
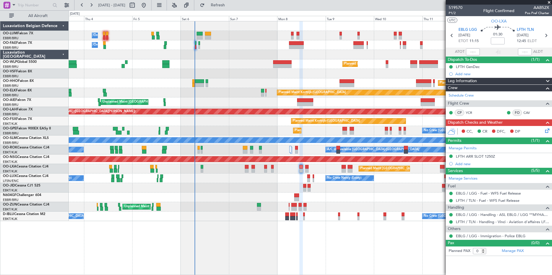
click at [550, 131] on div "CC, CR DFC, DP" at bounding box center [499, 132] width 106 height 12
click at [549, 132] on icon at bounding box center [546, 130] width 5 height 5
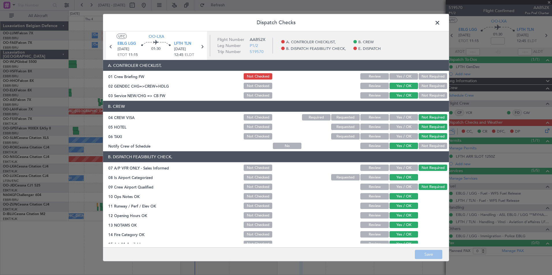
click at [396, 77] on button "Yes / OK" at bounding box center [404, 76] width 29 height 6
click at [433, 254] on button "Save" at bounding box center [428, 254] width 27 height 9
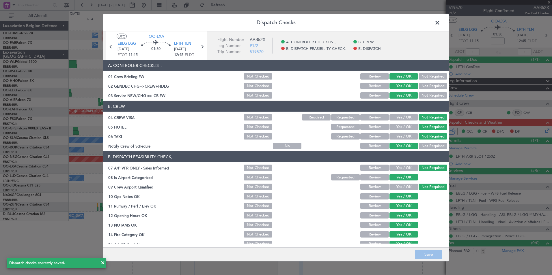
click at [440, 22] on span at bounding box center [440, 24] width 0 height 12
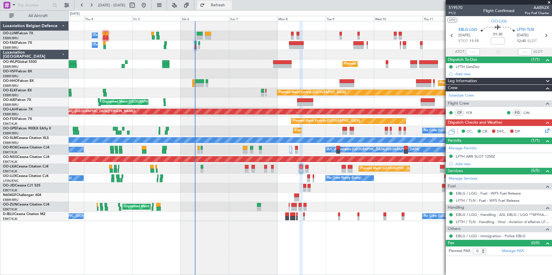
click at [224, 4] on button "Refresh" at bounding box center [214, 5] width 35 height 9
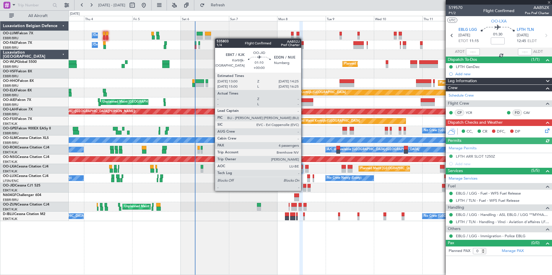
click at [265, 256] on div "Owner Melsbroek Air Base Planned Maint Brussels (Brussels National) Owner Melsb…" at bounding box center [310, 148] width 483 height 254
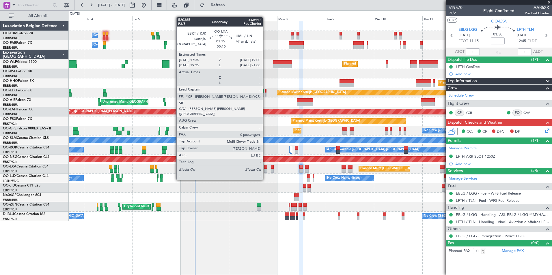
click at [265, 169] on div at bounding box center [265, 171] width 3 height 4
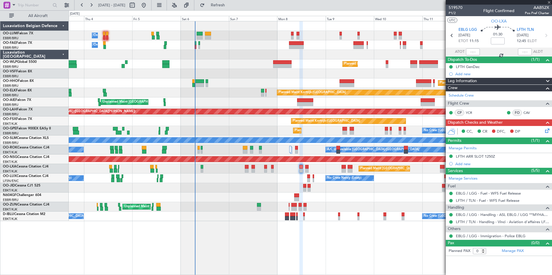
type input "-00:10"
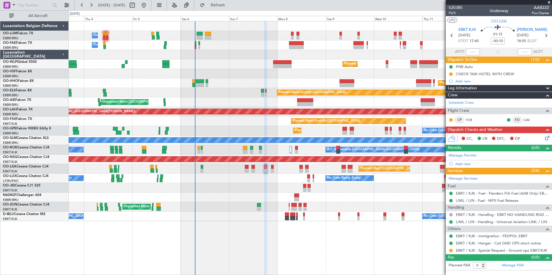
click at [273, 168] on div at bounding box center [272, 167] width 3 height 4
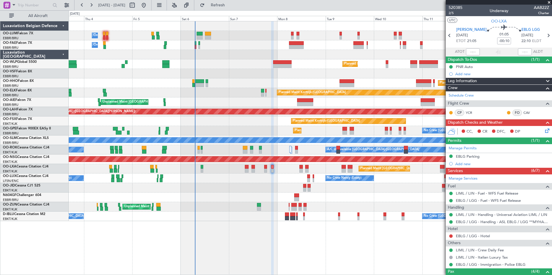
click at [544, 130] on icon at bounding box center [546, 130] width 5 height 5
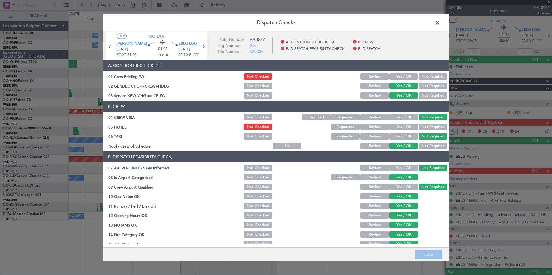
click at [402, 73] on div "Yes / OK" at bounding box center [403, 76] width 29 height 8
drag, startPoint x: 400, startPoint y: 73, endPoint x: 414, endPoint y: 120, distance: 49.1
click at [398, 73] on div "Yes / OK" at bounding box center [403, 76] width 29 height 8
drag, startPoint x: 399, startPoint y: 76, endPoint x: 402, endPoint y: 85, distance: 10.0
click at [399, 77] on button "Yes / OK" at bounding box center [404, 76] width 29 height 6
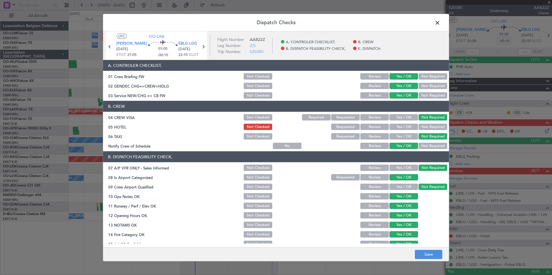
drag, startPoint x: 421, startPoint y: 129, endPoint x: 420, endPoint y: 170, distance: 41.0
click at [421, 129] on button "Not Required" at bounding box center [433, 127] width 29 height 6
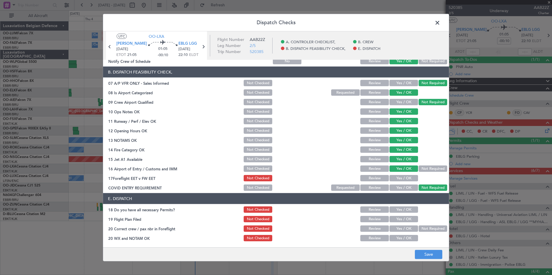
click at [404, 176] on button "Yes / OK" at bounding box center [404, 178] width 29 height 6
click at [402, 215] on section "E. DISPATCH 18 Do you have all necessary Permits? Not Checked Review Yes / OK 1…" at bounding box center [276, 217] width 346 height 49
click at [401, 222] on button "Yes / OK" at bounding box center [404, 219] width 29 height 6
drag, startPoint x: 401, startPoint y: 231, endPoint x: 400, endPoint y: 241, distance: 10.7
click at [400, 231] on button "Yes / OK" at bounding box center [404, 229] width 29 height 6
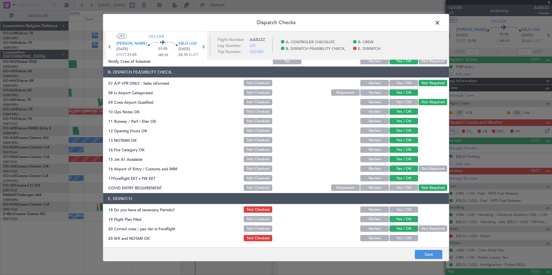
click at [400, 241] on button "Yes / OK" at bounding box center [404, 238] width 29 height 6
click at [402, 206] on div "Yes / OK" at bounding box center [403, 210] width 29 height 8
click at [409, 211] on button "Yes / OK" at bounding box center [404, 210] width 29 height 6
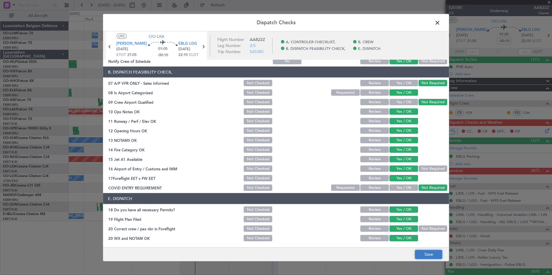
click at [435, 254] on button "Save" at bounding box center [428, 254] width 27 height 9
click at [440, 21] on span at bounding box center [440, 24] width 0 height 12
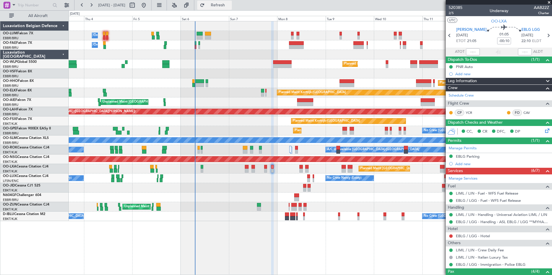
click at [232, 7] on button "Refresh" at bounding box center [214, 5] width 35 height 9
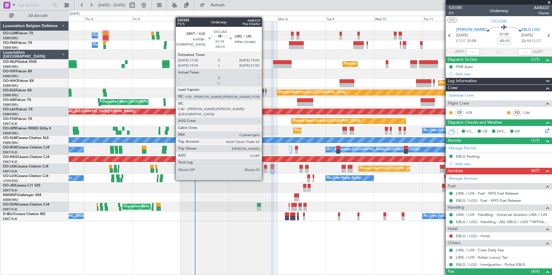
click at [265, 170] on div at bounding box center [265, 171] width 3 height 4
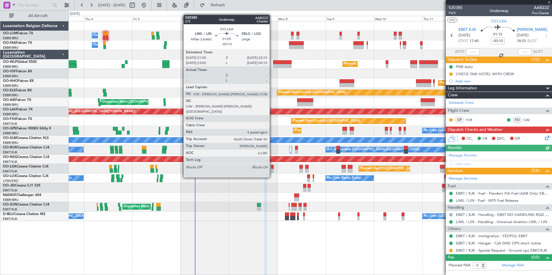
click at [273, 167] on div at bounding box center [272, 167] width 3 height 4
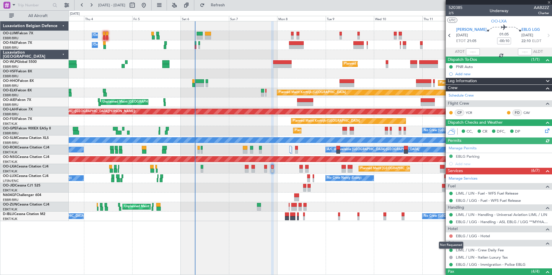
click at [450, 236] on button at bounding box center [450, 236] width 3 height 3
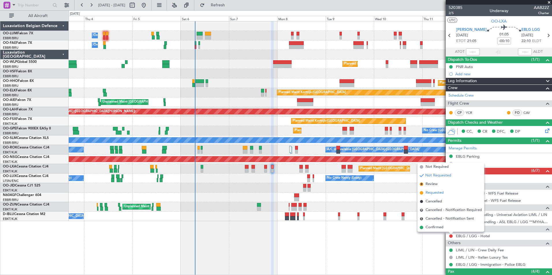
click at [440, 193] on span "Requested" at bounding box center [435, 193] width 18 height 6
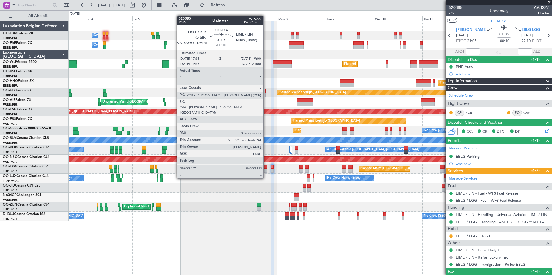
click at [266, 168] on div at bounding box center [265, 167] width 3 height 4
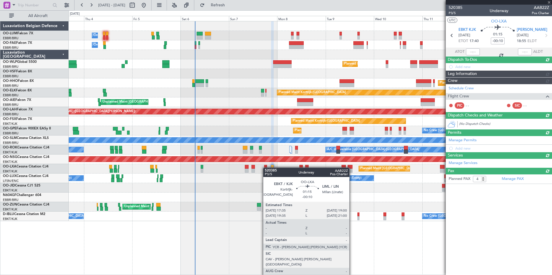
type input "0"
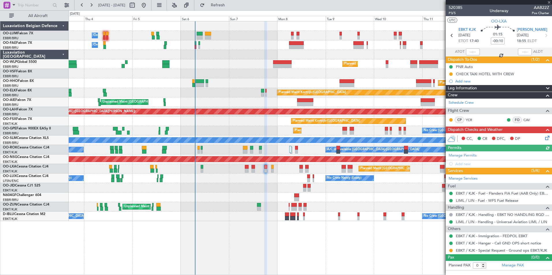
click at [546, 137] on icon at bounding box center [546, 137] width 5 height 5
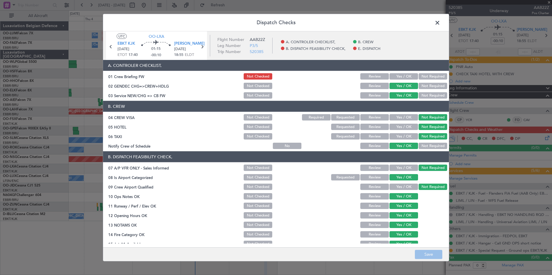
click at [389, 75] on div "Yes / OK" at bounding box center [403, 76] width 29 height 8
click at [390, 78] on button "Yes / OK" at bounding box center [404, 76] width 29 height 6
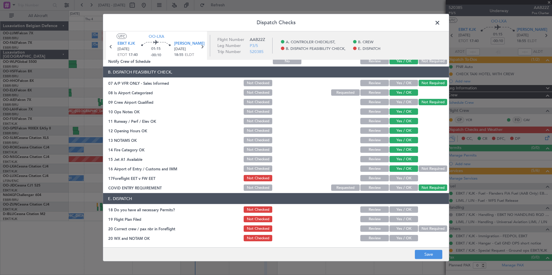
click at [406, 179] on button "Yes / OK" at bounding box center [404, 178] width 29 height 6
click at [412, 211] on button "Yes / OK" at bounding box center [404, 210] width 29 height 6
click at [407, 224] on section "E. DISPATCH 18 Do you have all necessary Permits? Not Checked Review Yes / OK 1…" at bounding box center [276, 217] width 346 height 49
click at [405, 225] on section "E. DISPATCH 18 Do you have all necessary Permits? Not Checked Review Yes / OK 1…" at bounding box center [276, 217] width 346 height 49
click at [404, 220] on button "Yes / OK" at bounding box center [404, 219] width 29 height 6
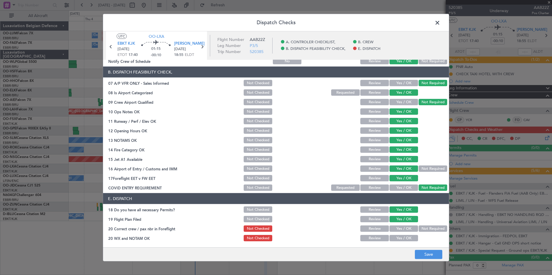
click at [400, 228] on button "Yes / OK" at bounding box center [404, 229] width 29 height 6
click at [398, 238] on button "Yes / OK" at bounding box center [404, 238] width 29 height 6
click at [429, 255] on button "Save" at bounding box center [428, 254] width 27 height 9
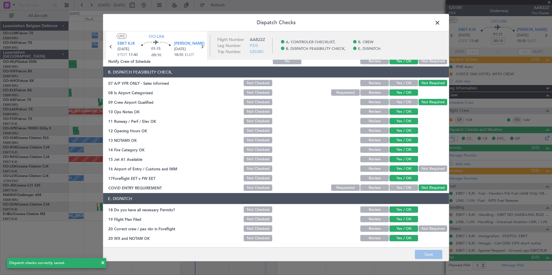
click at [440, 24] on span at bounding box center [440, 24] width 0 height 12
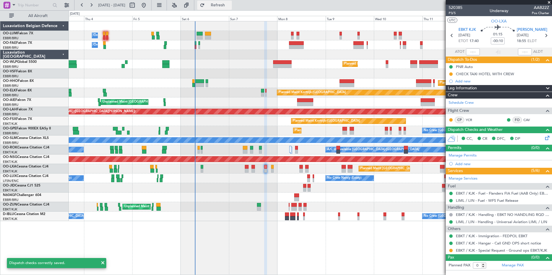
click at [232, 8] on button "Refresh" at bounding box center [214, 5] width 35 height 9
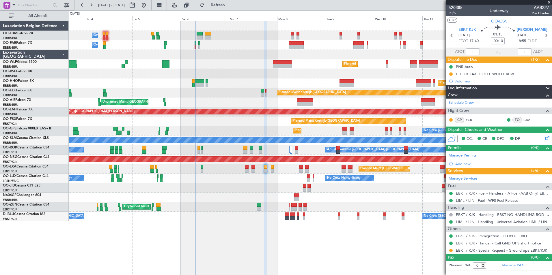
click at [235, 10] on fb-refresh-button "Refresh" at bounding box center [214, 5] width 40 height 10
click at [230, 6] on span "Refresh" at bounding box center [218, 5] width 24 height 4
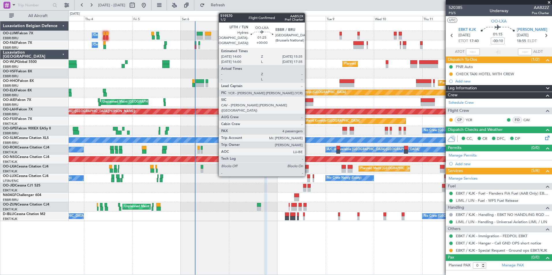
click at [308, 166] on div at bounding box center [306, 167] width 3 height 4
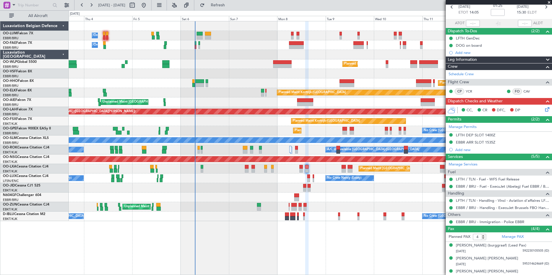
scroll to position [0, 0]
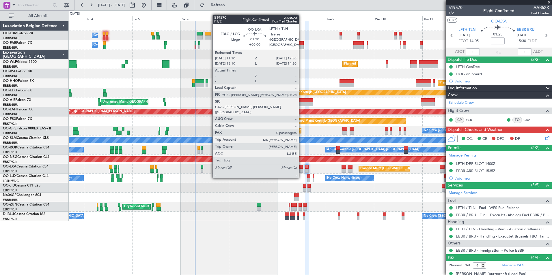
click at [301, 167] on div at bounding box center [300, 167] width 3 height 4
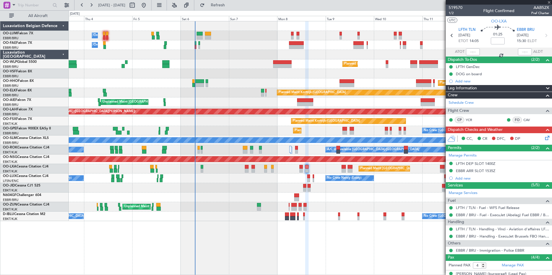
type input "0"
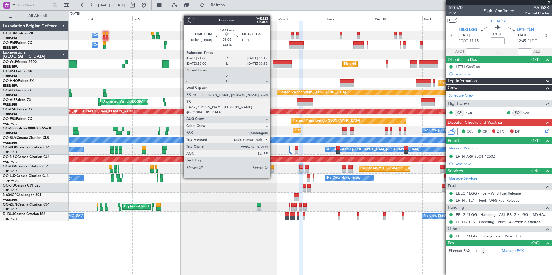
click at [273, 167] on div at bounding box center [272, 167] width 3 height 4
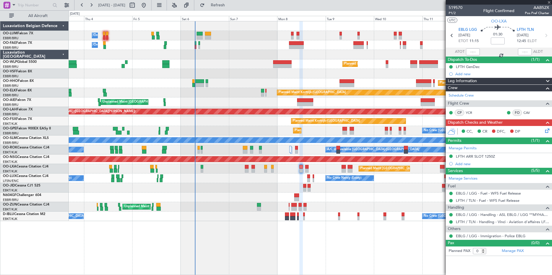
type input "-00:10"
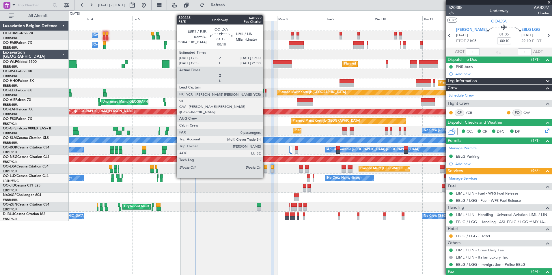
click at [266, 167] on div at bounding box center [265, 167] width 3 height 4
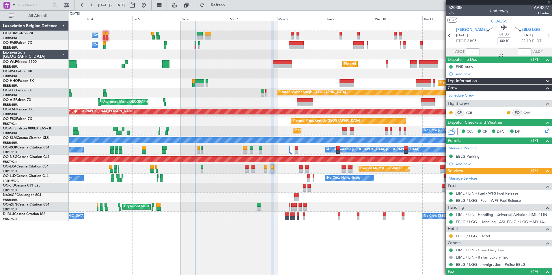
type input "0"
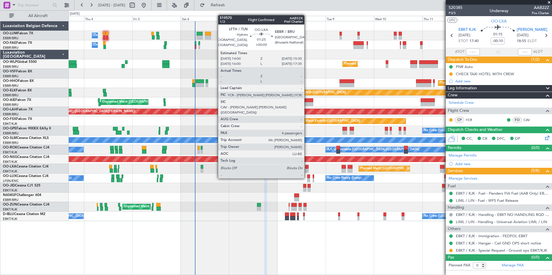
click at [307, 168] on div at bounding box center [306, 167] width 3 height 4
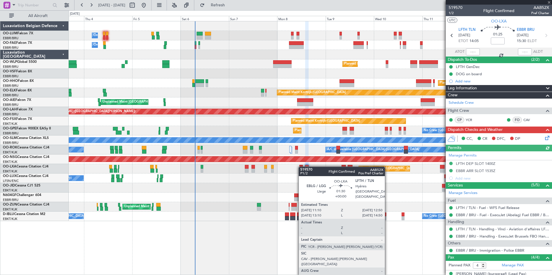
click at [301, 167] on div at bounding box center [300, 167] width 3 height 4
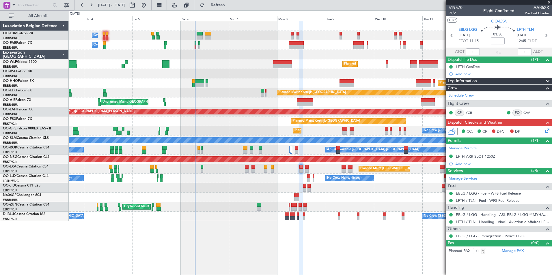
click at [232, 12] on div "0 0 Wed 3 Thu 4 Fri 5 Sat 6 Sun 7 Mon 8 [DATE] Wed 10 Thu 11 Fri 12 Sat 13" at bounding box center [310, 16] width 483 height 10
click at [230, 6] on span "Refresh" at bounding box center [218, 5] width 24 height 4
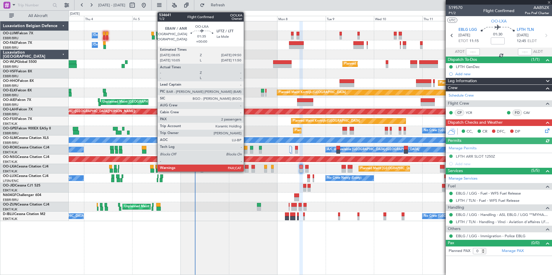
click at [246, 165] on div at bounding box center [247, 167] width 4 height 4
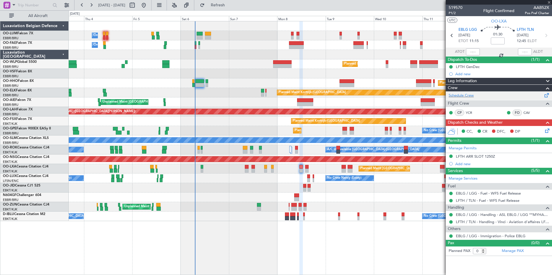
type input "2"
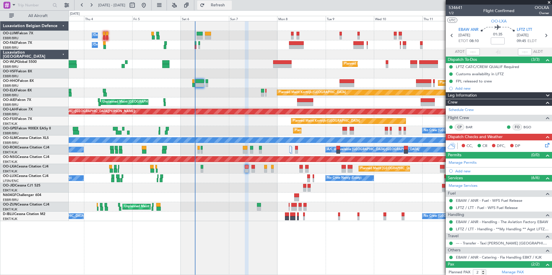
click at [232, 8] on button "Refresh" at bounding box center [214, 5] width 35 height 9
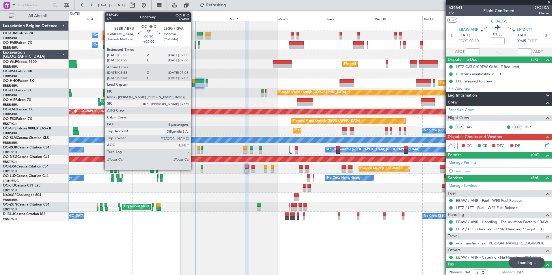
click at [193, 82] on div at bounding box center [193, 81] width 2 height 4
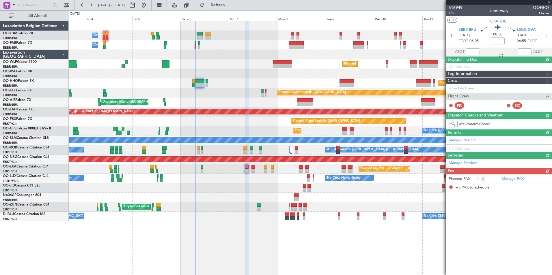
type input "06:08"
type input "07:03"
type input "8"
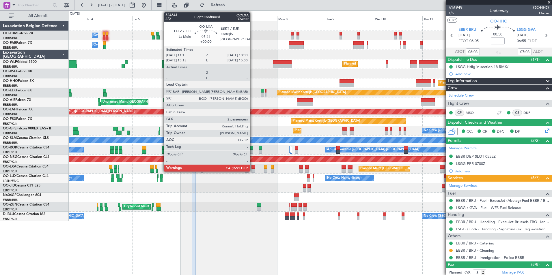
click at [253, 168] on div at bounding box center [254, 167] width 4 height 4
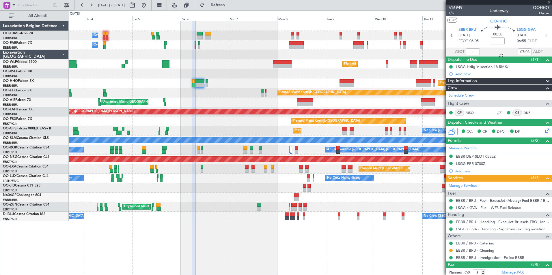
type input "2"
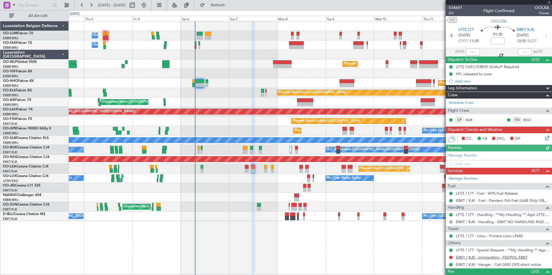
click at [464, 258] on link "EBKT / KJK - Immigration - FEDPOL EBKT" at bounding box center [492, 257] width 72 height 5
click at [235, 8] on fb-refresh-button "Refresh" at bounding box center [214, 5] width 40 height 10
click at [230, 5] on span "Refresh" at bounding box center [218, 5] width 24 height 4
click at [451, 258] on button at bounding box center [450, 257] width 3 height 3
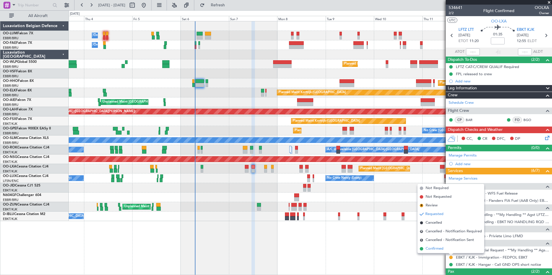
click at [435, 250] on span "Confirmed" at bounding box center [435, 249] width 18 height 6
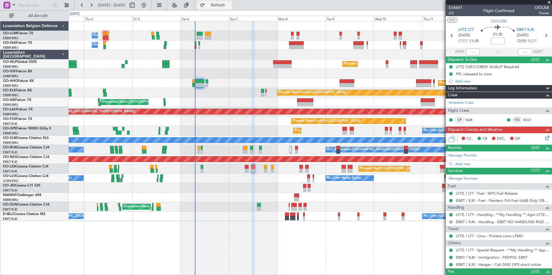
click at [230, 7] on span "Refresh" at bounding box center [218, 5] width 24 height 4
click at [241, 148] on div "A/C Unavailable [GEOGRAPHIC_DATA]-[GEOGRAPHIC_DATA] A/C Unavailable [GEOGRAPHIC…" at bounding box center [310, 150] width 483 height 10
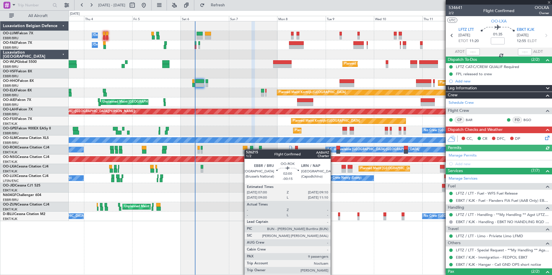
type input "-00:15"
type input "9"
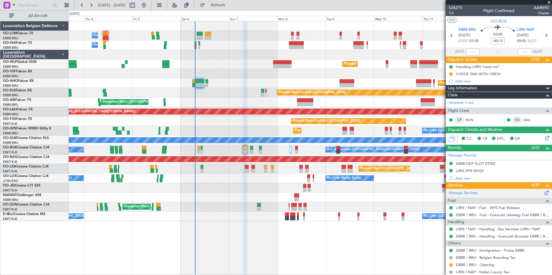
scroll to position [87, 0]
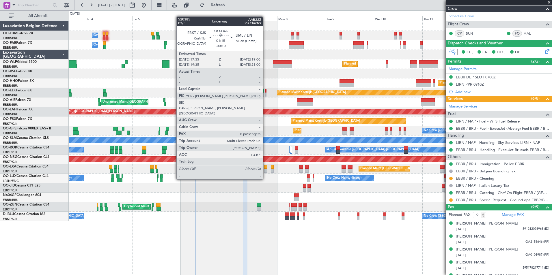
click at [265, 169] on div at bounding box center [265, 167] width 3 height 4
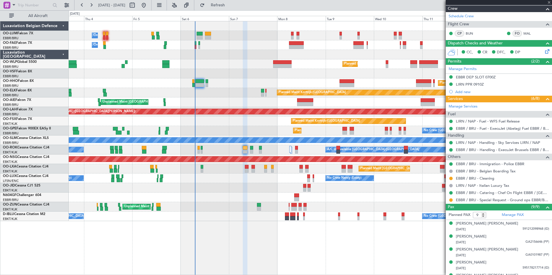
type input "-00:10"
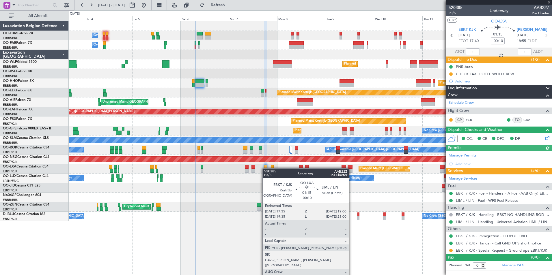
scroll to position [0, 0]
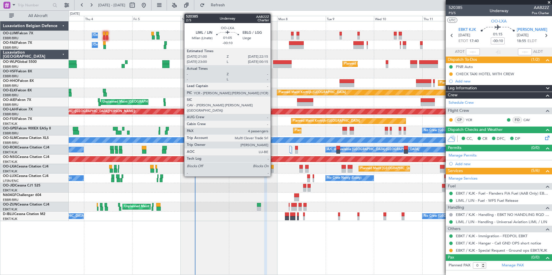
click at [273, 166] on div at bounding box center [272, 167] width 3 height 4
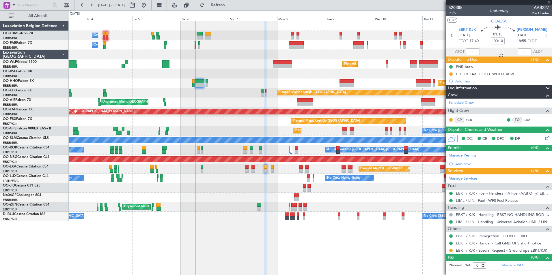
type input "4"
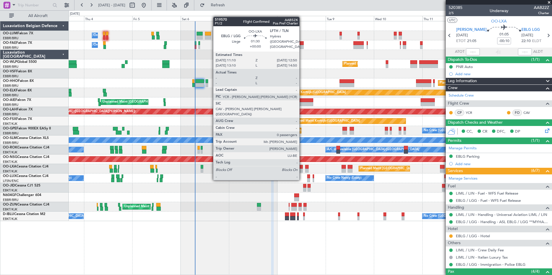
click at [302, 169] on div at bounding box center [300, 171] width 3 height 4
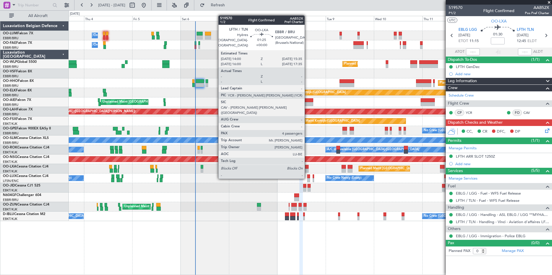
click at [307, 168] on div at bounding box center [306, 167] width 3 height 4
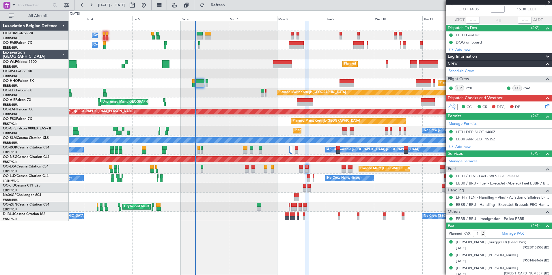
scroll to position [53, 0]
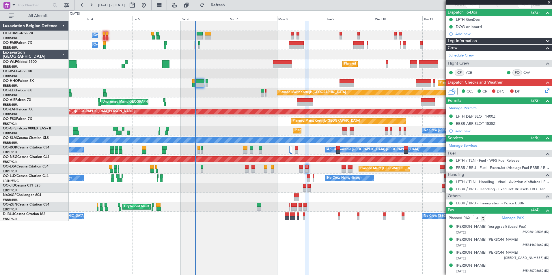
click at [246, 11] on div "0 0 Wed 3 Thu 4 Fri 5 Sat 6 Sun 7 Mon 8 [DATE] Wed 10 Thu 11 Fri 12 Sat 13" at bounding box center [310, 16] width 483 height 10
click at [231, 8] on button "Refresh" at bounding box center [214, 5] width 35 height 9
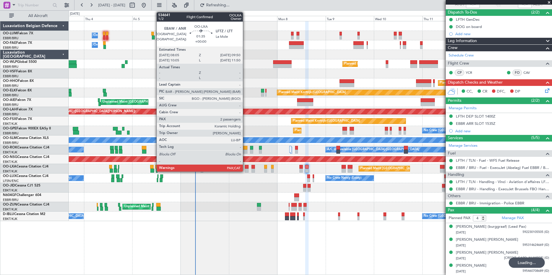
click at [245, 167] on div at bounding box center [247, 167] width 4 height 4
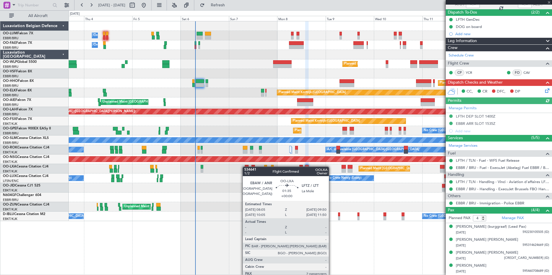
type input "2"
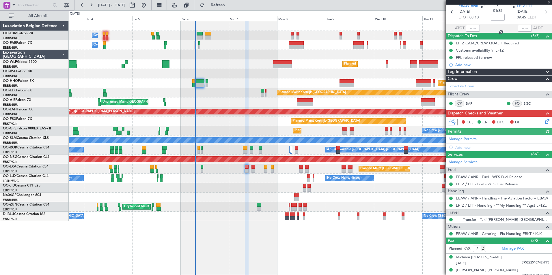
scroll to position [28, 0]
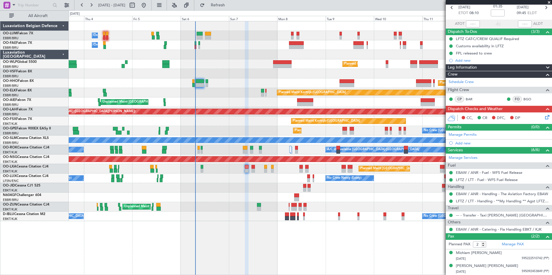
click at [544, 119] on icon at bounding box center [546, 116] width 5 height 5
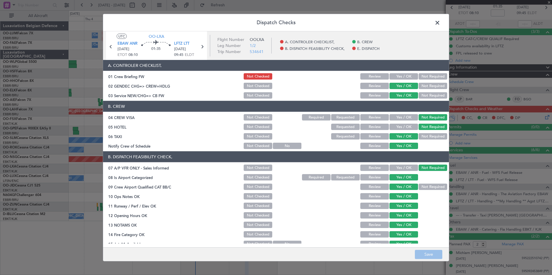
drag, startPoint x: 440, startPoint y: 25, endPoint x: 428, endPoint y: 33, distance: 15.1
click at [440, 25] on span at bounding box center [440, 24] width 0 height 12
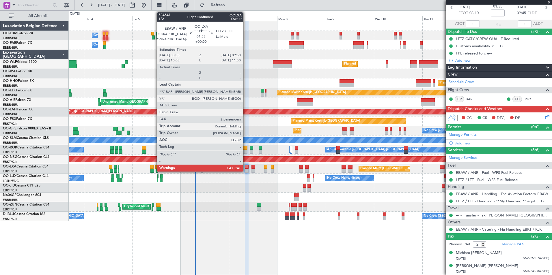
click at [246, 167] on div at bounding box center [247, 167] width 4 height 4
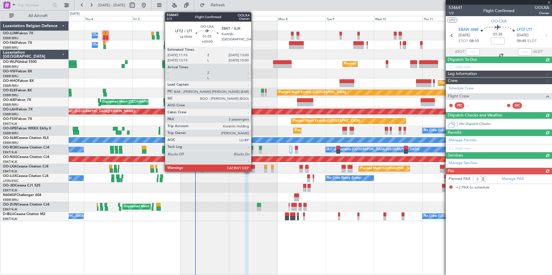
scroll to position [0, 0]
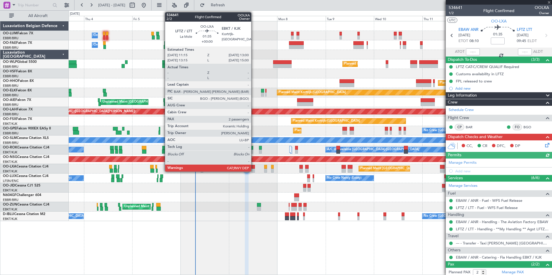
click at [254, 168] on div at bounding box center [254, 167] width 4 height 4
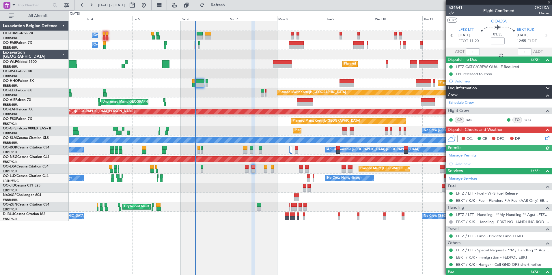
click at [245, 166] on div "Planned Maint [GEOGRAPHIC_DATA] ([GEOGRAPHIC_DATA] National)" at bounding box center [310, 169] width 483 height 10
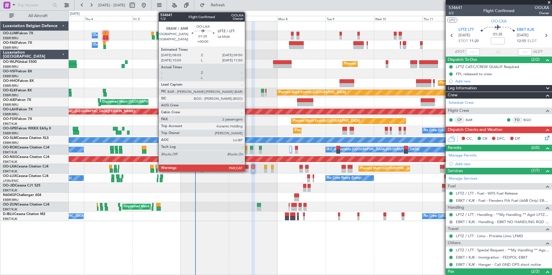
click at [247, 167] on div at bounding box center [247, 167] width 4 height 4
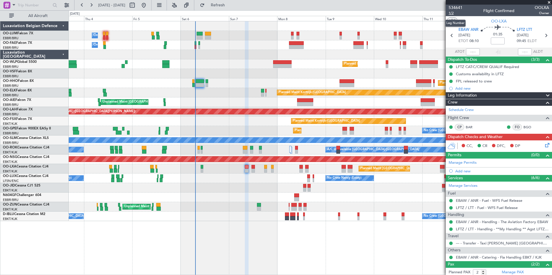
click at [454, 13] on span "1/2" at bounding box center [456, 13] width 14 height 5
click at [229, 5] on span "Refresh" at bounding box center [218, 5] width 24 height 4
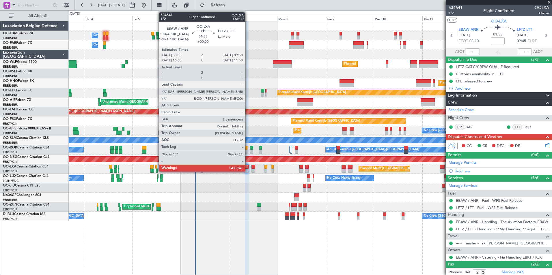
click at [248, 166] on div at bounding box center [247, 167] width 4 height 4
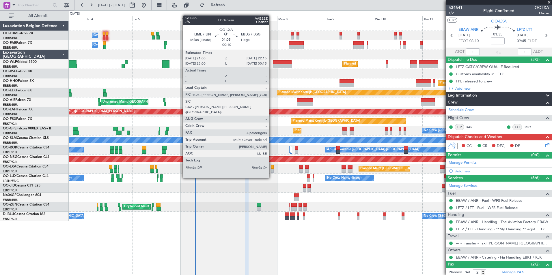
click at [272, 167] on div at bounding box center [272, 167] width 3 height 4
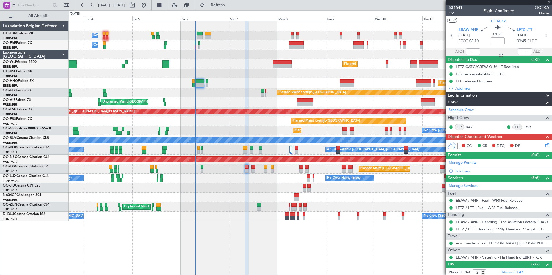
type input "-00:10"
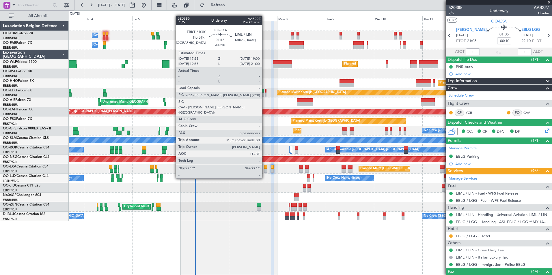
click at [265, 168] on div at bounding box center [265, 167] width 3 height 4
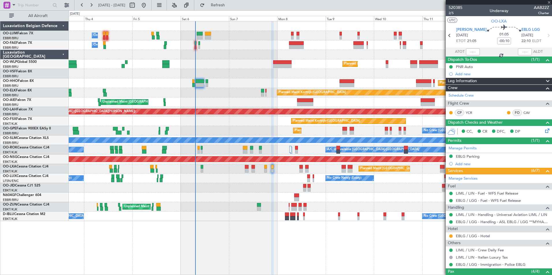
type input "0"
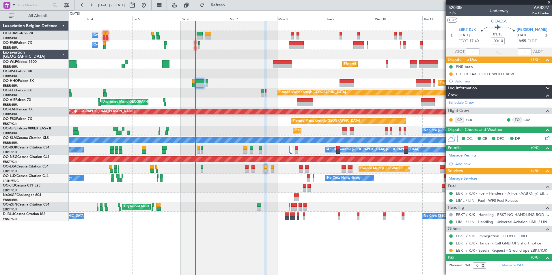
click at [512, 251] on link "EBKT / KJK - Special Request - Ground ops EBKT/KJK" at bounding box center [501, 250] width 91 height 5
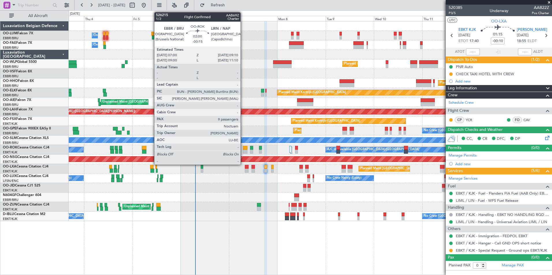
click at [243, 146] on div at bounding box center [245, 148] width 5 height 4
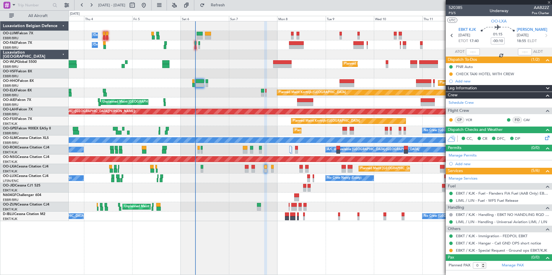
type input "-00:15"
type input "9"
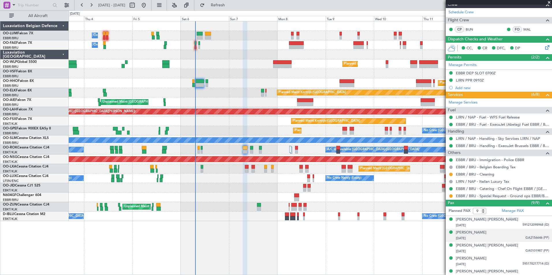
scroll to position [116, 0]
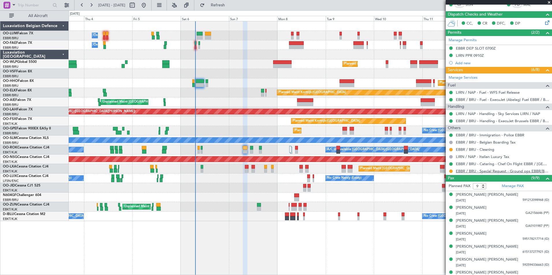
click at [498, 171] on link "EBBR / BRU - Special Request - Ground ops EBBR/BRU" at bounding box center [502, 171] width 93 height 5
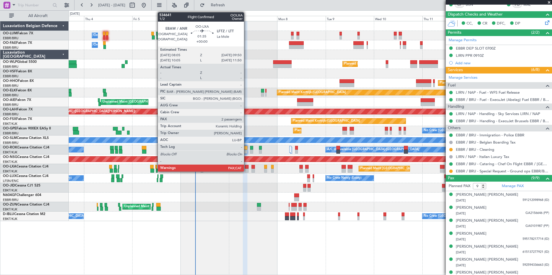
click at [247, 167] on div at bounding box center [247, 167] width 4 height 4
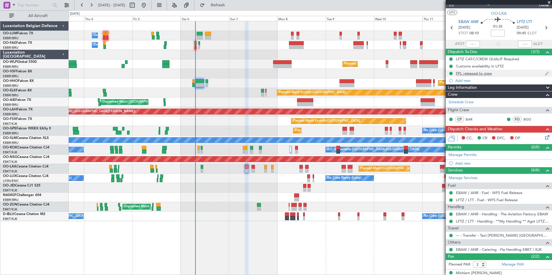
scroll to position [0, 0]
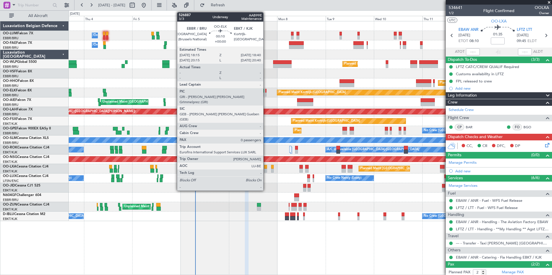
click at [266, 90] on div at bounding box center [265, 91] width 1 height 4
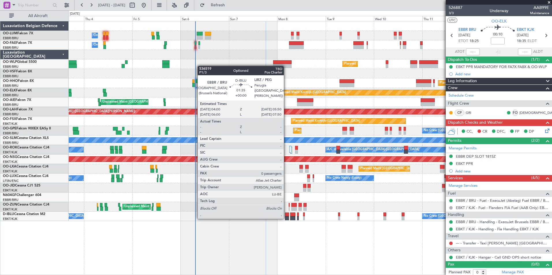
click at [286, 219] on div at bounding box center [287, 219] width 4 height 4
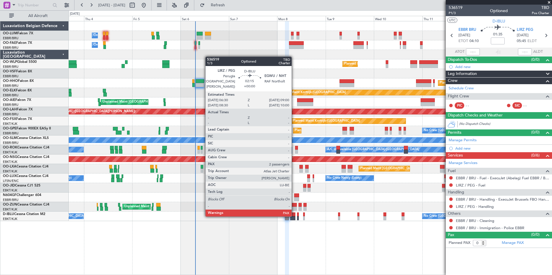
click at [294, 216] on div at bounding box center [292, 215] width 5 height 4
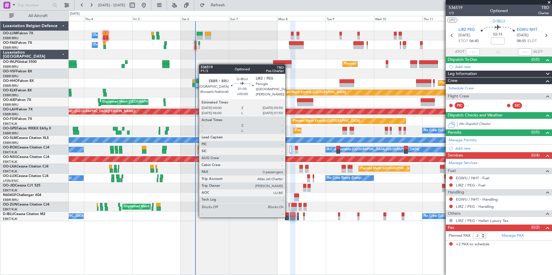
click at [288, 217] on div at bounding box center [287, 219] width 4 height 4
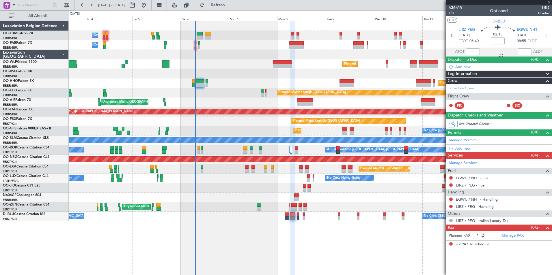
type input "0"
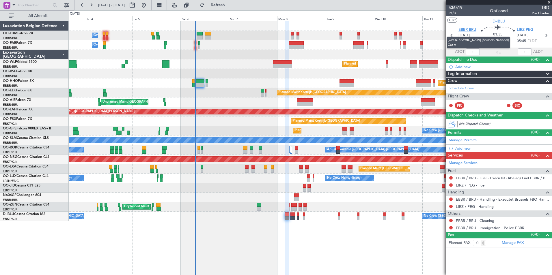
click at [471, 31] on span "EBBR BRU" at bounding box center [468, 30] width 18 height 6
click at [230, 7] on span "Refresh" at bounding box center [218, 5] width 24 height 4
click at [230, 5] on span "Refresh" at bounding box center [218, 5] width 24 height 4
click at [230, 6] on span "Refresh" at bounding box center [218, 5] width 24 height 4
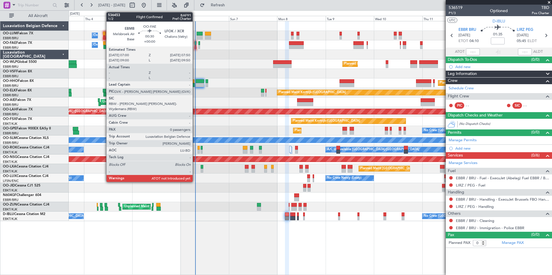
click at [195, 43] on div at bounding box center [196, 43] width 2 height 4
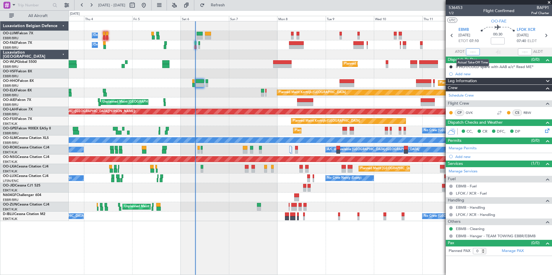
click at [471, 51] on input "text" at bounding box center [473, 52] width 14 height 7
click at [478, 24] on section "UTC OO-FAE" at bounding box center [499, 20] width 106 height 9
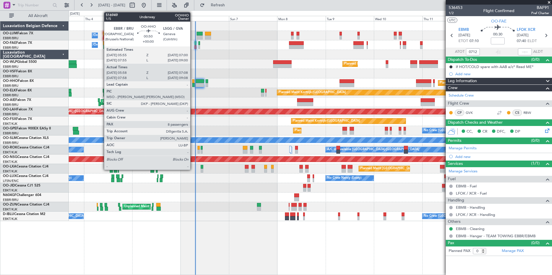
type input "07:12"
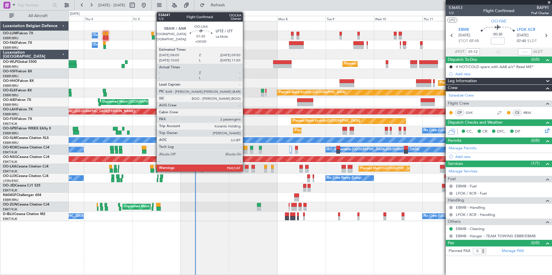
click at [245, 166] on div at bounding box center [247, 167] width 4 height 4
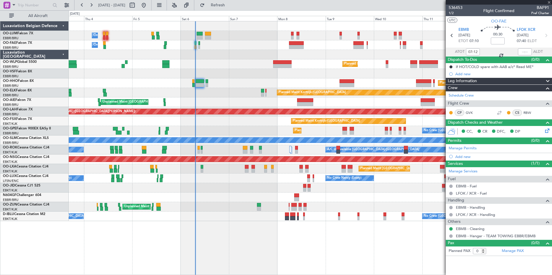
type input "2"
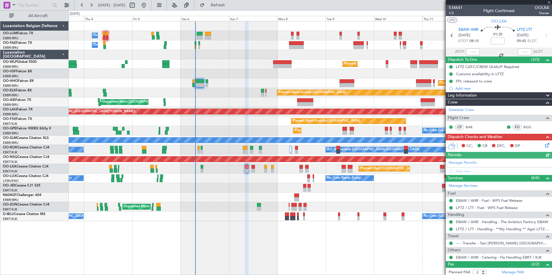
click at [544, 144] on icon at bounding box center [546, 144] width 5 height 5
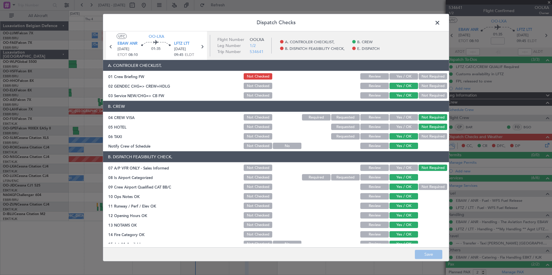
click at [402, 117] on button "Yes / OK" at bounding box center [404, 117] width 29 height 6
click at [434, 256] on button "Save" at bounding box center [428, 254] width 27 height 9
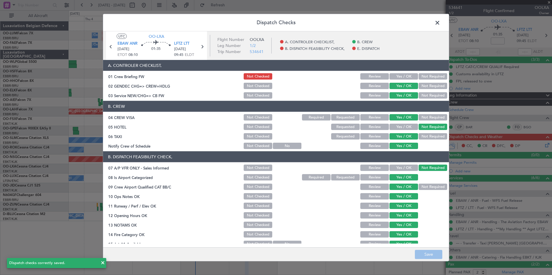
click at [423, 115] on button "Not Required" at bounding box center [433, 117] width 29 height 6
click at [425, 254] on button "Save" at bounding box center [428, 254] width 27 height 9
click at [440, 26] on span at bounding box center [440, 24] width 0 height 12
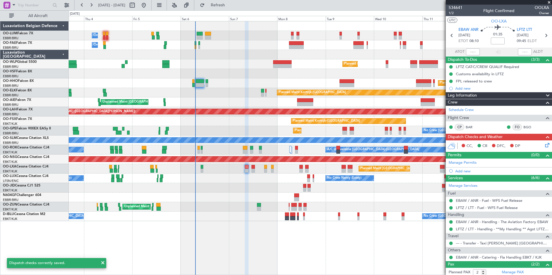
click at [230, 3] on span "Refresh" at bounding box center [218, 5] width 24 height 4
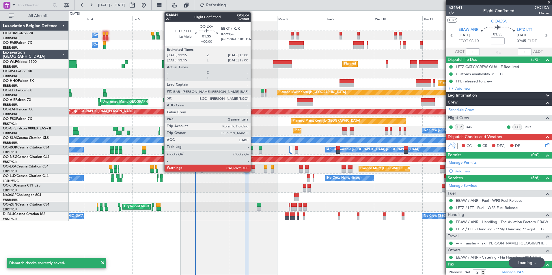
click at [253, 167] on div at bounding box center [254, 167] width 4 height 4
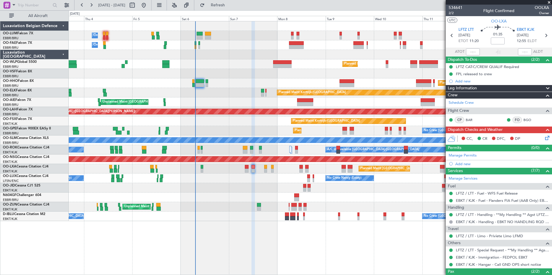
click at [545, 136] on icon at bounding box center [546, 137] width 5 height 5
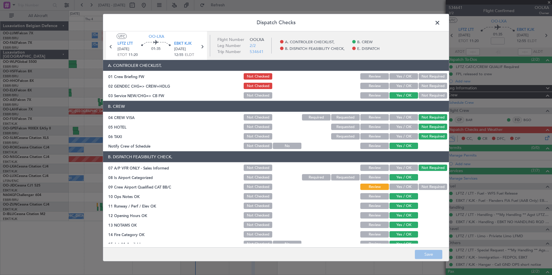
click at [390, 87] on button "Yes / OK" at bounding box center [404, 86] width 29 height 6
click at [435, 189] on button "Not Required" at bounding box center [433, 187] width 29 height 6
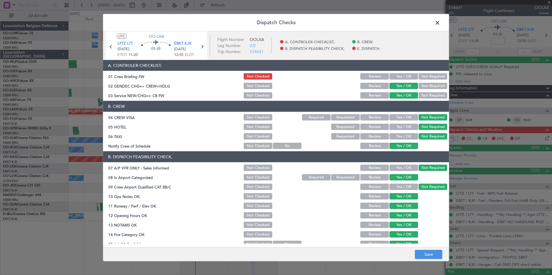
click at [406, 188] on button "Yes / OK" at bounding box center [404, 187] width 29 height 6
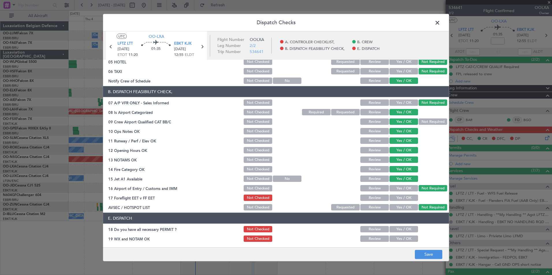
scroll to position [85, 0]
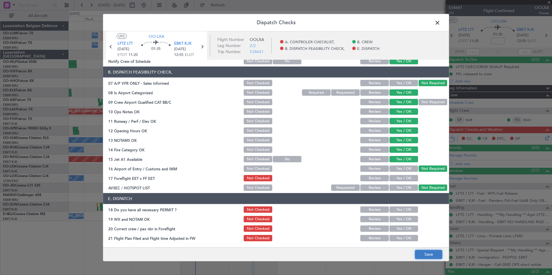
click at [421, 256] on button "Save" at bounding box center [428, 254] width 27 height 9
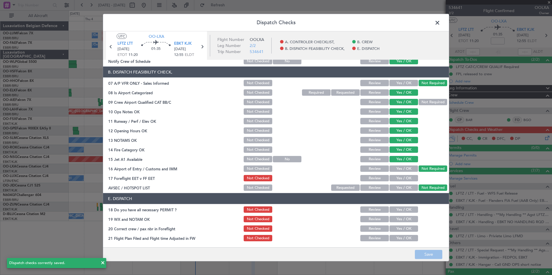
click at [440, 22] on span at bounding box center [440, 24] width 0 height 12
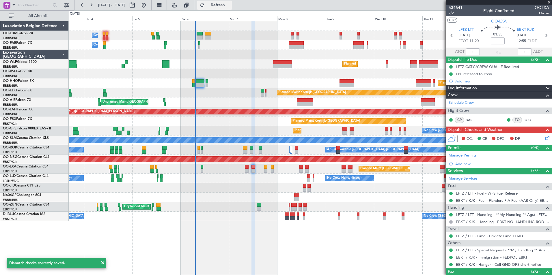
click at [230, 6] on span "Refresh" at bounding box center [218, 5] width 24 height 4
click at [245, 168] on div "Planned Maint [GEOGRAPHIC_DATA] ([GEOGRAPHIC_DATA] National)" at bounding box center [310, 169] width 483 height 10
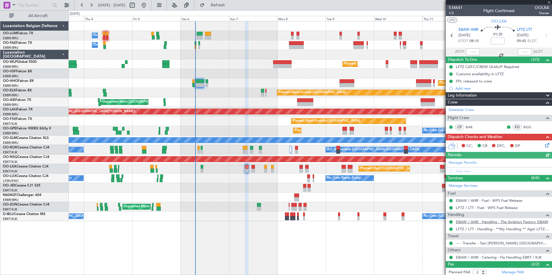
scroll to position [28, 0]
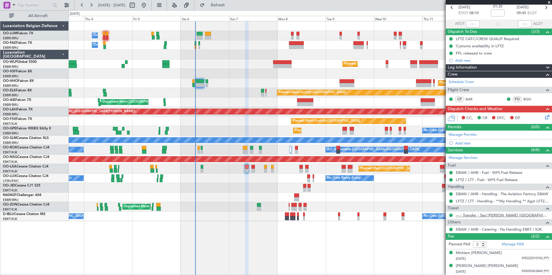
click at [483, 214] on link "--- - Transfer - Taxi [PERSON_NAME] [GEOGRAPHIC_DATA]" at bounding box center [502, 215] width 93 height 5
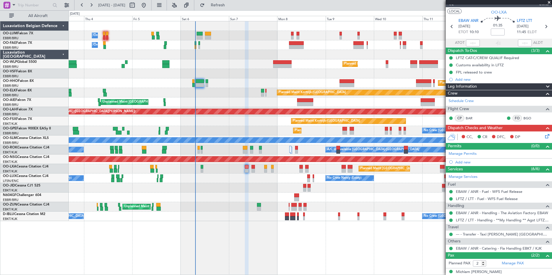
scroll to position [0, 0]
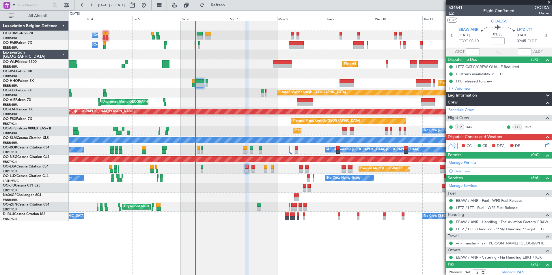
click at [453, 13] on span "1/2" at bounding box center [456, 13] width 14 height 5
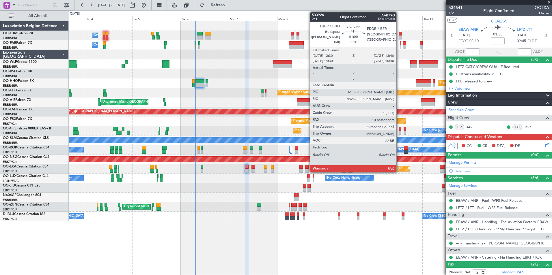
click at [399, 129] on div at bounding box center [400, 129] width 3 height 4
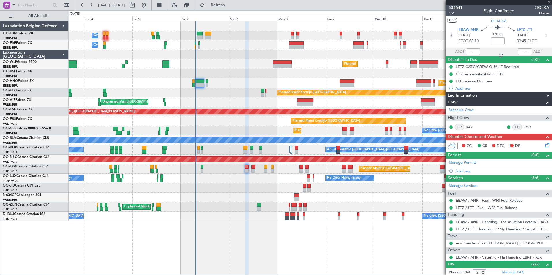
type input "-00:10"
type input "10"
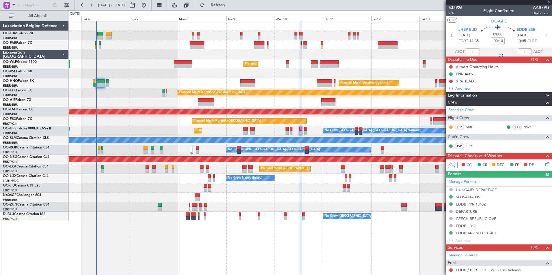
click at [309, 241] on div "Owner Melsbroek Air Base Planned Maint [GEOGRAPHIC_DATA] ([GEOGRAPHIC_DATA]) Ow…" at bounding box center [310, 148] width 483 height 254
click at [466, 241] on div "Add new" at bounding box center [499, 241] width 89 height 5
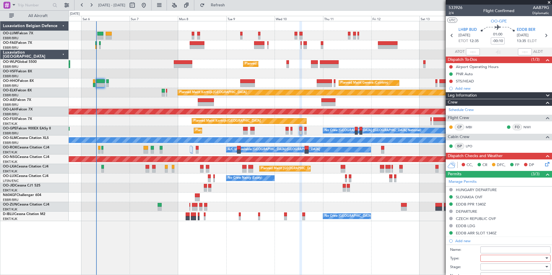
scroll to position [116, 0]
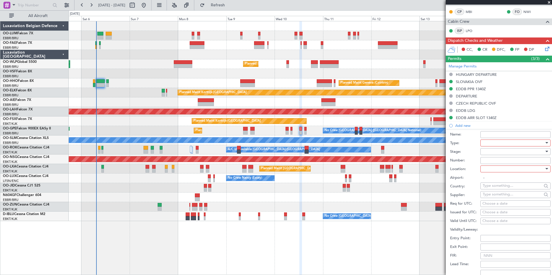
click at [492, 141] on div at bounding box center [514, 143] width 62 height 9
click at [494, 176] on span "Parking" at bounding box center [513, 175] width 61 height 9
click at [501, 170] on div at bounding box center [514, 169] width 62 height 9
click at [490, 200] on span "Arrival" at bounding box center [513, 198] width 61 height 9
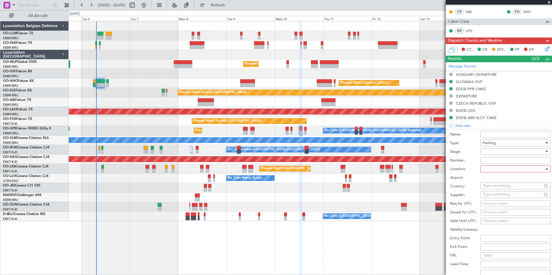
type input "EDDB / BER"
click at [494, 152] on div at bounding box center [514, 152] width 62 height 9
click at [494, 200] on span "Received OK" at bounding box center [513, 198] width 61 height 9
click at [499, 162] on input "Number:" at bounding box center [516, 160] width 70 height 7
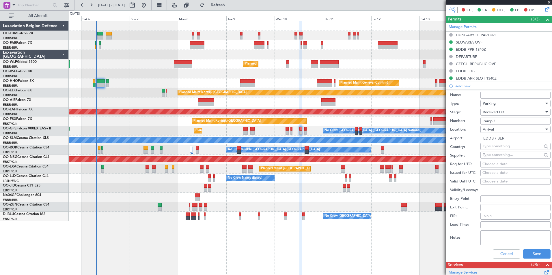
scroll to position [173, 0]
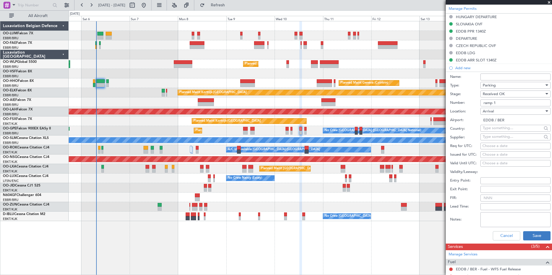
type input "ramp 1"
click at [539, 233] on button "Save" at bounding box center [536, 236] width 27 height 9
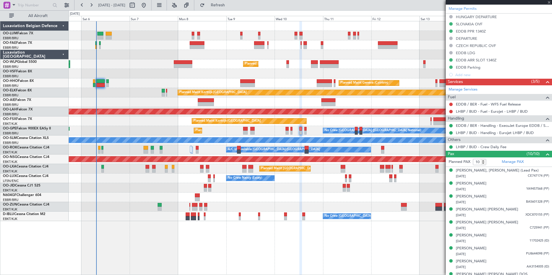
click at [471, 67] on div "Manage Permits [GEOGRAPHIC_DATA] DEPARTURE [GEOGRAPHIC_DATA] OVF EDDB PPR 1340Z…" at bounding box center [499, 42] width 106 height 74
click at [476, 68] on div "EDDB Parking" at bounding box center [468, 67] width 25 height 5
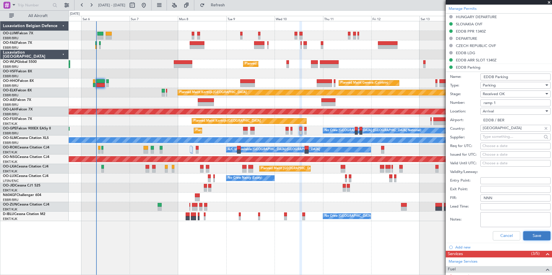
click at [542, 234] on button "Save" at bounding box center [536, 236] width 27 height 9
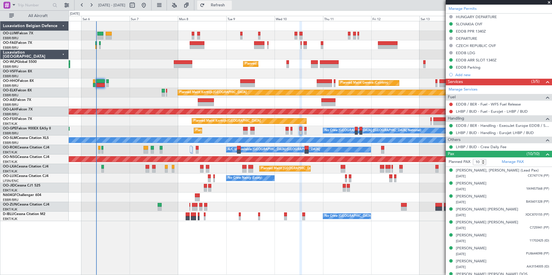
click at [230, 5] on span "Refresh" at bounding box center [218, 5] width 24 height 4
click at [232, 2] on button "Refresh" at bounding box center [214, 5] width 35 height 9
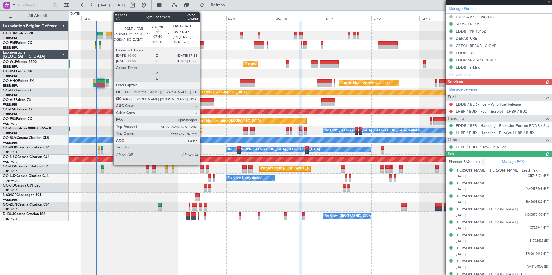
click at [202, 102] on div at bounding box center [206, 100] width 16 height 4
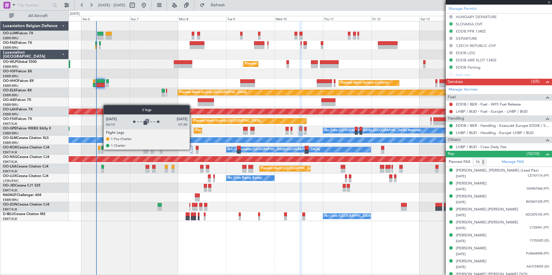
type input "+00:15"
type input "1"
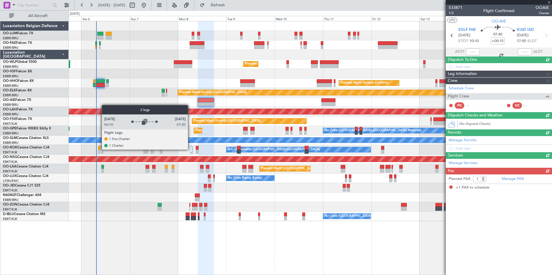
scroll to position [0, 0]
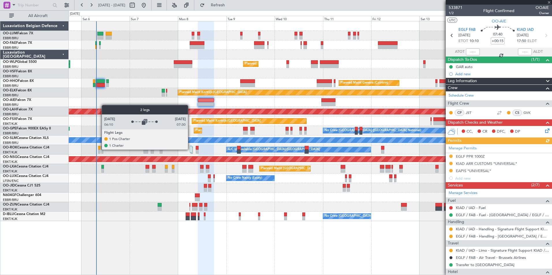
click at [191, 150] on div at bounding box center [191, 149] width 2 height 7
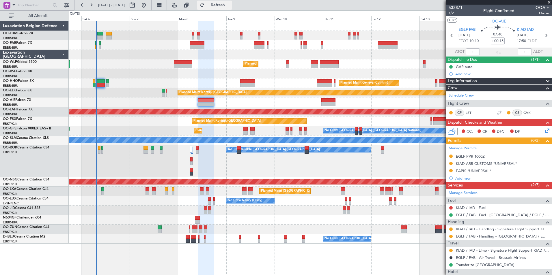
click at [230, 3] on span "Refresh" at bounding box center [218, 5] width 24 height 4
type input "2"
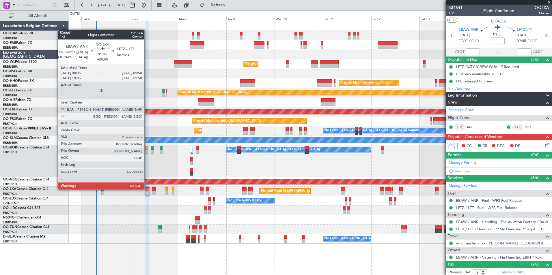
click at [147, 189] on div at bounding box center [148, 190] width 4 height 4
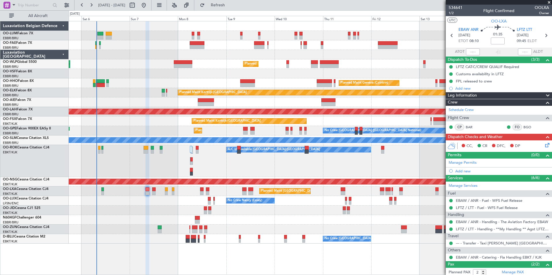
drag, startPoint x: 222, startPoint y: 7, endPoint x: 221, endPoint y: 35, distance: 27.4
click at [222, 7] on button "Refresh" at bounding box center [214, 5] width 35 height 9
click at [233, 269] on div "Owner Melsbroek Air Base Planned Maint Brussels (Brussels National) Owner Melsb…" at bounding box center [310, 148] width 483 height 254
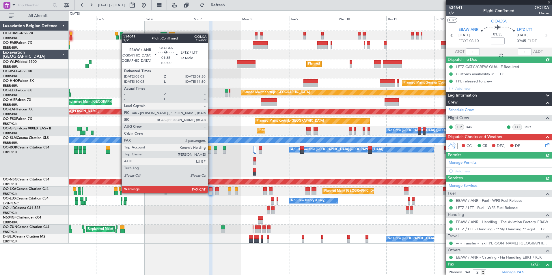
click at [211, 193] on div at bounding box center [211, 193] width 4 height 4
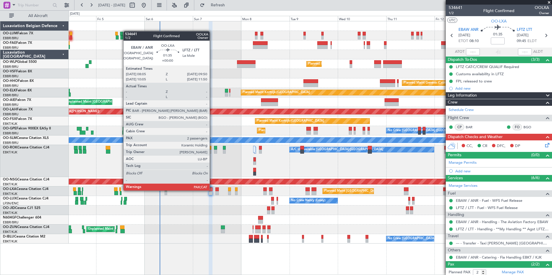
click at [212, 190] on div at bounding box center [211, 190] width 4 height 4
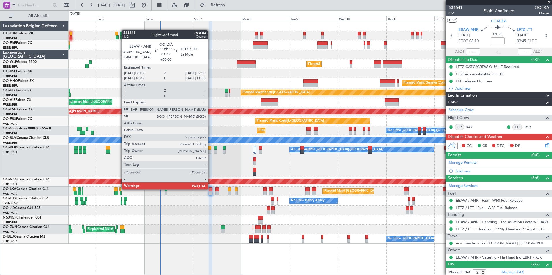
click at [211, 189] on div at bounding box center [211, 190] width 4 height 4
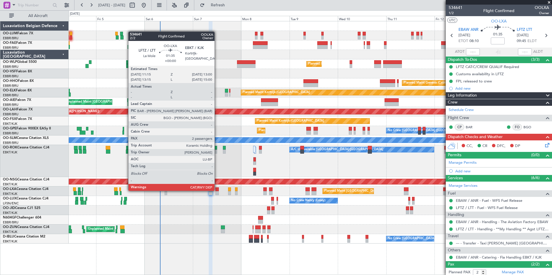
click at [217, 191] on div at bounding box center [217, 190] width 4 height 4
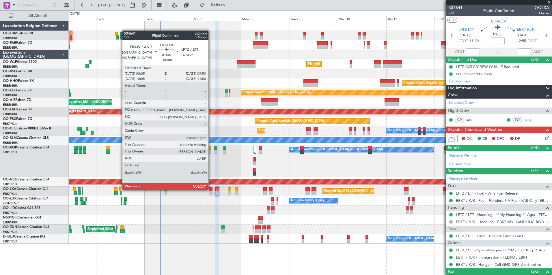
click at [211, 190] on div at bounding box center [211, 190] width 4 height 4
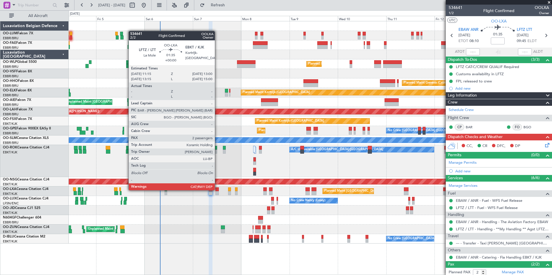
click at [217, 190] on div at bounding box center [217, 190] width 4 height 4
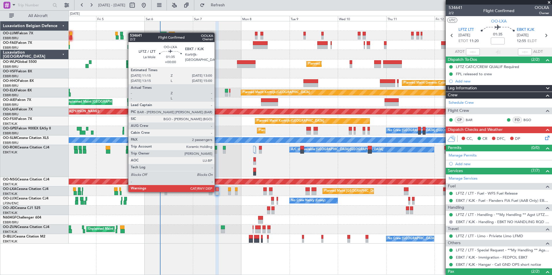
click at [217, 192] on div at bounding box center [217, 193] width 4 height 4
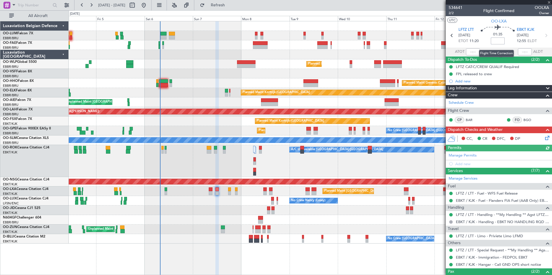
click at [495, 41] on input at bounding box center [498, 41] width 14 height 7
click at [463, 22] on section "UTC OO-LXA" at bounding box center [499, 20] width 106 height 9
type input "-00:10"
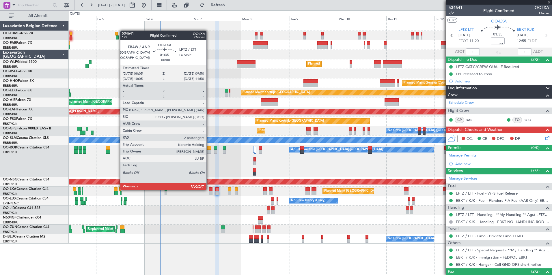
click at [209, 190] on div at bounding box center [211, 190] width 4 height 4
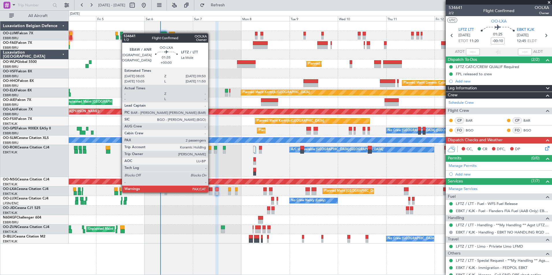
click at [211, 192] on div at bounding box center [211, 193] width 4 height 4
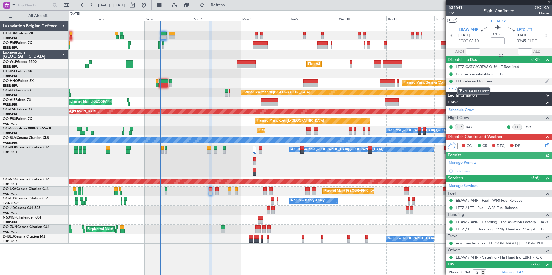
click at [469, 82] on div "FPL released to crew" at bounding box center [474, 81] width 36 height 5
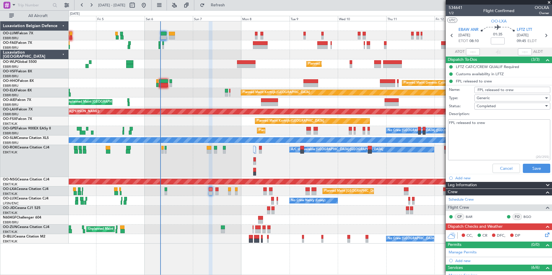
click at [475, 90] on input "FPL released to crew" at bounding box center [512, 90] width 76 height 6
click at [533, 165] on button "Save" at bounding box center [536, 168] width 27 height 9
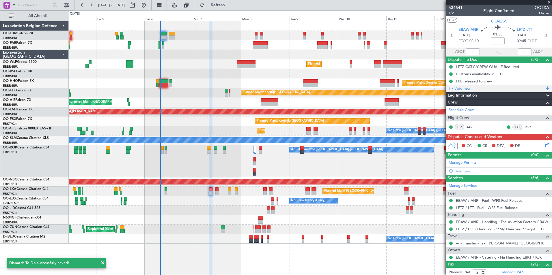
click at [465, 87] on div "Add new" at bounding box center [499, 88] width 89 height 5
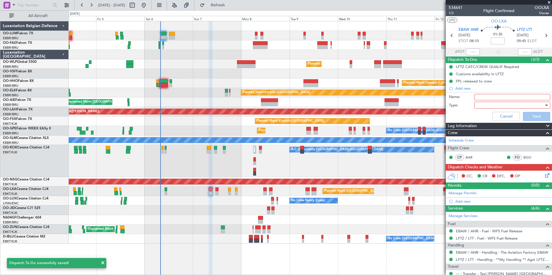
click at [485, 98] on input "Name:" at bounding box center [512, 97] width 76 height 6
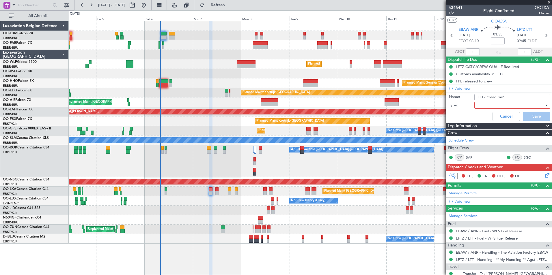
type input "LFTZ *read me*"
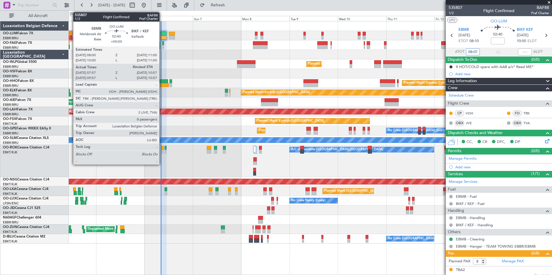
click at [162, 36] on div at bounding box center [163, 38] width 6 height 4
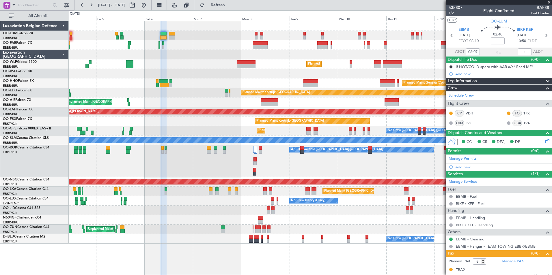
click at [487, 52] on section "ATOT 08:07 ALDT" at bounding box center [499, 52] width 106 height 9
click at [460, 7] on span "535807" at bounding box center [456, 8] width 14 height 6
click at [450, 12] on span "1/2" at bounding box center [456, 13] width 14 height 5
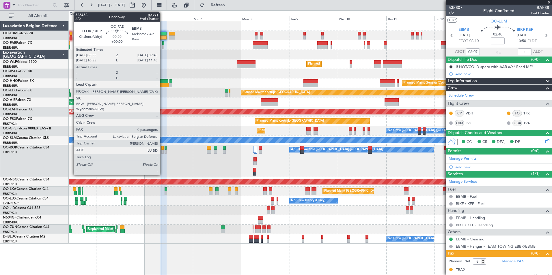
click at [163, 42] on div at bounding box center [163, 43] width 2 height 4
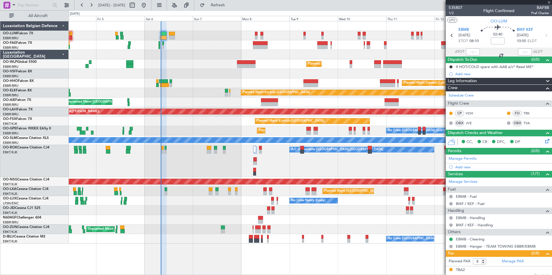
type input "0"
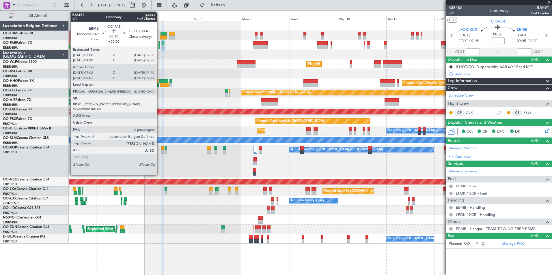
click at [159, 47] on div at bounding box center [160, 47] width 2 height 4
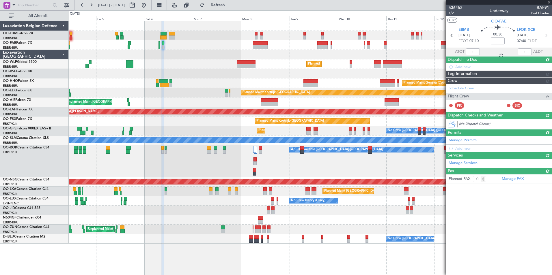
type input "07:12"
type input "07:39"
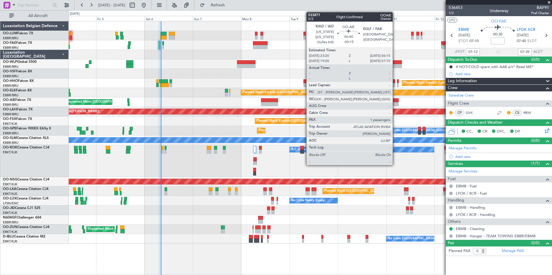
click at [170, 119] on div "Owner Melsbroek Air Base Planned Maint [GEOGRAPHIC_DATA] ([GEOGRAPHIC_DATA]) Ow…" at bounding box center [310, 132] width 483 height 223
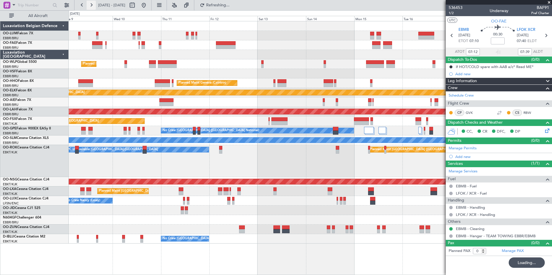
click at [93, 7] on button at bounding box center [91, 5] width 9 height 9
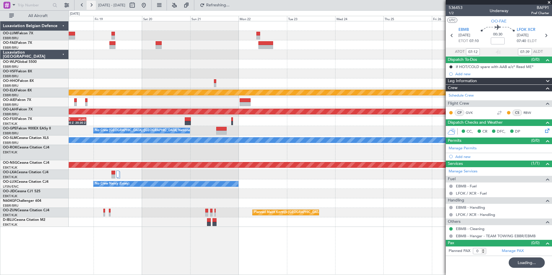
click at [93, 7] on button at bounding box center [91, 5] width 9 height 9
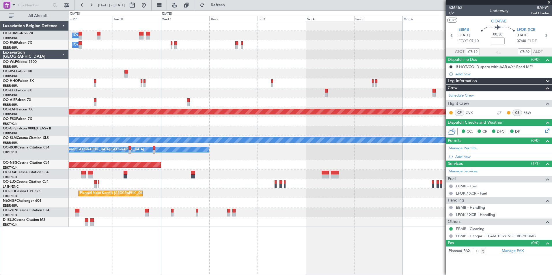
click at [396, 225] on div "Owner Melsbroek Air Base Owner Melsbroek Air Base Planned Maint Kortrijk-Wevelg…" at bounding box center [310, 148] width 483 height 254
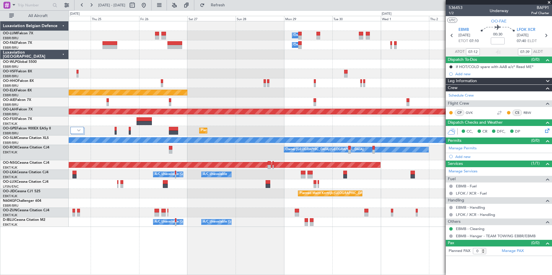
click at [333, 240] on div "Owner Melsbroek Air Base Owner Melsbroek Air Base Planned Maint Kortrijk-Wevelg…" at bounding box center [310, 148] width 483 height 254
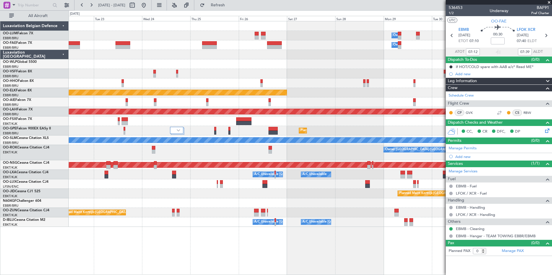
click at [345, 219] on div "Owner Melsbroek Air Base Owner Melsbroek Air Base Planned Maint Kortrijk-Wevelg…" at bounding box center [310, 148] width 483 height 254
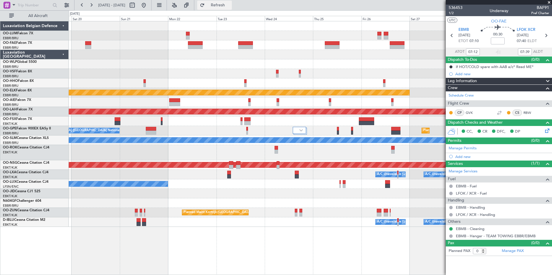
click at [230, 5] on span "Refresh" at bounding box center [218, 5] width 24 height 4
click at [552, 199] on html "19 Sep 2025 - 29 Sep 2025 Refreshing... Quick Links All Aircraft Owner Melsbroe…" at bounding box center [276, 137] width 552 height 275
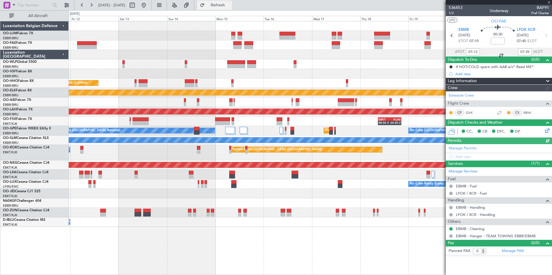
click at [233, 1] on fb-refresh-button "Refresh" at bounding box center [214, 5] width 40 height 10
click at [148, 3] on button at bounding box center [143, 5] width 9 height 9
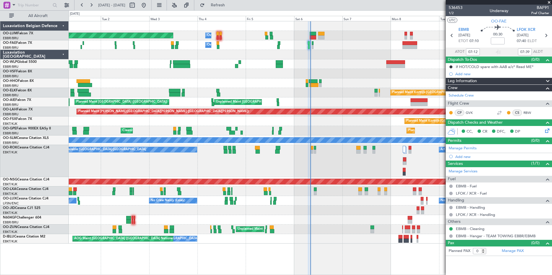
click at [212, 253] on div "Owner Melsbroek Air Base Planned Maint Brussels (Brussels National) Owner Melsb…" at bounding box center [310, 148] width 483 height 254
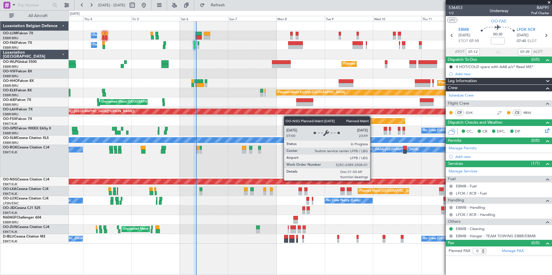
click at [296, 181] on div "Planned Maint [GEOGRAPHIC_DATA] ([GEOGRAPHIC_DATA])" at bounding box center [310, 181] width 1449 height 5
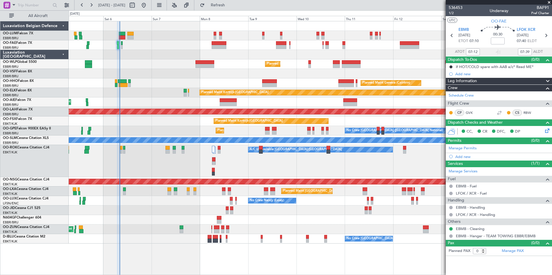
click at [225, 3] on button "Refresh" at bounding box center [214, 5] width 35 height 9
click at [311, 247] on div "Owner Melsbroek Air Base Planned Maint Brussels (Brussels National) Owner Melsb…" at bounding box center [310, 148] width 483 height 254
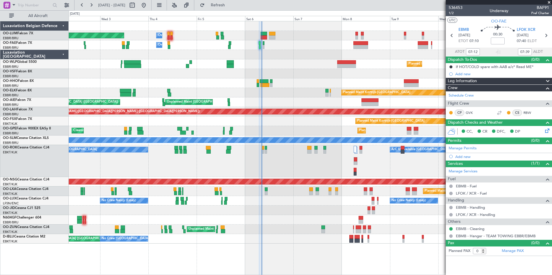
click at [151, 92] on div "Planned Maint Brussels (Brussels National) Owner Melsbroek Air Base Owner Melsb…" at bounding box center [310, 132] width 483 height 223
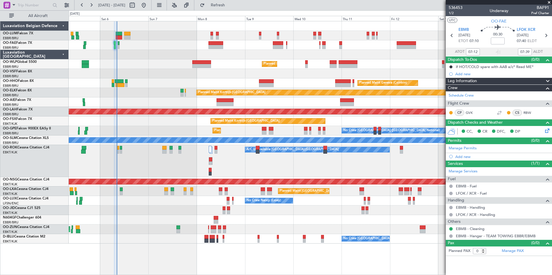
click at [342, 263] on div "Owner Melsbroek Air Base Planned Maint Brussels (Brussels National) Owner Melsb…" at bounding box center [310, 148] width 483 height 254
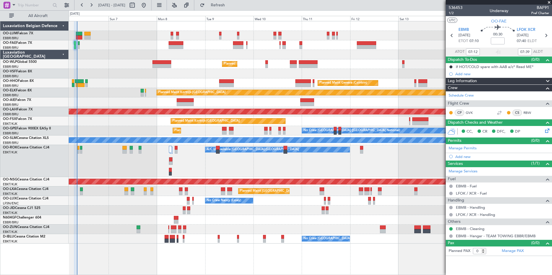
click at [255, 54] on div "Owner Melsbroek Air Base Owner Melsbroek Air Base Planned Maint Milan (Linate) …" at bounding box center [310, 132] width 483 height 223
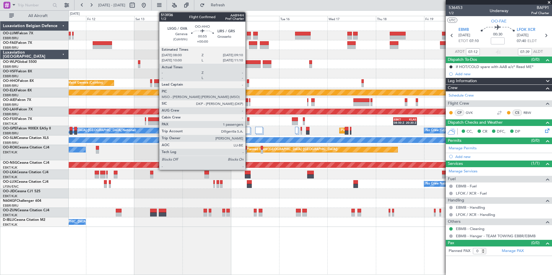
click at [248, 82] on div at bounding box center [248, 81] width 3 height 4
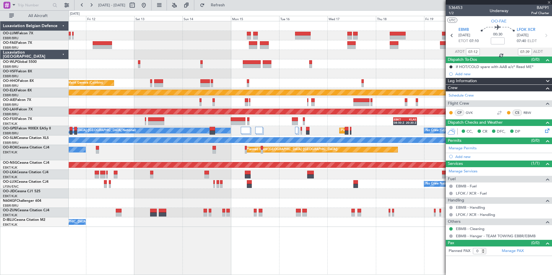
click at [317, 245] on div "Planned Maint Milan (Linate) Planned Maint Geneva (Cointrin) Planned Maint Kort…" at bounding box center [310, 148] width 483 height 254
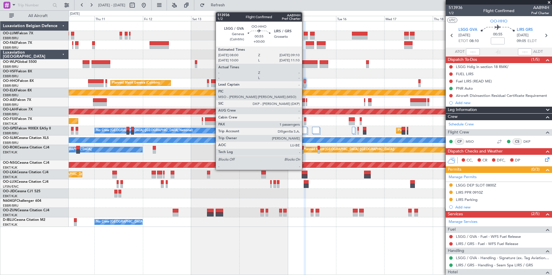
click at [305, 82] on div at bounding box center [305, 81] width 3 height 4
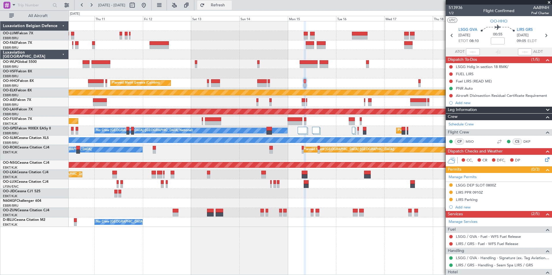
click at [228, 5] on span "Refresh" at bounding box center [218, 5] width 24 height 4
click at [381, 204] on div "Planned Maint Milan (Linate) Planned Maint Geneva (Cointrin) Planned Maint Kort…" at bounding box center [310, 148] width 483 height 254
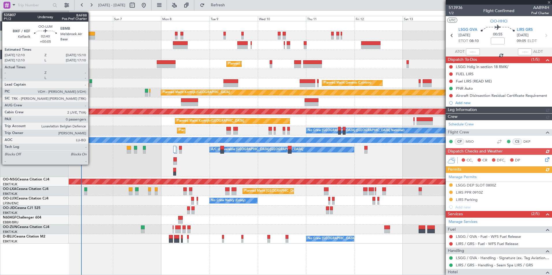
click at [81, 32] on div at bounding box center [83, 34] width 6 height 4
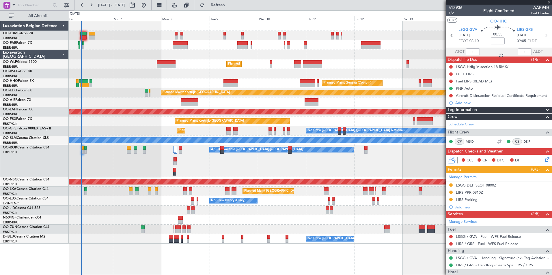
type input "8"
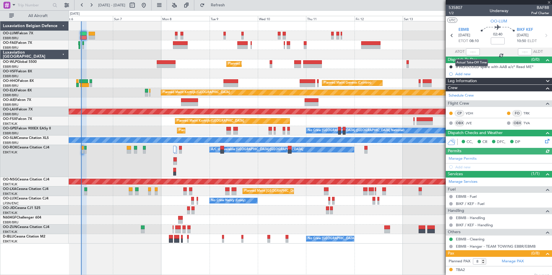
click at [469, 51] on div at bounding box center [473, 52] width 14 height 7
click at [471, 51] on div at bounding box center [473, 52] width 14 height 7
click at [470, 51] on div at bounding box center [473, 52] width 14 height 7
click at [470, 51] on input "text" at bounding box center [473, 52] width 14 height 7
type input "08:14"
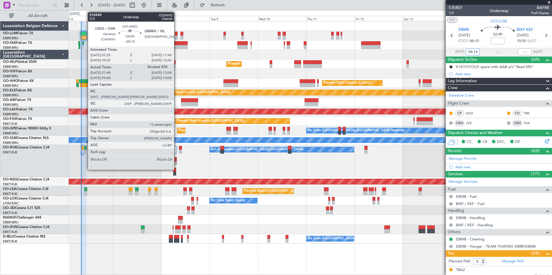
click at [85, 83] on div at bounding box center [84, 85] width 9 height 4
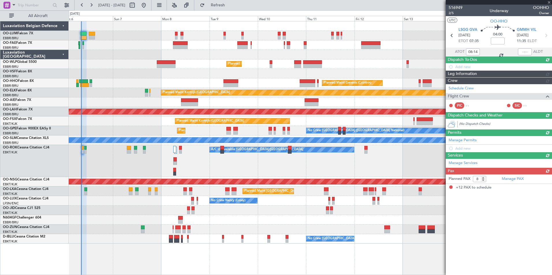
type input "-00:15"
type input "07:58"
type input "12"
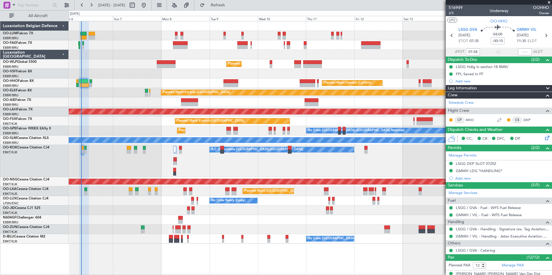
click at [147, 250] on div "Owner Melsbroek Air Base Owner Melsbroek Air Base Planned Maint Milan (Linate) …" at bounding box center [310, 148] width 483 height 254
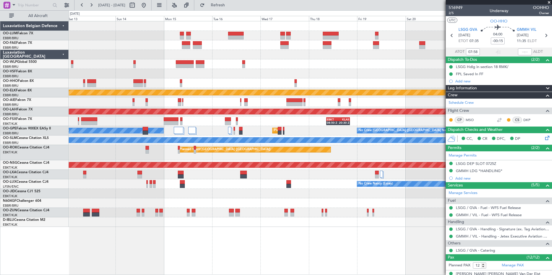
click at [205, 247] on div "Planned Maint Geneva (Cointrin) Planned Maint Kortrijk-Wevelgem Planned Maint A…" at bounding box center [310, 148] width 483 height 254
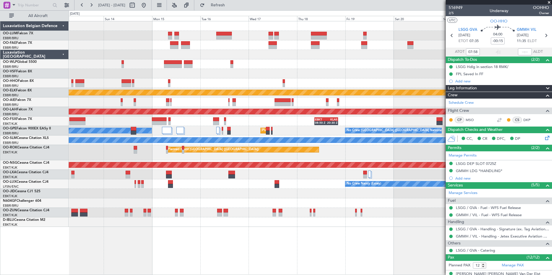
click at [164, 244] on div "Planned Maint Geneva (Cointrin) Planned Maint Kortrijk-Wevelgem Planned Maint A…" at bounding box center [310, 148] width 483 height 254
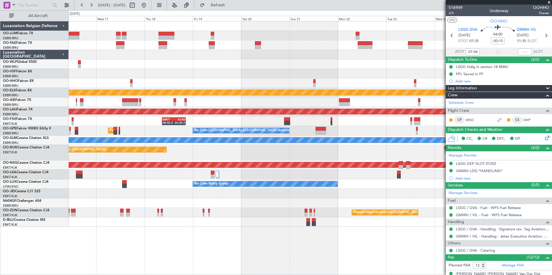
click at [145, 244] on div "Planned Maint Kortrijk-Wevelgem Planned Maint Alton-st Louis (St Louis Regl) EB…" at bounding box center [310, 148] width 483 height 254
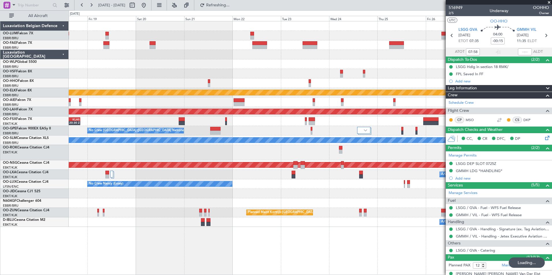
click at [131, 234] on div "Planned Maint Kortrijk-Wevelgem Planned Maint Alton-st Louis (St Louis Regl) EB…" at bounding box center [310, 148] width 483 height 254
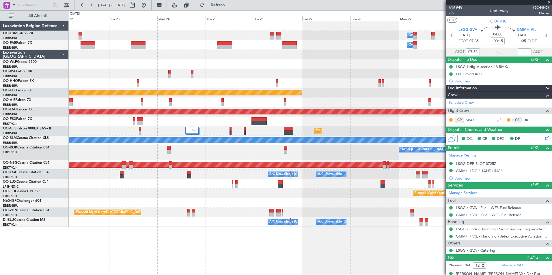
click at [154, 249] on div "Owner Melsbroek Air Base Owner Melsbroek Air Base Planned Maint Kortrijk-Wevelg…" at bounding box center [310, 148] width 483 height 254
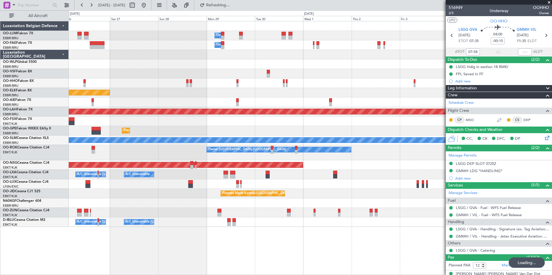
click at [332, 248] on div "Owner Melsbroek Air Base Owner Melsbroek Air Base Planned Maint Kortrijk-Wevelg…" at bounding box center [310, 148] width 483 height 254
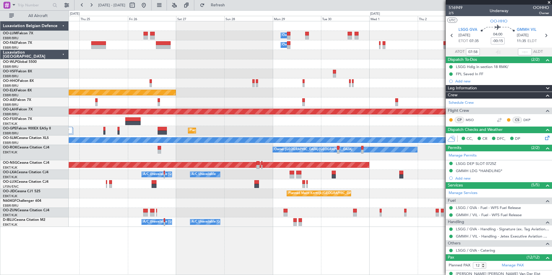
click at [190, 249] on div "Owner Melsbroek Air Base Owner Melsbroek Air Base Planned Maint Kortrijk-Wevelg…" at bounding box center [310, 148] width 483 height 254
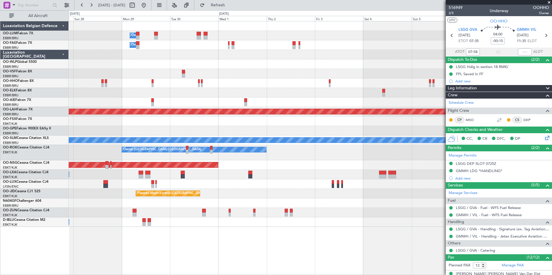
click at [314, 246] on div "Owner Melsbroek Air Base Owner Melsbroek Air Base Planned Maint Kortrijk-Wevelg…" at bounding box center [310, 148] width 483 height 254
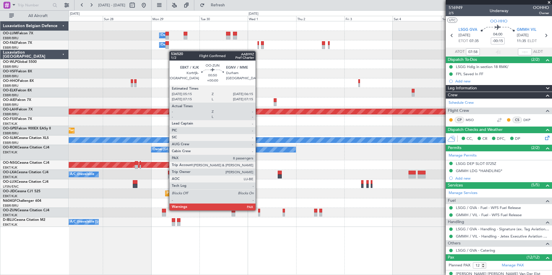
click at [258, 210] on div at bounding box center [310, 213] width 483 height 10
click at [259, 210] on div at bounding box center [259, 211] width 2 height 4
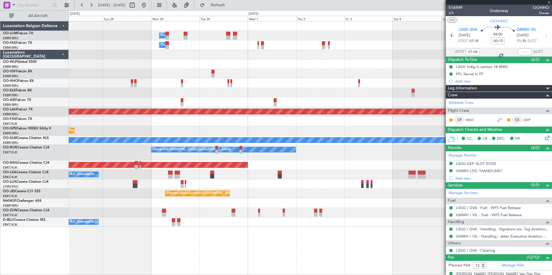
type input "8"
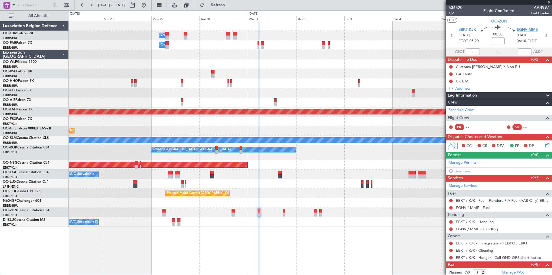
click at [522, 28] on span "EGNV MME" at bounding box center [527, 30] width 21 height 6
click at [529, 31] on span "EGNV MME" at bounding box center [527, 30] width 21 height 6
click at [519, 27] on span "EGNV MME" at bounding box center [527, 30] width 21 height 6
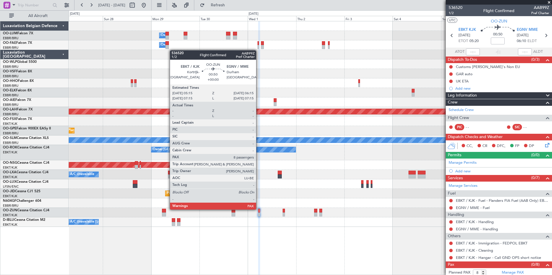
click at [259, 209] on div at bounding box center [259, 211] width 2 height 4
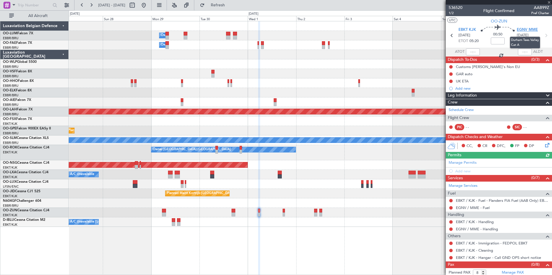
click at [531, 32] on span "EGNV MME" at bounding box center [527, 30] width 21 height 6
click at [232, 8] on button "Refresh" at bounding box center [214, 5] width 35 height 9
click at [226, 1] on button "Refresh" at bounding box center [214, 5] width 35 height 9
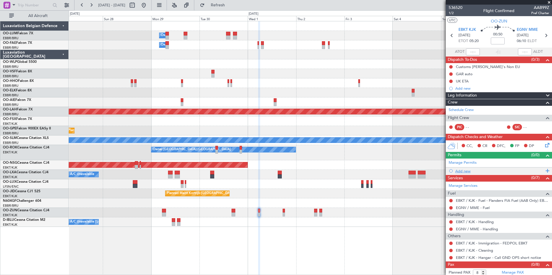
click at [468, 170] on div "Add new" at bounding box center [499, 171] width 89 height 5
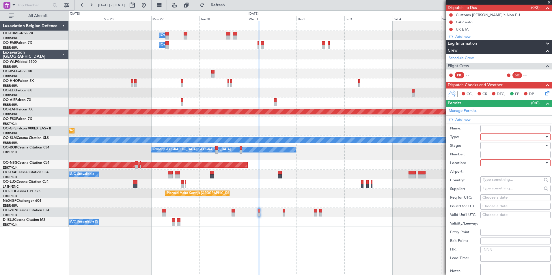
scroll to position [116, 0]
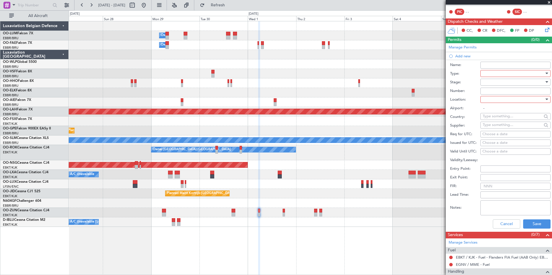
click at [499, 73] on div at bounding box center [514, 73] width 62 height 9
click at [501, 138] on span "Landing" at bounding box center [513, 136] width 61 height 9
click at [487, 99] on div at bounding box center [514, 99] width 62 height 9
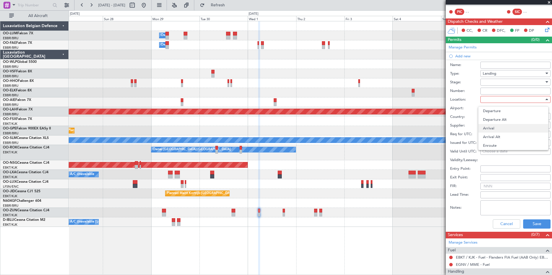
click at [496, 128] on span "Arrival" at bounding box center [513, 128] width 61 height 9
type input "EGNV / MME"
click at [539, 225] on button "Save" at bounding box center [536, 224] width 27 height 9
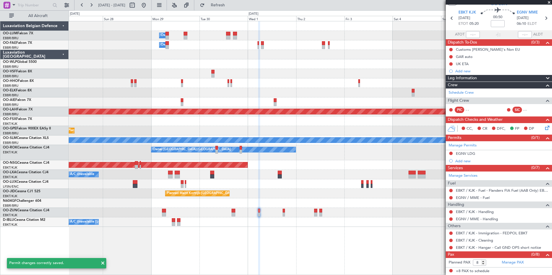
scroll to position [17, 0]
click at [449, 64] on button at bounding box center [450, 64] width 3 height 3
drag, startPoint x: 451, startPoint y: 87, endPoint x: 450, endPoint y: 75, distance: 12.7
click at [451, 87] on span "Completed" at bounding box center [453, 90] width 19 height 6
click at [451, 55] on button at bounding box center [450, 56] width 3 height 3
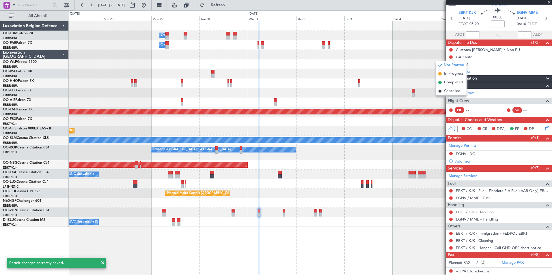
click at [455, 81] on span "Completed" at bounding box center [453, 83] width 19 height 6
click at [468, 153] on div "EGNV LDG" at bounding box center [465, 154] width 19 height 5
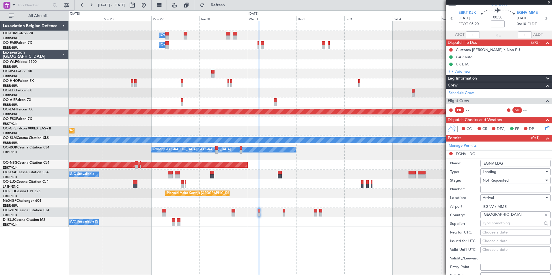
click at [515, 164] on input "EGNV LDG" at bounding box center [516, 163] width 70 height 7
drag, startPoint x: 515, startPoint y: 164, endPoint x: 417, endPoint y: 150, distance: 99.6
click at [416, 152] on fb-app "27 Sep 2025 - 07 Oct 2025 Refresh Quick Links All Aircraft Owner Melsbroek Air …" at bounding box center [276, 139] width 552 height 271
type input "UK BLOCK PERMIT"
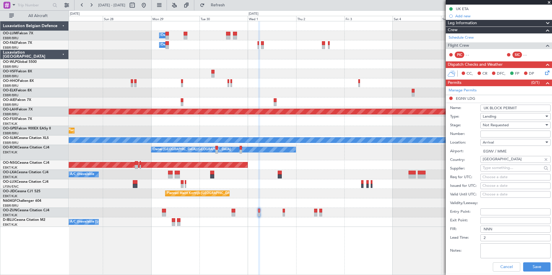
scroll to position [133, 0]
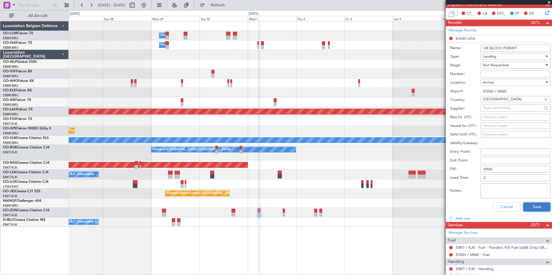
click at [535, 208] on button "Save" at bounding box center [536, 207] width 27 height 9
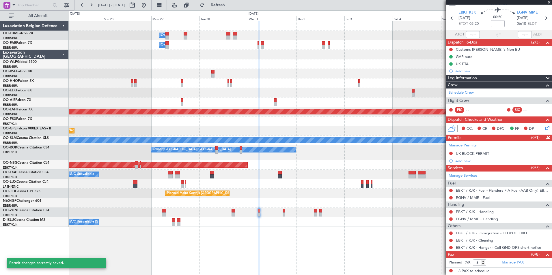
scroll to position [17, 0]
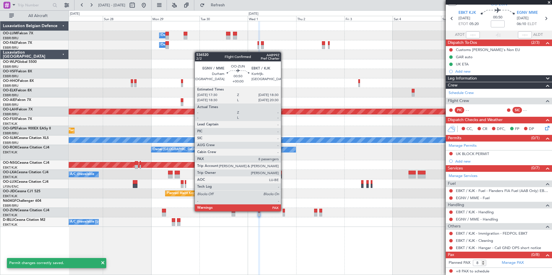
click at [284, 211] on div at bounding box center [284, 211] width 2 height 4
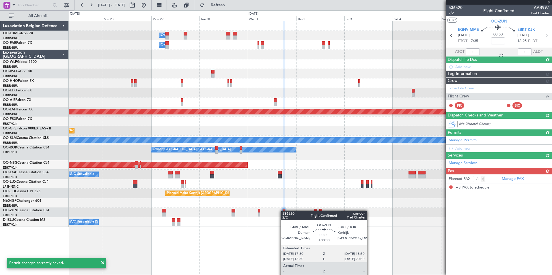
scroll to position [0, 0]
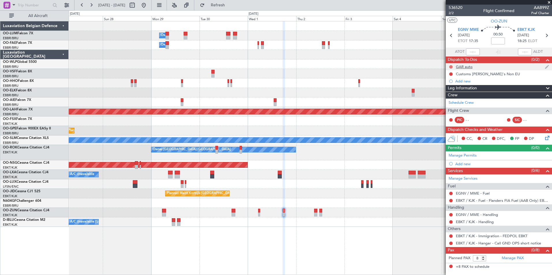
click at [452, 66] on button at bounding box center [450, 66] width 3 height 3
click at [455, 93] on span "Completed" at bounding box center [453, 93] width 19 height 6
click at [466, 165] on div "Add new" at bounding box center [499, 164] width 89 height 5
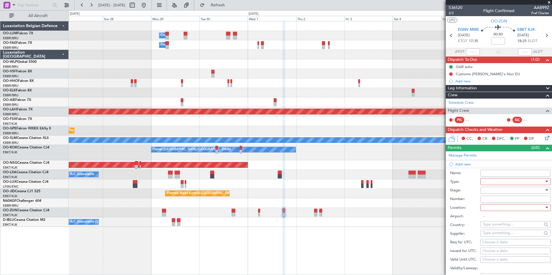
click at [498, 180] on div at bounding box center [514, 182] width 62 height 9
click at [497, 233] on span "Departure" at bounding box center [513, 234] width 61 height 9
click at [501, 210] on div at bounding box center [514, 208] width 62 height 9
click at [493, 218] on span "Departure" at bounding box center [513, 219] width 61 height 9
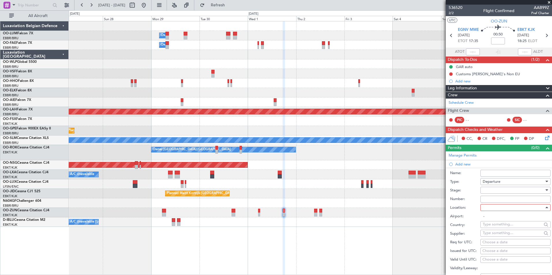
type input "EGNV / MME"
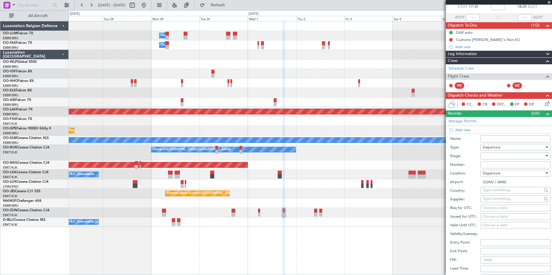
scroll to position [87, 0]
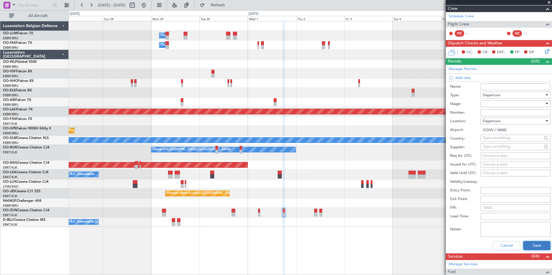
click at [541, 245] on button "Save" at bounding box center [536, 245] width 27 height 9
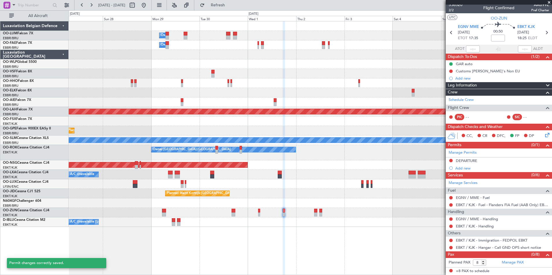
scroll to position [3, 0]
click at [470, 159] on div "DEPARTURE" at bounding box center [466, 161] width 21 height 5
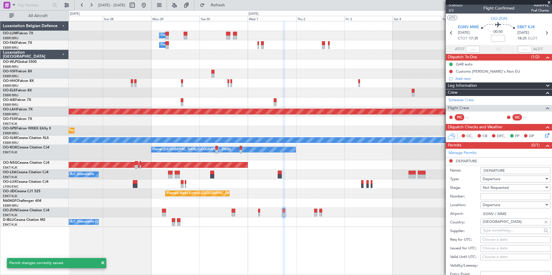
scroll to position [87, 0]
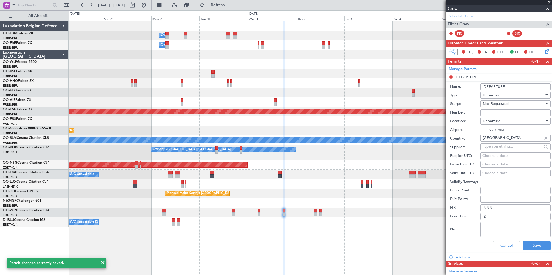
drag, startPoint x: 502, startPoint y: 86, endPoint x: 409, endPoint y: 80, distance: 94.0
click at [409, 80] on fb-app "27 Sep 2025 - 07 Oct 2025 Refresh Quick Links All Aircraft Owner Melsbroek Air …" at bounding box center [276, 139] width 552 height 271
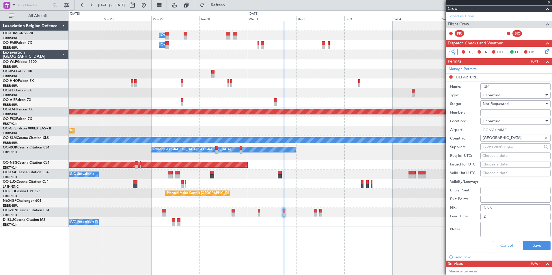
type input "UK BLOCK PERMIT"
click at [535, 244] on button "Save" at bounding box center [536, 245] width 27 height 9
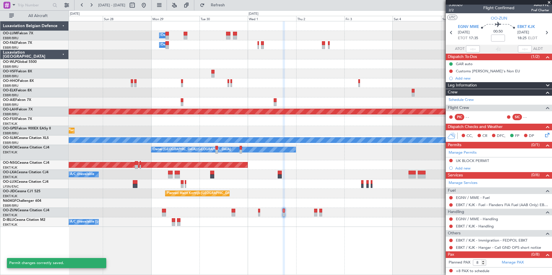
scroll to position [3, 0]
click at [477, 200] on link "EGNV / MME - Fuel" at bounding box center [473, 198] width 34 height 5
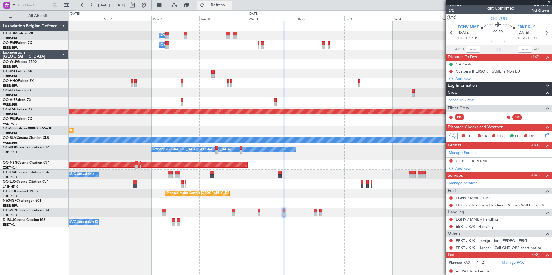
click at [232, 8] on button "Refresh" at bounding box center [214, 5] width 35 height 9
click at [486, 219] on link "EGNV / MME - Handling" at bounding box center [477, 219] width 42 height 5
click at [229, 4] on span "Refresh" at bounding box center [218, 5] width 24 height 4
click at [463, 228] on link "EBKT / KJK - Handling" at bounding box center [475, 226] width 38 height 5
click at [230, 4] on span "Refresh" at bounding box center [218, 5] width 24 height 4
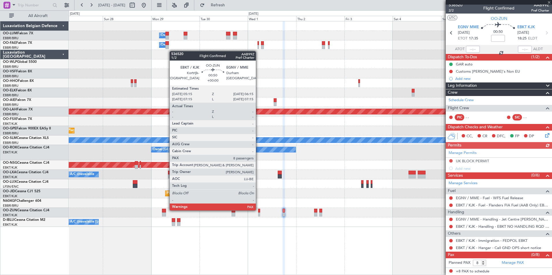
click at [258, 210] on div at bounding box center [259, 211] width 2 height 4
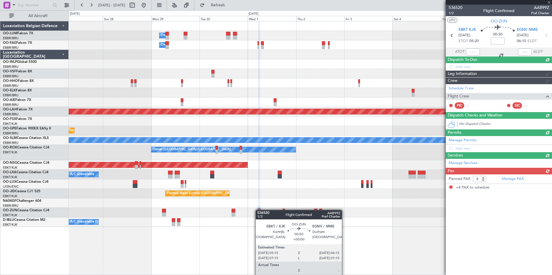
scroll to position [0, 0]
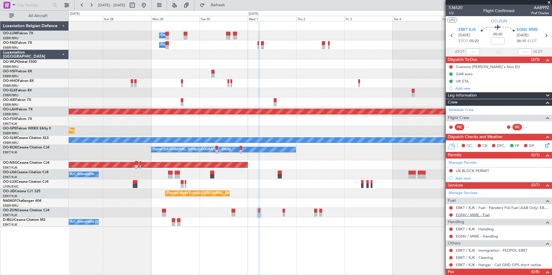
click at [471, 216] on link "EGNV / MME - Fuel" at bounding box center [473, 215] width 34 height 5
click at [230, 5] on span "Refresh" at bounding box center [218, 5] width 24 height 4
click at [489, 230] on link "EBKT / KJK - Handling" at bounding box center [475, 229] width 38 height 5
drag, startPoint x: 242, startPoint y: 7, endPoint x: 254, endPoint y: 23, distance: 19.9
click at [230, 7] on span "Refresh" at bounding box center [218, 5] width 24 height 4
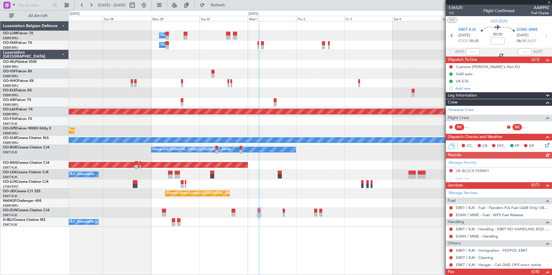
click at [494, 239] on div "EGNV / MME - Handling" at bounding box center [499, 236] width 106 height 7
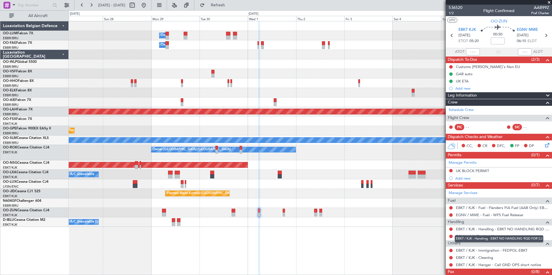
click at [474, 235] on mat-tooltip-component "EBKT / KJK - Handling - EBKT NO HANDLING RQD FOR CJ" at bounding box center [499, 239] width 97 height 15
click at [471, 238] on link "EGNV / MME - Handling" at bounding box center [477, 236] width 42 height 5
click at [228, 5] on span "Refresh" at bounding box center [218, 5] width 24 height 4
click at [451, 228] on button at bounding box center [450, 229] width 3 height 3
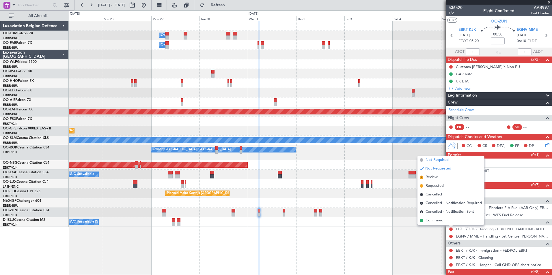
click at [427, 160] on span "Not Required" at bounding box center [437, 160] width 23 height 6
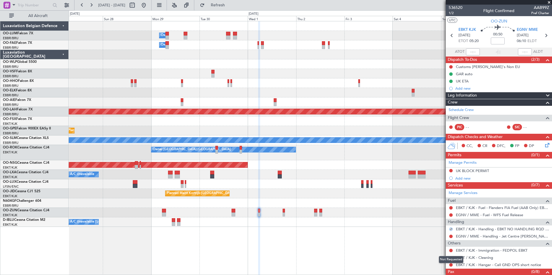
click at [450, 258] on div "Not Requested" at bounding box center [451, 259] width 25 height 7
click at [451, 258] on button at bounding box center [450, 257] width 3 height 3
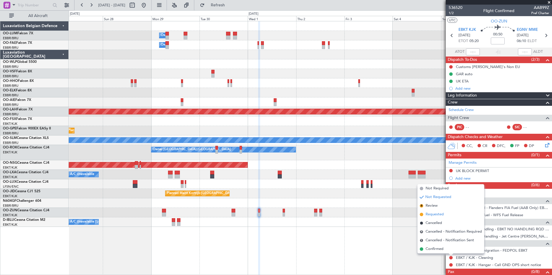
click at [432, 213] on span "Requested" at bounding box center [435, 215] width 18 height 6
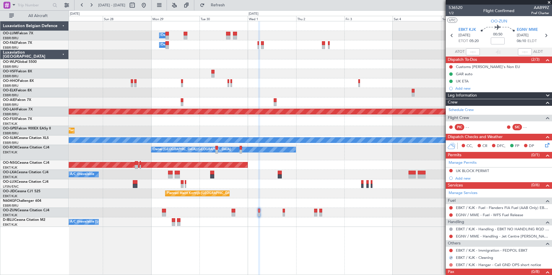
click at [450, 266] on button at bounding box center [450, 265] width 3 height 3
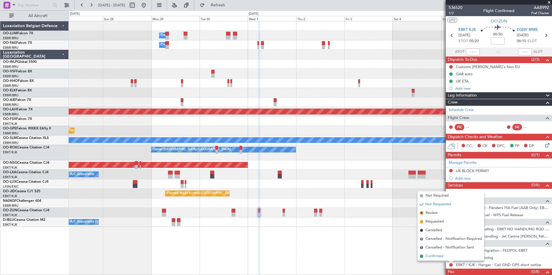
click at [441, 255] on span "Confirmed" at bounding box center [435, 257] width 18 height 6
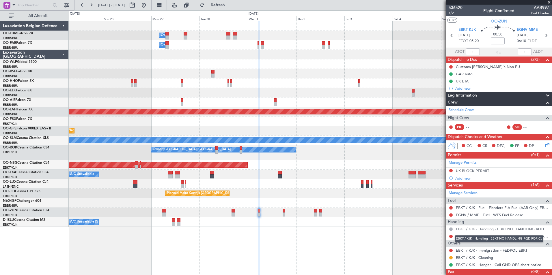
click at [500, 235] on mat-tooltip-component "EBKT / KJK - Handling - EBKT NO HANDLING RQD FOR CJ" at bounding box center [499, 239] width 97 height 15
click at [467, 236] on link "EGNV / MME - Handling - Jet Centre [PERSON_NAME] Aviation EGNV / MME" at bounding box center [502, 236] width 93 height 5
click at [230, 4] on span "Refresh" at bounding box center [218, 5] width 24 height 4
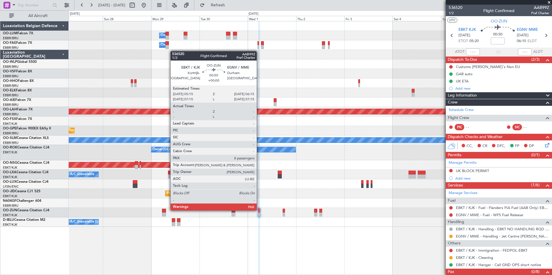
click at [259, 210] on div at bounding box center [259, 211] width 2 height 4
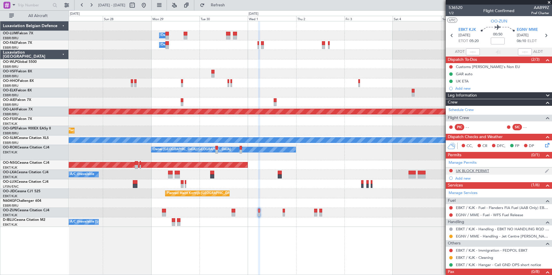
click at [483, 169] on div "UK BLOCK PERMIT" at bounding box center [472, 171] width 33 height 5
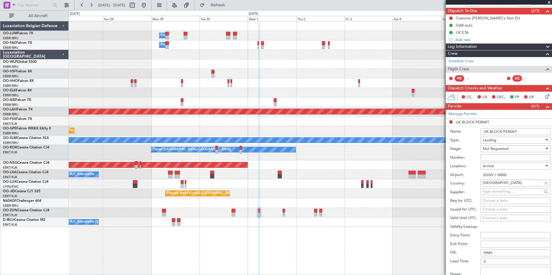
scroll to position [87, 0]
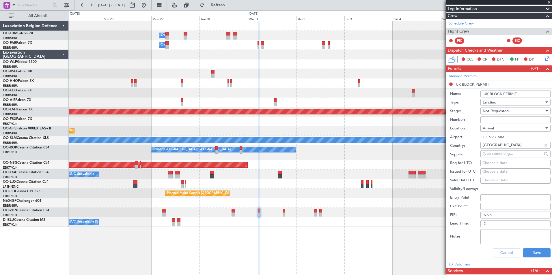
click at [501, 122] on input "Number:" at bounding box center [516, 120] width 70 height 7
paste input "BFOP-2024-30105V8"
type input "BFOP-2024-30105V8"
click at [539, 252] on button "Save" at bounding box center [536, 253] width 27 height 9
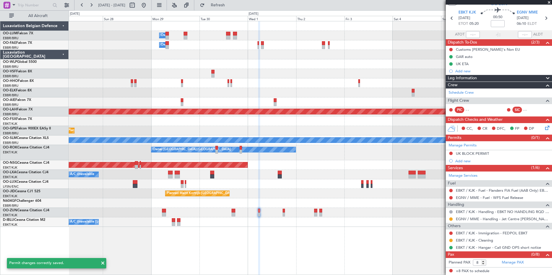
scroll to position [17, 0]
click at [451, 152] on button at bounding box center [450, 153] width 3 height 3
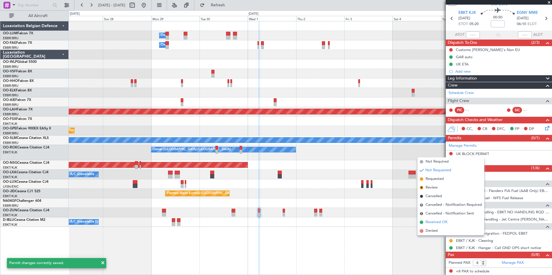
click at [435, 224] on span "Received OK" at bounding box center [437, 223] width 22 height 6
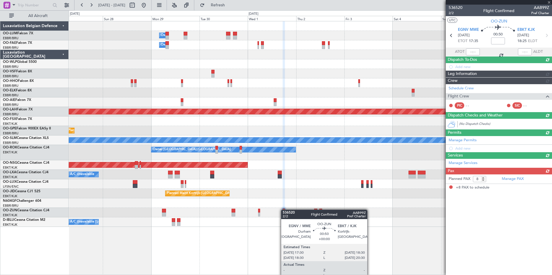
scroll to position [0, 0]
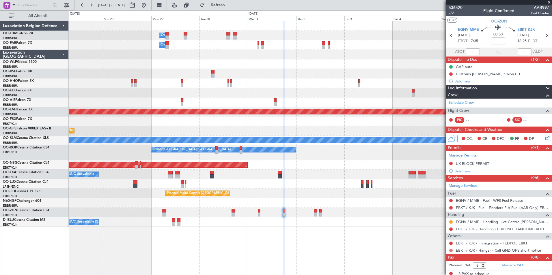
click at [452, 250] on button at bounding box center [450, 250] width 3 height 3
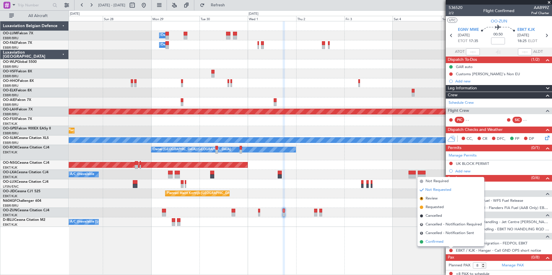
click at [435, 242] on span "Confirmed" at bounding box center [435, 242] width 18 height 6
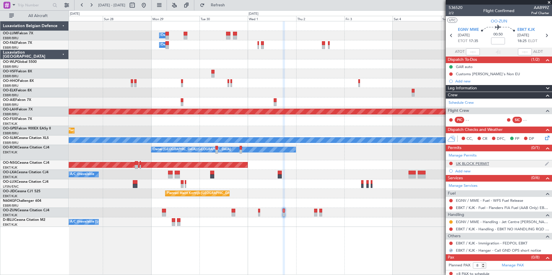
click at [482, 161] on div "UK BLOCK PERMIT" at bounding box center [499, 164] width 106 height 7
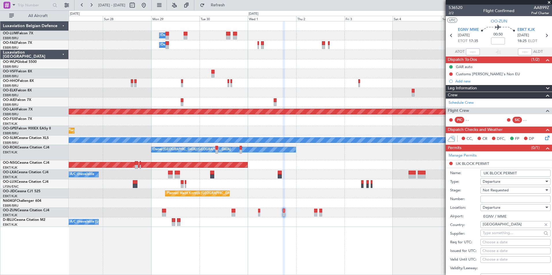
paste input "BFOP-2024-30105V8"
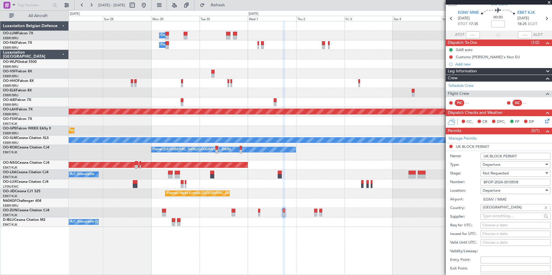
scroll to position [87, 0]
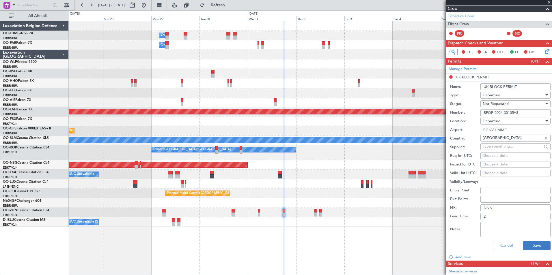
type input "BFOP-2024-30105V8"
click at [536, 249] on button "Save" at bounding box center [536, 245] width 27 height 9
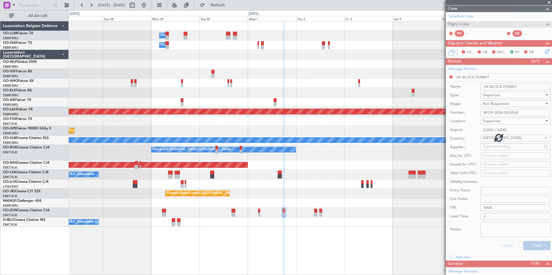
scroll to position [3, 0]
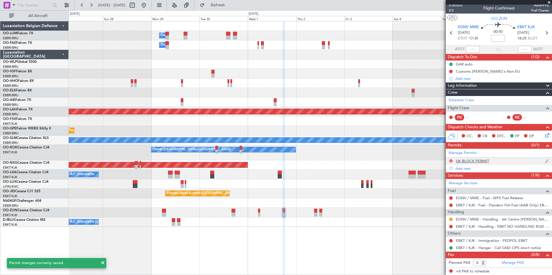
click at [451, 160] on button at bounding box center [450, 160] width 3 height 3
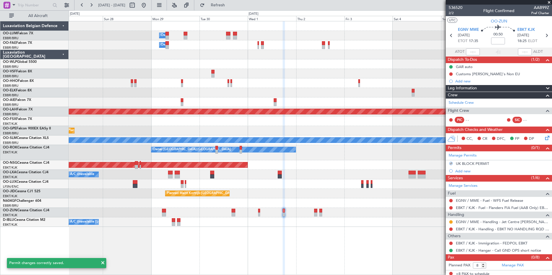
scroll to position [3, 0]
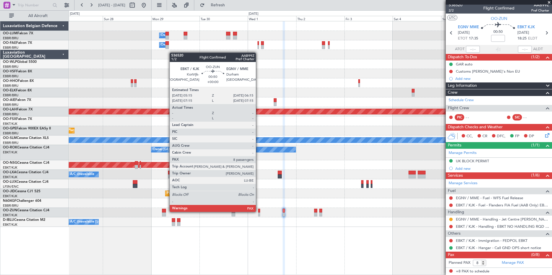
click at [258, 212] on div at bounding box center [259, 211] width 2 height 4
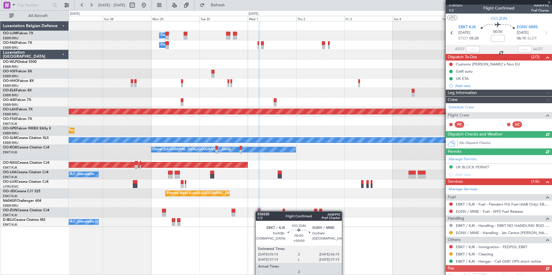
scroll to position [0, 0]
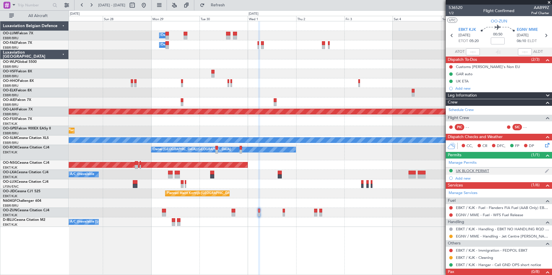
click at [484, 171] on div "UK BLOCK PERMIT" at bounding box center [472, 171] width 33 height 5
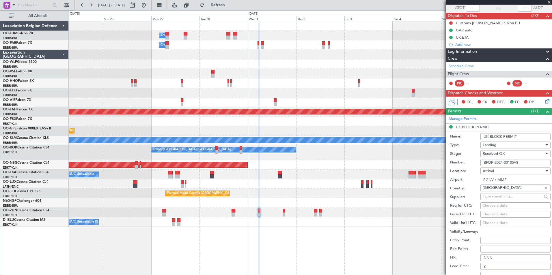
scroll to position [116, 0]
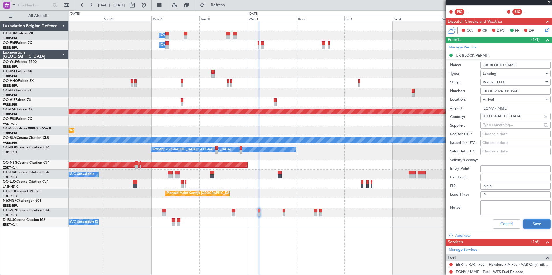
click at [535, 223] on button "Save" at bounding box center [536, 224] width 27 height 9
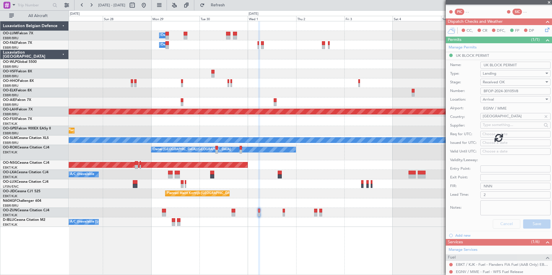
scroll to position [17, 0]
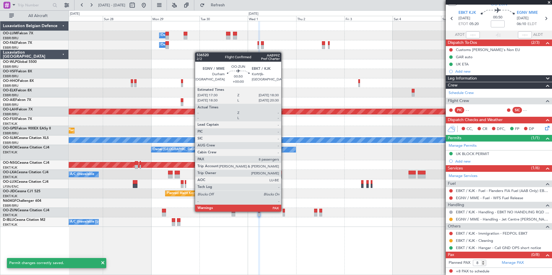
click at [284, 211] on div at bounding box center [284, 211] width 2 height 4
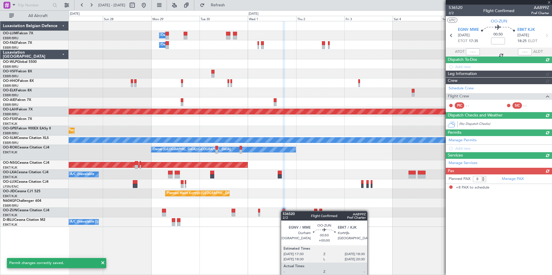
scroll to position [0, 0]
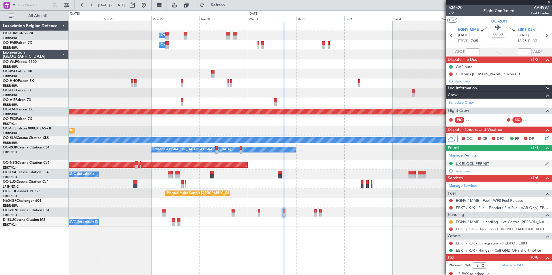
click at [483, 162] on div "UK BLOCK PERMIT" at bounding box center [472, 163] width 33 height 5
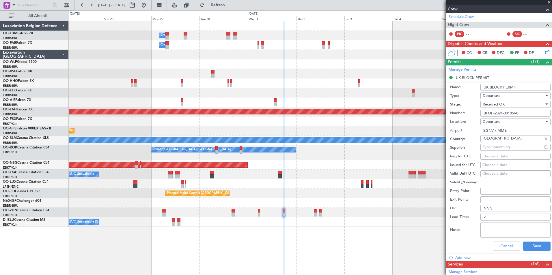
scroll to position [87, 0]
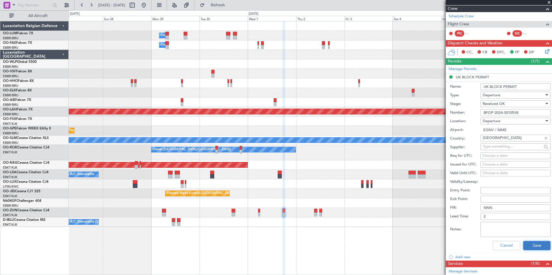
click at [534, 244] on button "Save" at bounding box center [536, 245] width 27 height 9
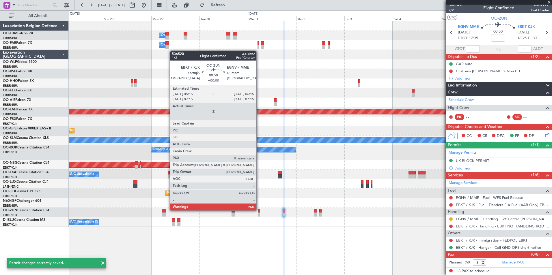
scroll to position [3, 0]
click at [259, 210] on div at bounding box center [259, 211] width 2 height 4
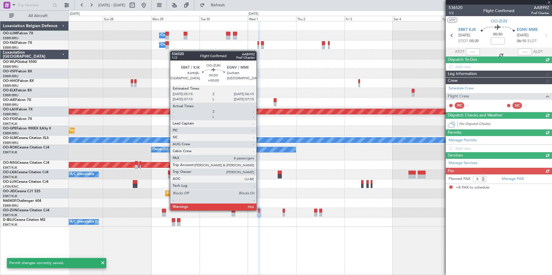
scroll to position [0, 0]
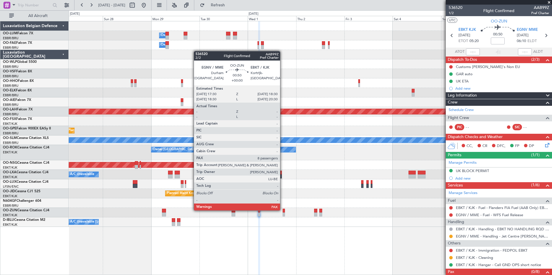
click at [283, 210] on div at bounding box center [284, 211] width 2 height 4
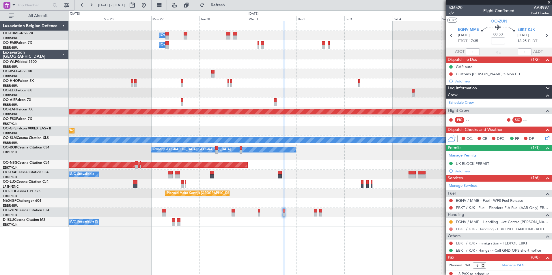
click at [450, 229] on button at bounding box center [450, 229] width 3 height 3
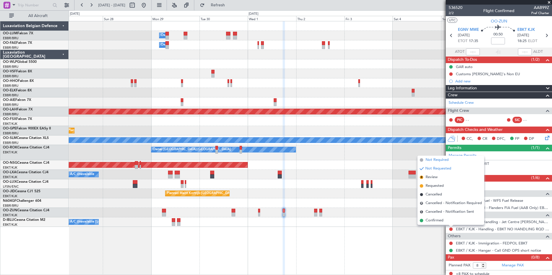
click at [432, 159] on span "Not Required" at bounding box center [437, 160] width 23 height 6
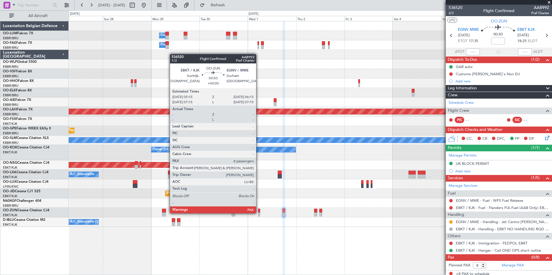
click at [259, 213] on div at bounding box center [259, 215] width 2 height 4
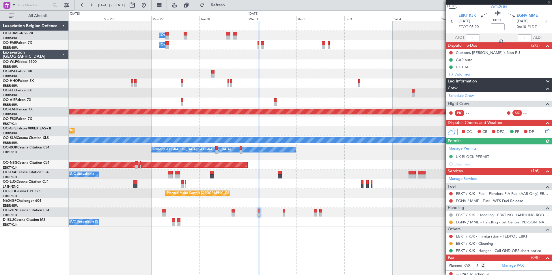
scroll to position [17, 0]
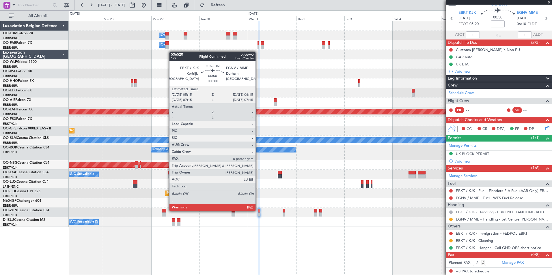
click at [258, 211] on div at bounding box center [259, 211] width 2 height 4
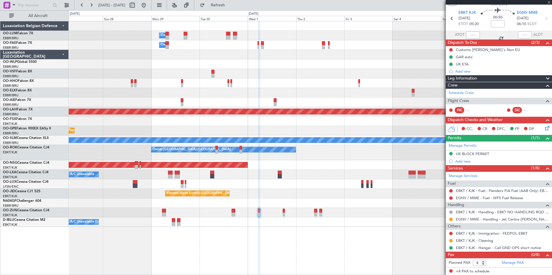
scroll to position [0, 0]
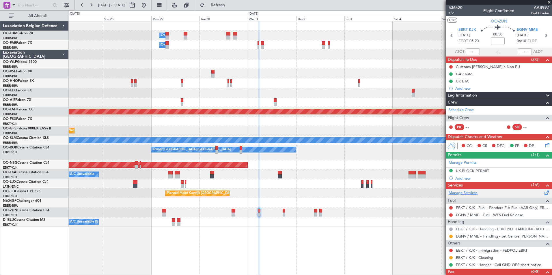
click at [469, 195] on link "Manage Services" at bounding box center [463, 194] width 29 height 6
click at [230, 7] on span "Refresh" at bounding box center [218, 5] width 24 height 4
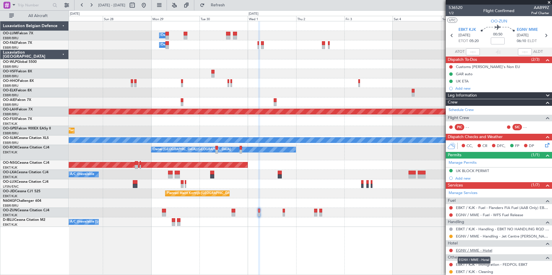
click at [479, 250] on link "EGNV / MME - Hotel" at bounding box center [474, 250] width 36 height 5
click at [225, 0] on fb-refresh-button "Refresh" at bounding box center [214, 5] width 40 height 10
click at [226, 5] on span "Refresh" at bounding box center [218, 5] width 24 height 4
click at [544, 144] on icon at bounding box center [546, 144] width 5 height 5
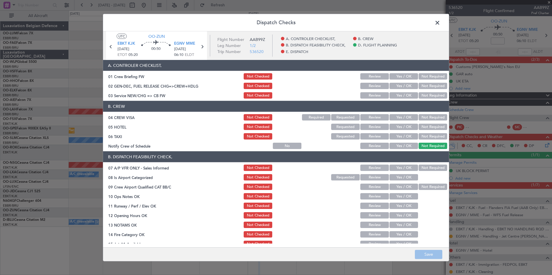
click at [401, 97] on button "Yes / OK" at bounding box center [404, 95] width 29 height 6
click at [421, 119] on button "Not Required" at bounding box center [433, 117] width 29 height 6
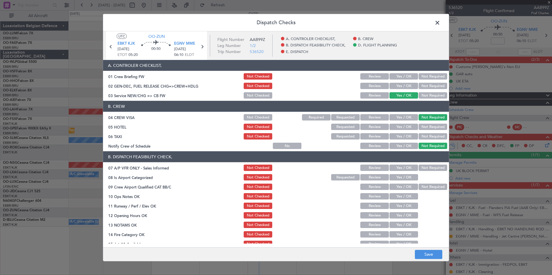
drag, startPoint x: 419, startPoint y: 139, endPoint x: 397, endPoint y: 149, distance: 24.2
click at [419, 138] on button "Not Required" at bounding box center [433, 136] width 29 height 6
click at [398, 146] on button "Yes / OK" at bounding box center [404, 146] width 29 height 6
click at [399, 118] on button "Yes / OK" at bounding box center [404, 117] width 29 height 6
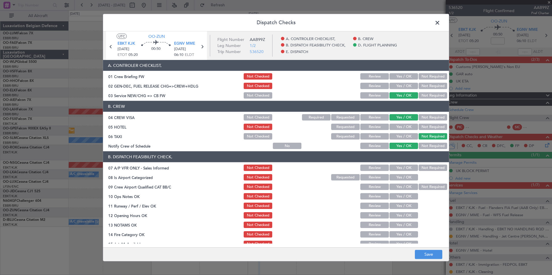
click at [419, 168] on button "Not Required" at bounding box center [433, 168] width 29 height 6
click at [400, 177] on button "Yes / OK" at bounding box center [404, 177] width 29 height 6
click at [424, 187] on button "Not Required" at bounding box center [433, 187] width 29 height 6
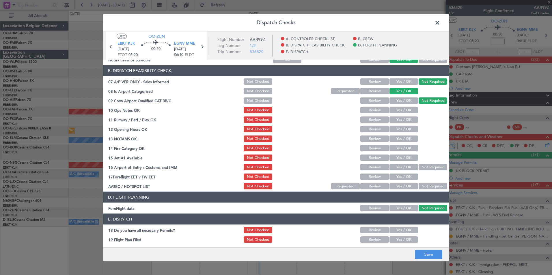
scroll to position [87, 0]
drag, startPoint x: 402, startPoint y: 110, endPoint x: 400, endPoint y: 119, distance: 9.2
click at [402, 110] on button "Yes / OK" at bounding box center [404, 110] width 29 height 6
click at [398, 123] on div "Yes / OK" at bounding box center [403, 120] width 29 height 8
click at [396, 120] on button "Yes / OK" at bounding box center [404, 119] width 29 height 6
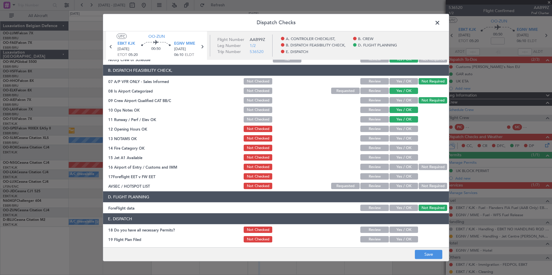
click at [393, 129] on button "Yes / OK" at bounding box center [404, 129] width 29 height 6
drag, startPoint x: 393, startPoint y: 137, endPoint x: 393, endPoint y: 143, distance: 5.8
click at [393, 137] on button "Yes / OK" at bounding box center [404, 138] width 29 height 6
click at [394, 152] on section "B. DISPATCH FEASIBILITY CHECK, 07 A/P VFR ONLY - Sales Informed Not Checked Rev…" at bounding box center [276, 127] width 346 height 125
click at [394, 150] on button "Yes / OK" at bounding box center [404, 148] width 29 height 6
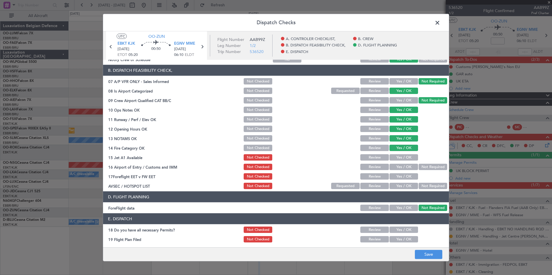
click at [392, 159] on button "Yes / OK" at bounding box center [404, 157] width 29 height 6
click at [392, 163] on div "Yes / OK" at bounding box center [403, 167] width 29 height 8
click at [393, 165] on button "Yes / OK" at bounding box center [404, 167] width 29 height 6
click at [435, 186] on button "Not Required" at bounding box center [433, 186] width 29 height 6
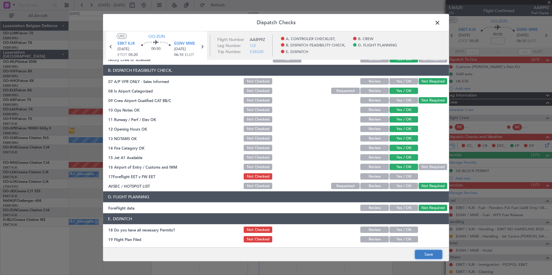
click at [425, 259] on button "Save" at bounding box center [428, 254] width 27 height 9
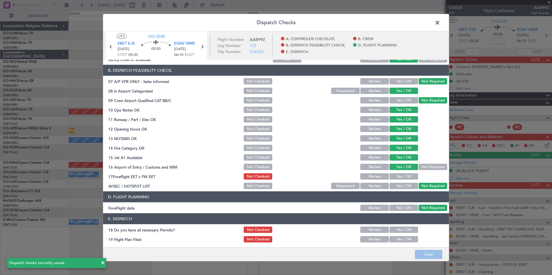
click at [440, 22] on span at bounding box center [440, 24] width 0 height 12
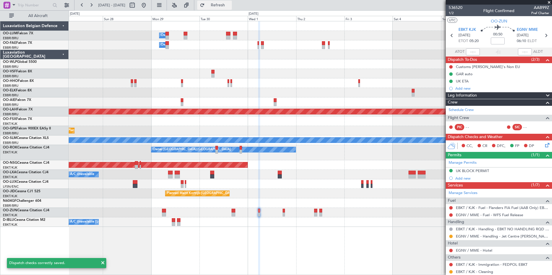
click at [230, 6] on span "Refresh" at bounding box center [218, 5] width 24 height 4
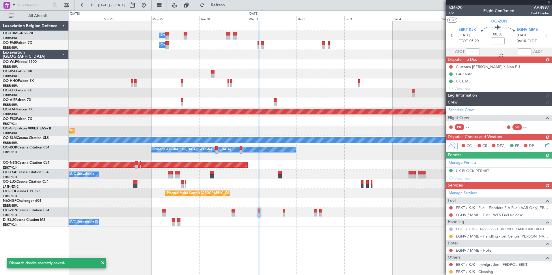
click at [544, 146] on icon at bounding box center [546, 144] width 5 height 5
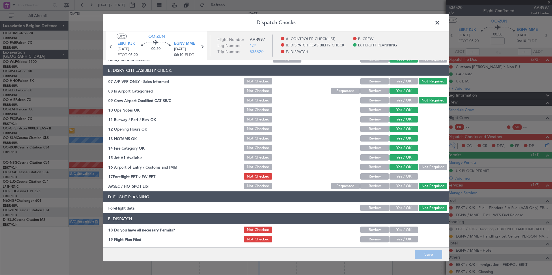
scroll to position [0, 0]
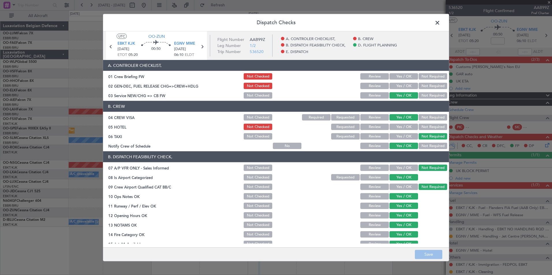
click at [440, 23] on span at bounding box center [440, 24] width 0 height 12
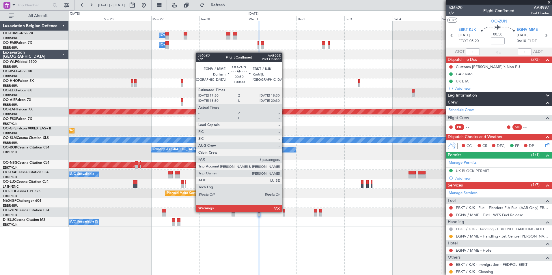
click at [285, 212] on div at bounding box center [284, 211] width 2 height 4
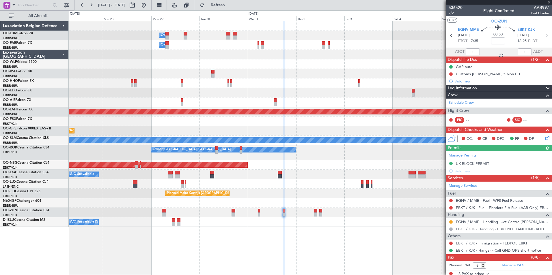
click at [471, 164] on div "Manage Permits UK BLOCK PERMIT Add new" at bounding box center [499, 163] width 106 height 23
click at [485, 162] on div "Manage Permits UK BLOCK PERMIT Add new" at bounding box center [499, 163] width 106 height 23
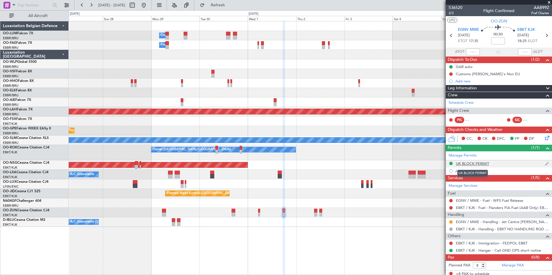
click at [484, 163] on div "UK BLOCK PERMIT" at bounding box center [472, 163] width 33 height 5
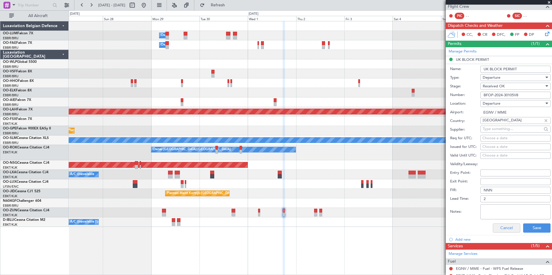
scroll to position [116, 0]
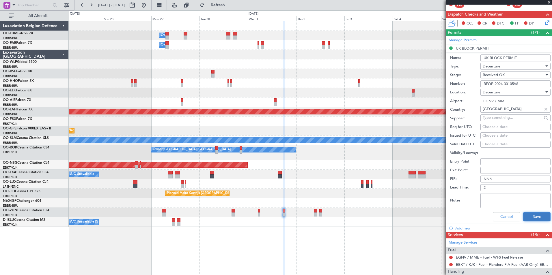
click at [527, 216] on button "Save" at bounding box center [536, 217] width 27 height 9
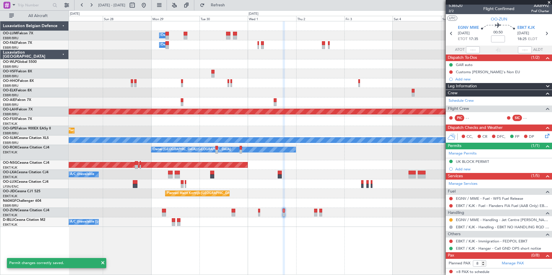
scroll to position [3, 0]
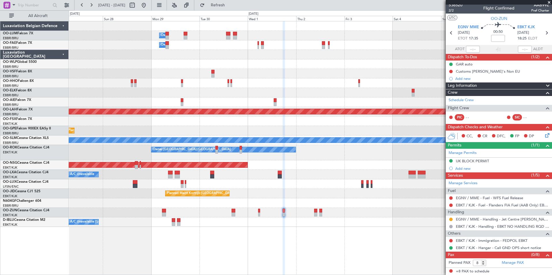
click at [545, 137] on icon at bounding box center [546, 134] width 5 height 5
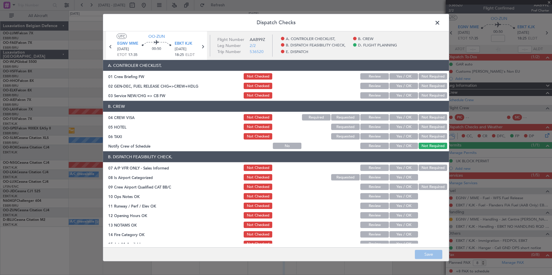
click at [400, 94] on button "Yes / OK" at bounding box center [404, 95] width 29 height 6
click at [405, 117] on button "Yes / OK" at bounding box center [404, 117] width 29 height 6
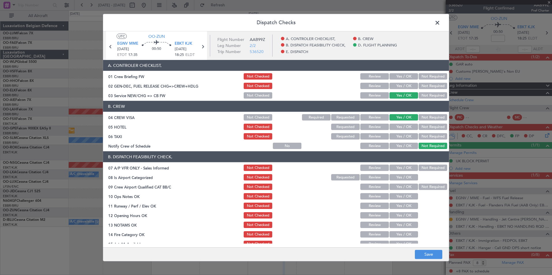
click at [422, 125] on button "Not Required" at bounding box center [433, 127] width 29 height 6
drag, startPoint x: 422, startPoint y: 135, endPoint x: 403, endPoint y: 149, distance: 24.5
click at [420, 139] on button "Not Required" at bounding box center [433, 136] width 29 height 6
click at [402, 145] on button "Yes / OK" at bounding box center [404, 146] width 29 height 6
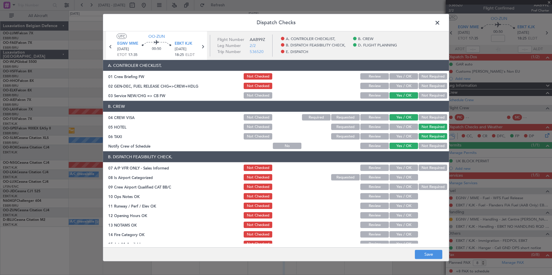
click at [419, 169] on button "Not Required" at bounding box center [433, 168] width 29 height 6
click at [399, 183] on section "B. DISPATCH FEASIBILITY CHECK, 07 A/P VFR ONLY - Sales Informed Not Checked Rev…" at bounding box center [276, 214] width 346 height 125
click at [403, 178] on button "Yes / OK" at bounding box center [404, 177] width 29 height 6
click at [405, 189] on button "Yes / OK" at bounding box center [404, 187] width 29 height 6
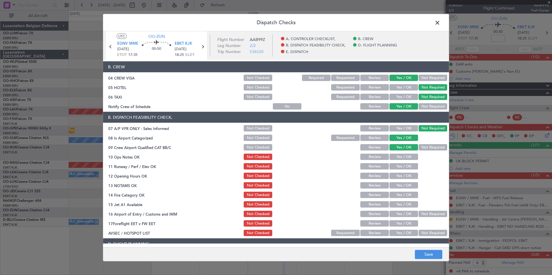
scroll to position [87, 0]
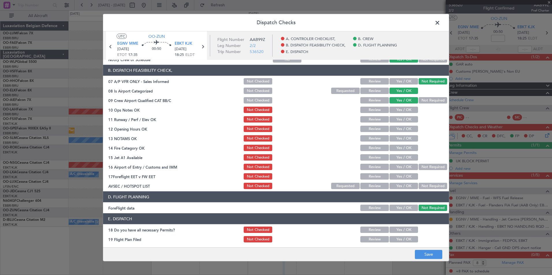
click at [401, 110] on button "Yes / OK" at bounding box center [404, 110] width 29 height 6
click at [401, 120] on button "Yes / OK" at bounding box center [404, 119] width 29 height 6
click at [401, 131] on button "Yes / OK" at bounding box center [404, 129] width 29 height 6
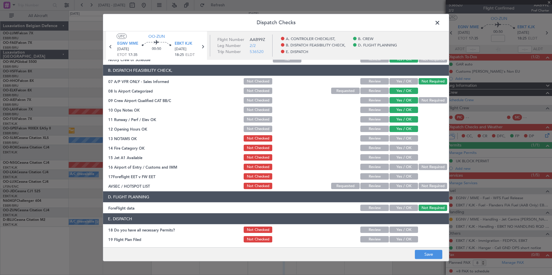
drag, startPoint x: 401, startPoint y: 140, endPoint x: 400, endPoint y: 148, distance: 7.5
click at [401, 140] on button "Yes / OK" at bounding box center [404, 138] width 29 height 6
click at [400, 148] on button "Yes / OK" at bounding box center [404, 148] width 29 height 6
drag, startPoint x: 400, startPoint y: 157, endPoint x: 401, endPoint y: 163, distance: 6.7
click at [400, 160] on button "Yes / OK" at bounding box center [404, 157] width 29 height 6
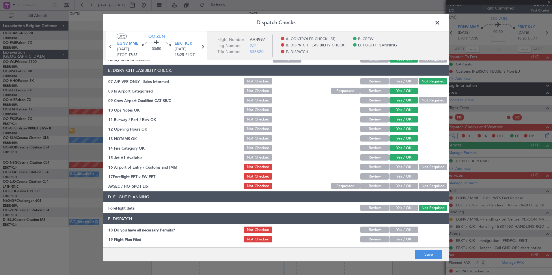
click at [402, 169] on button "Yes / OK" at bounding box center [404, 167] width 29 height 6
click at [419, 183] on button "Not Required" at bounding box center [433, 186] width 29 height 6
drag, startPoint x: 428, startPoint y: 258, endPoint x: 429, endPoint y: 254, distance: 3.8
click at [429, 258] on button "Save" at bounding box center [428, 254] width 27 height 9
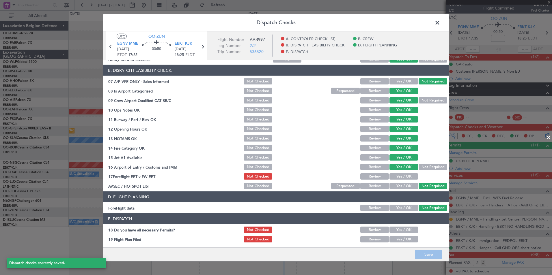
drag, startPoint x: 437, startPoint y: 23, endPoint x: 408, endPoint y: 23, distance: 29.5
click at [440, 23] on span at bounding box center [440, 24] width 0 height 12
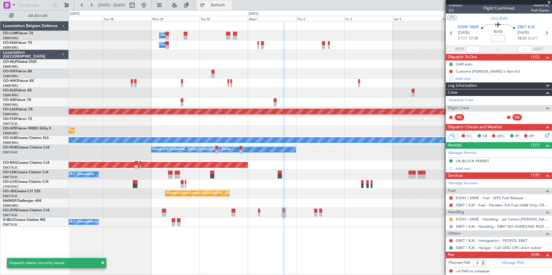
click at [230, 6] on span "Refresh" at bounding box center [218, 5] width 24 height 4
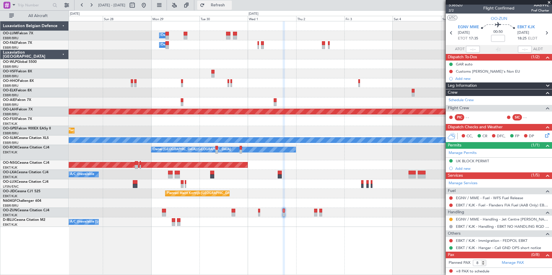
click at [232, 8] on button "Refresh" at bounding box center [214, 5] width 35 height 9
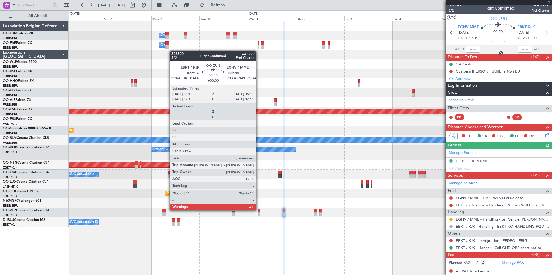
click at [259, 210] on div at bounding box center [259, 211] width 2 height 4
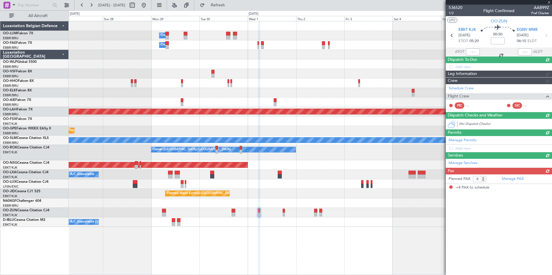
scroll to position [0, 0]
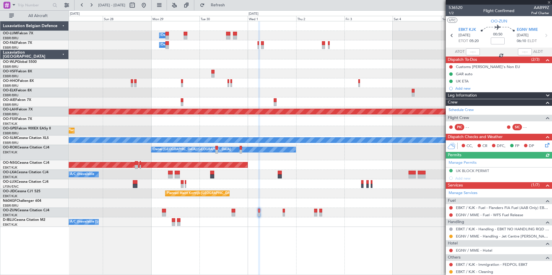
click at [390, 244] on div "Owner Melsbroek Air Base Owner Melsbroek Air Base Planned Maint Kortrijk-Wevelg…" at bounding box center [310, 148] width 483 height 254
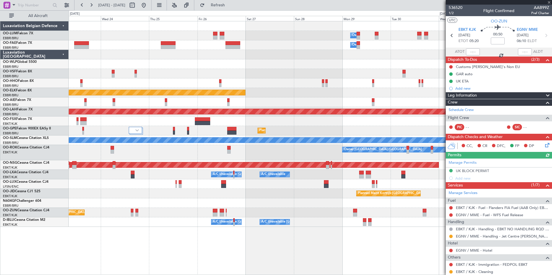
click at [324, 243] on div "Owner Melsbroek Air Base Owner Melsbroek Air Base Planned Maint Kortrijk-Wevelg…" at bounding box center [310, 148] width 483 height 254
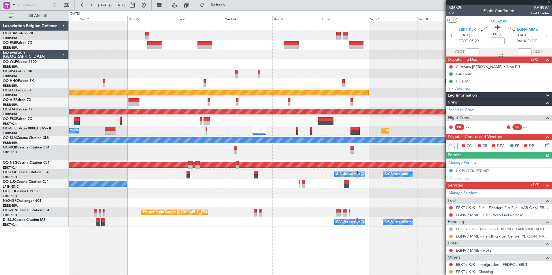
click at [260, 232] on div "Owner Melsbroek Air Base Owner Melsbroek Air Base Planned Maint Kortrijk-Wevelg…" at bounding box center [310, 148] width 483 height 254
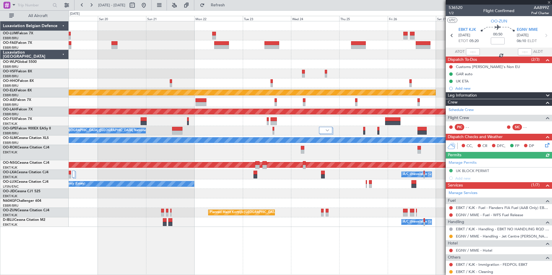
click at [264, 231] on div "Owner Melsbroek Air Base Owner Melsbroek Air Base Planned Maint Kortrijk-Wevelg…" at bounding box center [310, 148] width 483 height 254
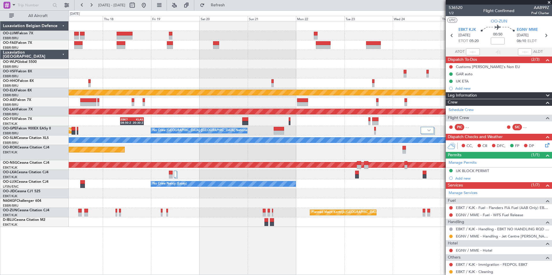
click at [272, 205] on div "Owner Melsbroek Air Base Owner Melsbroek Air Base Planned Maint Kortrijk-Wevelg…" at bounding box center [310, 124] width 483 height 206
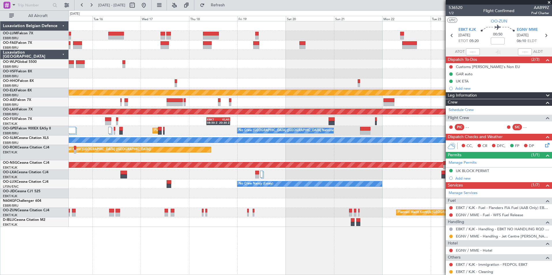
click at [395, 228] on div "Planned Maint Kortrijk-Wevelgem Planned Maint Alton-st Louis (St Louis Regl) EB…" at bounding box center [310, 148] width 483 height 254
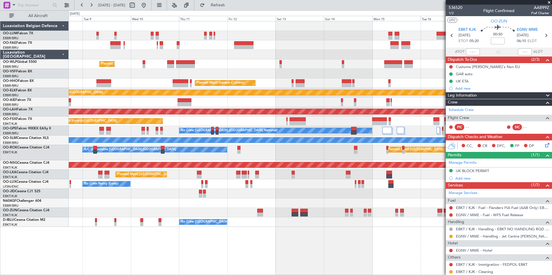
click at [290, 195] on div "Planned Maint Milan (Linate) Planned Maint Geneva (Cointrin) Planned Maint Kort…" at bounding box center [310, 148] width 483 height 254
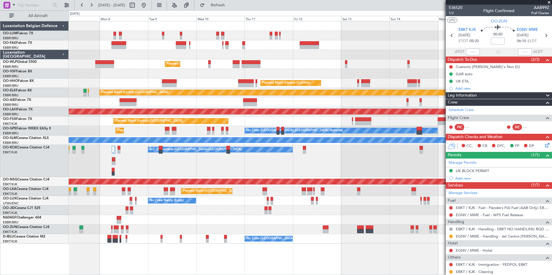
click at [313, 258] on div "Planned Maint Milan (Linate) Planned Maint Geneva (Cointrin) Planned Maint Kort…" at bounding box center [310, 148] width 483 height 254
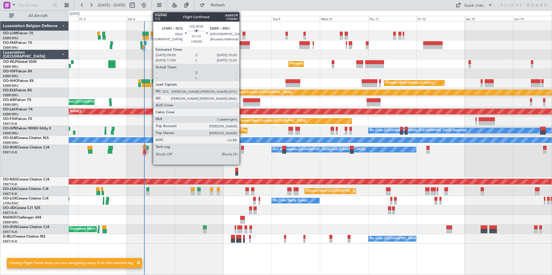
click at [242, 148] on div at bounding box center [242, 148] width 3 height 4
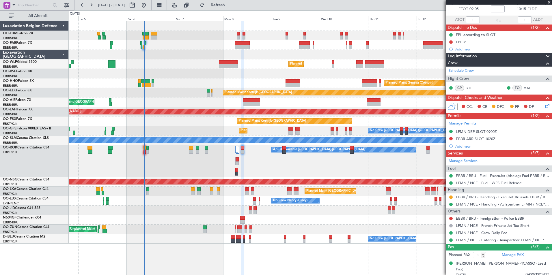
scroll to position [56, 0]
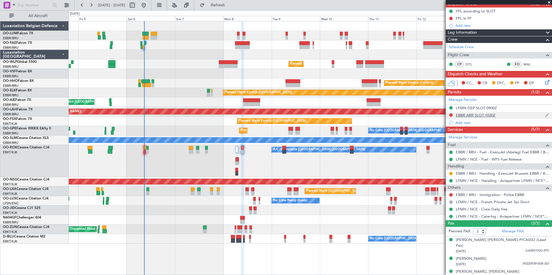
click at [489, 113] on div "EBBR ARR SLOT 1020Z" at bounding box center [476, 115] width 40 height 5
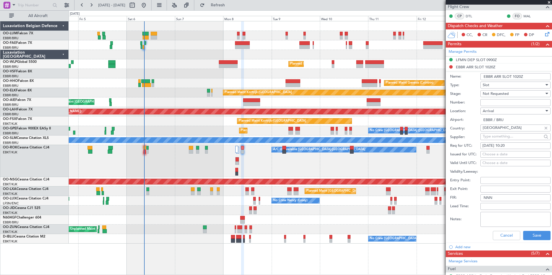
scroll to position [113, 0]
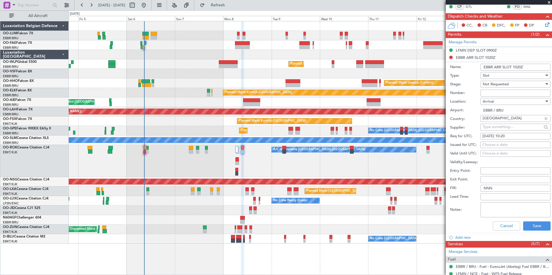
click at [495, 140] on div "Req for UTC: 08/09/2025 10:20" at bounding box center [500, 136] width 100 height 9
click at [490, 147] on div "Choose a date" at bounding box center [516, 145] width 66 height 6
select select "9"
select select "2025"
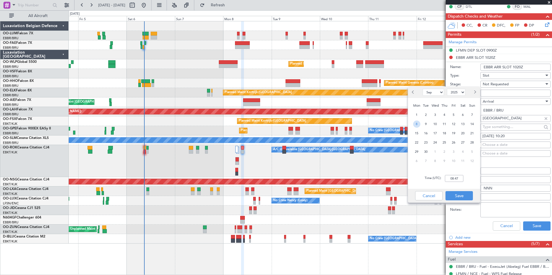
click at [417, 124] on span "8" at bounding box center [416, 124] width 7 height 7
click at [454, 178] on input "00:00" at bounding box center [454, 178] width 18 height 7
type input "10:20"
click at [460, 197] on button "Save" at bounding box center [459, 195] width 27 height 9
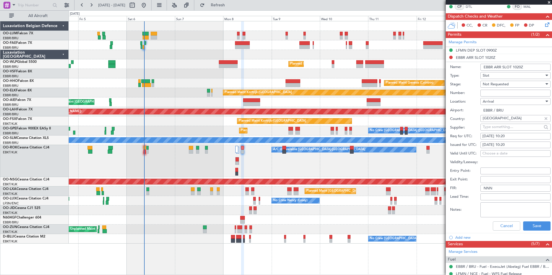
click at [496, 93] on input "Number:" at bounding box center [516, 93] width 70 height 7
paste input "EBBRAAB5821A"
type input "EBBRAAB5821A00"
click at [539, 225] on button "Save" at bounding box center [536, 226] width 27 height 9
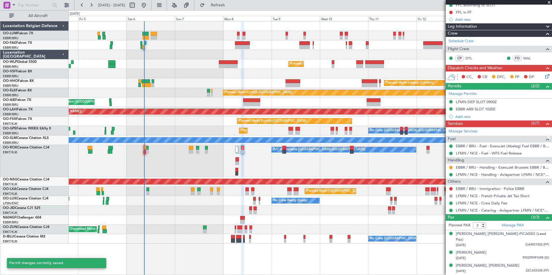
scroll to position [56, 0]
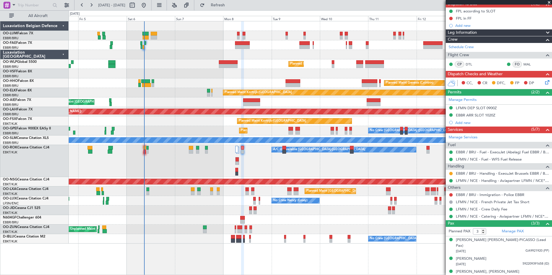
drag, startPoint x: 452, startPoint y: 174, endPoint x: 451, endPoint y: 176, distance: 3.2
click at [452, 174] on button at bounding box center [450, 173] width 3 height 3
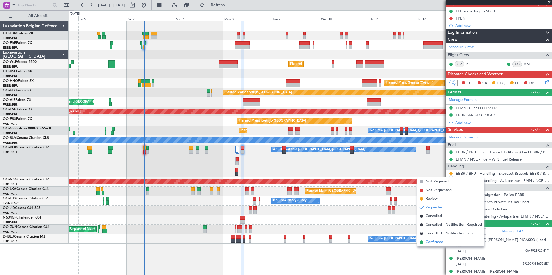
click at [426, 241] on span "Confirmed" at bounding box center [435, 243] width 18 height 6
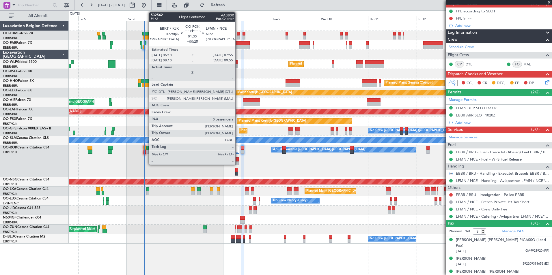
click at [238, 162] on div at bounding box center [237, 164] width 3 height 4
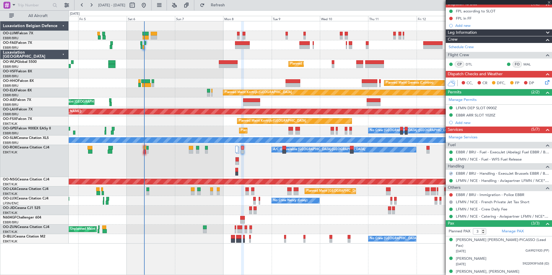
type input "+00:25"
type input "0"
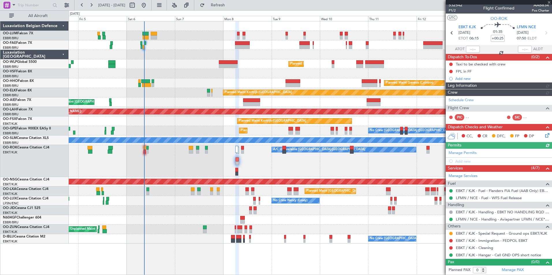
scroll to position [0, 0]
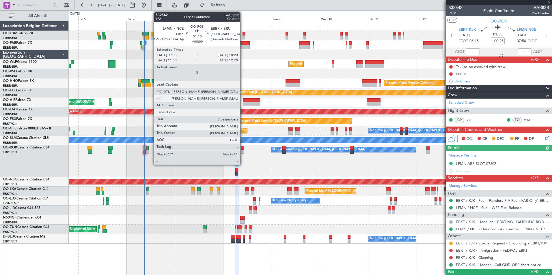
click at [243, 148] on div at bounding box center [242, 148] width 3 height 4
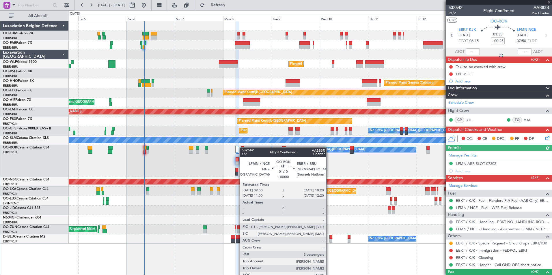
type input "3"
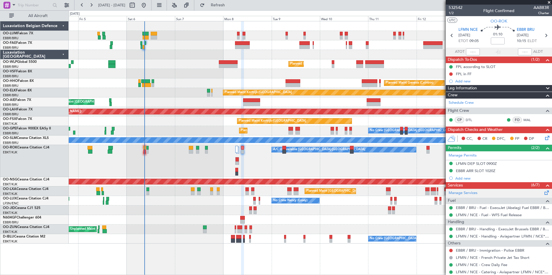
scroll to position [29, 0]
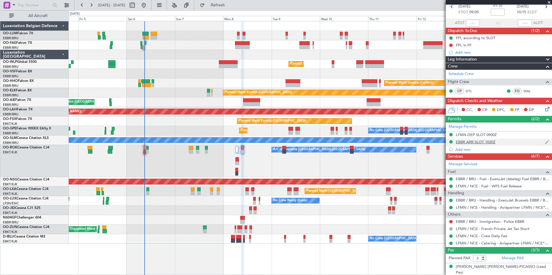
click at [494, 141] on div "EBBR ARR SLOT 1020Z" at bounding box center [476, 142] width 40 height 5
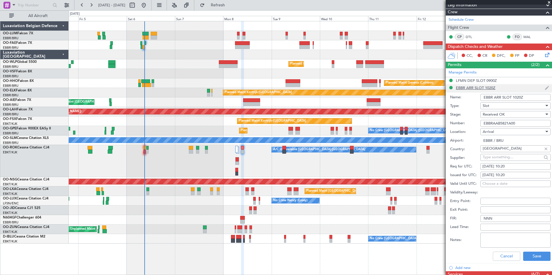
scroll to position [87, 0]
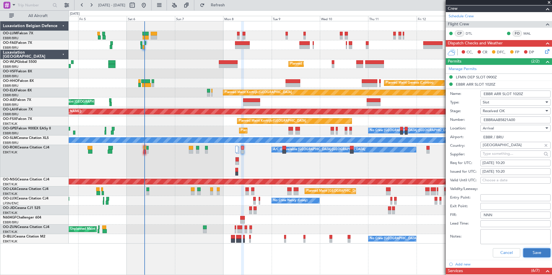
click at [534, 254] on button "Save" at bounding box center [536, 253] width 27 height 9
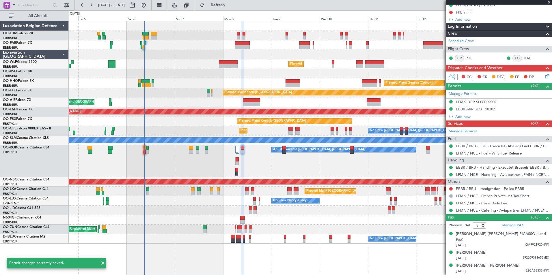
scroll to position [56, 0]
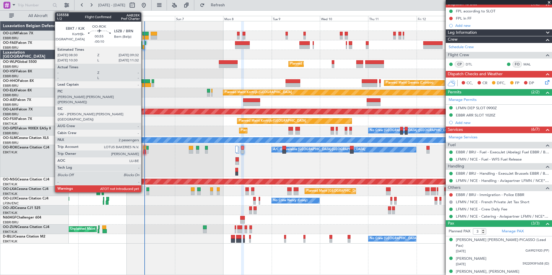
click at [144, 150] on div at bounding box center [145, 152] width 2 height 4
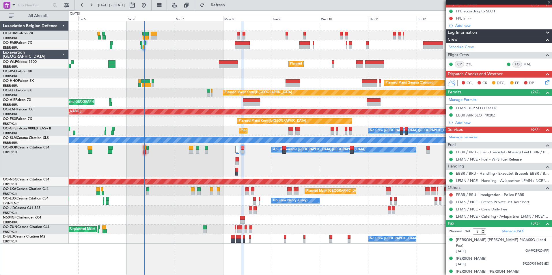
type input "-00:10"
type input "2"
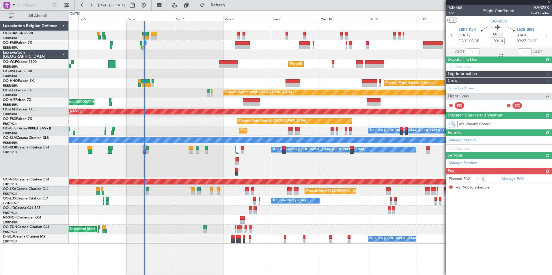
scroll to position [0, 0]
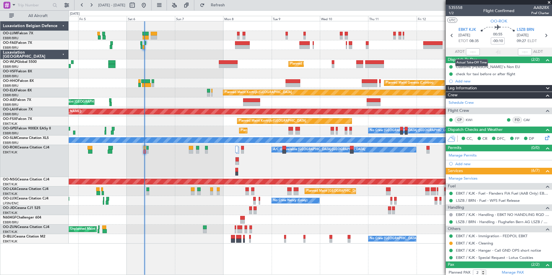
click at [470, 51] on div at bounding box center [473, 52] width 14 height 7
click at [469, 54] on input "text" at bounding box center [473, 52] width 14 height 7
click at [471, 24] on section "UTC OO-ROK" at bounding box center [499, 20] width 106 height 9
type input "08:42"
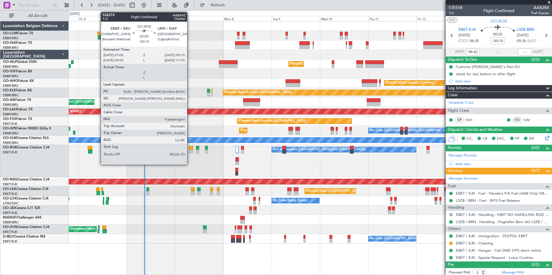
click at [190, 147] on div at bounding box center [191, 148] width 5 height 4
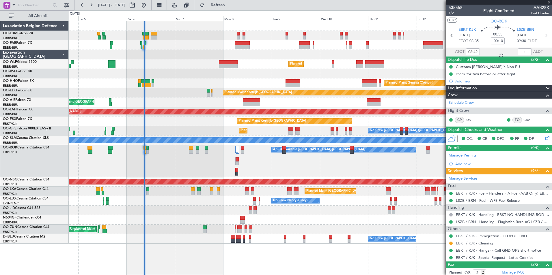
type input "-00:15"
type input "9"
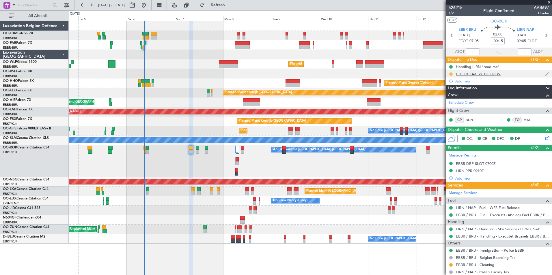
click at [452, 74] on button at bounding box center [450, 73] width 3 height 3
click at [444, 98] on span "Completed" at bounding box center [453, 100] width 19 height 6
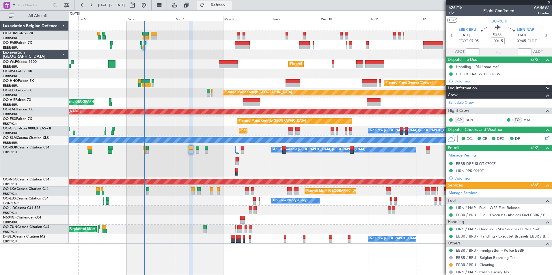
click at [224, 6] on button "Refresh" at bounding box center [214, 5] width 35 height 9
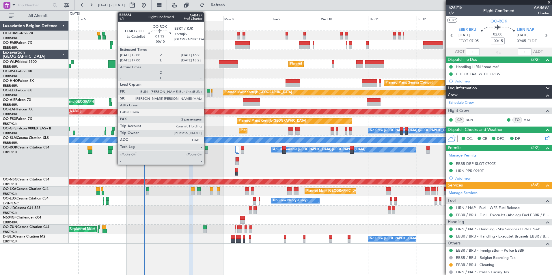
click at [206, 148] on div at bounding box center [206, 148] width 3 height 4
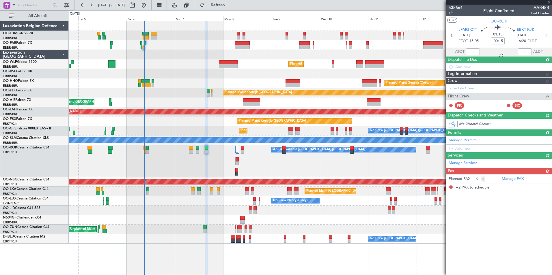
type input "-00:10"
type input "2"
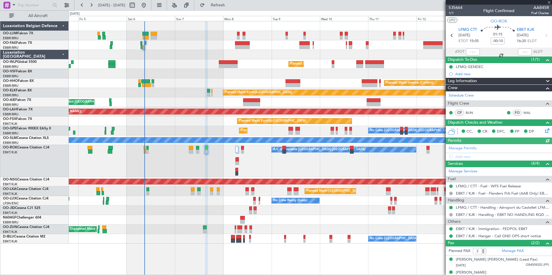
click at [544, 132] on icon at bounding box center [546, 130] width 5 height 5
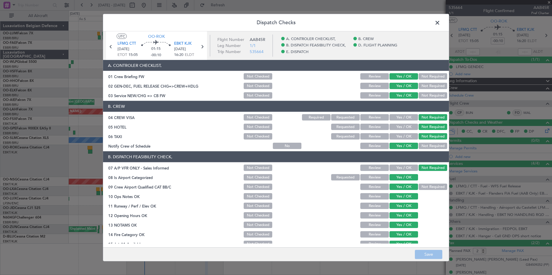
click at [410, 126] on button "Yes / OK" at bounding box center [404, 127] width 29 height 6
drag, startPoint x: 427, startPoint y: 126, endPoint x: 413, endPoint y: 139, distance: 18.0
click at [426, 127] on button "Not Required" at bounding box center [433, 127] width 29 height 6
click at [409, 137] on button "Yes / OK" at bounding box center [404, 136] width 29 height 6
click at [431, 253] on button "Save" at bounding box center [428, 254] width 27 height 9
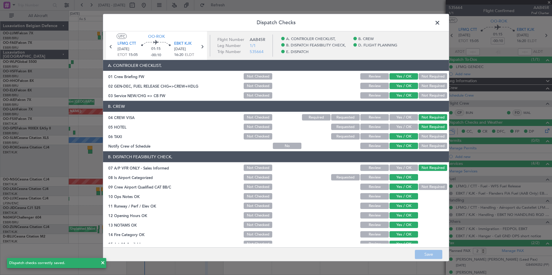
click at [440, 21] on span at bounding box center [440, 24] width 0 height 12
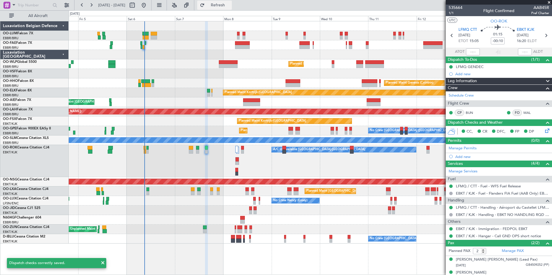
drag, startPoint x: 238, startPoint y: 6, endPoint x: 232, endPoint y: 8, distance: 6.1
click at [230, 5] on span "Refresh" at bounding box center [218, 5] width 24 height 4
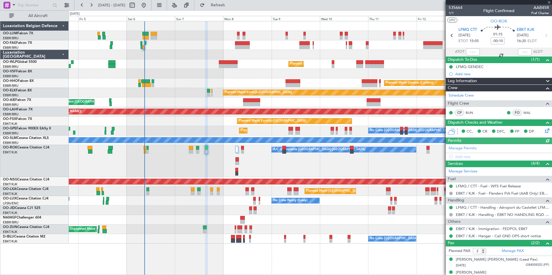
type input "-00:15"
type input "9"
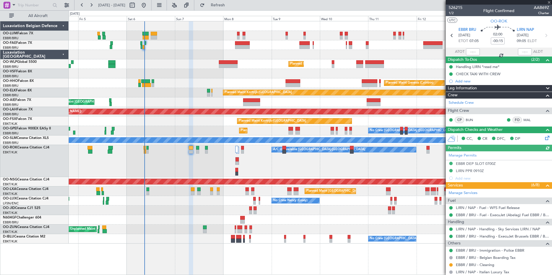
click at [544, 137] on icon at bounding box center [546, 137] width 5 height 5
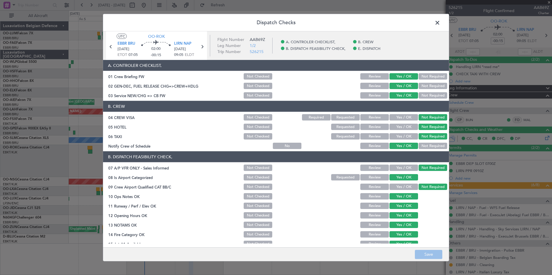
click at [440, 25] on span at bounding box center [440, 24] width 0 height 12
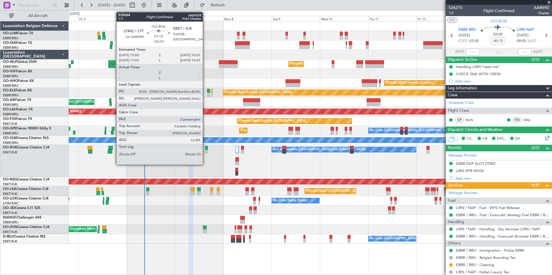
click at [205, 148] on div at bounding box center [206, 148] width 3 height 4
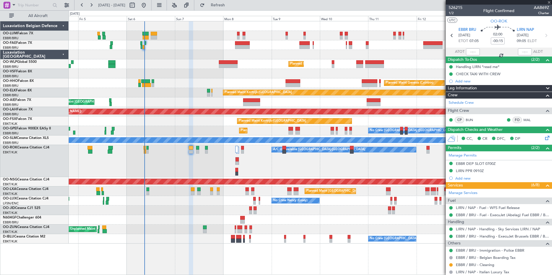
type input "-00:10"
type input "2"
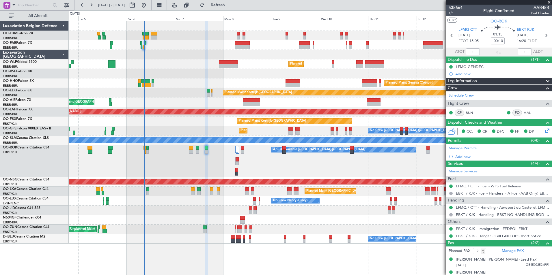
click at [545, 132] on icon at bounding box center [546, 130] width 5 height 5
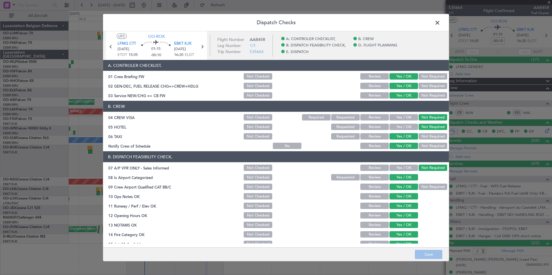
click at [440, 22] on span at bounding box center [440, 24] width 0 height 12
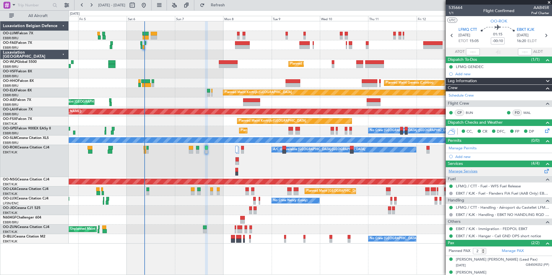
click at [463, 171] on link "Manage Services" at bounding box center [463, 172] width 29 height 6
click at [226, 2] on button "Refresh" at bounding box center [214, 5] width 35 height 9
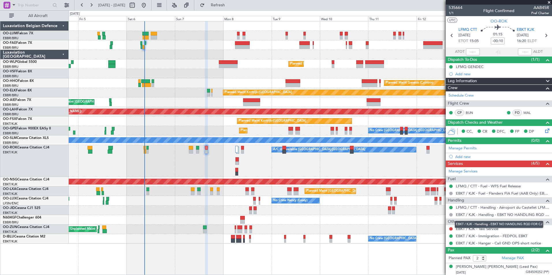
click at [468, 227] on div "EBKT / KJK - Handling - EBKT NO HANDLING RQD FOR CJ" at bounding box center [499, 224] width 89 height 7
click at [475, 229] on link "EBKT / KJK - Taxi Service" at bounding box center [477, 229] width 42 height 5
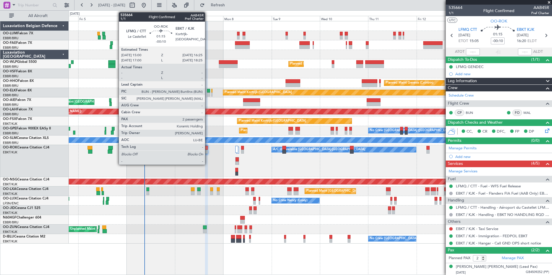
click at [208, 148] on div at bounding box center [206, 148] width 3 height 4
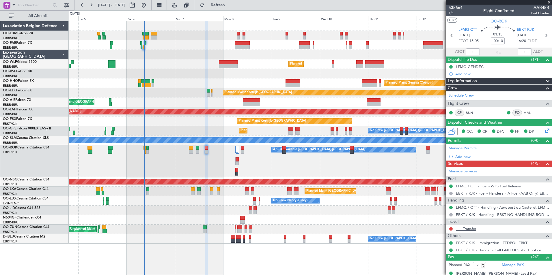
click at [474, 230] on link "--- - Transfer" at bounding box center [466, 229] width 21 height 5
click at [230, 4] on span "Refresh" at bounding box center [218, 5] width 24 height 4
click at [451, 228] on button at bounding box center [450, 229] width 3 height 3
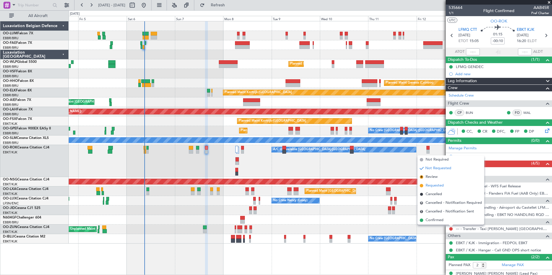
click at [435, 185] on span "Requested" at bounding box center [435, 186] width 18 height 6
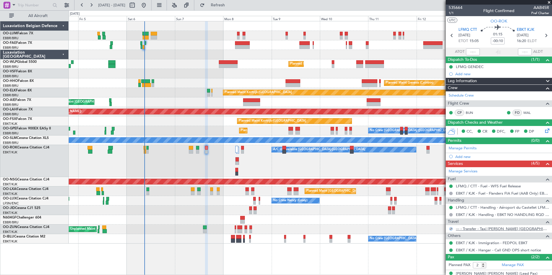
click at [492, 230] on link "--- - Transfer - Taxi [PERSON_NAME] [GEOGRAPHIC_DATA]" at bounding box center [502, 229] width 93 height 5
click at [473, 229] on link "--- - Transfer - Taxi [PERSON_NAME] [GEOGRAPHIC_DATA]" at bounding box center [502, 229] width 93 height 5
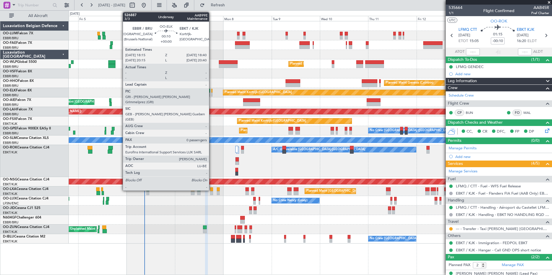
click at [212, 91] on div at bounding box center [211, 91] width 1 height 4
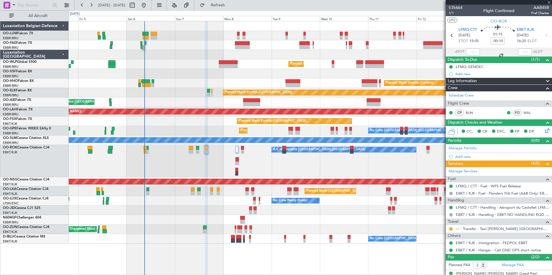
type input "0"
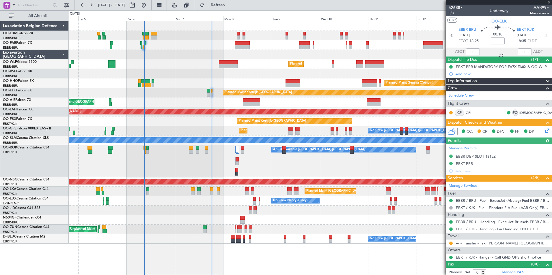
click at [476, 243] on mat-tooltip-component "EBKT / KJK - Hangar - Call GND OPS short notice" at bounding box center [498, 247] width 82 height 15
click at [491, 243] on mat-tooltip-component "EBKT / KJK - Hangar - Call GND OPS short notice" at bounding box center [498, 247] width 82 height 15
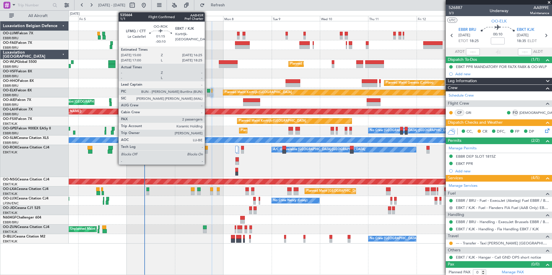
click at [207, 147] on div at bounding box center [206, 148] width 3 height 4
type input "-00:10"
type input "2"
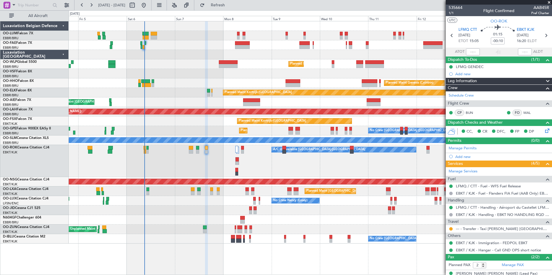
click at [144, 42] on div "Owner Melsbroek Air Base" at bounding box center [310, 45] width 483 height 10
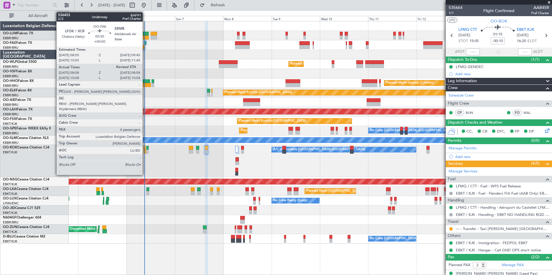
click at [145, 42] on div at bounding box center [145, 43] width 2 height 4
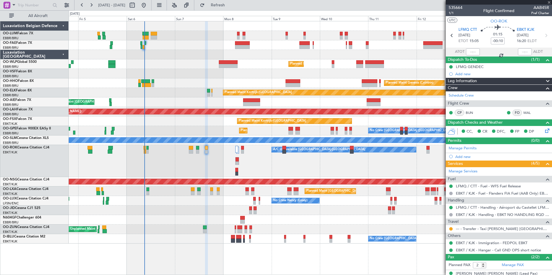
type input "08:18"
type input "0"
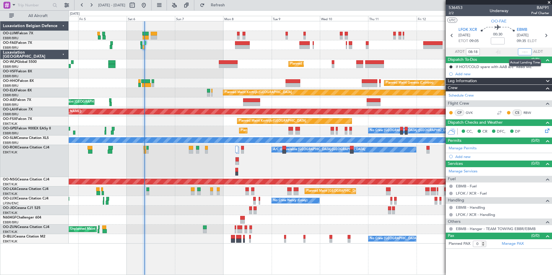
click at [522, 52] on input "text" at bounding box center [525, 52] width 14 height 7
type input "08:54"
click at [230, 7] on span "Refresh" at bounding box center [218, 5] width 24 height 4
click at [240, 10] on div "Owner Melsbroek Air Base Planned Maint Brussels (Brussels National) Owner Melsb…" at bounding box center [276, 142] width 552 height 265
click at [230, 7] on span "Refresh" at bounding box center [218, 5] width 24 height 4
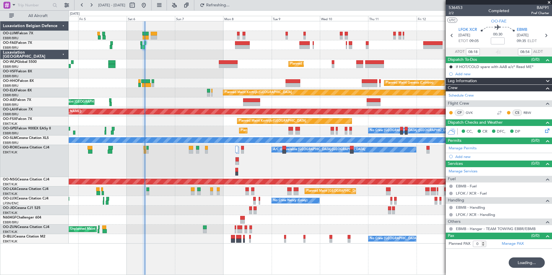
click at [365, 262] on div "Owner Melsbroek Air Base Planned Maint Brussels (Brussels National) Owner Melsb…" at bounding box center [310, 148] width 483 height 254
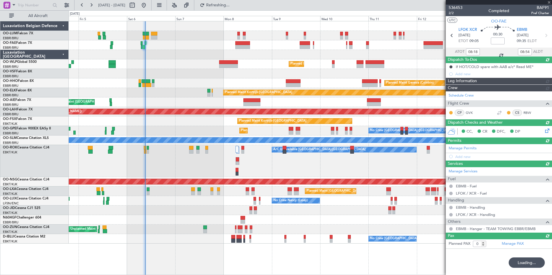
click at [346, 265] on div "Owner Melsbroek Air Base Planned Maint Brussels (Brussels National) Owner Melsb…" at bounding box center [310, 148] width 483 height 254
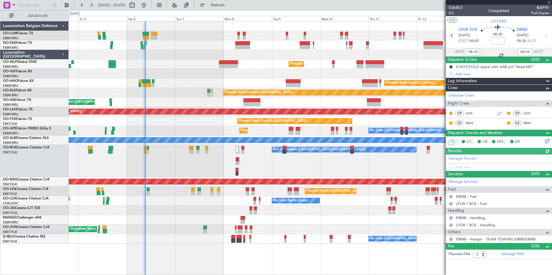
click at [232, 1] on button "Refresh" at bounding box center [214, 5] width 35 height 9
click at [205, 144] on div "A/C Unavailable [GEOGRAPHIC_DATA]" at bounding box center [310, 141] width 483 height 10
click at [206, 148] on div at bounding box center [206, 148] width 3 height 4
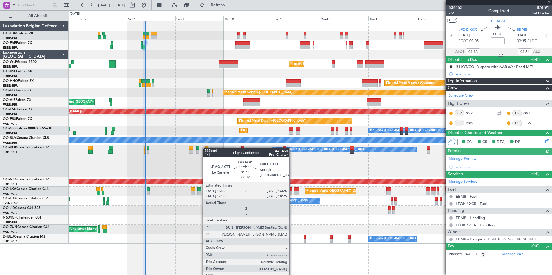
type input "-00:10"
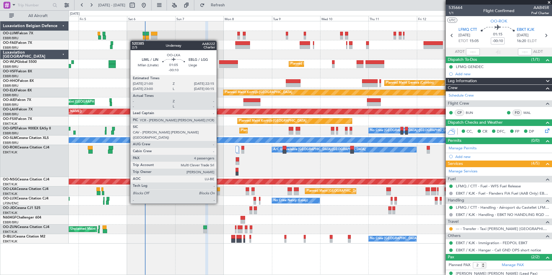
click at [219, 193] on div at bounding box center [218, 193] width 3 height 4
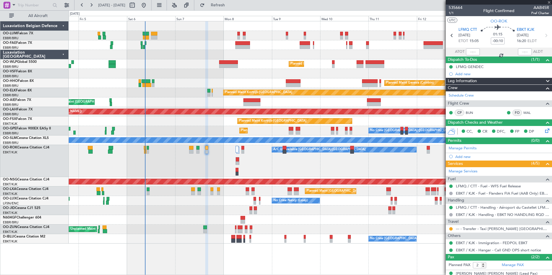
type input "4"
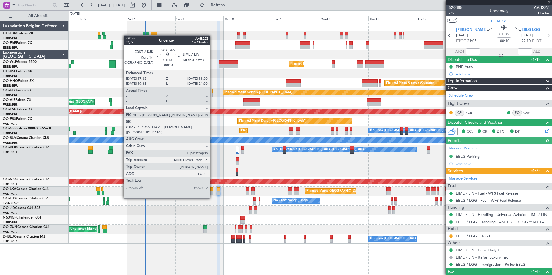
click at [213, 188] on div at bounding box center [212, 190] width 3 height 4
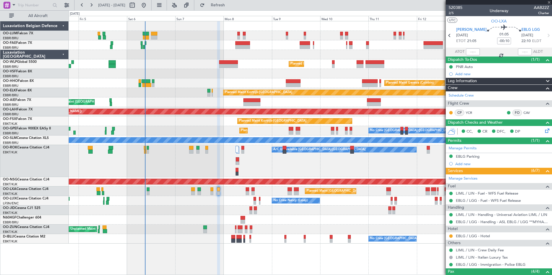
type input "0"
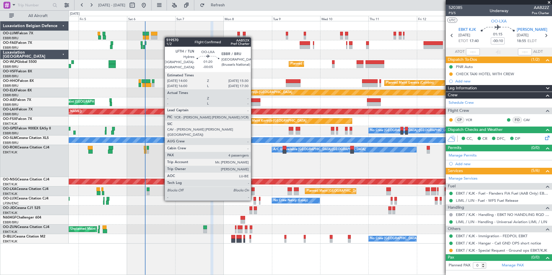
click at [254, 190] on div at bounding box center [253, 190] width 3 height 4
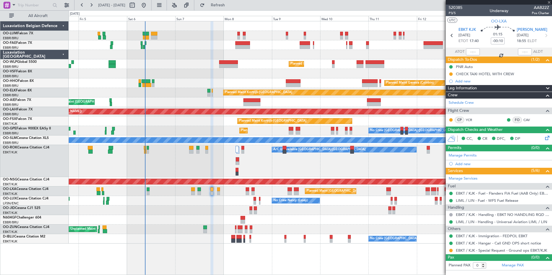
type input "-00:05"
type input "4"
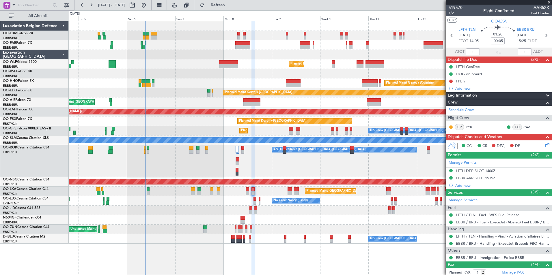
click at [245, 189] on div "Planned Maint [GEOGRAPHIC_DATA] ([GEOGRAPHIC_DATA] National)" at bounding box center [310, 192] width 483 height 10
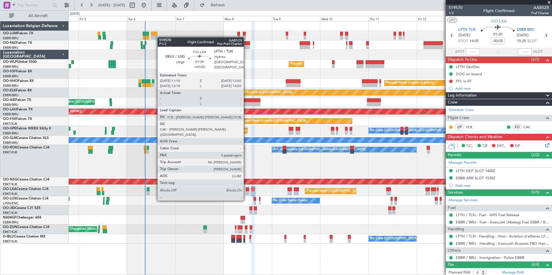
click at [246, 189] on div at bounding box center [247, 190] width 3 height 4
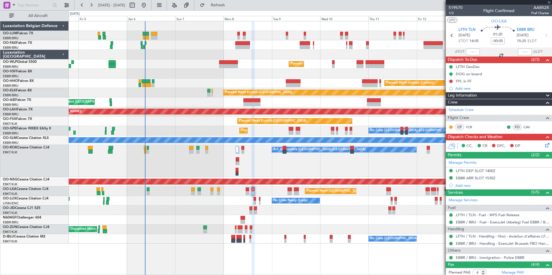
type input "0"
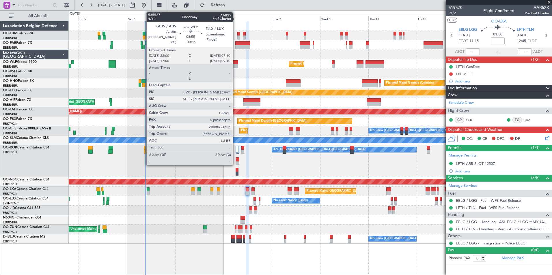
click at [235, 64] on div at bounding box center [228, 62] width 18 height 4
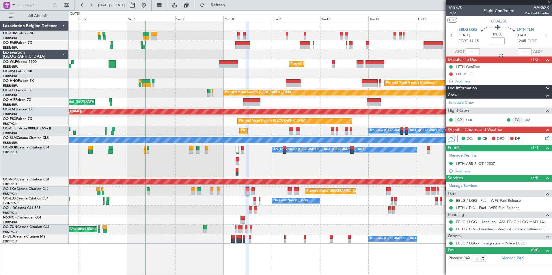
type input "-00:35"
type input "5"
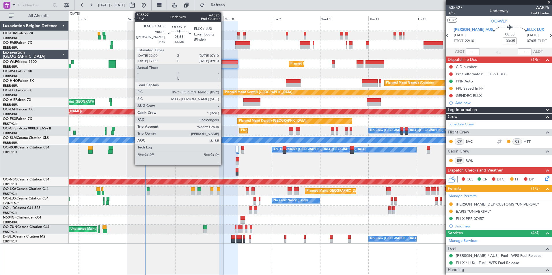
click at [224, 63] on div at bounding box center [228, 62] width 18 height 4
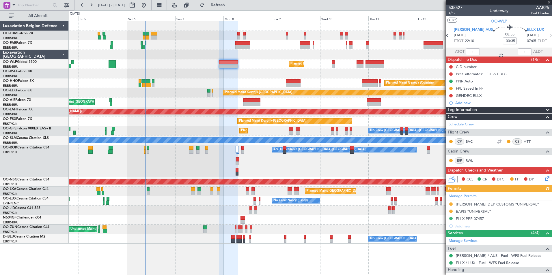
click at [544, 180] on icon at bounding box center [546, 178] width 5 height 5
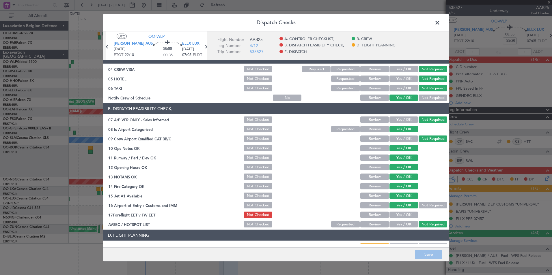
scroll to position [107, 0]
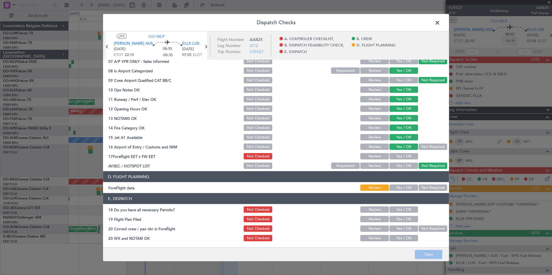
click at [425, 187] on button "Not Required" at bounding box center [433, 188] width 29 height 6
click at [426, 251] on button "Save" at bounding box center [428, 254] width 27 height 9
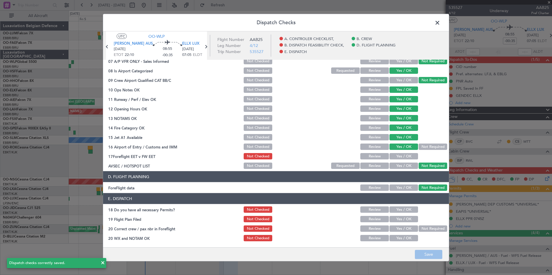
click at [440, 21] on span at bounding box center [440, 24] width 0 height 12
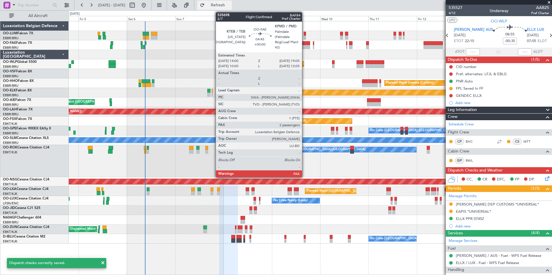
click at [232, 2] on button "Refresh" at bounding box center [214, 5] width 35 height 9
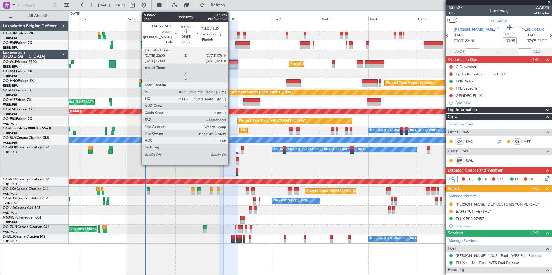
click at [231, 63] on div at bounding box center [228, 62] width 18 height 4
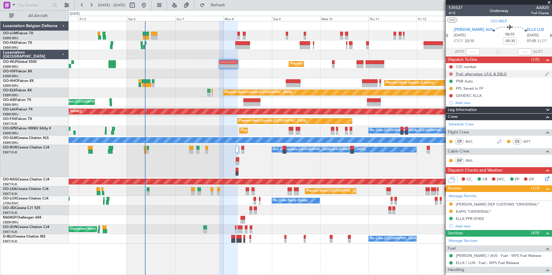
click at [452, 74] on button at bounding box center [450, 73] width 3 height 3
click at [449, 99] on span "Completed" at bounding box center [453, 100] width 19 height 6
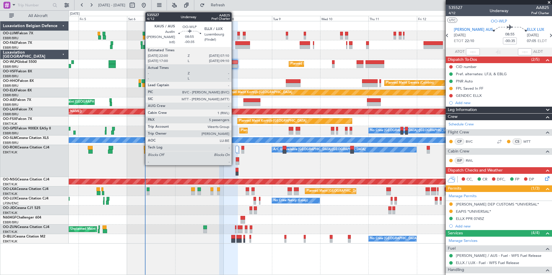
click at [234, 64] on div at bounding box center [228, 62] width 18 height 4
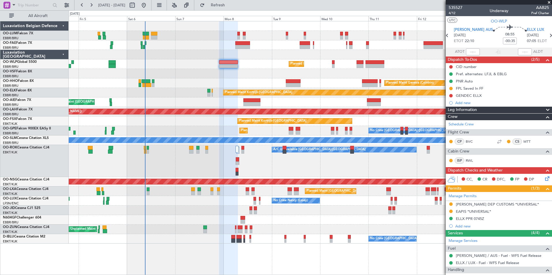
click at [116, 88] on div "Planned Maint Kortrijk-[GEOGRAPHIC_DATA]" at bounding box center [310, 93] width 483 height 10
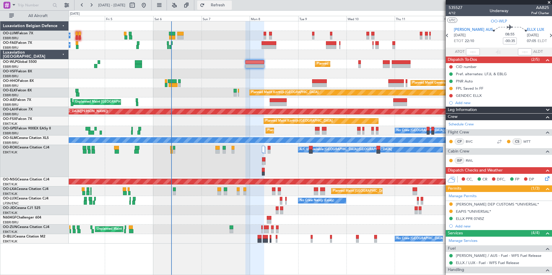
click at [230, 7] on span "Refresh" at bounding box center [218, 5] width 24 height 4
click at [230, 4] on span "Refresh" at bounding box center [218, 5] width 24 height 4
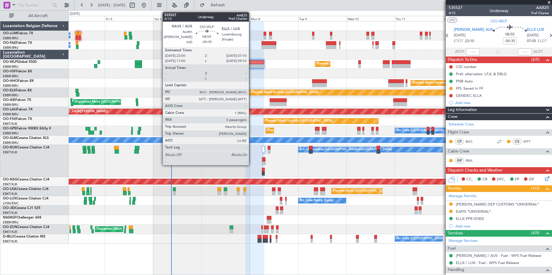
click at [253, 66] on div at bounding box center [254, 66] width 18 height 4
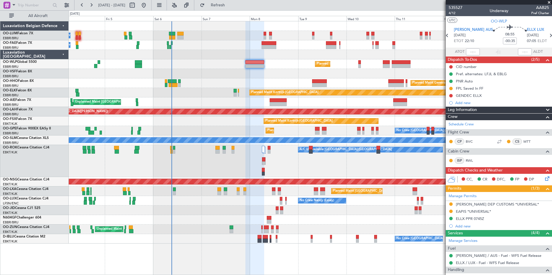
click at [235, 4] on fb-refresh-button "Refresh" at bounding box center [214, 5] width 40 height 10
click at [235, 10] on fb-refresh-button "Refresh" at bounding box center [214, 5] width 40 height 10
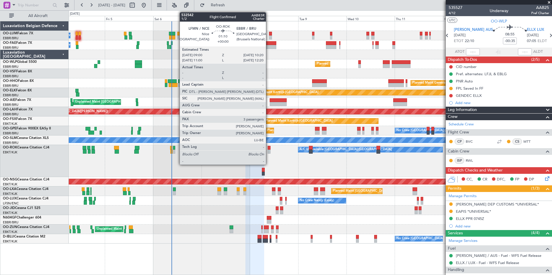
click at [269, 149] on div at bounding box center [269, 148] width 3 height 4
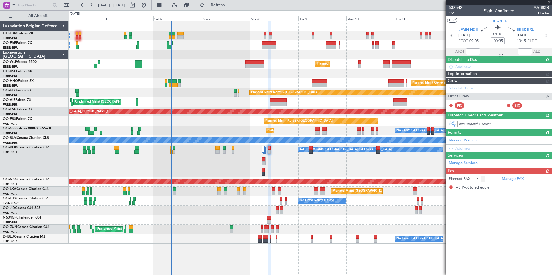
type input "3"
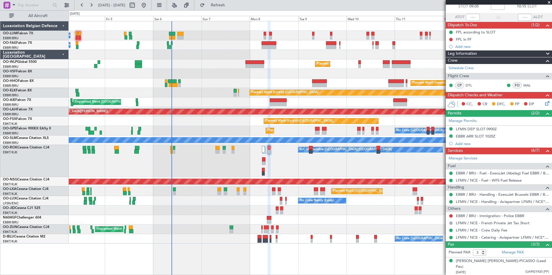
scroll to position [27, 0]
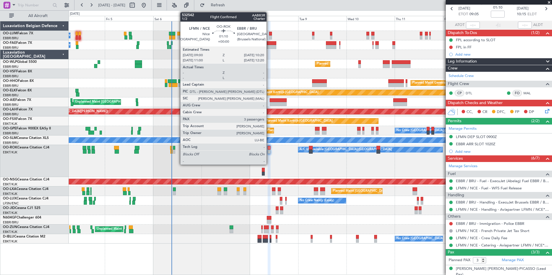
click at [269, 148] on div at bounding box center [269, 148] width 3 height 4
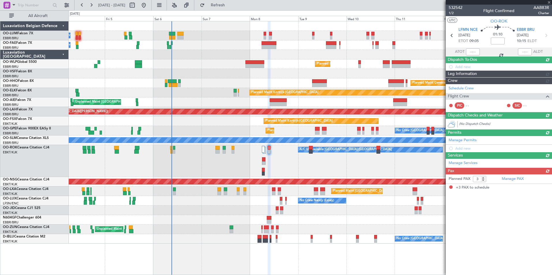
scroll to position [0, 0]
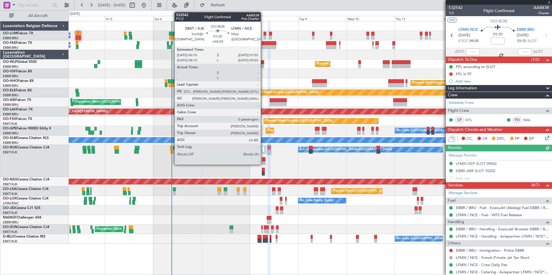
click at [263, 159] on div at bounding box center [263, 160] width 3 height 4
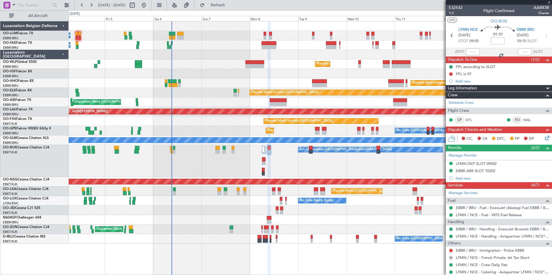
type input "+00:25"
type input "0"
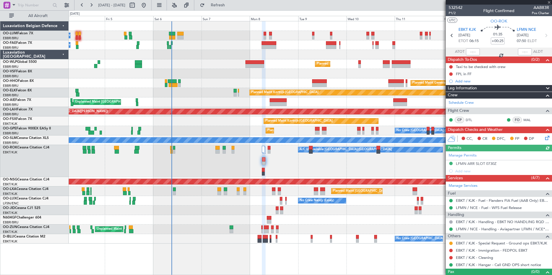
scroll to position [10, 0]
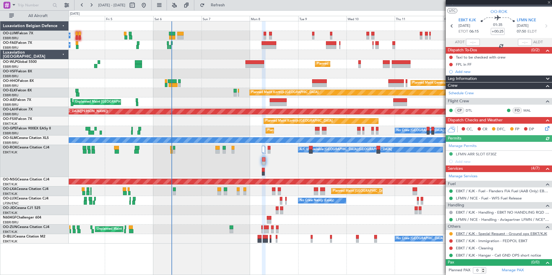
click at [511, 235] on link "EBKT / KJK - Special Request - Ground ops EBKT/KJK" at bounding box center [501, 234] width 91 height 5
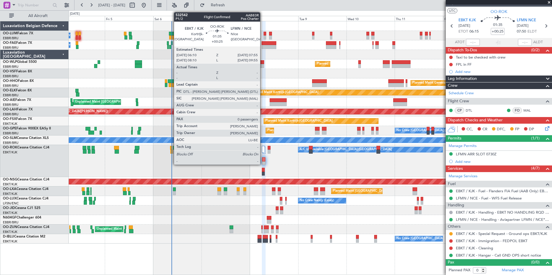
click at [263, 161] on div at bounding box center [263, 160] width 3 height 4
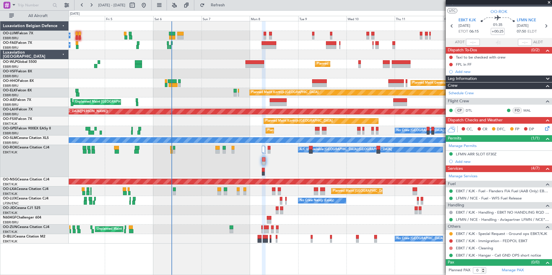
click at [450, 248] on button at bounding box center [450, 248] width 3 height 3
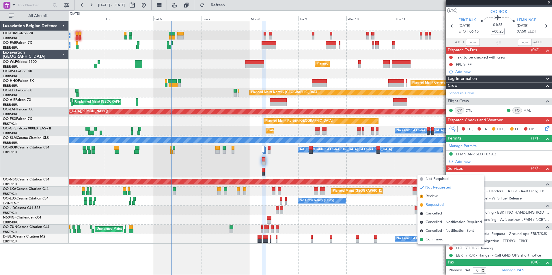
click at [437, 202] on li "Requested" at bounding box center [451, 205] width 67 height 9
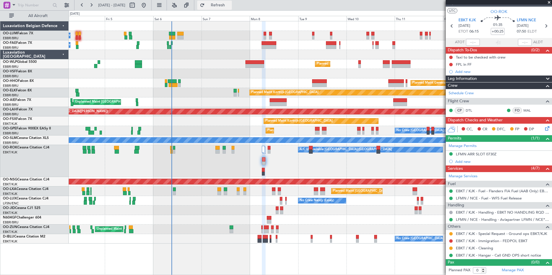
click at [230, 6] on span "Refresh" at bounding box center [218, 5] width 24 height 4
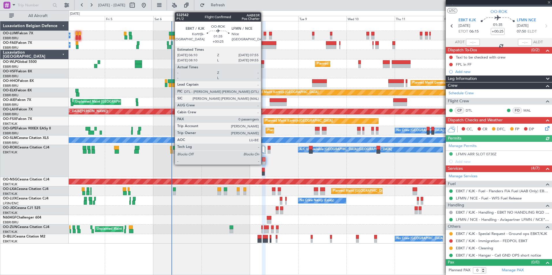
click at [264, 160] on div at bounding box center [263, 160] width 3 height 4
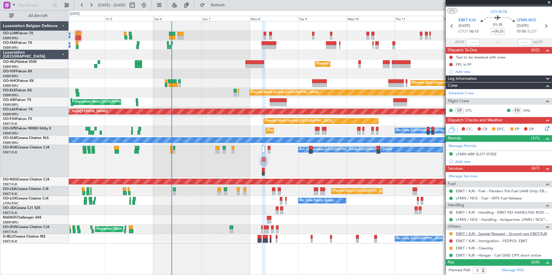
click at [522, 235] on link "EBKT / KJK - Special Request - Ground ops EBKT/KJK" at bounding box center [501, 234] width 91 height 5
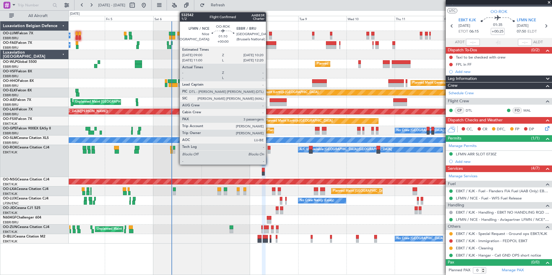
click at [269, 147] on div at bounding box center [269, 148] width 3 height 4
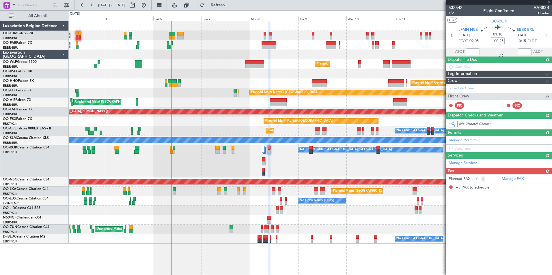
type input "3"
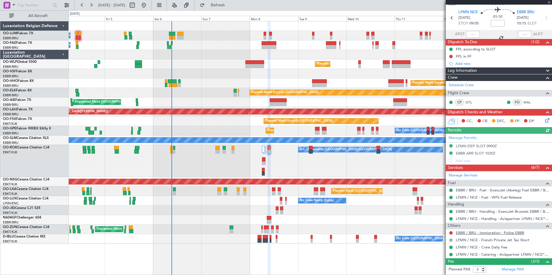
scroll to position [29, 0]
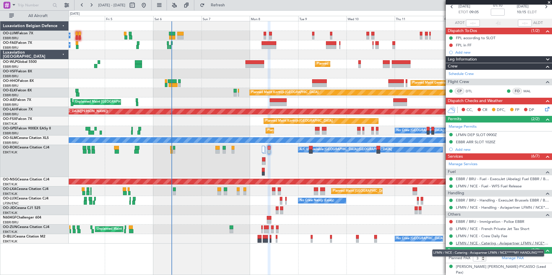
click at [479, 243] on link "LFMN / NCE - Catering - Aviapartner LFMN / NCE*****MY HANDLING****" at bounding box center [502, 243] width 93 height 5
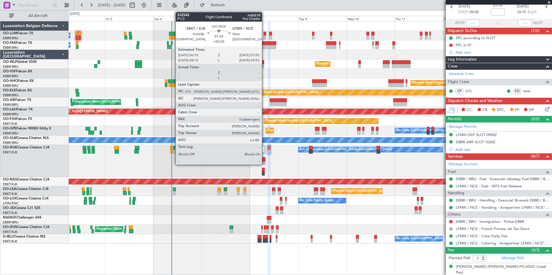
click at [265, 159] on div at bounding box center [263, 160] width 3 height 4
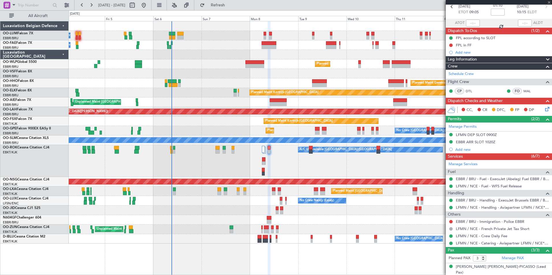
type input "+00:25"
type input "0"
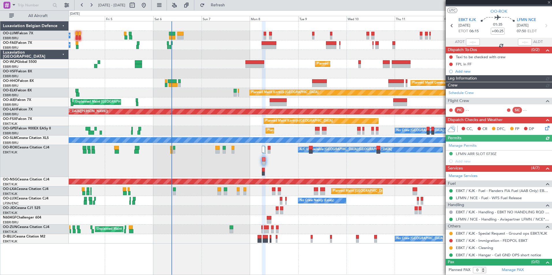
scroll to position [0, 0]
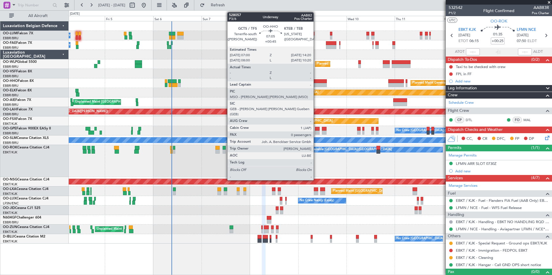
click at [316, 83] on div at bounding box center [319, 81] width 15 height 4
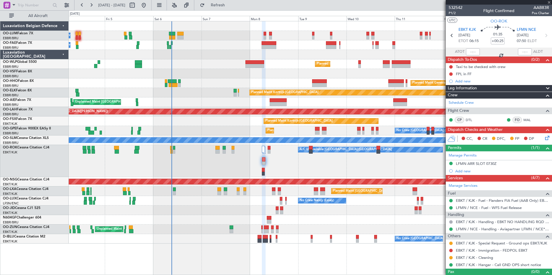
type input "+00:45"
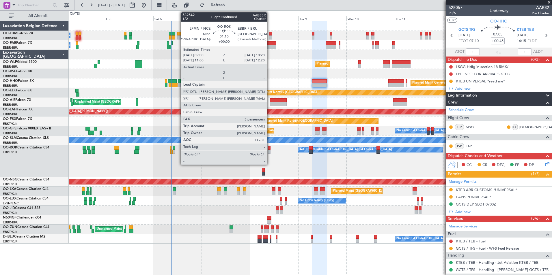
click at [270, 148] on div at bounding box center [269, 148] width 3 height 4
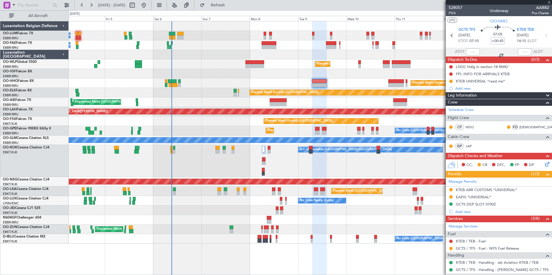
type input "3"
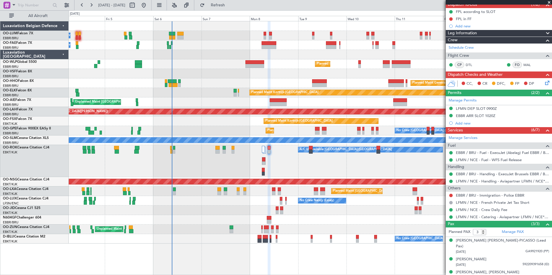
scroll to position [56, 0]
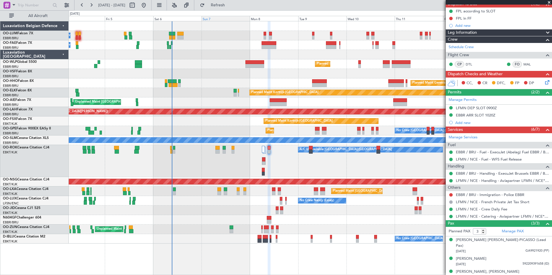
drag, startPoint x: 234, startPoint y: 5, endPoint x: 234, endPoint y: 16, distance: 11.6
click at [230, 5] on span "Refresh" at bounding box center [218, 5] width 24 height 4
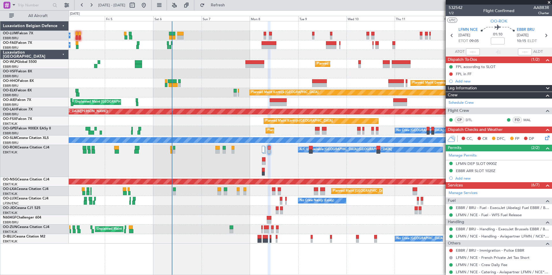
click at [328, 275] on html "[DATE] - [DATE] Refresh Quick Links All Aircraft Owner [GEOGRAPHIC_DATA] Planne…" at bounding box center [276, 137] width 552 height 275
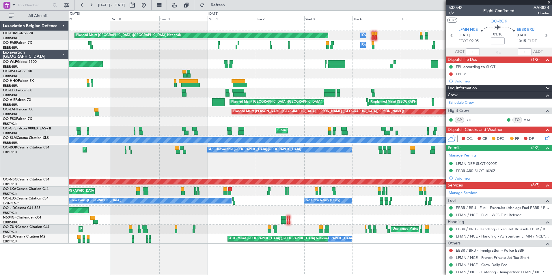
click at [227, 263] on div "Owner Melsbroek Air Base Planned Maint [GEOGRAPHIC_DATA] ([GEOGRAPHIC_DATA]) Ow…" at bounding box center [310, 148] width 483 height 254
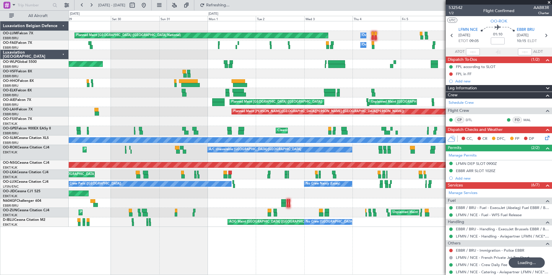
click at [70, 237] on div "Planned Maint [GEOGRAPHIC_DATA] ([GEOGRAPHIC_DATA] National) Owner [GEOGRAPHIC_…" at bounding box center [310, 148] width 483 height 254
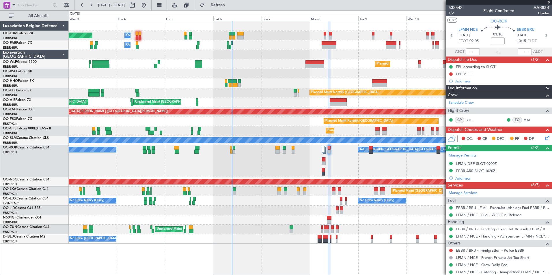
click at [198, 223] on div "Planned Maint [GEOGRAPHIC_DATA] ([GEOGRAPHIC_DATA] National) Owner [GEOGRAPHIC_…" at bounding box center [310, 148] width 483 height 254
click at [235, 10] on fb-refresh-button "Refresh" at bounding box center [214, 5] width 40 height 10
click at [230, 6] on span "Refresh" at bounding box center [218, 5] width 24 height 4
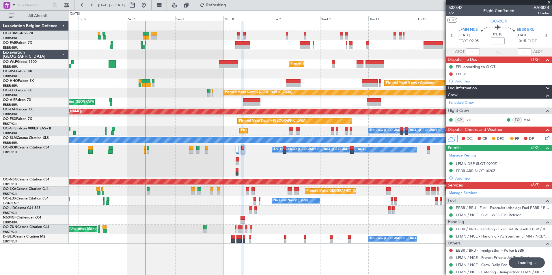
click at [272, 247] on div "Owner Melsbroek Air Base Planned Maint Brussels (Brussels National) Owner Melsb…" at bounding box center [310, 148] width 483 height 254
click at [225, 1] on button "Refresh" at bounding box center [214, 5] width 35 height 9
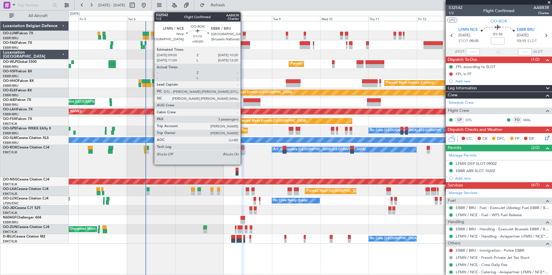
click at [243, 149] on div at bounding box center [242, 148] width 3 height 4
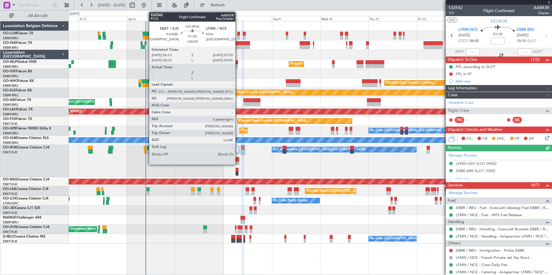
click at [238, 160] on div at bounding box center [237, 160] width 3 height 4
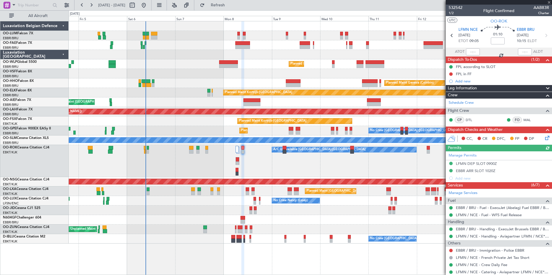
type input "+00:25"
type input "0"
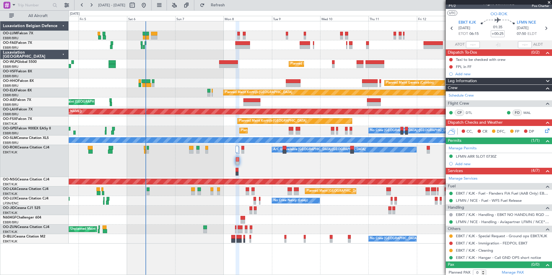
scroll to position [10, 0]
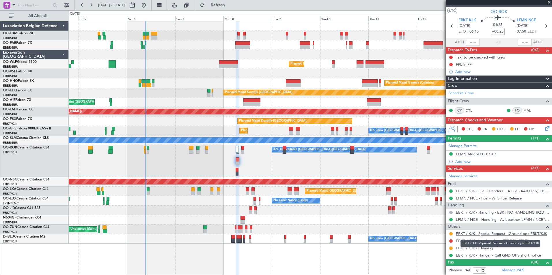
click at [483, 235] on link "EBKT / KJK - Special Request - Ground ops EBKT/KJK" at bounding box center [501, 234] width 91 height 5
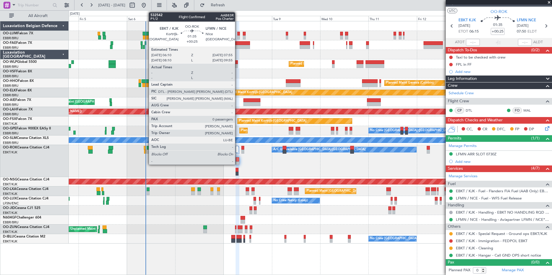
click at [237, 161] on div at bounding box center [237, 160] width 3 height 4
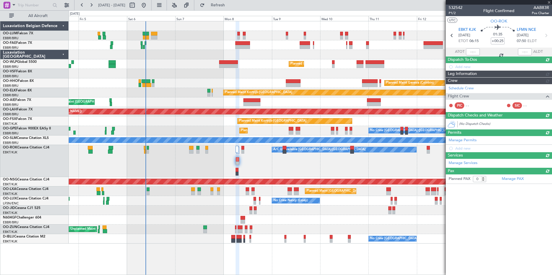
scroll to position [0, 0]
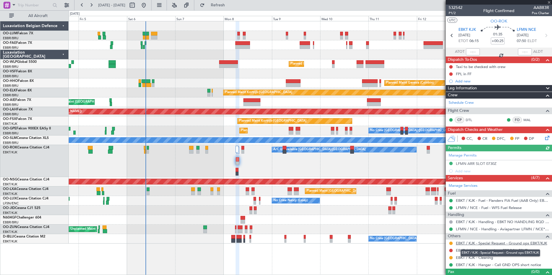
click at [529, 242] on link "EBKT / KJK - Special Request - Ground ops EBKT/KJK" at bounding box center [501, 243] width 91 height 5
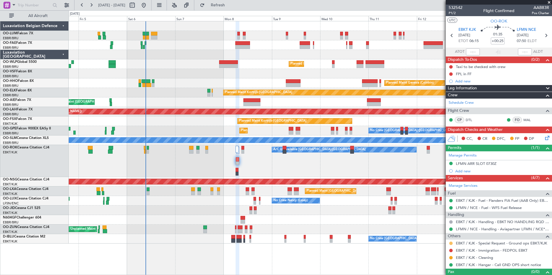
click at [452, 243] on button at bounding box center [450, 243] width 3 height 3
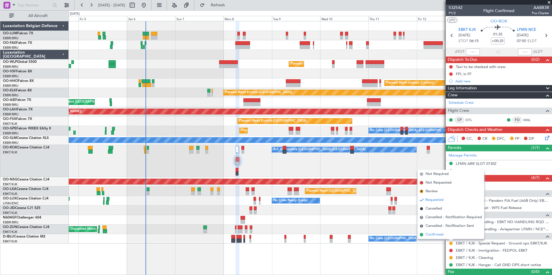
click at [430, 235] on span "Confirmed" at bounding box center [435, 235] width 18 height 6
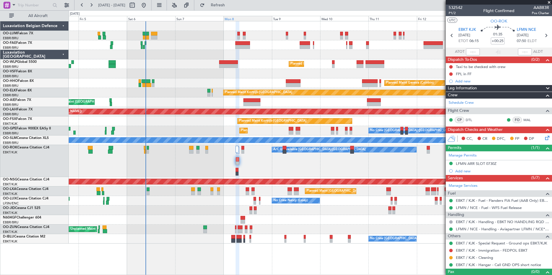
drag, startPoint x: 239, startPoint y: 3, endPoint x: 238, endPoint y: 19, distance: 16.6
click at [230, 3] on span "Refresh" at bounding box center [218, 5] width 24 height 4
click at [219, 121] on div "Owner Melsbroek Air Base Planned Maint Brussels (Brussels National) Owner Melsb…" at bounding box center [310, 132] width 483 height 223
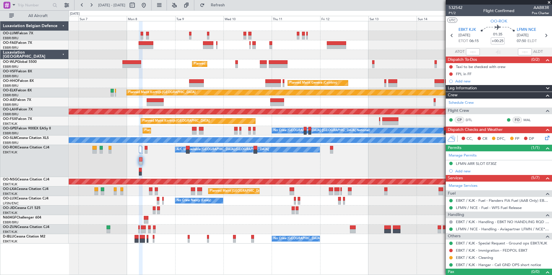
click at [355, 264] on div "Planned Maint Milan (Linate) Planned Maint Geneva (Cointrin) Planned Maint Kort…" at bounding box center [310, 148] width 483 height 254
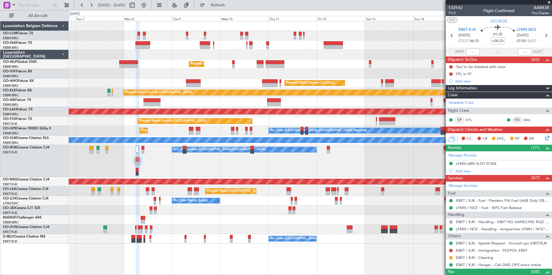
click at [167, 127] on div "Planned Maint Milan (Linate) Planned Maint Geneva (Cointrin) Planned Maint Kort…" at bounding box center [310, 132] width 483 height 223
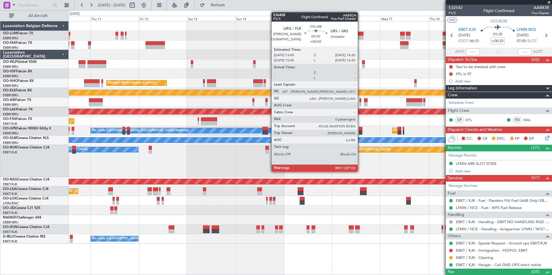
click at [360, 100] on div at bounding box center [361, 100] width 2 height 4
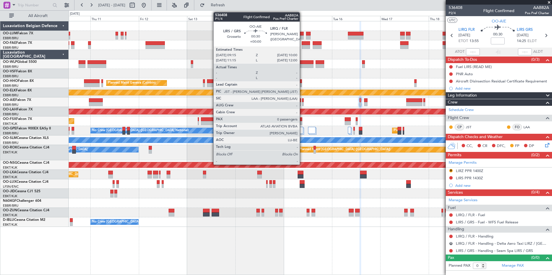
click at [302, 100] on div at bounding box center [303, 100] width 2 height 4
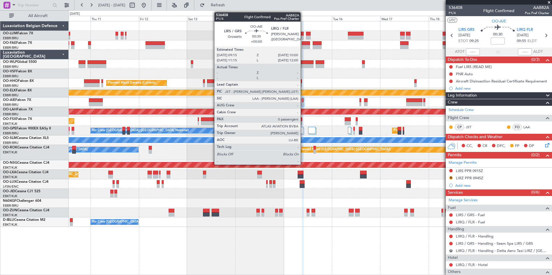
click at [303, 100] on div at bounding box center [303, 100] width 2 height 4
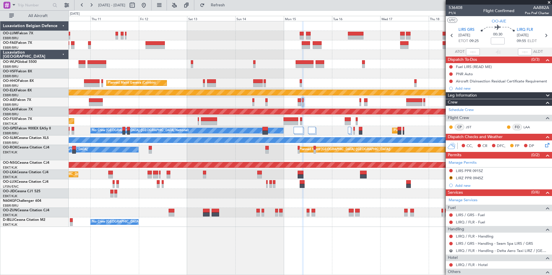
click at [304, 102] on div at bounding box center [310, 103] width 483 height 10
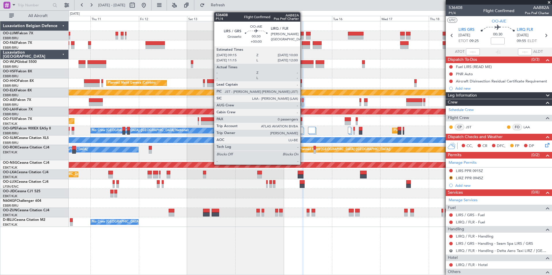
click at [303, 102] on div at bounding box center [303, 100] width 2 height 4
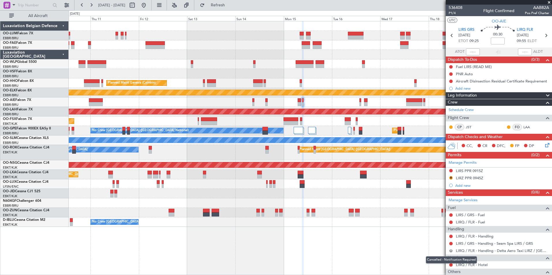
click at [450, 251] on button "R" at bounding box center [450, 250] width 3 height 3
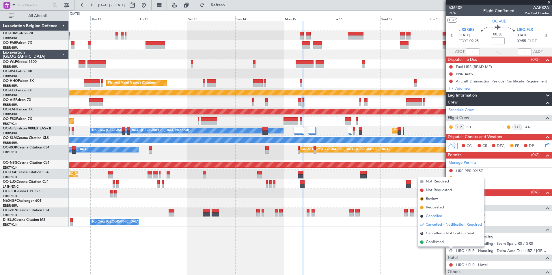
click at [430, 217] on span "Cancelled" at bounding box center [434, 217] width 16 height 6
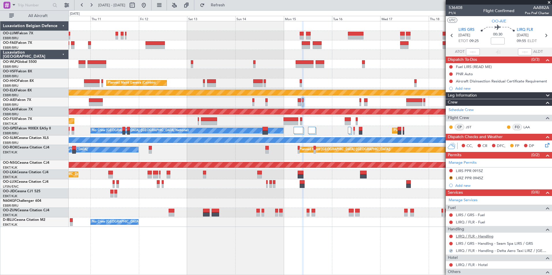
click at [480, 236] on link "LIRQ / FLR - Handling" at bounding box center [475, 236] width 38 height 5
click at [230, 4] on span "Refresh" at bounding box center [218, 5] width 24 height 4
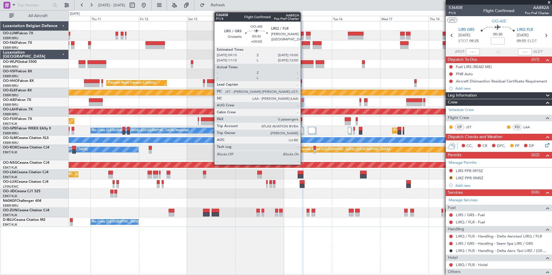
click at [303, 103] on div at bounding box center [303, 104] width 2 height 4
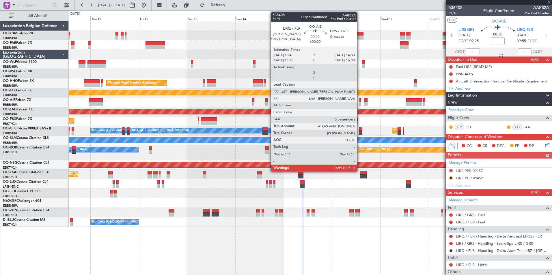
click at [360, 100] on div at bounding box center [361, 100] width 2 height 4
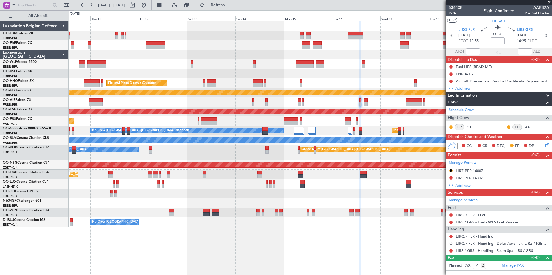
click at [450, 244] on button "R" at bounding box center [450, 243] width 3 height 3
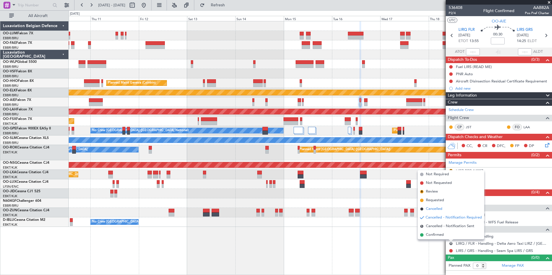
click at [437, 209] on span "Cancelled" at bounding box center [434, 209] width 16 height 6
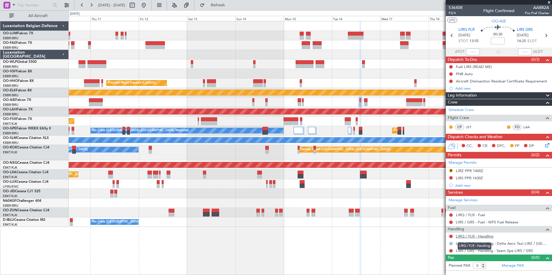
click at [478, 236] on link "LIRQ / FLR - Handling" at bounding box center [475, 236] width 38 height 5
click at [230, 7] on span "Refresh" at bounding box center [218, 5] width 24 height 4
click at [452, 172] on button "R" at bounding box center [450, 170] width 3 height 3
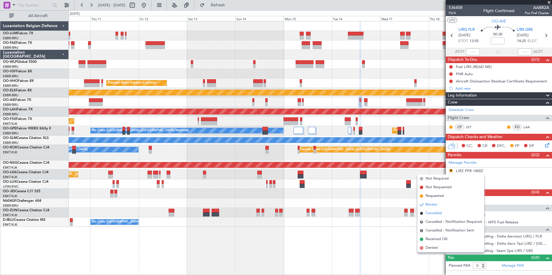
click at [439, 212] on span "Cancelled" at bounding box center [434, 214] width 16 height 6
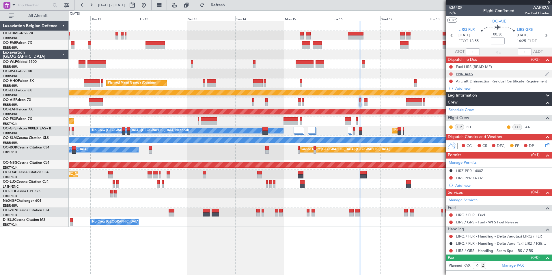
click at [451, 72] on button at bounding box center [450, 73] width 3 height 3
click at [445, 99] on span "Completed" at bounding box center [453, 100] width 19 height 6
click at [450, 13] on span "P2/4" at bounding box center [456, 13] width 14 height 5
click at [220, 4] on button "Refresh" at bounding box center [214, 5] width 35 height 9
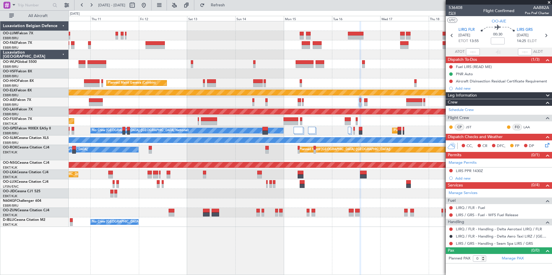
click at [452, 13] on span "P2/4" at bounding box center [456, 13] width 14 height 5
click at [230, 5] on span "Refresh" at bounding box center [218, 5] width 24 height 4
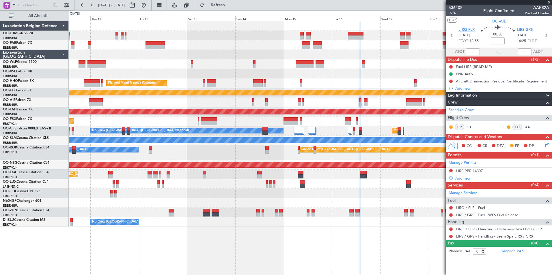
click at [468, 29] on span "LIRQ FLR" at bounding box center [467, 30] width 16 height 6
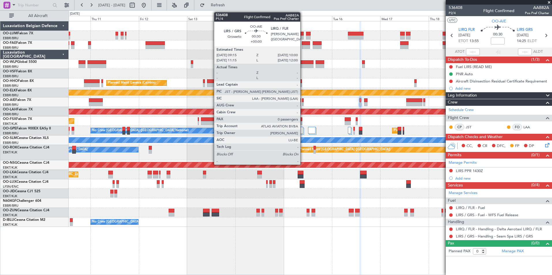
click at [303, 101] on div at bounding box center [303, 100] width 2 height 4
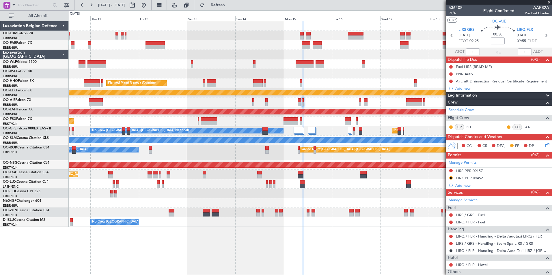
click at [452, 177] on button "R" at bounding box center [450, 177] width 3 height 3
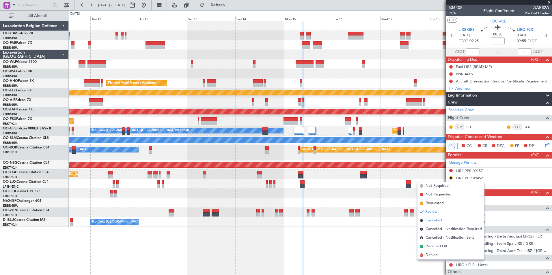
click at [434, 219] on span "Cancelled" at bounding box center [434, 221] width 16 height 6
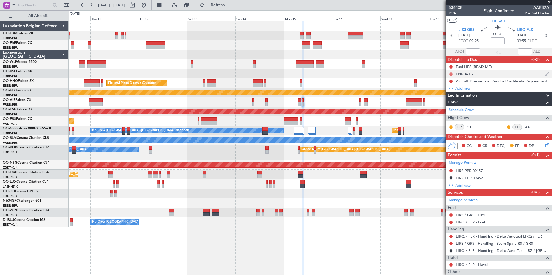
click at [450, 73] on button at bounding box center [450, 73] width 3 height 3
click at [444, 96] on li "Completed" at bounding box center [451, 99] width 31 height 9
click at [451, 12] on span "P1/4" at bounding box center [456, 13] width 14 height 5
drag, startPoint x: 232, startPoint y: 6, endPoint x: 239, endPoint y: 28, distance: 23.5
click at [230, 6] on span "Refresh" at bounding box center [218, 5] width 24 height 4
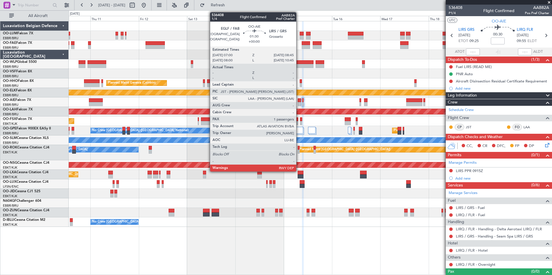
click at [299, 103] on div at bounding box center [300, 104] width 4 height 4
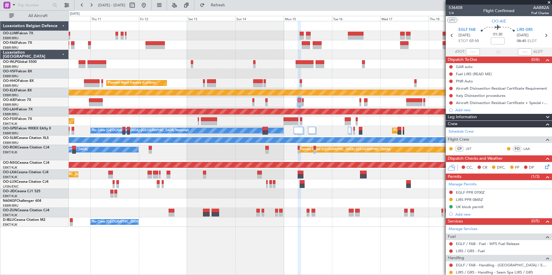
click at [304, 99] on div at bounding box center [310, 103] width 483 height 10
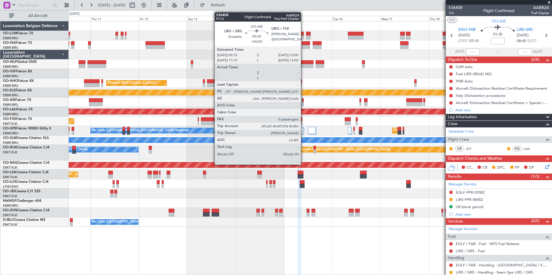
click at [303, 100] on div at bounding box center [303, 100] width 2 height 4
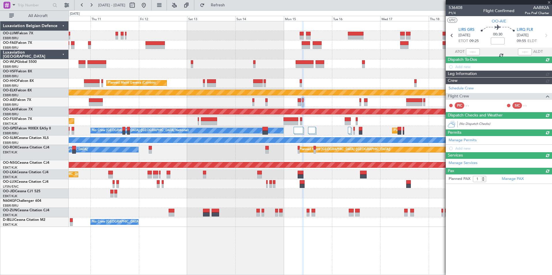
type input "0"
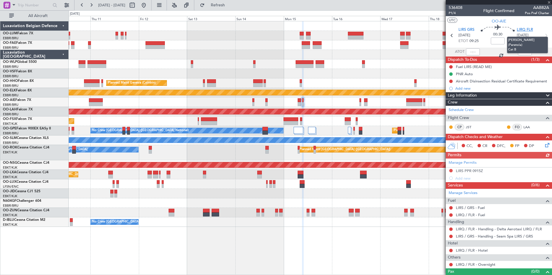
click at [526, 30] on span "LIRQ FLR" at bounding box center [525, 30] width 16 height 6
click at [230, 3] on span "Refresh" at bounding box center [218, 5] width 24 height 4
click at [359, 101] on div at bounding box center [310, 103] width 483 height 10
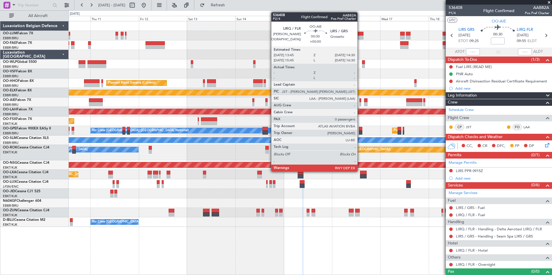
click at [360, 100] on div at bounding box center [361, 100] width 2 height 4
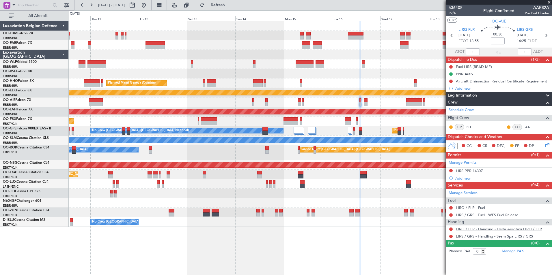
click at [498, 228] on link "LIRQ / FLR - Handling - Delta Aerotaxi LIRQ / FLR" at bounding box center [499, 229] width 86 height 5
drag, startPoint x: 224, startPoint y: 6, endPoint x: 224, endPoint y: 10, distance: 4.0
click at [224, 6] on button "Refresh" at bounding box center [214, 5] width 35 height 9
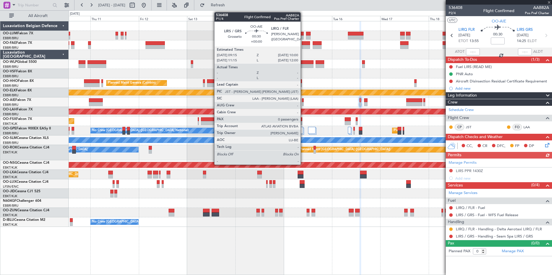
click at [303, 101] on div at bounding box center [303, 100] width 2 height 4
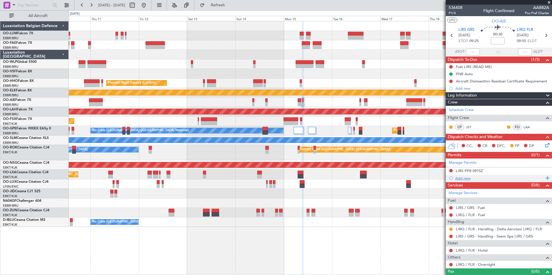
click at [463, 177] on div "Add new" at bounding box center [499, 178] width 89 height 5
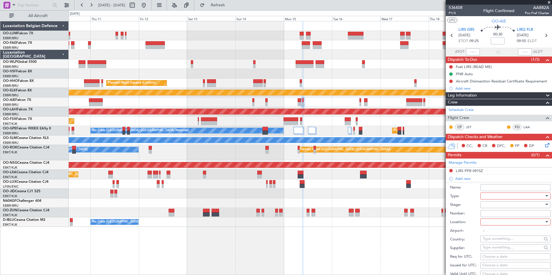
scroll to position [116, 0]
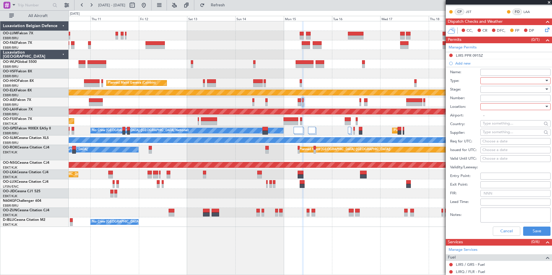
click at [489, 81] on div at bounding box center [514, 81] width 62 height 9
click at [485, 112] on span "PPR" at bounding box center [513, 109] width 61 height 9
click at [490, 107] on div at bounding box center [514, 107] width 62 height 9
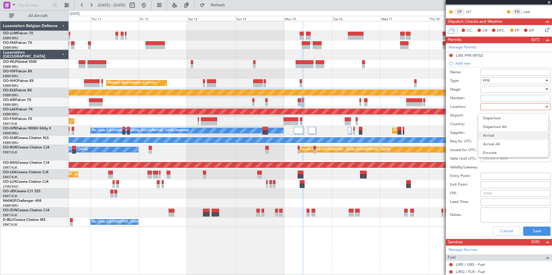
click at [490, 139] on span "Arrival" at bounding box center [513, 135] width 61 height 9
type input "LIRQ / FLR"
click at [488, 144] on div "Choose a date" at bounding box center [516, 142] width 66 height 6
select select "9"
select select "2025"
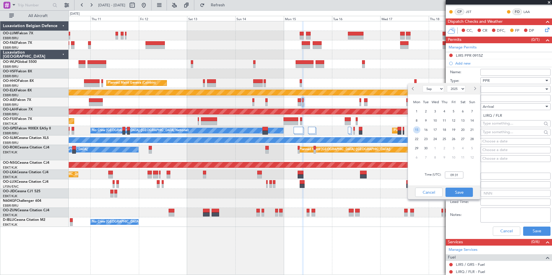
click at [418, 130] on span "15" at bounding box center [416, 129] width 7 height 7
click at [450, 175] on input "00:00" at bounding box center [454, 175] width 18 height 7
type input "10:00"
click at [462, 190] on button "Save" at bounding box center [459, 192] width 27 height 9
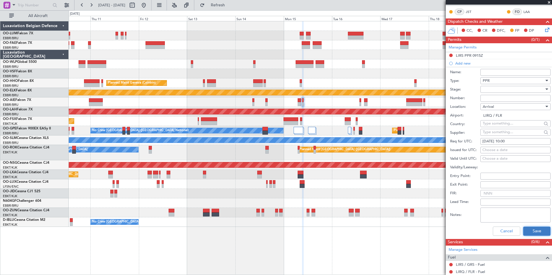
click at [523, 230] on button "Save" at bounding box center [536, 231] width 27 height 9
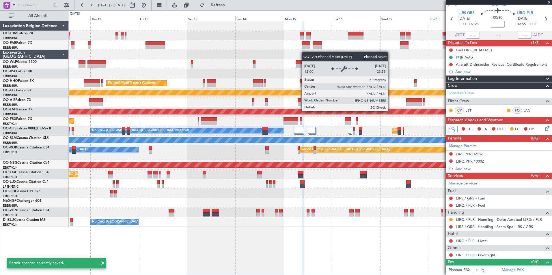
scroll to position [16, 0]
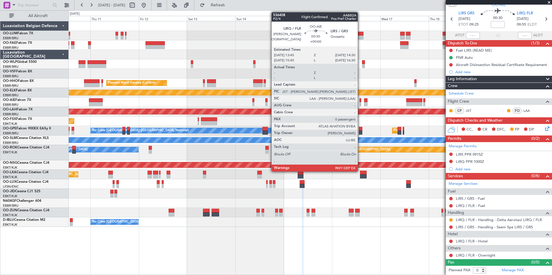
click at [361, 100] on div at bounding box center [361, 100] width 2 height 4
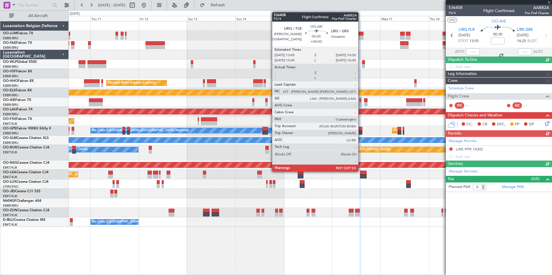
scroll to position [0, 0]
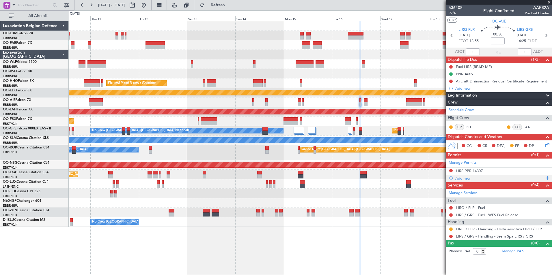
click at [463, 179] on div "Add new" at bounding box center [499, 178] width 89 height 5
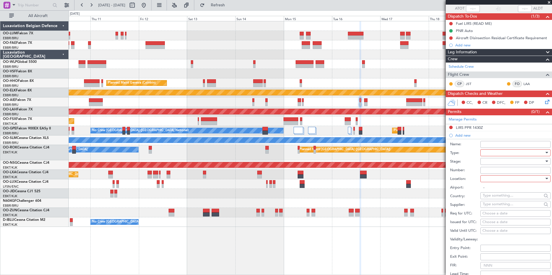
scroll to position [87, 0]
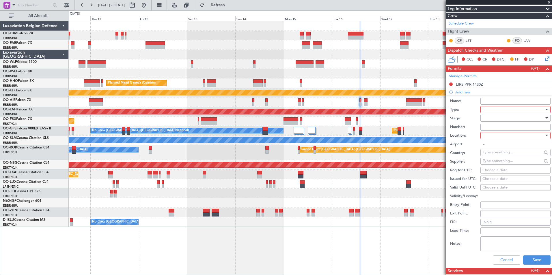
click at [488, 110] on div at bounding box center [514, 109] width 62 height 9
click at [484, 134] on span "PPR" at bounding box center [513, 138] width 61 height 9
click at [484, 133] on div at bounding box center [514, 135] width 62 height 9
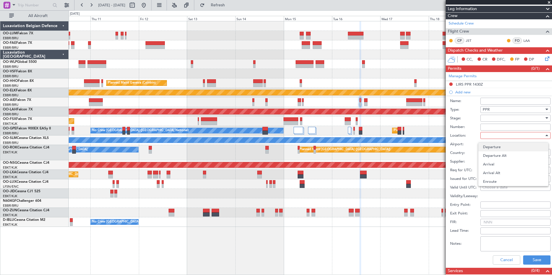
click at [495, 148] on span "Departure" at bounding box center [513, 147] width 61 height 9
type input "LIRQ / FLR"
click at [488, 169] on div "Choose a date" at bounding box center [516, 171] width 66 height 6
select select "9"
select select "2025"
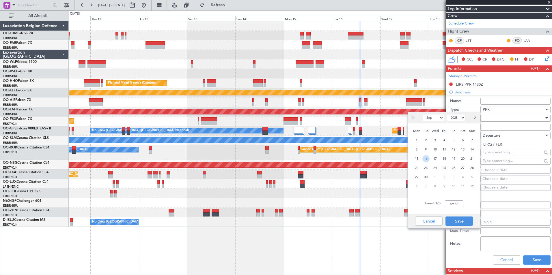
click at [427, 158] on span "16" at bounding box center [425, 158] width 7 height 7
drag, startPoint x: 454, startPoint y: 206, endPoint x: 341, endPoint y: 135, distance: 133.1
click at [453, 206] on input "00:00" at bounding box center [454, 204] width 18 height 7
type input "13:45"
click at [461, 222] on button "Save" at bounding box center [459, 221] width 27 height 9
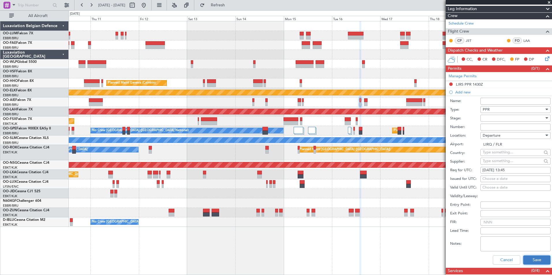
click at [529, 258] on button "Save" at bounding box center [536, 260] width 27 height 9
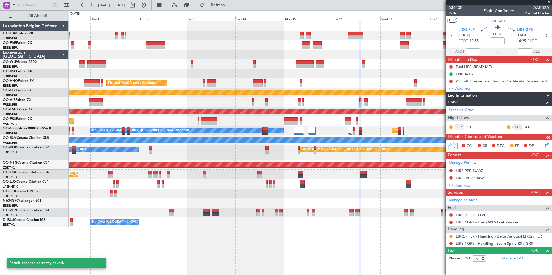
scroll to position [0, 0]
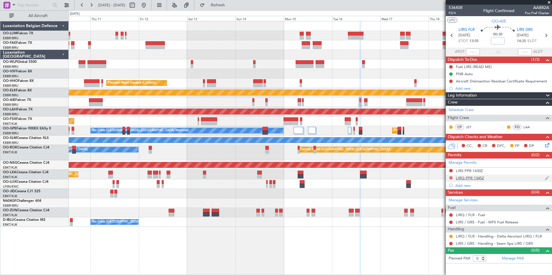
click at [451, 178] on button at bounding box center [450, 177] width 3 height 3
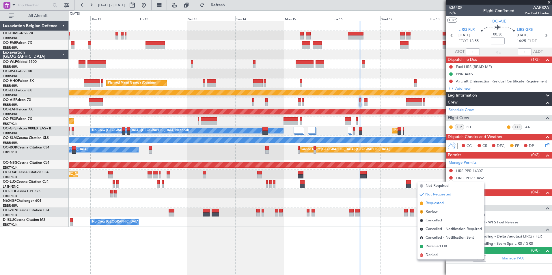
click at [432, 201] on span "Requested" at bounding box center [435, 204] width 18 height 6
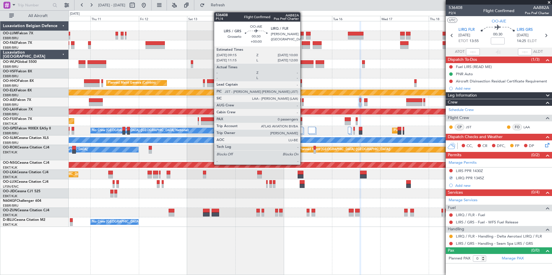
click at [303, 101] on div at bounding box center [303, 100] width 2 height 4
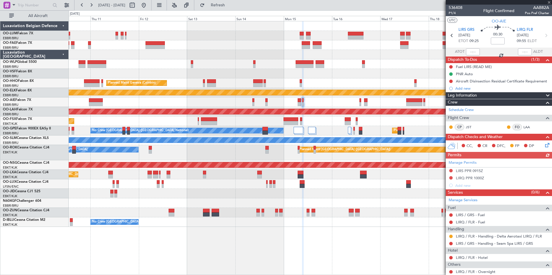
click at [451, 179] on div "Manage Permits LIRS PPR 0915Z LIRQ PPR 1000Z Add new" at bounding box center [499, 174] width 106 height 31
click at [451, 177] on button at bounding box center [450, 177] width 3 height 3
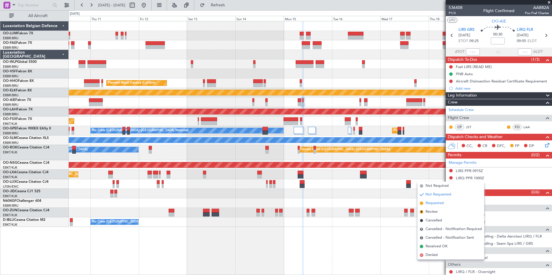
click at [434, 202] on span "Requested" at bounding box center [435, 204] width 18 height 6
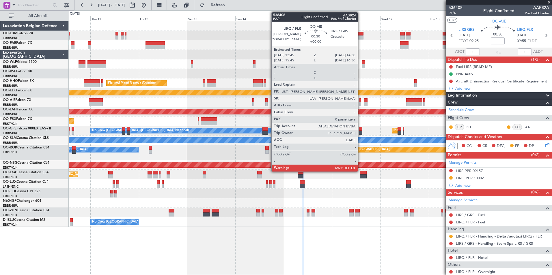
click at [360, 100] on div at bounding box center [361, 100] width 2 height 4
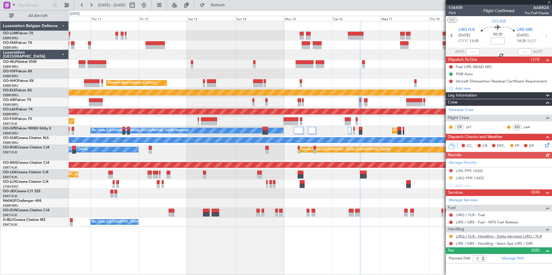
click at [498, 237] on link "LIRQ / FLR - Handling - Delta Aerotaxi LIRQ / FLR" at bounding box center [499, 236] width 86 height 5
click at [232, 1] on button "Refresh" at bounding box center [214, 5] width 35 height 9
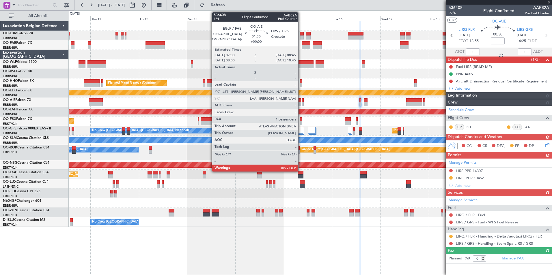
click at [301, 101] on div at bounding box center [300, 100] width 4 height 4
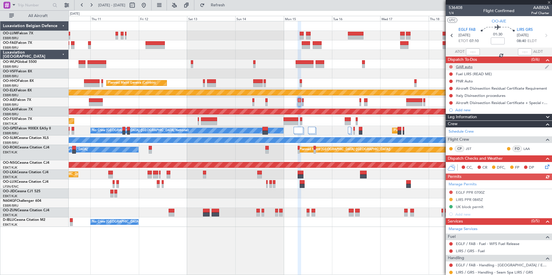
click at [451, 66] on button at bounding box center [450, 66] width 3 height 3
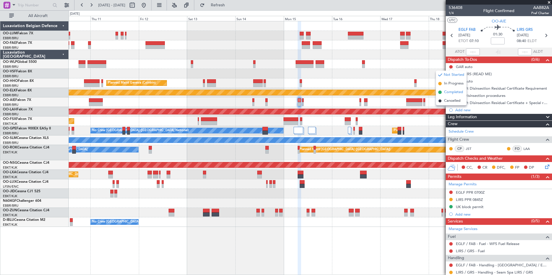
click at [449, 88] on li "Completed" at bounding box center [451, 92] width 31 height 9
click at [450, 81] on button at bounding box center [450, 81] width 3 height 3
click at [450, 104] on span "Completed" at bounding box center [453, 107] width 19 height 6
click at [453, 89] on div at bounding box center [451, 88] width 5 height 5
click at [451, 88] on button at bounding box center [450, 88] width 3 height 3
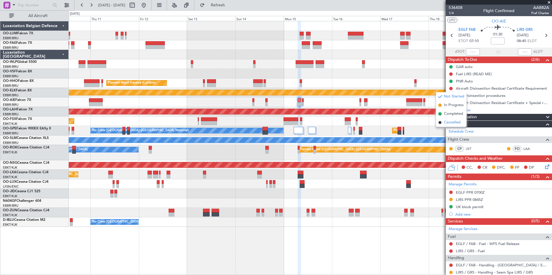
click at [446, 120] on span "Cancelled" at bounding box center [452, 123] width 16 height 6
click at [451, 94] on button at bounding box center [450, 95] width 3 height 3
click at [451, 127] on span "Cancelled" at bounding box center [452, 130] width 16 height 6
click at [452, 103] on button at bounding box center [450, 102] width 3 height 3
click at [450, 136] on span "Cancelled" at bounding box center [452, 137] width 16 height 6
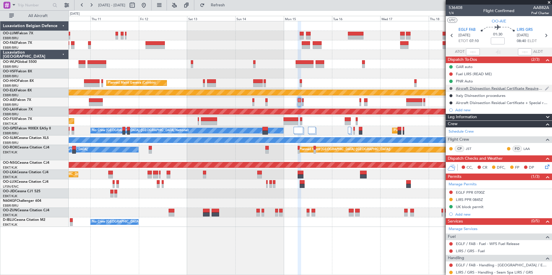
click at [450, 88] on button at bounding box center [450, 88] width 3 height 3
click at [451, 93] on li "Not Started" at bounding box center [451, 96] width 31 height 9
click at [450, 97] on mat-tooltip-component "Cancelled" at bounding box center [451, 104] width 25 height 15
click at [451, 96] on button at bounding box center [450, 95] width 3 height 3
click at [450, 104] on span "Not Started" at bounding box center [454, 104] width 21 height 6
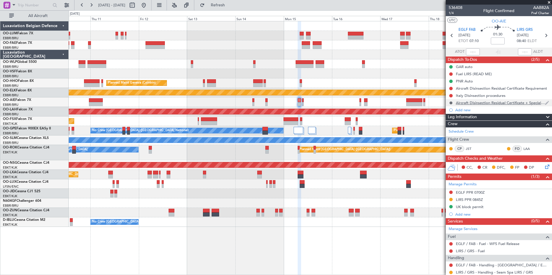
click at [451, 103] on button at bounding box center [450, 102] width 3 height 3
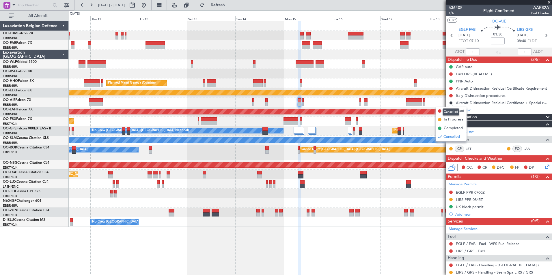
click at [461, 112] on mat-tooltip-component "Cancelled" at bounding box center [451, 112] width 25 height 15
click at [463, 109] on span "Not Started" at bounding box center [454, 111] width 21 height 6
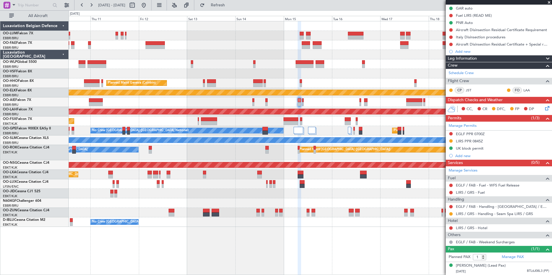
scroll to position [64, 0]
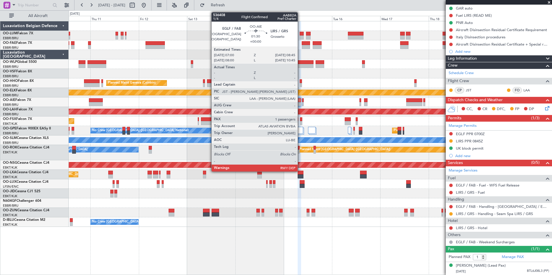
click at [300, 101] on div at bounding box center [300, 100] width 4 height 4
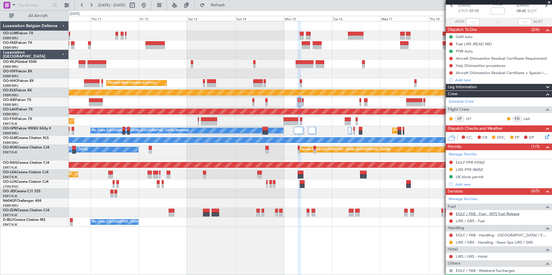
scroll to position [0, 0]
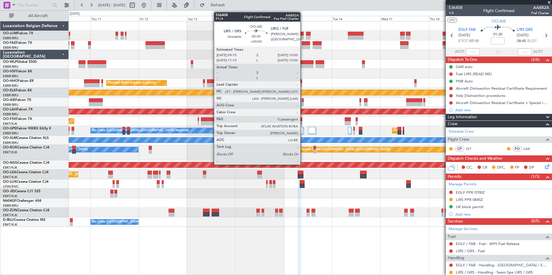
click at [303, 100] on div at bounding box center [303, 100] width 2 height 4
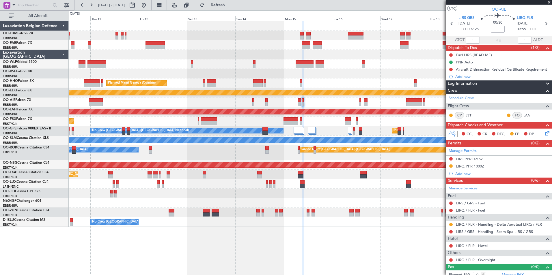
scroll to position [16, 0]
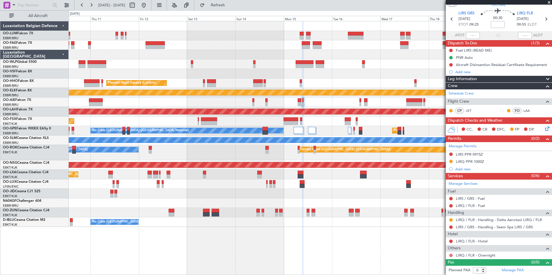
click at [450, 255] on button at bounding box center [450, 255] width 3 height 3
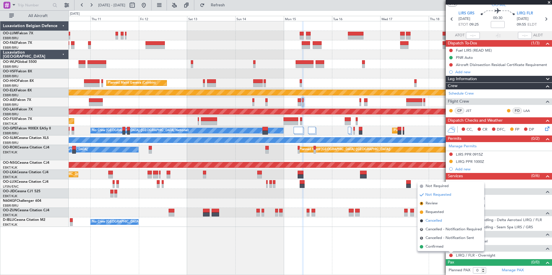
click at [440, 223] on span "Cancelled" at bounding box center [434, 221] width 16 height 6
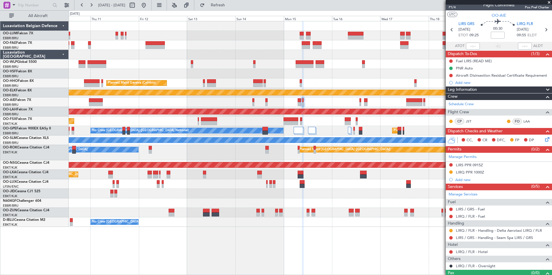
scroll to position [0, 0]
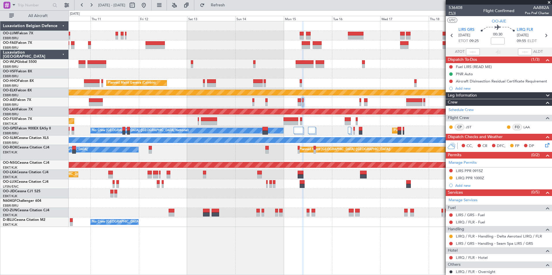
click at [455, 12] on span "P1/4" at bounding box center [456, 13] width 14 height 5
click at [230, 3] on span "Refresh" at bounding box center [218, 5] width 24 height 4
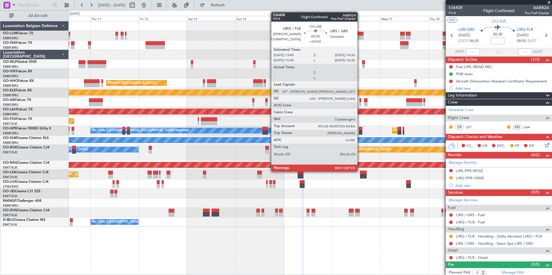
click at [360, 101] on div at bounding box center [361, 100] width 2 height 4
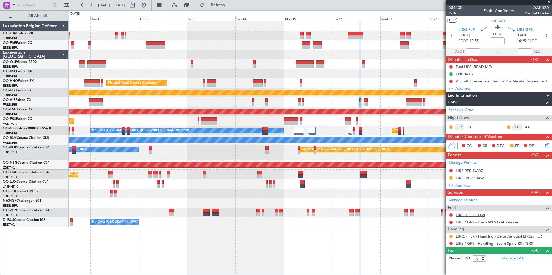
click at [462, 213] on link "LIRQ / FLR - Fuel" at bounding box center [470, 215] width 29 height 5
click at [230, 4] on span "Refresh" at bounding box center [218, 5] width 24 height 4
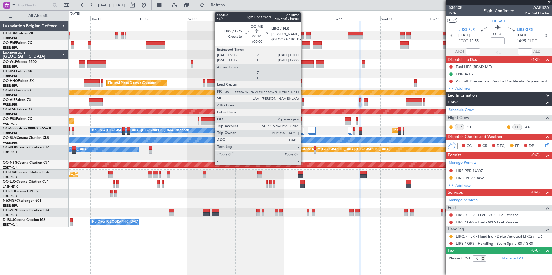
click at [303, 100] on div at bounding box center [303, 100] width 2 height 4
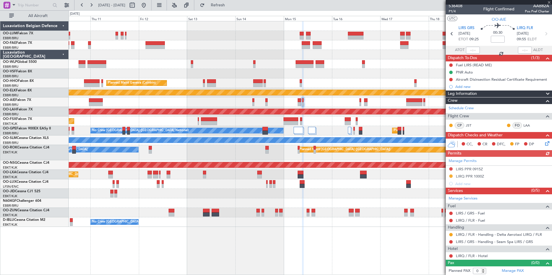
scroll to position [2, 0]
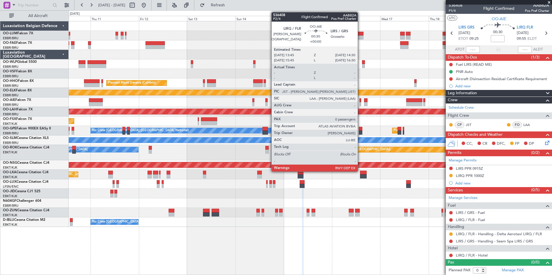
click at [360, 102] on div at bounding box center [361, 100] width 2 height 4
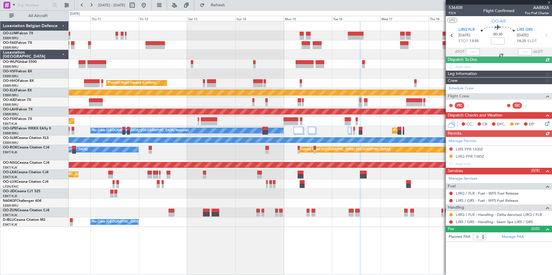
scroll to position [0, 0]
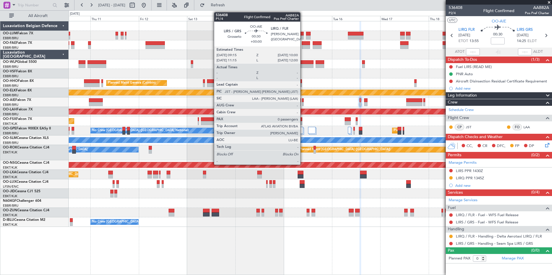
click at [303, 102] on div at bounding box center [303, 100] width 2 height 4
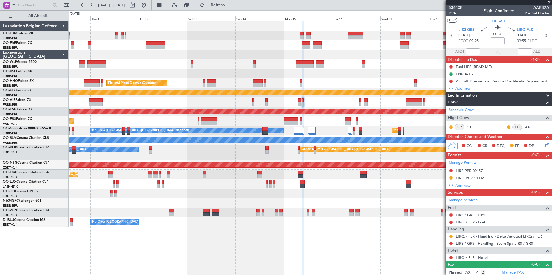
click at [165, 247] on div "Planned Maint Milan (Linate) Planned Maint Geneva (Cointrin) Planned Maint Kort…" at bounding box center [310, 148] width 483 height 254
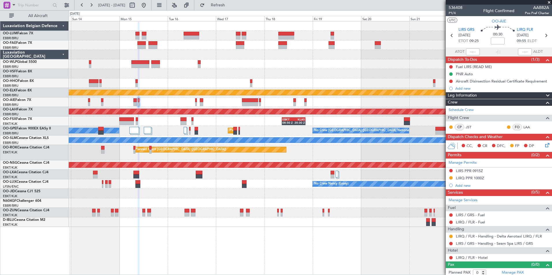
click at [166, 242] on div "Planned Maint Geneva (Cointrin) Planned Maint Kortrijk-Wevelgem Planned Maint A…" at bounding box center [310, 148] width 483 height 254
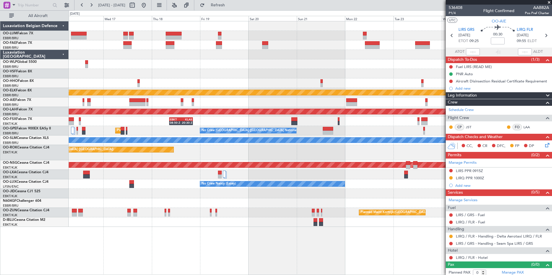
click at [194, 246] on div "Planned Maint Kortrijk-Wevelgem Planned Maint Alton-st Louis (St Louis Regl) EB…" at bounding box center [310, 148] width 483 height 254
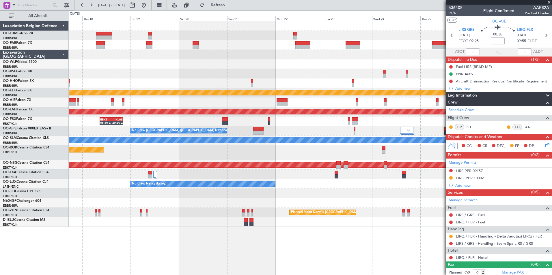
click at [206, 244] on div "Planned Maint Kortrijk-Wevelgem Planned Maint Alton-st Louis (St Louis Regl) EB…" at bounding box center [310, 148] width 483 height 254
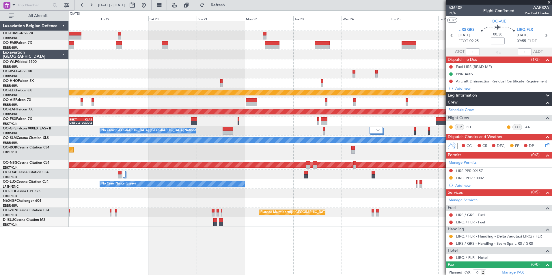
click at [240, 245] on div "Planned Maint Kortrijk-Wevelgem Planned Maint Alton-st Louis (St Louis Regl) EB…" at bounding box center [310, 148] width 483 height 254
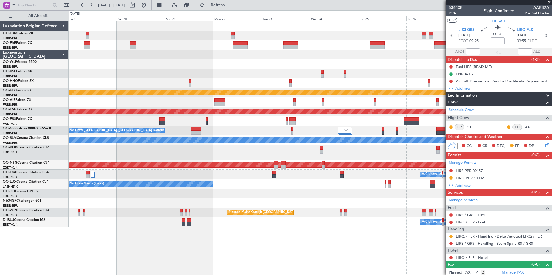
click at [178, 246] on div "Planned Maint Kortrijk-Wevelgem Planned Maint Alton-st Louis (St Louis Regl) EB…" at bounding box center [310, 148] width 483 height 254
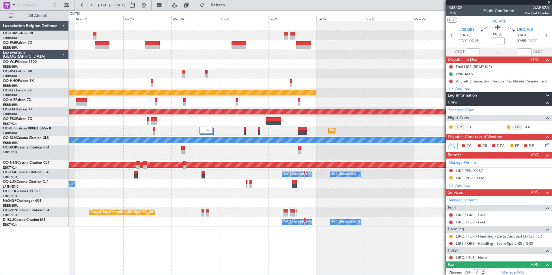
click at [192, 243] on div "Planned Maint Kortrijk-Wevelgem Planned Maint Alton-st Louis (St Louis Regl) Pl…" at bounding box center [310, 148] width 483 height 254
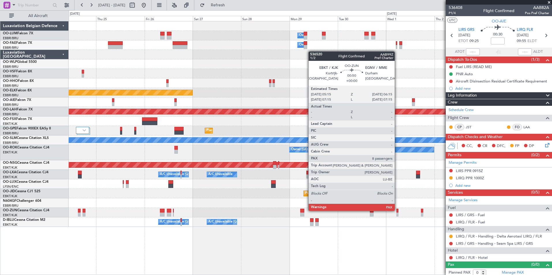
click at [397, 211] on div at bounding box center [397, 211] width 2 height 4
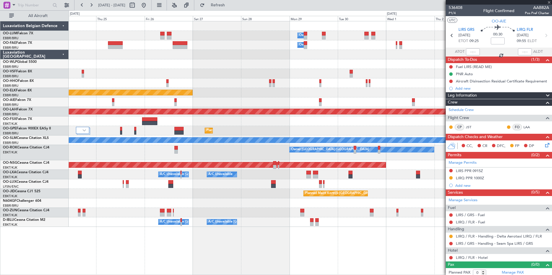
type input "8"
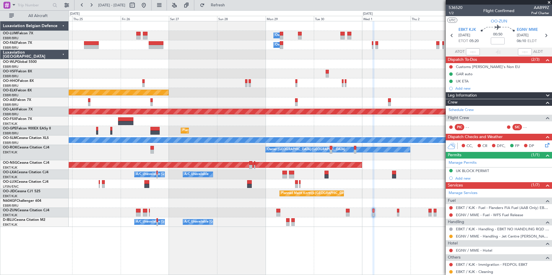
click at [260, 262] on div "Owner Melsbroek Air Base Owner Melsbroek Air Base Planned Maint Kortrijk-Wevelg…" at bounding box center [310, 148] width 483 height 254
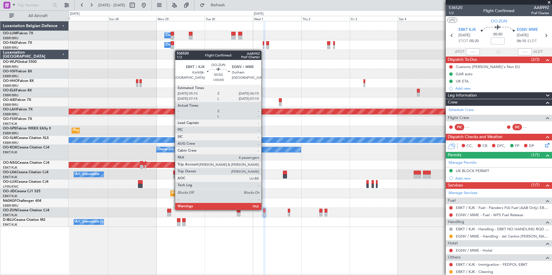
click at [264, 210] on div at bounding box center [264, 211] width 2 height 4
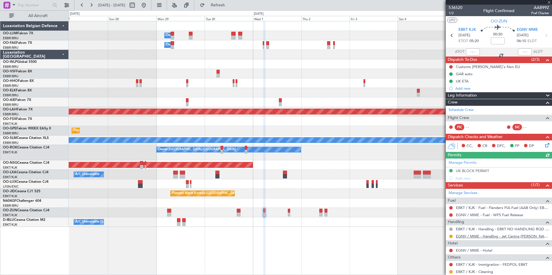
click at [486, 236] on link "EGNV / MME - Handling - Jet Centre Willis Aviation EGNV / MME" at bounding box center [502, 236] width 93 height 5
click at [227, 7] on span "Refresh" at bounding box center [218, 5] width 24 height 4
click at [352, 245] on div "Owner Melsbroek Air Base Owner Melsbroek Air Base Planned Maint Kortrijk-Wevelg…" at bounding box center [310, 148] width 483 height 254
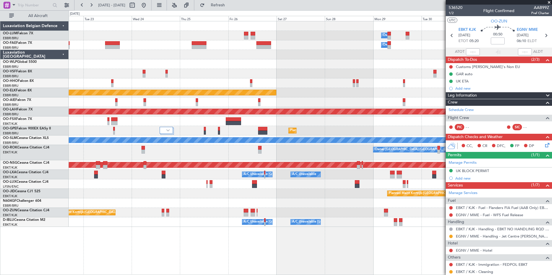
drag, startPoint x: 238, startPoint y: 2, endPoint x: 160, endPoint y: 175, distance: 190.3
click at [232, 4] on button "Refresh" at bounding box center [214, 5] width 35 height 9
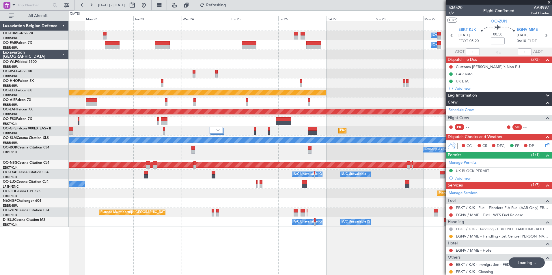
click at [329, 258] on div "Owner Melsbroek Air Base Owner Melsbroek Air Base Planned Maint Kortrijk-Wevelg…" at bounding box center [310, 148] width 483 height 254
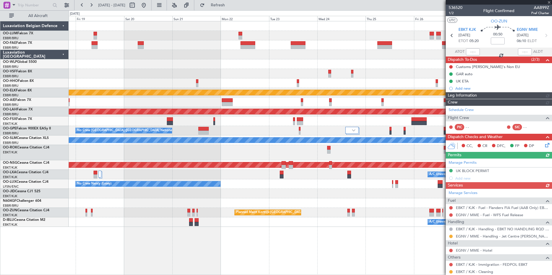
click at [399, 274] on div "Owner Melsbroek Air Base Owner Melsbroek Air Base Planned Maint Kortrijk-Wevelg…" at bounding box center [310, 148] width 483 height 254
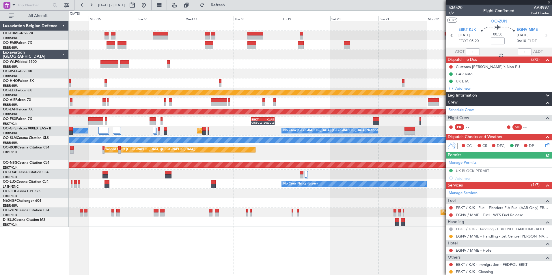
click at [270, 251] on div "Planned Maint Geneva (Cointrin) Planned Maint Kortrijk-Wevelgem Planned Maint A…" at bounding box center [310, 148] width 483 height 254
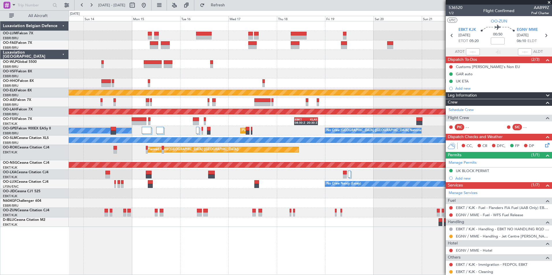
click at [221, 10] on fb-refresh-button "Refresh" at bounding box center [214, 5] width 40 height 10
click at [148, 8] on button at bounding box center [143, 5] width 9 height 9
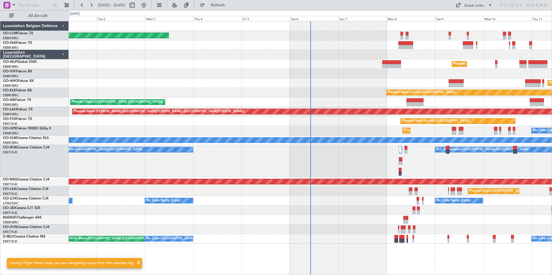
click at [171, 238] on div "Planned Maint Brussels (Brussels National) Planned Maint Milan (Linate) Planned…" at bounding box center [310, 148] width 483 height 254
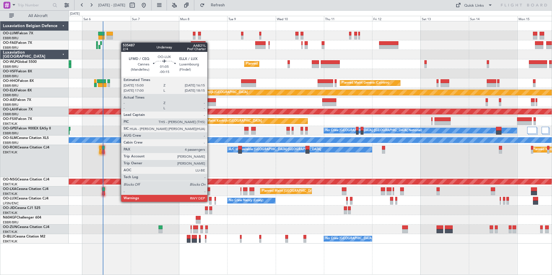
click at [210, 202] on div at bounding box center [210, 203] width 3 height 4
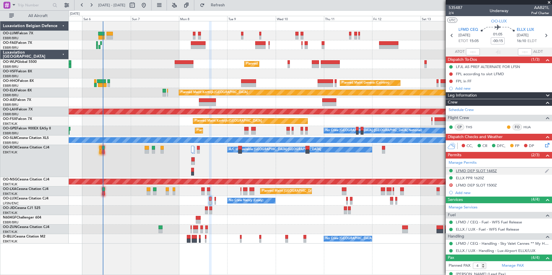
click at [496, 172] on div "LFMD DEP SLOT 1445Z" at bounding box center [476, 171] width 41 height 5
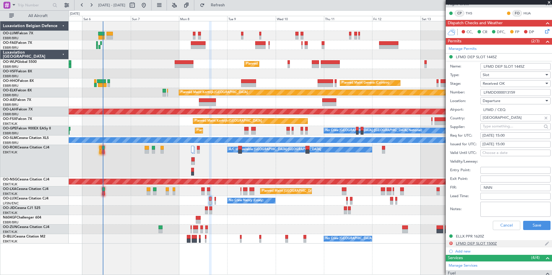
scroll to position [144, 0]
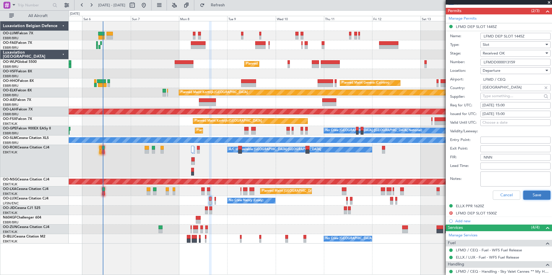
click at [540, 193] on button "Save" at bounding box center [536, 195] width 27 height 9
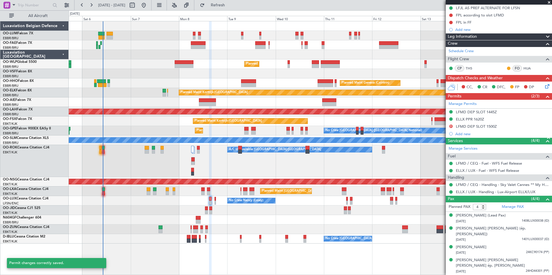
scroll to position [47, 0]
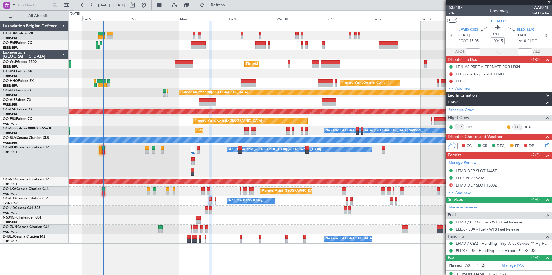
scroll to position [47, 0]
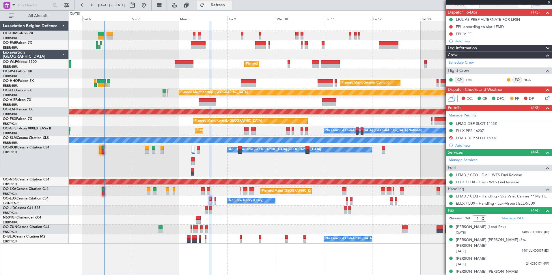
click at [230, 5] on span "Refresh" at bounding box center [218, 5] width 24 height 4
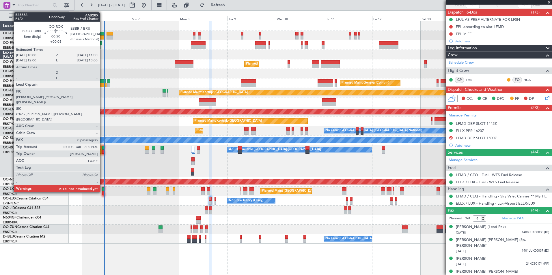
click at [103, 148] on div at bounding box center [103, 148] width 2 height 4
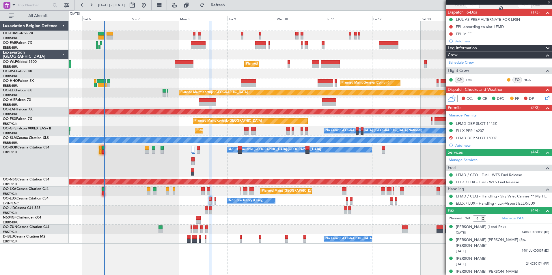
click at [100, 148] on div at bounding box center [100, 148] width 2 height 4
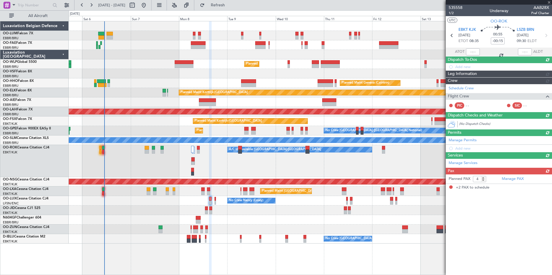
type input "-00:10"
type input "08:42"
type input "2"
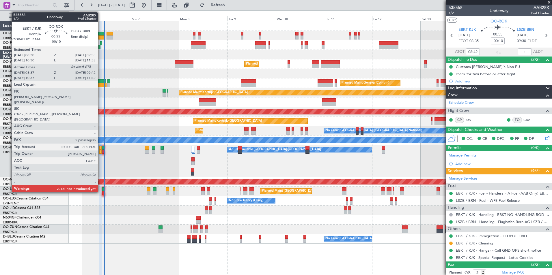
click at [100, 148] on div at bounding box center [100, 148] width 2 height 4
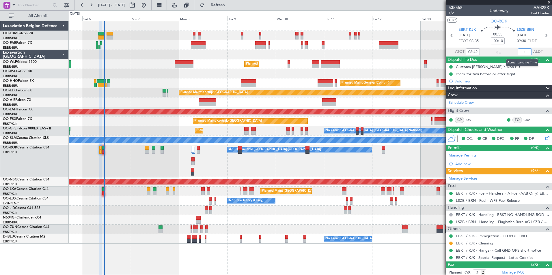
click at [520, 52] on input "text" at bounding box center [525, 52] width 14 height 7
click at [530, 20] on section "UTC OO-ROK" at bounding box center [499, 20] width 106 height 9
type input "09:33"
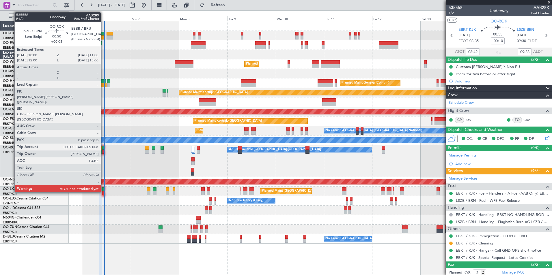
click at [103, 147] on div at bounding box center [103, 148] width 2 height 4
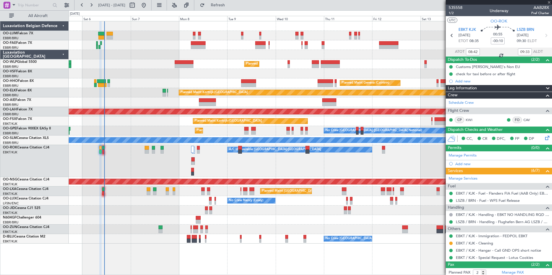
type input "+00:05"
type input "0"
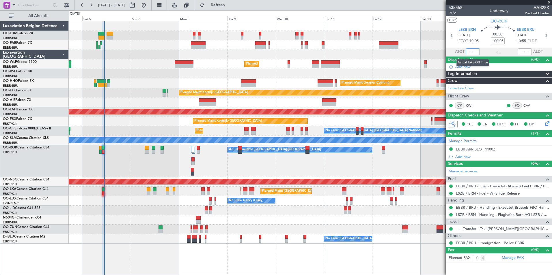
click at [472, 52] on input "text" at bounding box center [473, 52] width 14 height 7
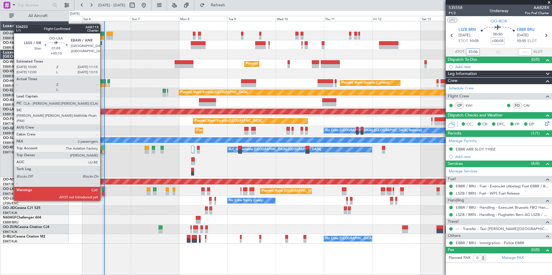
click at [103, 190] on div at bounding box center [103, 190] width 3 height 4
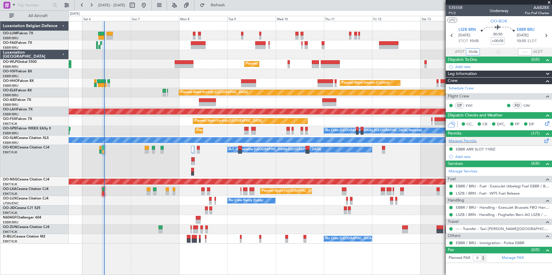
type input "10:06"
type input "+00:10"
type input "2"
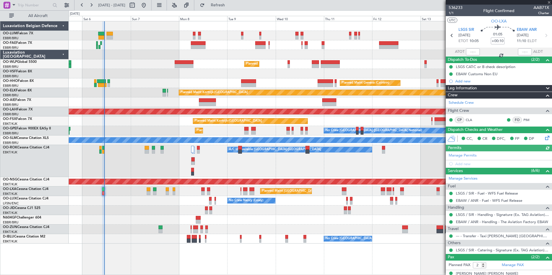
click at [104, 187] on div "Planned Maint [GEOGRAPHIC_DATA] ([GEOGRAPHIC_DATA] National)" at bounding box center [310, 192] width 483 height 10
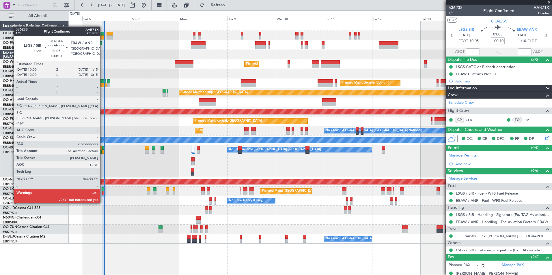
click at [103, 193] on div at bounding box center [103, 193] width 3 height 4
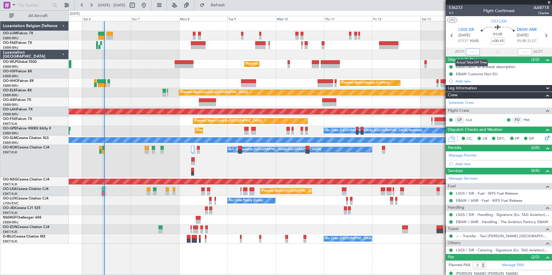
click at [469, 52] on input "text" at bounding box center [473, 52] width 14 height 7
click at [472, 51] on input "105" at bounding box center [473, 52] width 14 height 7
drag, startPoint x: 467, startPoint y: 51, endPoint x: 480, endPoint y: 50, distance: 13.4
click at [480, 50] on section "ATOT 01:05 ALDT" at bounding box center [499, 52] width 106 height 9
click at [466, 18] on section "UTC OO-LXA" at bounding box center [499, 20] width 106 height 9
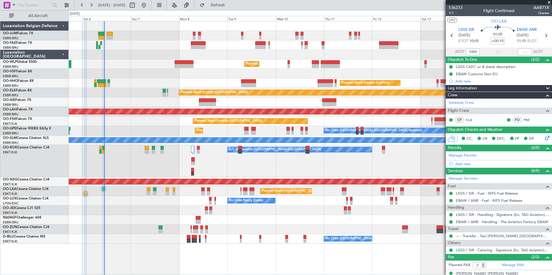
type input "10:05"
click at [485, 236] on link "--- - Transfer - Taxi [PERSON_NAME] [GEOGRAPHIC_DATA]" at bounding box center [502, 236] width 93 height 5
click at [230, 5] on span "Refresh" at bounding box center [218, 5] width 24 height 4
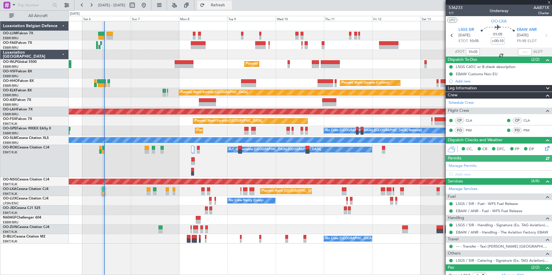
click at [230, 6] on span "Refresh" at bounding box center [218, 5] width 24 height 4
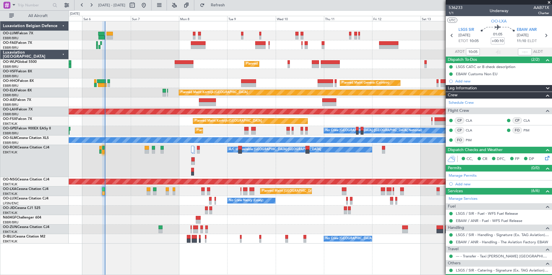
click at [198, 145] on div "Planned Maint [GEOGRAPHIC_DATA] ([GEOGRAPHIC_DATA]) A/C Unavailable [GEOGRAPHIC…" at bounding box center [310, 161] width 483 height 32
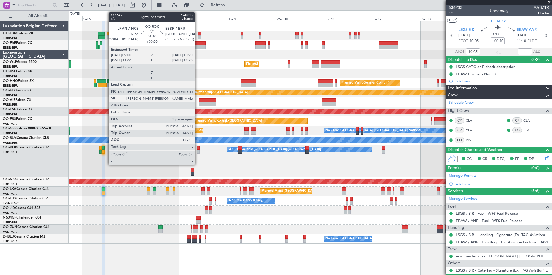
click at [198, 151] on div at bounding box center [198, 152] width 3 height 4
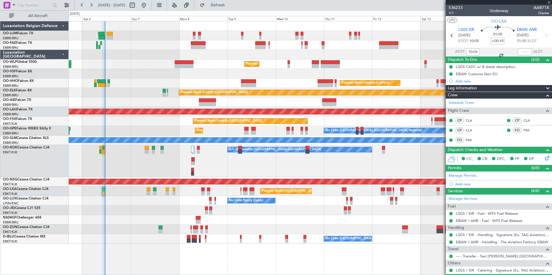
type input "3"
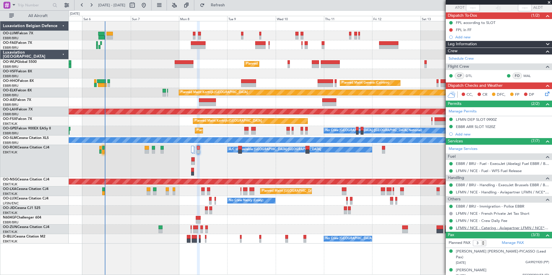
scroll to position [56, 0]
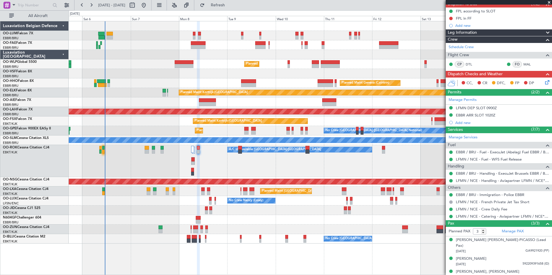
click at [352, 267] on div "Owner Melsbroek Air Base Planned Maint [GEOGRAPHIC_DATA] ([GEOGRAPHIC_DATA]) Ow…" at bounding box center [310, 148] width 483 height 254
click at [226, 2] on button "Refresh" at bounding box center [214, 5] width 35 height 9
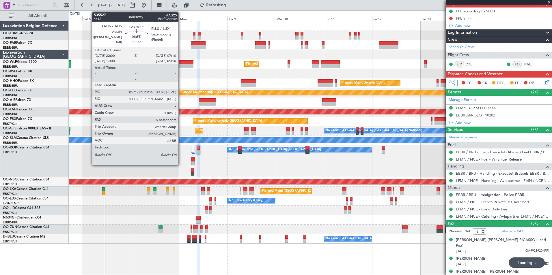
click at [181, 67] on div at bounding box center [184, 66] width 18 height 4
type input "-00:35"
type input "5"
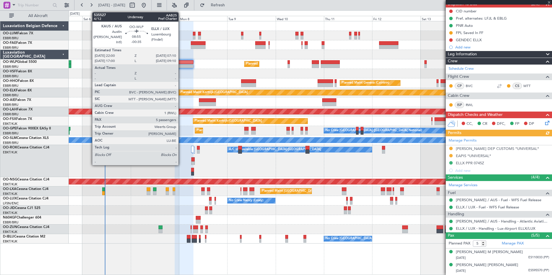
scroll to position [0, 0]
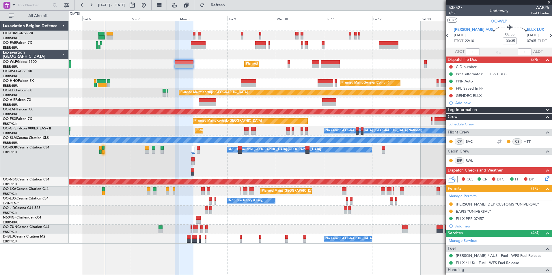
click at [261, 251] on div "Owner Melsbroek Air Base Planned Maint [GEOGRAPHIC_DATA] ([GEOGRAPHIC_DATA]) Ow…" at bounding box center [310, 148] width 483 height 254
click at [230, 4] on span "Refresh" at bounding box center [218, 5] width 24 height 4
click at [161, 144] on div "A/C Unavailable [GEOGRAPHIC_DATA]" at bounding box center [310, 141] width 483 height 10
click at [230, 5] on span "Refresh" at bounding box center [218, 5] width 24 height 4
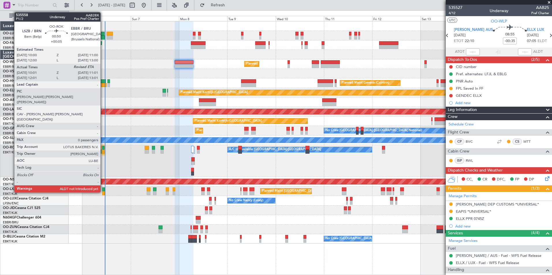
click at [103, 147] on div at bounding box center [103, 148] width 2 height 4
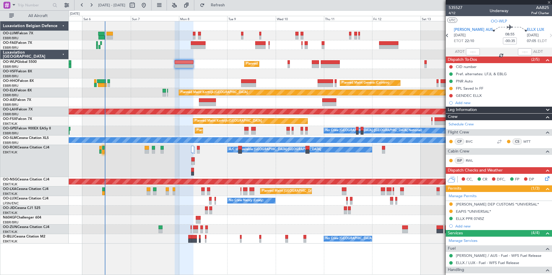
type input "+00:05"
type input "10:06"
type input "0"
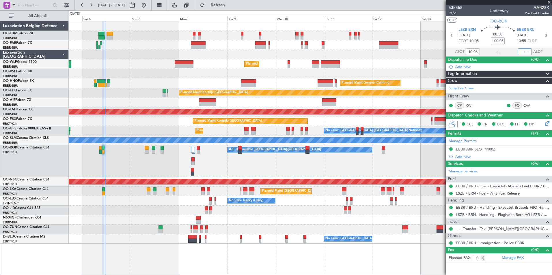
click at [519, 50] on input "text" at bounding box center [525, 52] width 14 height 7
click at [533, 19] on section "UTC OO-ROK" at bounding box center [499, 20] width 106 height 9
type input "11:01"
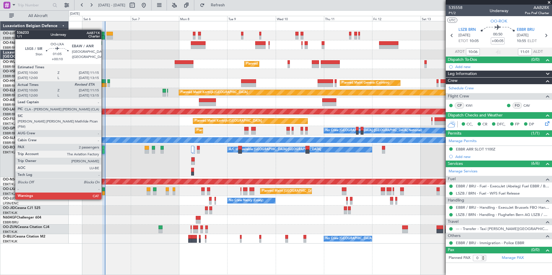
click at [104, 189] on div at bounding box center [103, 190] width 3 height 4
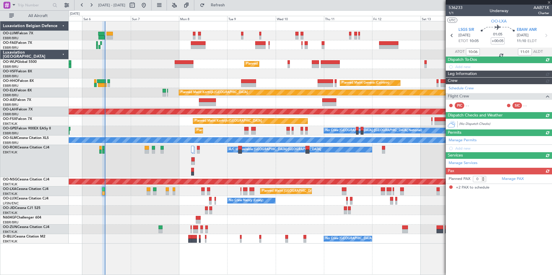
type input "+00:10"
type input "10:05"
type input "2"
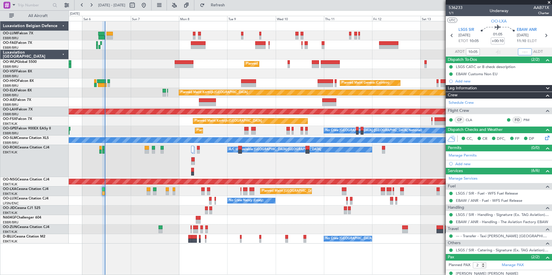
click at [518, 51] on input "text" at bounding box center [525, 52] width 14 height 7
type input "1111"
type input "10:05"
click at [470, 20] on section "UTC OO-LXA" at bounding box center [499, 20] width 106 height 9
type input "11:11"
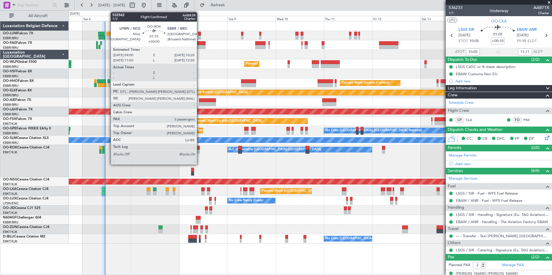
click at [200, 149] on div at bounding box center [198, 148] width 3 height 4
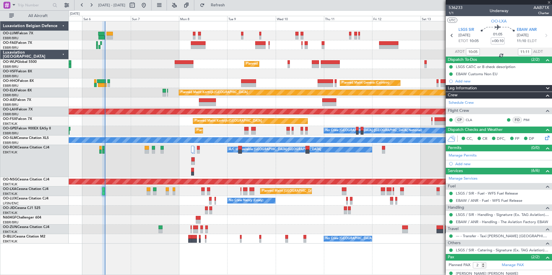
type input "3"
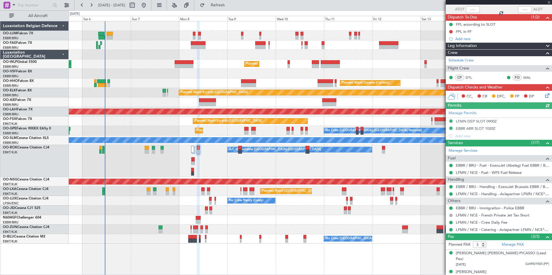
scroll to position [56, 0]
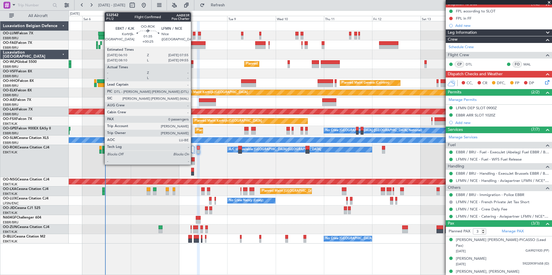
click at [193, 163] on div at bounding box center [192, 164] width 3 height 4
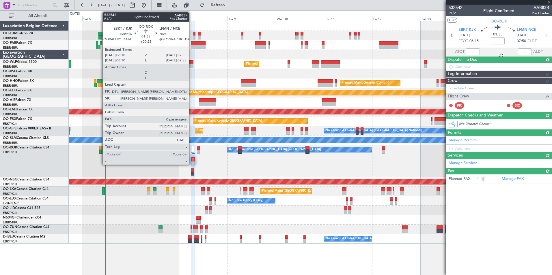
type input "+00:25"
type input "0"
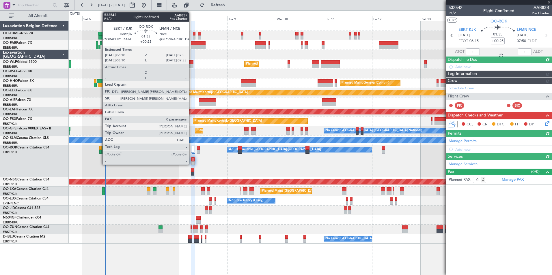
scroll to position [0, 0]
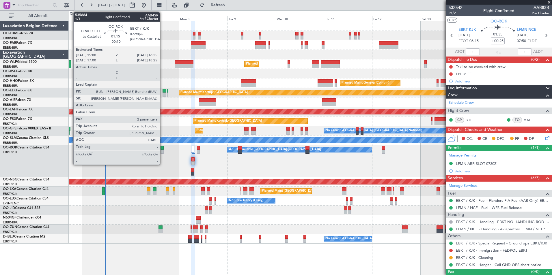
click at [162, 148] on div at bounding box center [162, 148] width 3 height 4
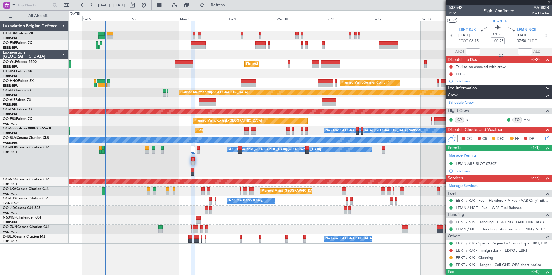
type input "-00:10"
type input "2"
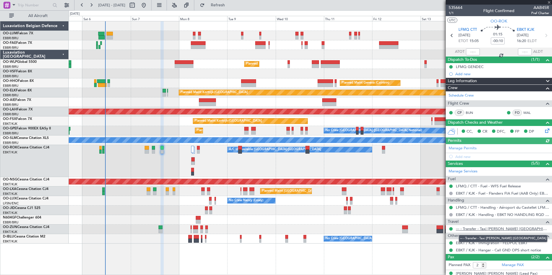
click at [484, 228] on link "--- - Transfer - Taxi [PERSON_NAME] [GEOGRAPHIC_DATA]" at bounding box center [502, 229] width 93 height 5
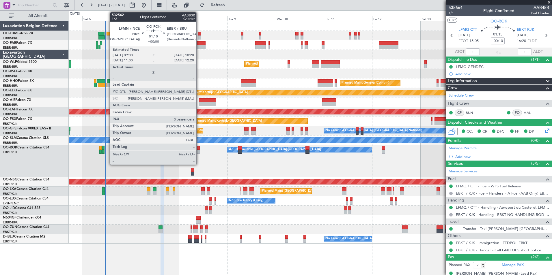
click at [199, 149] on div at bounding box center [198, 148] width 3 height 4
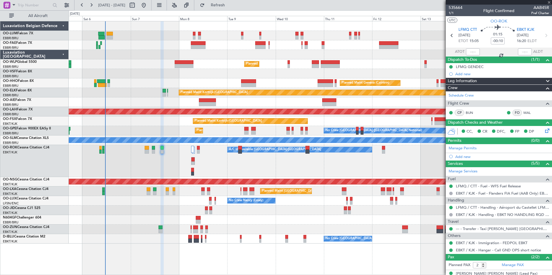
type input "3"
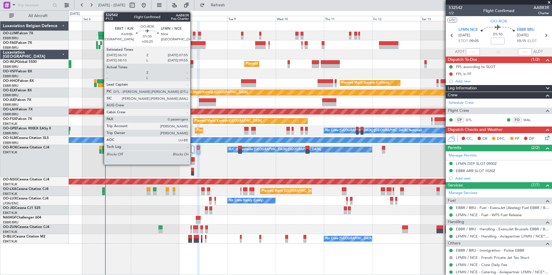
click at [193, 163] on div at bounding box center [192, 164] width 3 height 4
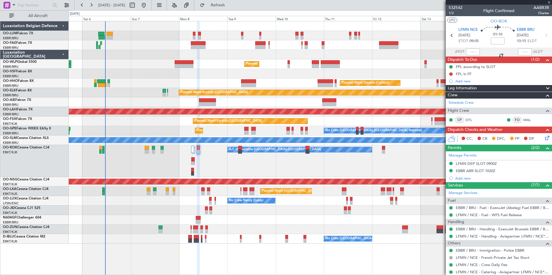
type input "+00:25"
type input "0"
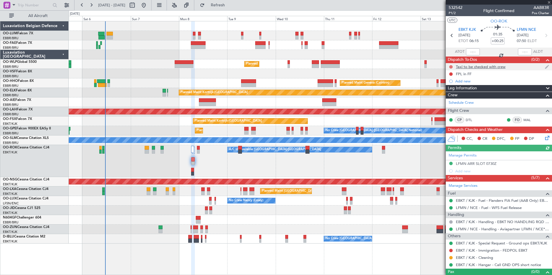
click at [452, 66] on button at bounding box center [450, 66] width 3 height 3
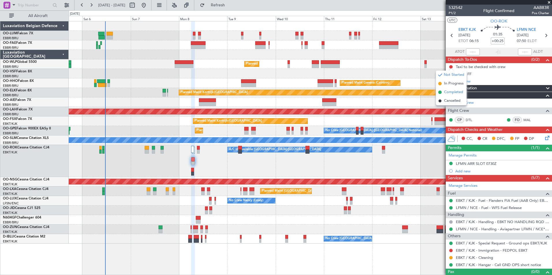
click at [452, 93] on span "Completed" at bounding box center [453, 93] width 19 height 6
click at [229, 3] on span "Refresh" at bounding box center [218, 5] width 24 height 4
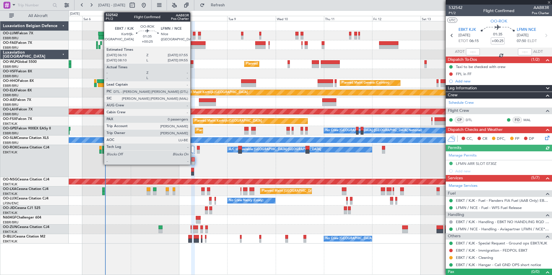
click at [198, 149] on div at bounding box center [198, 148] width 3 height 4
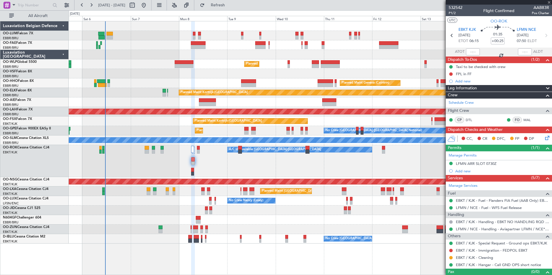
type input "3"
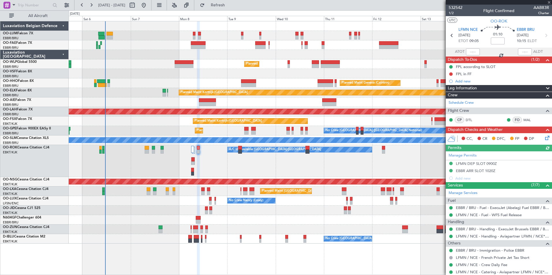
scroll to position [56, 0]
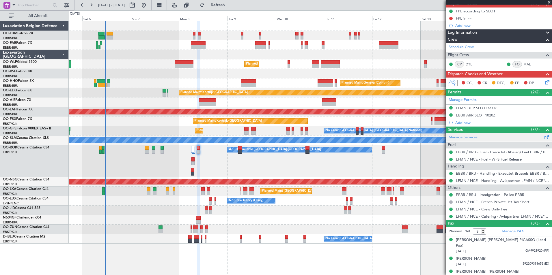
click at [469, 139] on link "Manage Services" at bounding box center [463, 138] width 29 height 6
click at [232, 9] on button "Refresh" at bounding box center [214, 5] width 35 height 9
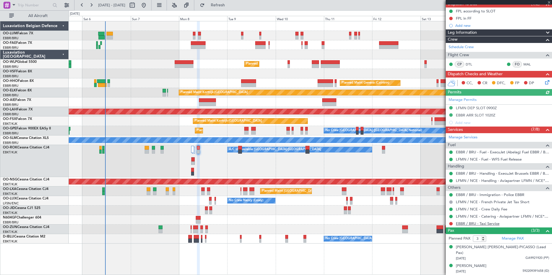
click at [483, 222] on link "EBBR / BRU - Taxi Service" at bounding box center [478, 223] width 44 height 5
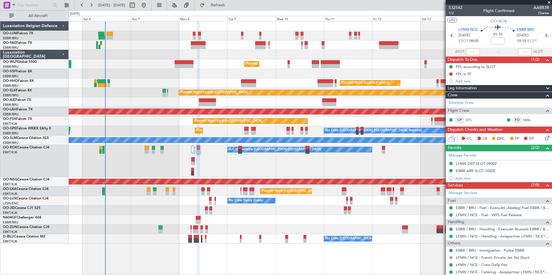
scroll to position [56, 0]
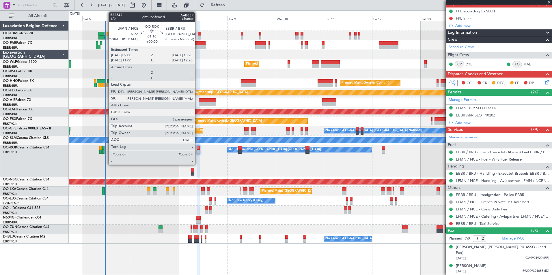
click at [198, 148] on div at bounding box center [198, 148] width 3 height 4
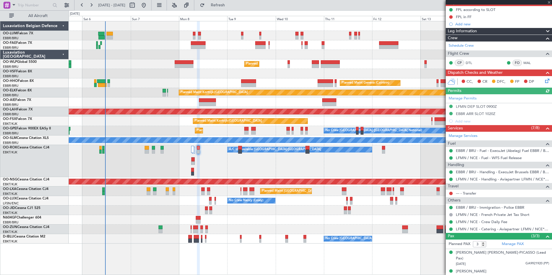
scroll to position [58, 0]
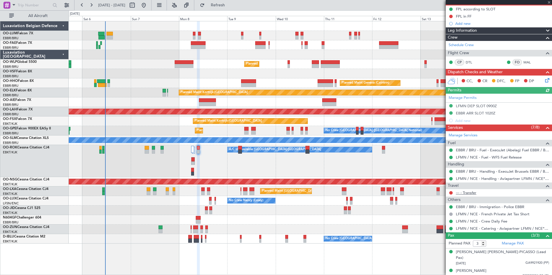
click at [473, 193] on link "--- - Transfer" at bounding box center [466, 193] width 21 height 5
click at [221, 2] on button "Refresh" at bounding box center [214, 5] width 35 height 9
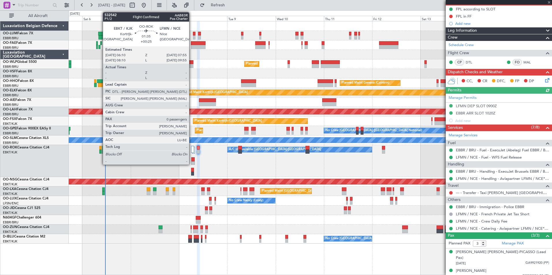
click at [192, 160] on div at bounding box center [192, 160] width 3 height 4
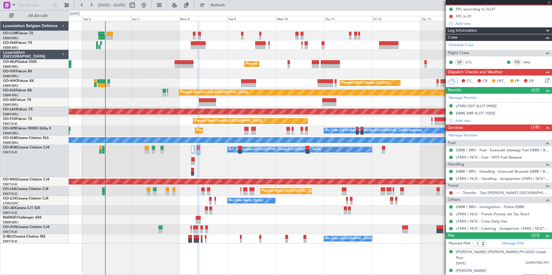
type input "+00:25"
type input "0"
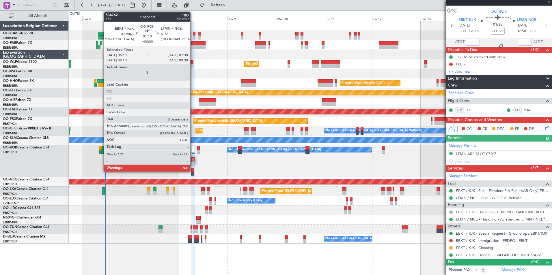
scroll to position [0, 0]
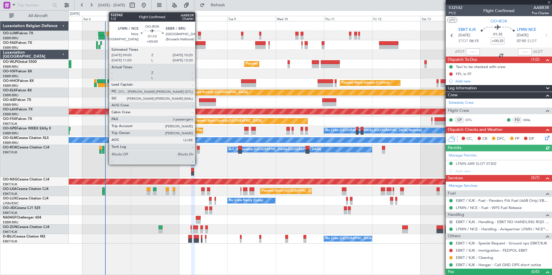
click at [198, 149] on div at bounding box center [198, 148] width 3 height 4
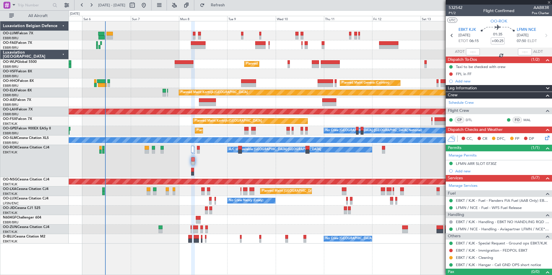
type input "3"
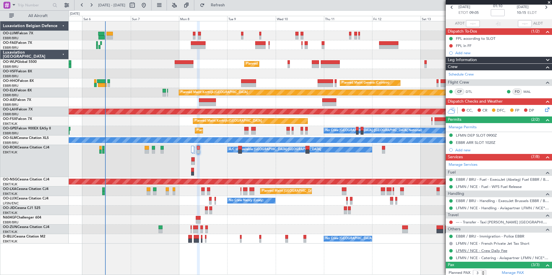
scroll to position [70, 0]
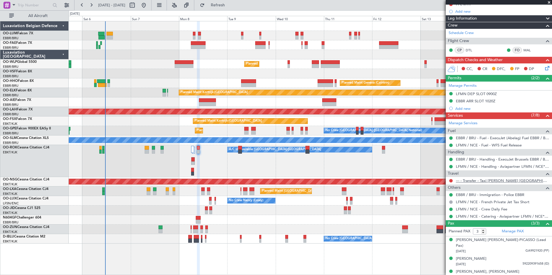
click at [496, 181] on link "--- - Transfer - Taxi [PERSON_NAME] [GEOGRAPHIC_DATA]" at bounding box center [502, 180] width 93 height 5
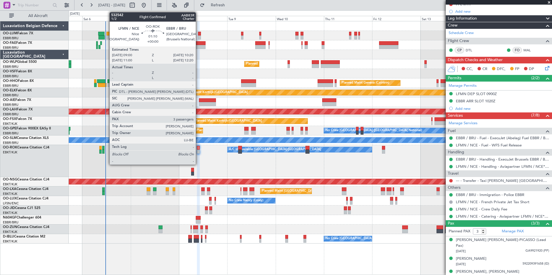
click at [198, 147] on div at bounding box center [198, 148] width 3 height 4
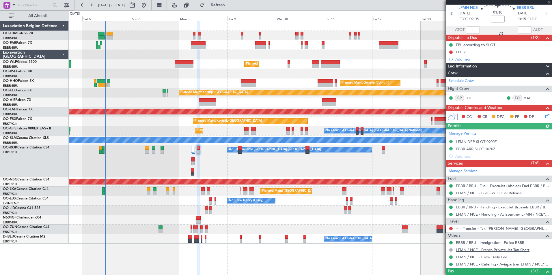
scroll to position [29, 0]
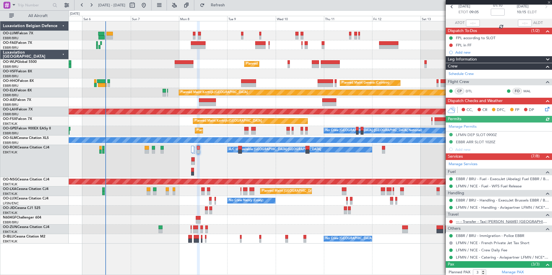
click at [479, 222] on link "--- - Transfer - Taxi [PERSON_NAME] [GEOGRAPHIC_DATA]" at bounding box center [502, 221] width 93 height 5
drag, startPoint x: 241, startPoint y: 3, endPoint x: 232, endPoint y: 45, distance: 43.0
click at [230, 4] on span "Refresh" at bounding box center [218, 5] width 24 height 4
click at [451, 221] on button at bounding box center [450, 221] width 3 height 3
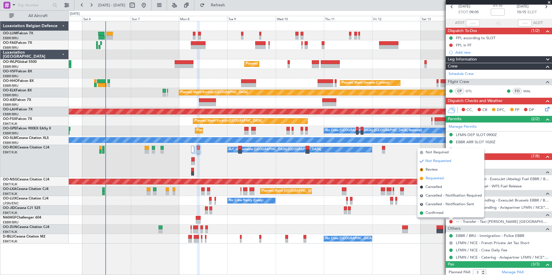
click at [435, 178] on span "Requested" at bounding box center [435, 179] width 18 height 6
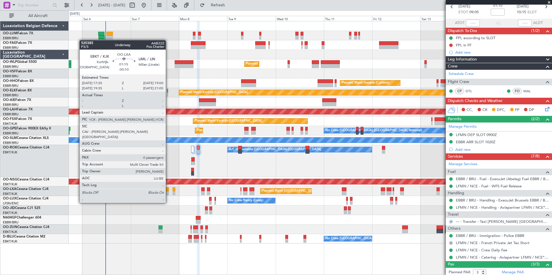
click at [168, 192] on div at bounding box center [167, 193] width 3 height 4
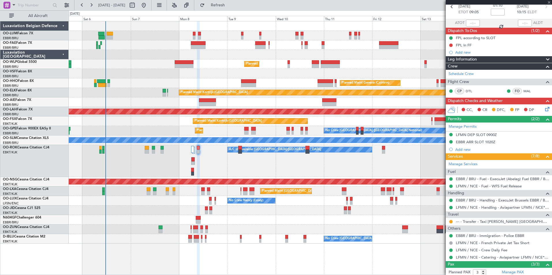
type input "-00:10"
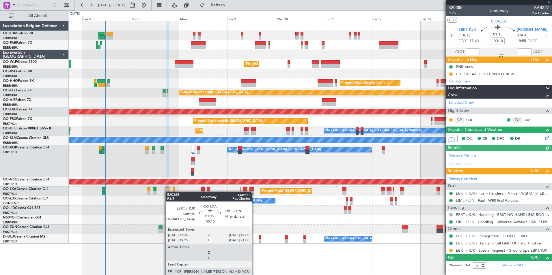
scroll to position [0, 0]
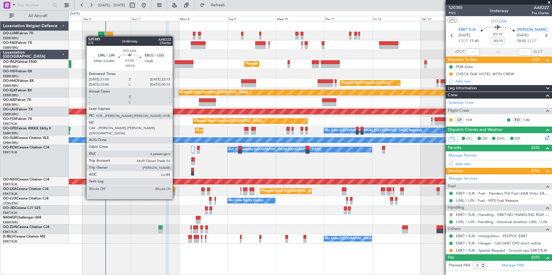
click at [175, 189] on div at bounding box center [174, 190] width 3 height 4
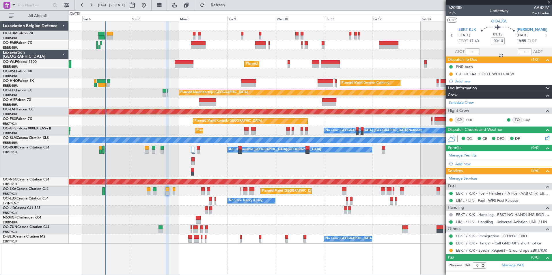
click at [174, 189] on div at bounding box center [174, 190] width 3 height 4
type input "4"
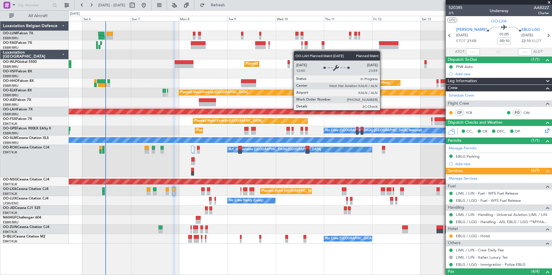
click at [187, 110] on div "Planned Maint [PERSON_NAME]-[GEOGRAPHIC_DATA][PERSON_NAME] ([GEOGRAPHIC_DATA][P…" at bounding box center [450, 111] width 1170 height 5
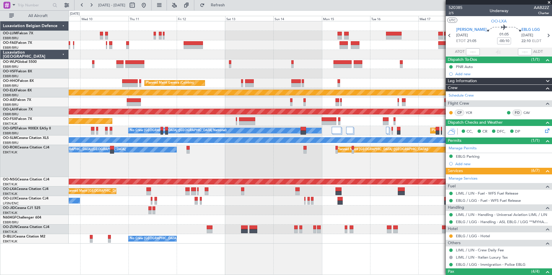
click at [219, 110] on div "Planned Maint [PERSON_NAME]-[GEOGRAPHIC_DATA][PERSON_NAME] ([GEOGRAPHIC_DATA][P…" at bounding box center [310, 112] width 483 height 10
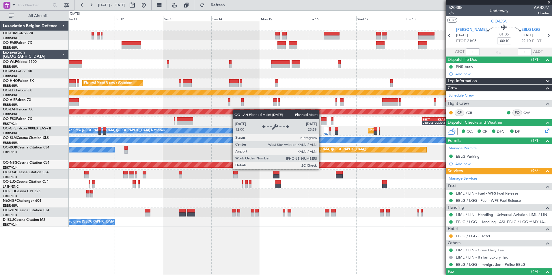
click at [198, 110] on div "Planned Maint [PERSON_NAME]-[GEOGRAPHIC_DATA][PERSON_NAME] ([GEOGRAPHIC_DATA][P…" at bounding box center [310, 112] width 483 height 10
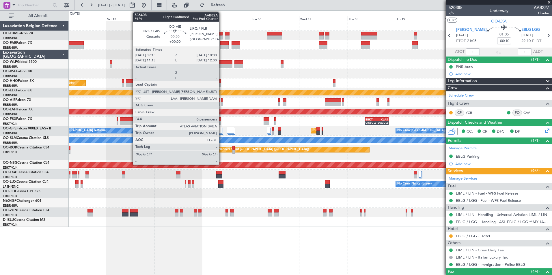
click at [222, 103] on div at bounding box center [222, 104] width 2 height 4
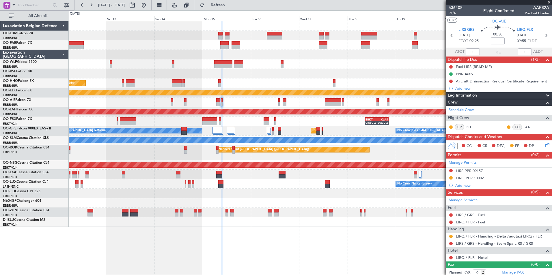
click at [271, 234] on div "Planned Maint Geneva (Cointrin) Planned Maint Kortrijk-Wevelgem Planned Maint A…" at bounding box center [310, 148] width 483 height 254
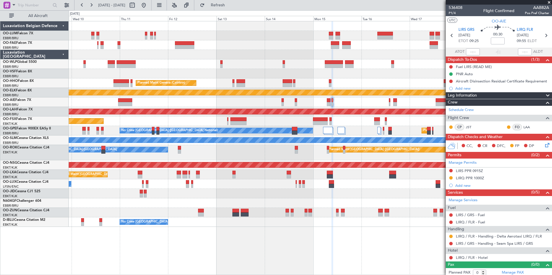
click at [284, 239] on div "Planned Maint Milan (Linate) Planned Maint Geneva (Cointrin) Planned Maint Kort…" at bounding box center [310, 148] width 483 height 254
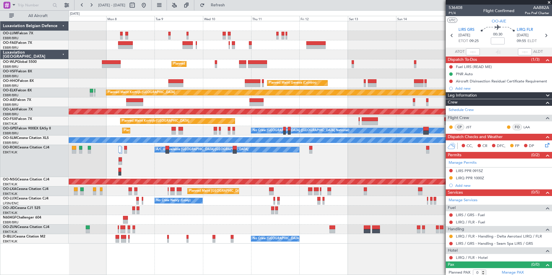
click at [230, 6] on span "Refresh" at bounding box center [218, 5] width 24 height 4
click at [313, 257] on div "Planned Maint Milan (Linate) Planned Maint Geneva (Cointrin) Planned Maint Kort…" at bounding box center [310, 148] width 483 height 254
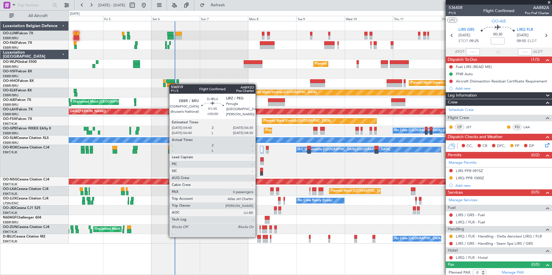
click at [258, 237] on div at bounding box center [259, 237] width 4 height 4
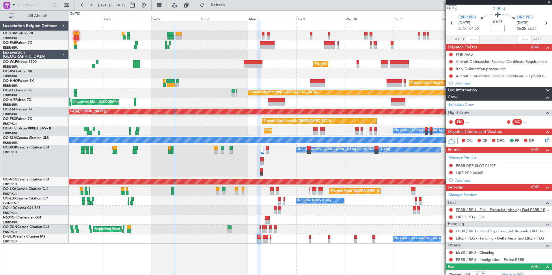
scroll to position [17, 0]
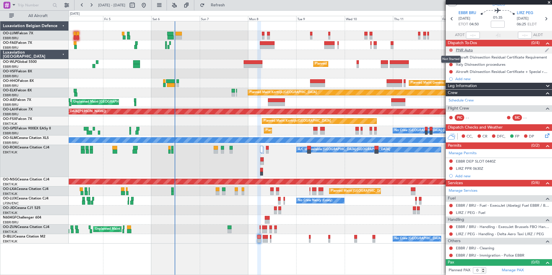
click at [450, 51] on button at bounding box center [450, 50] width 3 height 3
drag, startPoint x: 441, startPoint y: 74, endPoint x: 442, endPoint y: 70, distance: 3.9
click at [442, 74] on li "Completed" at bounding box center [451, 75] width 31 height 9
click at [450, 57] on button at bounding box center [450, 57] width 3 height 3
click at [443, 90] on li "Cancelled" at bounding box center [451, 91] width 31 height 9
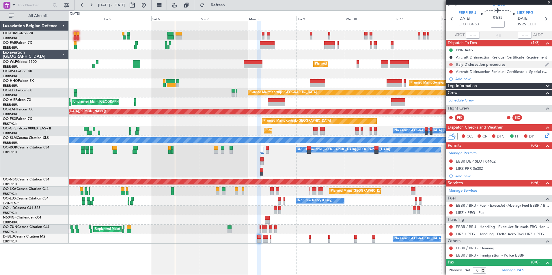
click at [449, 64] on button at bounding box center [450, 64] width 3 height 3
click at [448, 96] on li "Cancelled" at bounding box center [451, 98] width 31 height 9
click at [452, 71] on button at bounding box center [450, 71] width 3 height 3
click at [446, 105] on span "Cancelled" at bounding box center [452, 106] width 16 height 6
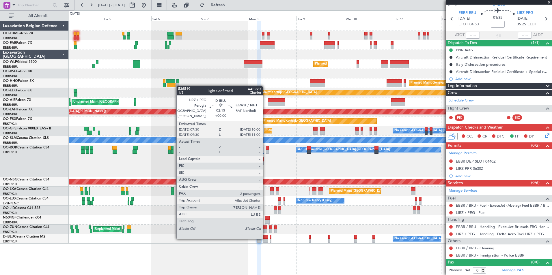
click at [265, 238] on div at bounding box center [265, 237] width 5 height 4
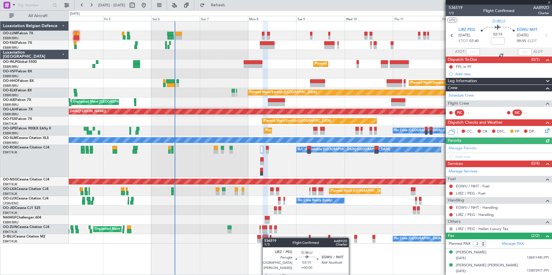
scroll to position [0, 0]
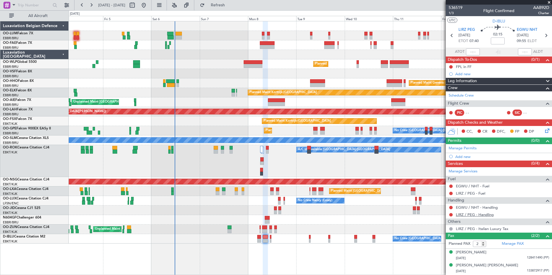
click at [490, 214] on link "LIRZ / PEG - Handling" at bounding box center [475, 215] width 38 height 5
click at [229, 9] on button "Refresh" at bounding box center [214, 5] width 35 height 9
click at [489, 206] on link "EGWU / NHT - Handling" at bounding box center [477, 207] width 42 height 5
drag, startPoint x: 232, startPoint y: 7, endPoint x: 243, endPoint y: 19, distance: 16.3
click at [230, 7] on span "Refresh" at bounding box center [218, 5] width 24 height 4
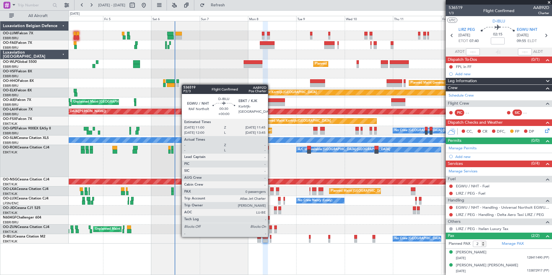
click at [271, 237] on div at bounding box center [271, 237] width 2 height 4
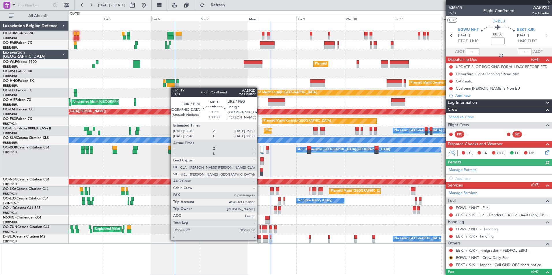
click at [260, 240] on div at bounding box center [259, 241] width 4 height 4
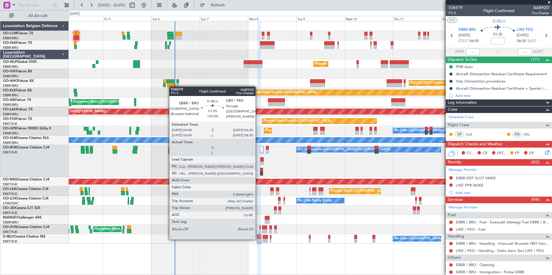
click at [258, 239] on div at bounding box center [259, 241] width 4 height 4
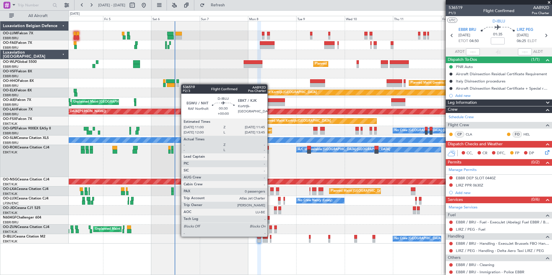
click at [270, 236] on div at bounding box center [271, 237] width 2 height 4
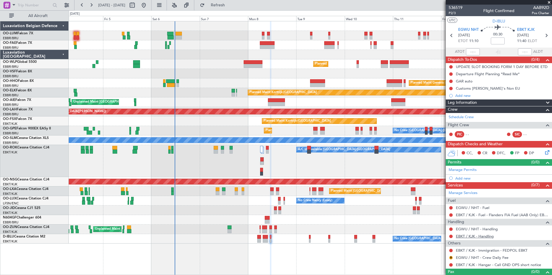
click at [472, 237] on link "EBKT / KJK - Handling" at bounding box center [475, 236] width 38 height 5
click at [230, 7] on span "Refresh" at bounding box center [218, 5] width 24 height 4
click at [476, 232] on div "EGWU / NHT - Handling" at bounding box center [499, 229] width 106 height 7
click at [477, 229] on link "EGWU / NHT - Handling" at bounding box center [477, 229] width 42 height 5
click at [230, 5] on span "Refresh" at bounding box center [218, 5] width 24 height 4
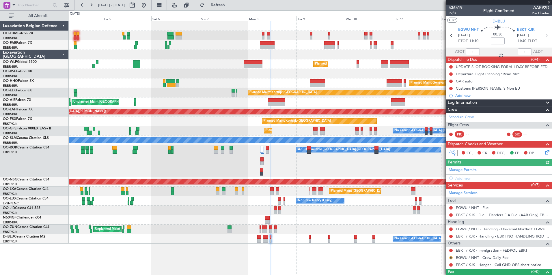
click at [451, 256] on body "04 Sep 2025 - 14 Sep 2025 Refresh Quick Links All Aircraft Owner Melsbroek Air …" at bounding box center [276, 137] width 552 height 275
click at [450, 258] on button "R" at bounding box center [450, 257] width 3 height 3
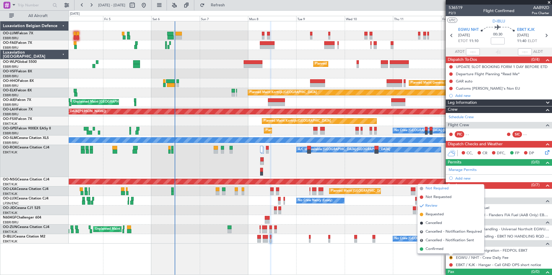
click at [432, 190] on span "Not Required" at bounding box center [437, 189] width 23 height 6
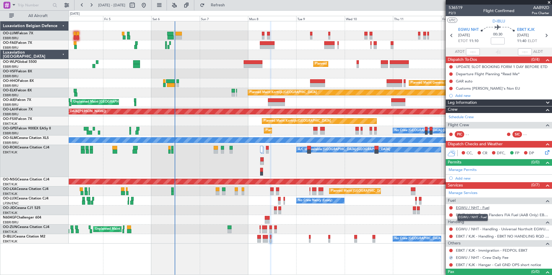
click at [469, 209] on link "EGWU / NHT - Fuel" at bounding box center [472, 208] width 33 height 5
click at [225, 2] on button "Refresh" at bounding box center [214, 5] width 35 height 9
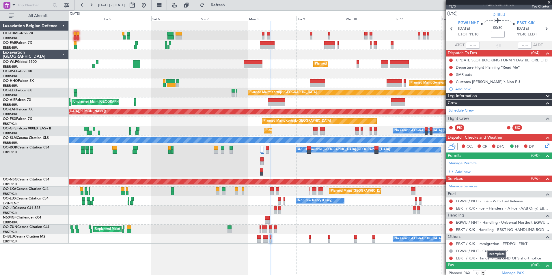
scroll to position [10, 0]
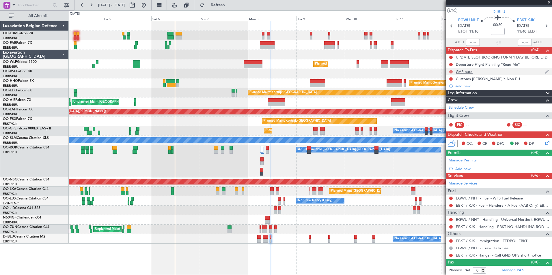
click at [451, 71] on button at bounding box center [450, 71] width 3 height 3
click at [450, 100] on span "Completed" at bounding box center [453, 97] width 19 height 6
click at [230, 5] on span "Refresh" at bounding box center [218, 5] width 24 height 4
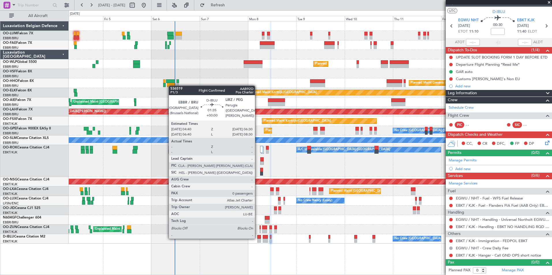
click at [258, 239] on div at bounding box center [259, 237] width 4 height 4
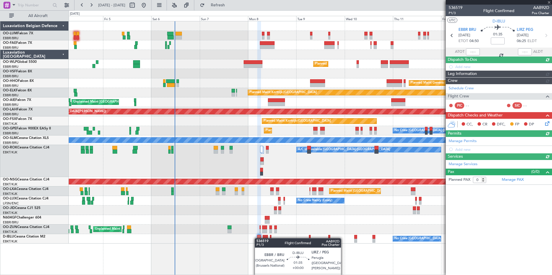
scroll to position [0, 0]
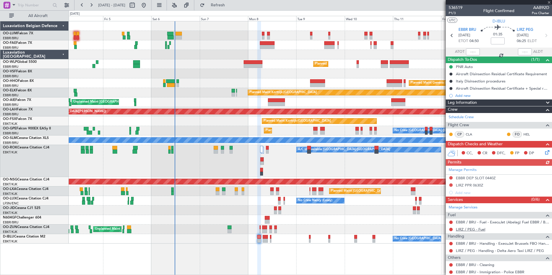
click at [481, 228] on link "LIRZ / PEG - Fuel" at bounding box center [470, 229] width 29 height 5
click at [230, 5] on span "Refresh" at bounding box center [218, 5] width 24 height 4
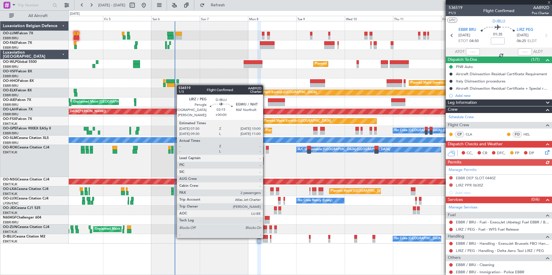
click at [266, 237] on div at bounding box center [265, 237] width 5 height 4
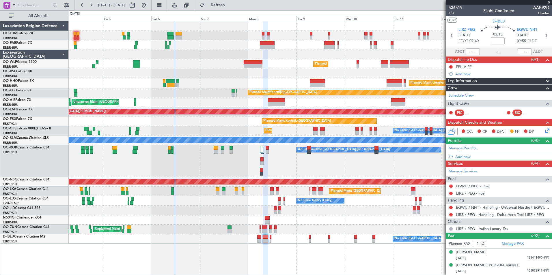
click at [484, 188] on link "EGWU / NHT - Fuel" at bounding box center [472, 186] width 33 height 5
click at [232, 9] on button "Refresh" at bounding box center [214, 5] width 35 height 9
click at [481, 193] on link "LIRZ / PEG - Fuel" at bounding box center [470, 193] width 29 height 5
click at [230, 7] on span "Refresh" at bounding box center [218, 5] width 24 height 4
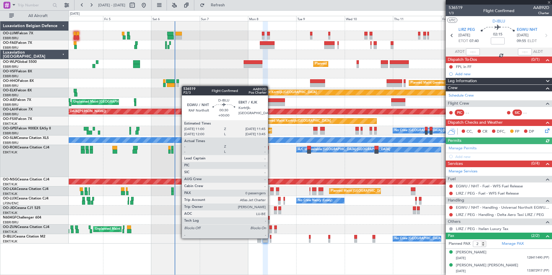
click at [271, 238] on div at bounding box center [271, 237] width 2 height 4
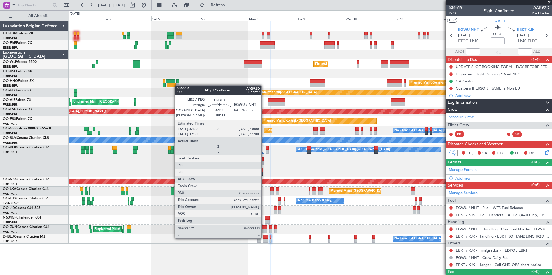
click at [264, 238] on div at bounding box center [265, 237] width 5 height 4
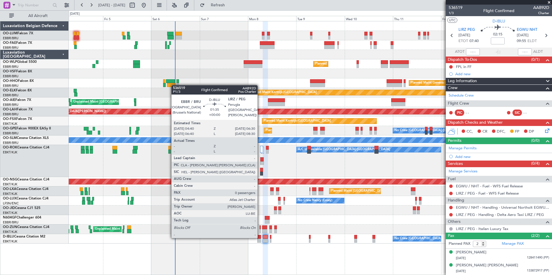
click at [260, 238] on div at bounding box center [259, 237] width 4 height 4
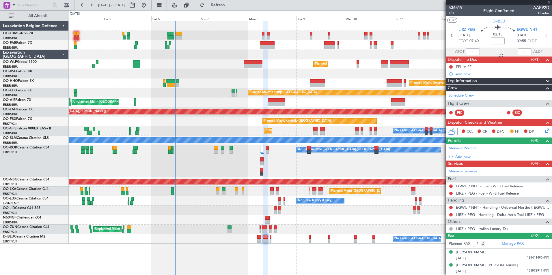
type input "0"
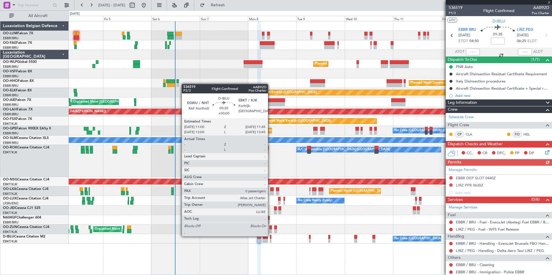
click at [271, 236] on div at bounding box center [271, 237] width 2 height 4
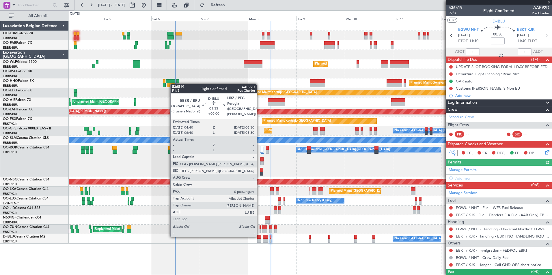
click at [259, 237] on div at bounding box center [259, 237] width 4 height 4
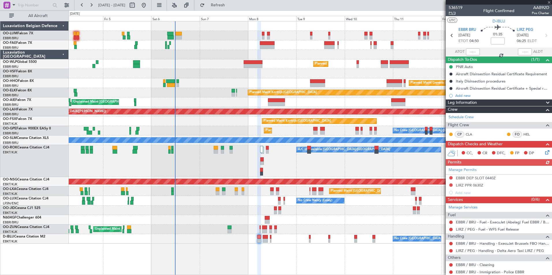
click at [452, 13] on span "P1/3" at bounding box center [456, 13] width 14 height 5
click at [230, 4] on span "Refresh" at bounding box center [218, 5] width 24 height 4
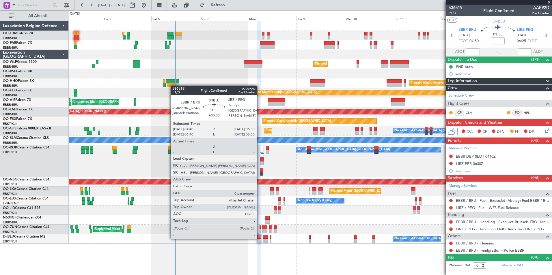
click at [260, 239] on div at bounding box center [259, 237] width 4 height 4
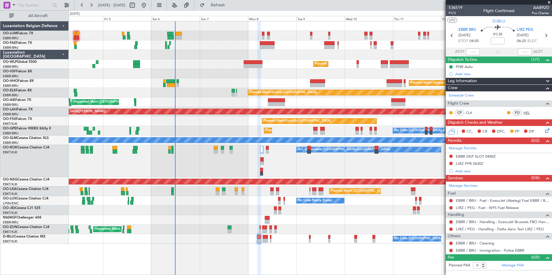
click at [528, 111] on link "HEL" at bounding box center [530, 112] width 13 height 5
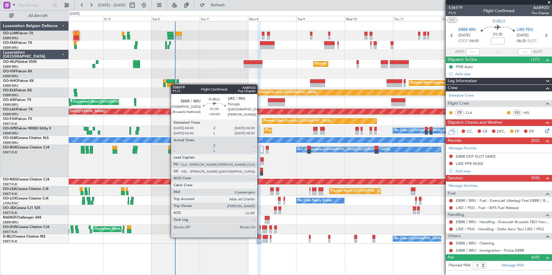
click at [260, 237] on div at bounding box center [259, 237] width 4 height 4
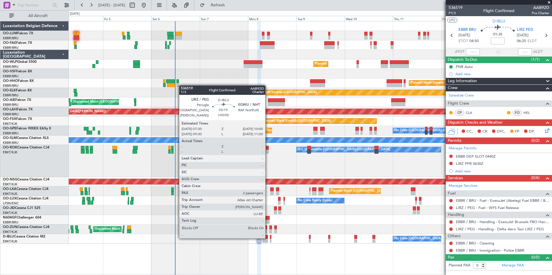
click at [268, 238] on div at bounding box center [265, 237] width 5 height 4
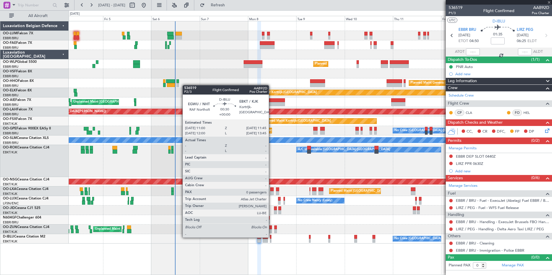
click at [271, 237] on div at bounding box center [271, 237] width 2 height 4
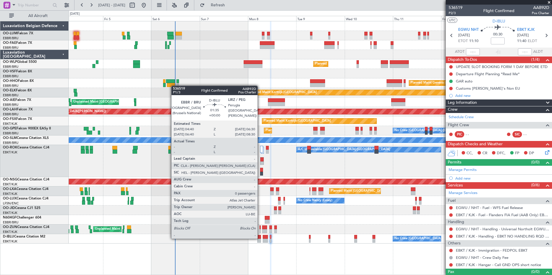
click at [260, 239] on div at bounding box center [259, 237] width 4 height 4
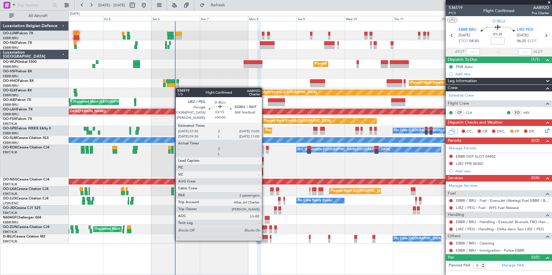
click at [265, 240] on div at bounding box center [265, 241] width 5 height 4
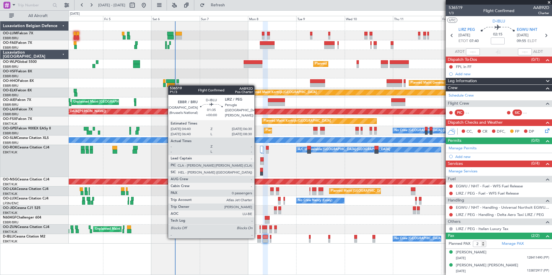
click at [258, 238] on div at bounding box center [259, 237] width 4 height 4
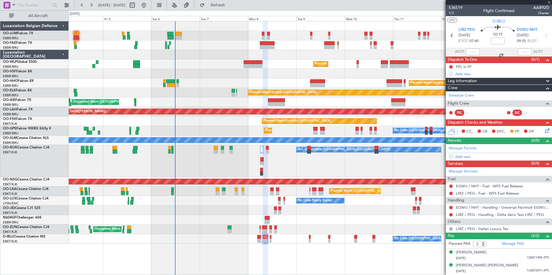
type input "0"
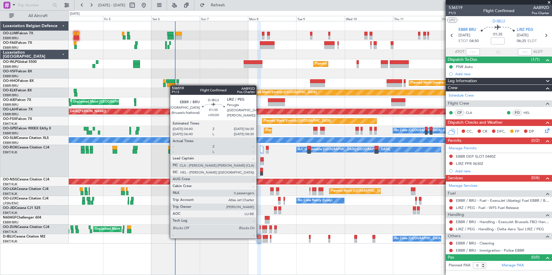
click at [259, 238] on div at bounding box center [259, 237] width 4 height 4
click at [257, 237] on div at bounding box center [259, 237] width 4 height 4
click at [260, 239] on div at bounding box center [259, 237] width 4 height 4
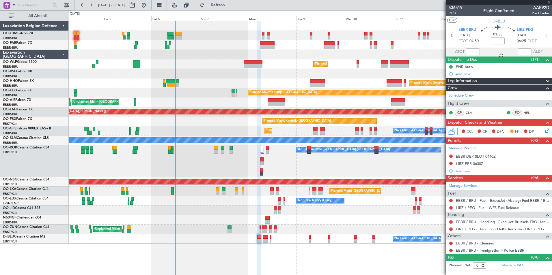
click at [260, 238] on div at bounding box center [259, 237] width 4 height 4
click at [451, 243] on button at bounding box center [450, 243] width 3 height 3
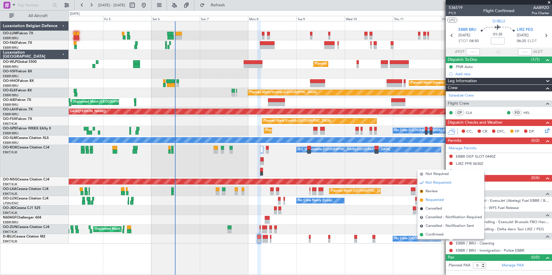
click at [440, 200] on span "Requested" at bounding box center [435, 201] width 18 height 6
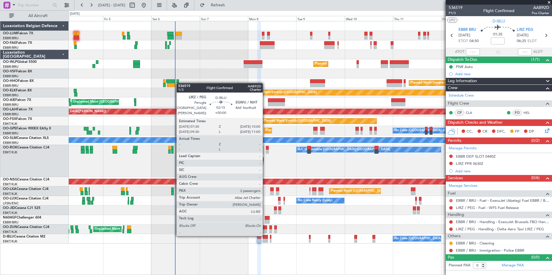
click at [451, 201] on button at bounding box center [450, 200] width 3 height 3
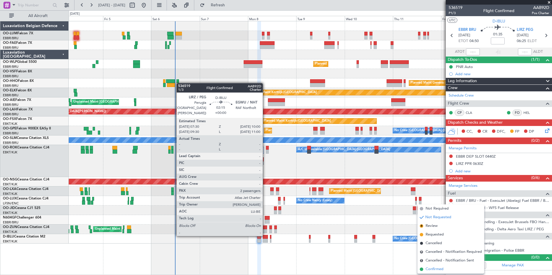
click at [437, 267] on li "Confirmed" at bounding box center [451, 269] width 67 height 9
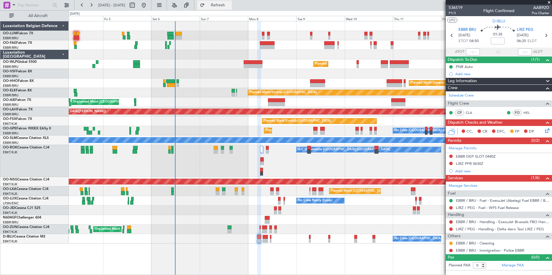
click at [232, 8] on button "Refresh" at bounding box center [214, 5] width 35 height 9
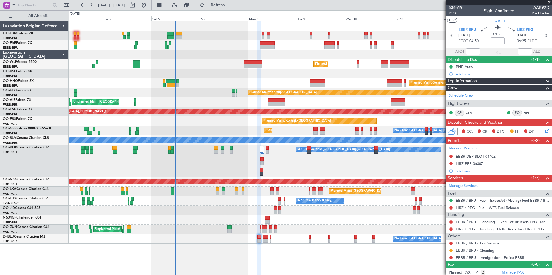
click at [259, 235] on div "No Crew [GEOGRAPHIC_DATA] ([GEOGRAPHIC_DATA] National) No Crew [GEOGRAPHIC_DATA…" at bounding box center [310, 239] width 483 height 10
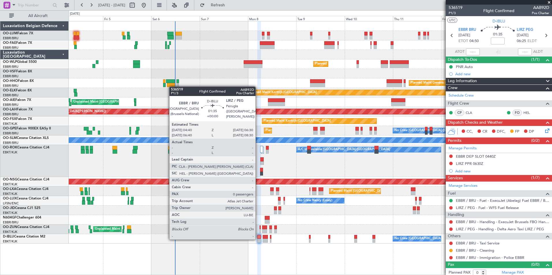
click at [258, 239] on div at bounding box center [259, 241] width 4 height 4
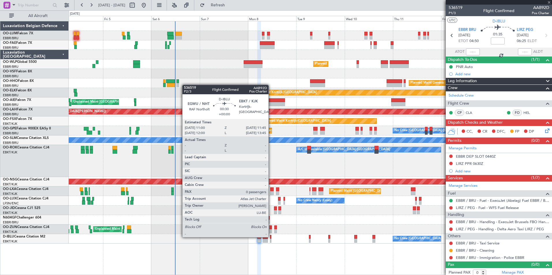
click at [271, 237] on div at bounding box center [271, 237] width 2 height 4
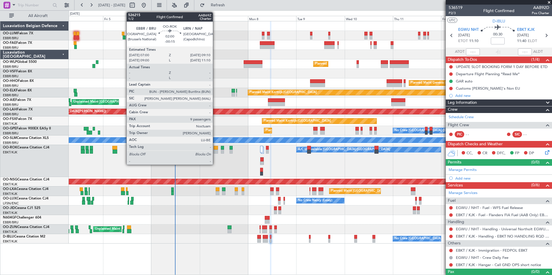
click at [215, 149] on div at bounding box center [216, 148] width 5 height 4
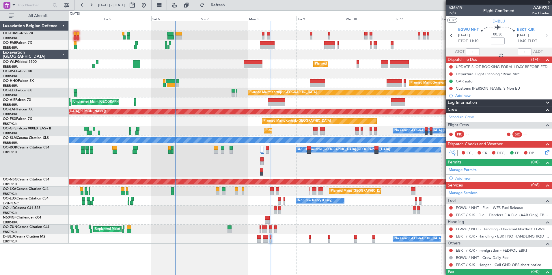
type input "-00:15"
type input "9"
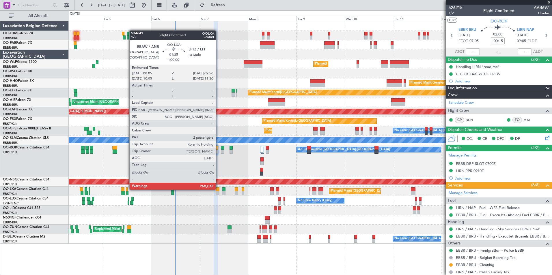
click at [218, 189] on div at bounding box center [218, 190] width 4 height 4
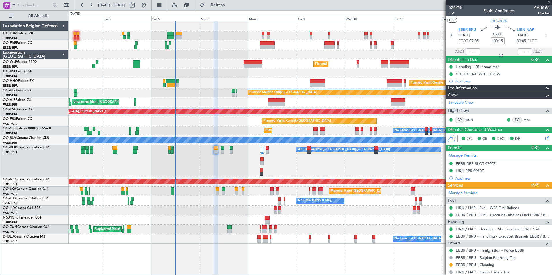
type input "2"
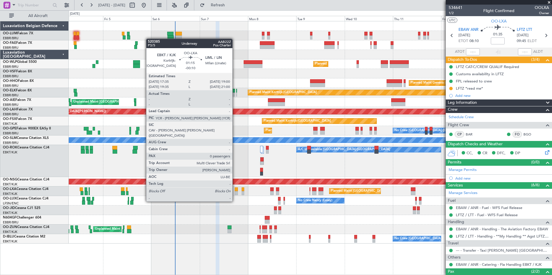
click at [235, 191] on div at bounding box center [236, 190] width 3 height 4
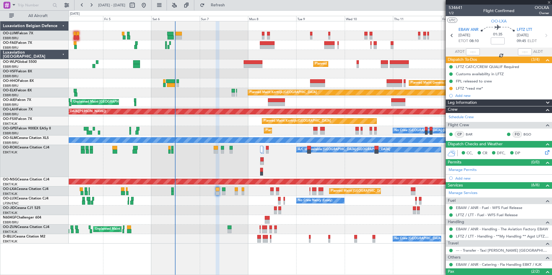
type input "-00:10"
type input "0"
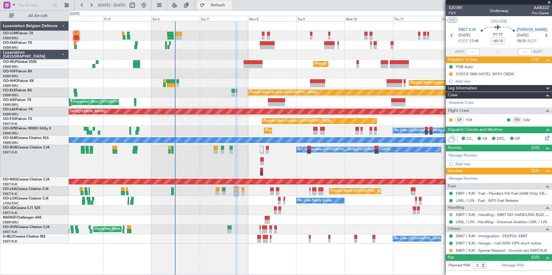
click at [230, 6] on span "Refresh" at bounding box center [218, 5] width 24 height 4
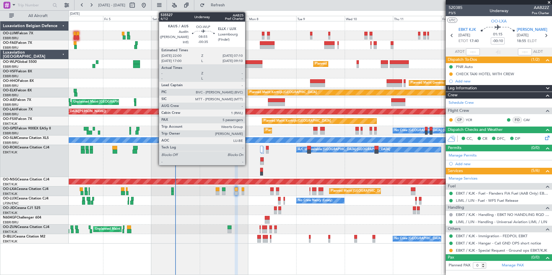
click at [248, 65] on div at bounding box center [253, 66] width 18 height 4
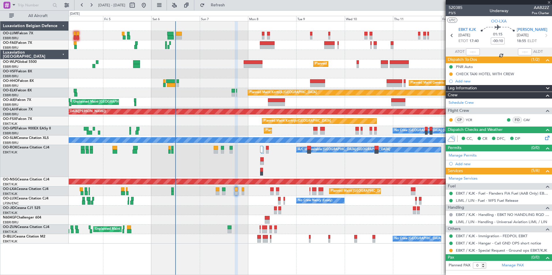
type input "-00:35"
type input "5"
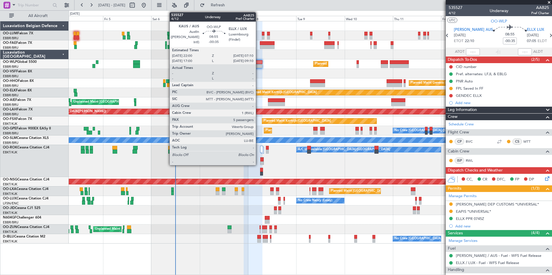
click at [258, 65] on div at bounding box center [253, 66] width 18 height 4
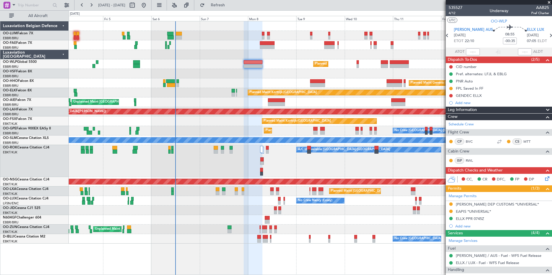
click at [242, 112] on div "Owner Melsbroek Air Base Planned Maint [GEOGRAPHIC_DATA] ([GEOGRAPHIC_DATA]) Ow…" at bounding box center [310, 132] width 483 height 223
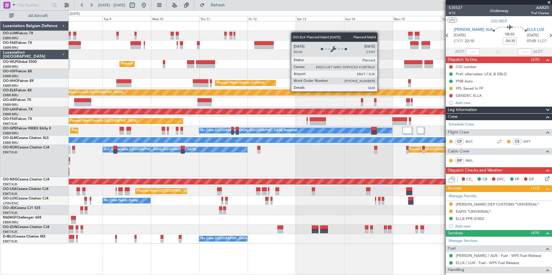
click at [334, 99] on div "Planned Maint Milan (Linate) Planned Maint Geneva ([GEOGRAPHIC_DATA]) Planned M…" at bounding box center [310, 132] width 483 height 223
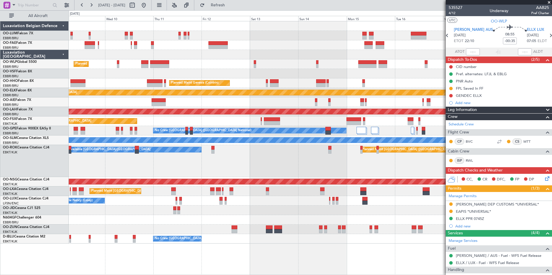
click at [334, 118] on div "Planned Maint Milan (Linate) Planned Maint Geneva ([GEOGRAPHIC_DATA]) Planned M…" at bounding box center [310, 132] width 483 height 223
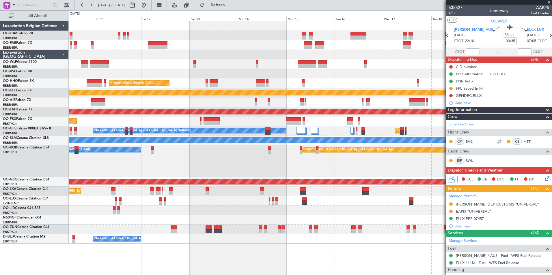
drag, startPoint x: 236, startPoint y: 5, endPoint x: 206, endPoint y: 11, distance: 31.3
click at [230, 5] on span "Refresh" at bounding box center [218, 5] width 24 height 4
click at [148, 7] on button at bounding box center [143, 5] width 9 height 9
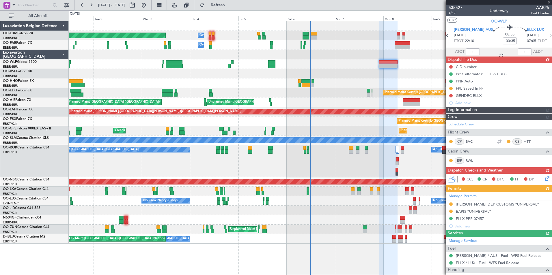
click at [214, 262] on div "Owner Melsbroek Air Base Planned Maint [GEOGRAPHIC_DATA] ([GEOGRAPHIC_DATA]) Ow…" at bounding box center [310, 148] width 483 height 254
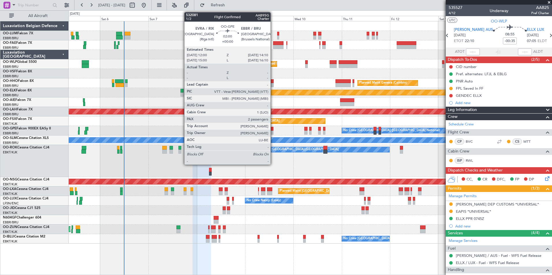
drag, startPoint x: 232, startPoint y: 3, endPoint x: 273, endPoint y: 268, distance: 267.5
click at [230, 4] on span "Refresh" at bounding box center [218, 5] width 24 height 4
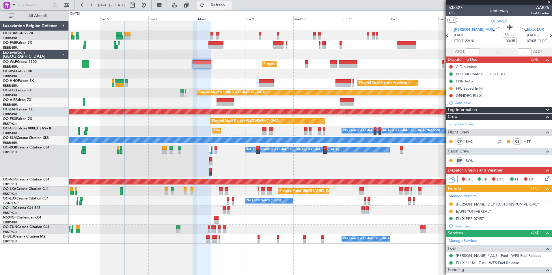
click at [230, 9] on button "Refresh" at bounding box center [214, 5] width 35 height 9
